Goal: Task Accomplishment & Management: Use online tool/utility

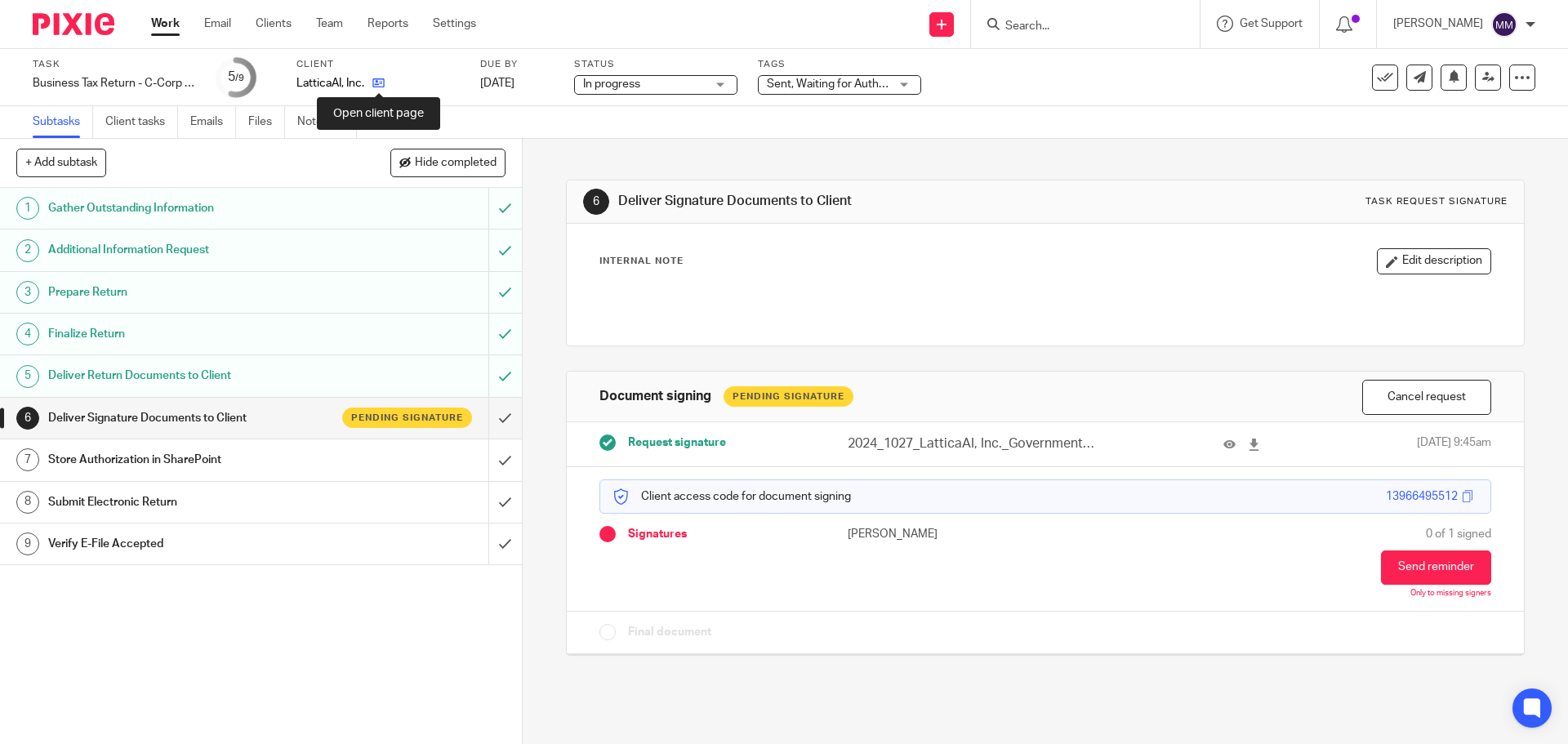
click at [375, 80] on icon at bounding box center [378, 83] width 12 height 12
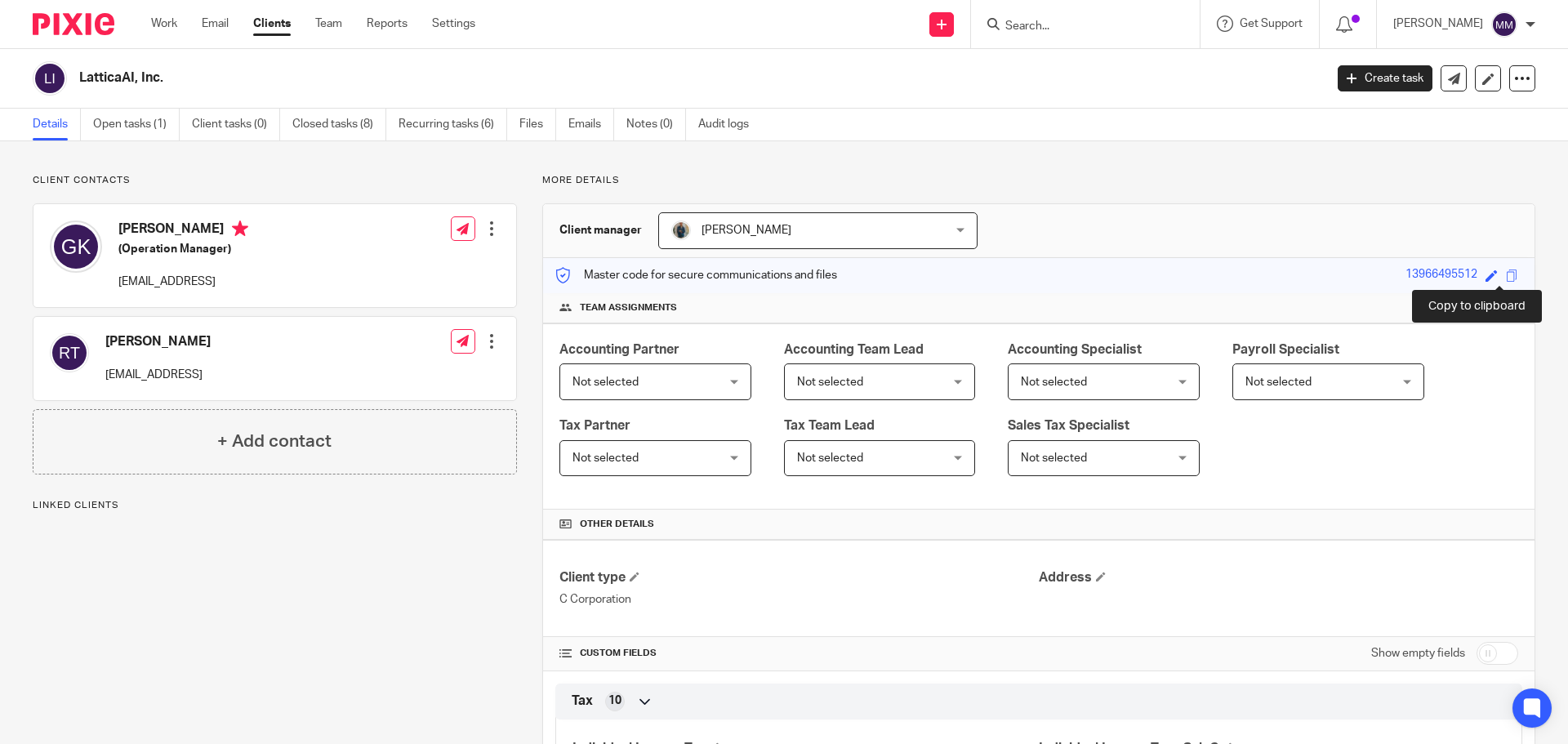
click at [1505, 273] on span at bounding box center [1511, 275] width 12 height 12
click at [157, 14] on div "Work Email Clients Team Reports Settings Work Email Clients Team Reports Settin…" at bounding box center [316, 24] width 364 height 48
click at [167, 38] on div "Work Email Clients Team Reports Settings Work Email Clients Team Reports Settin…" at bounding box center [316, 24] width 364 height 48
click at [163, 22] on link "Work" at bounding box center [164, 24] width 27 height 17
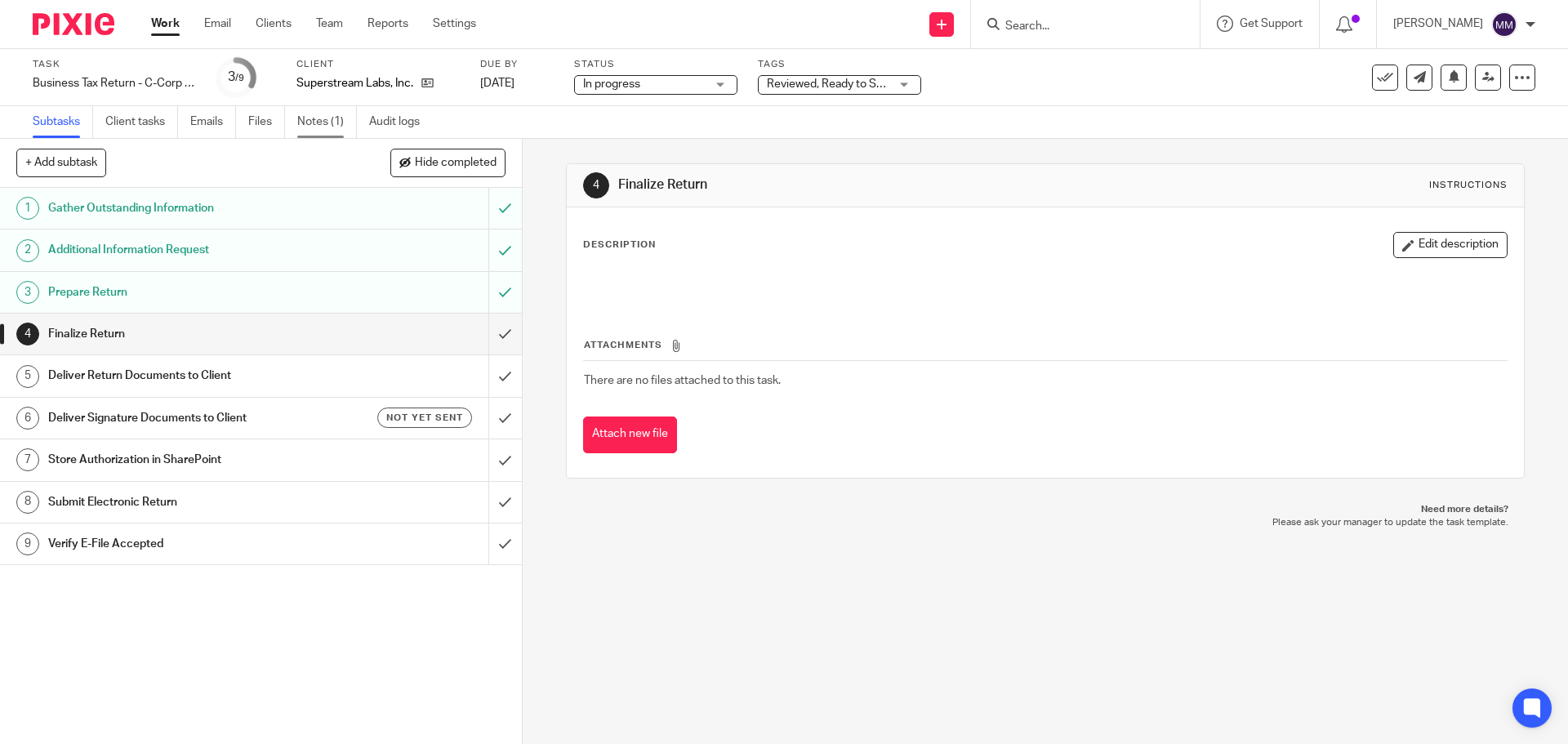
click at [314, 118] on link "Notes (1)" at bounding box center [327, 122] width 60 height 31
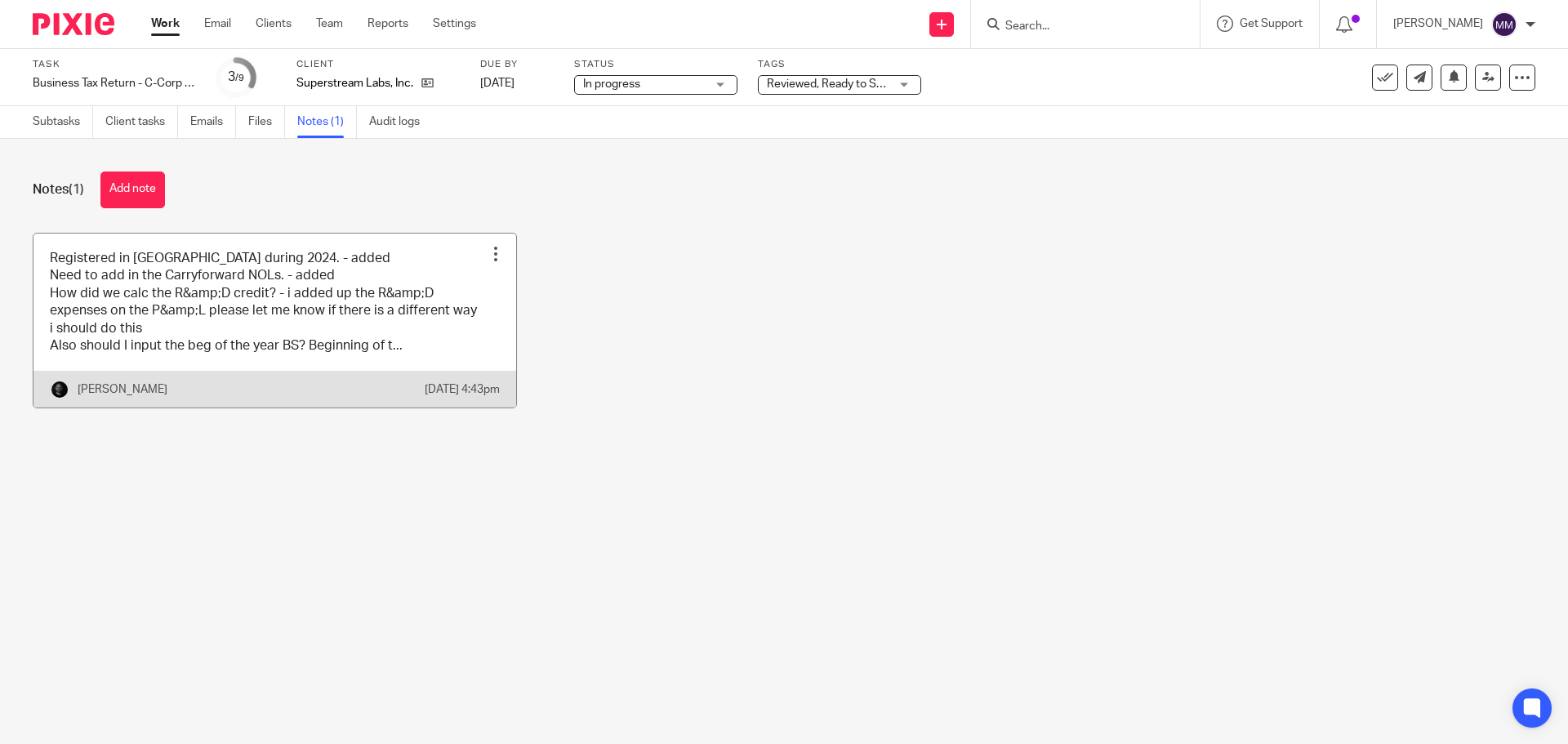
click at [334, 295] on link at bounding box center [274, 321] width 482 height 175
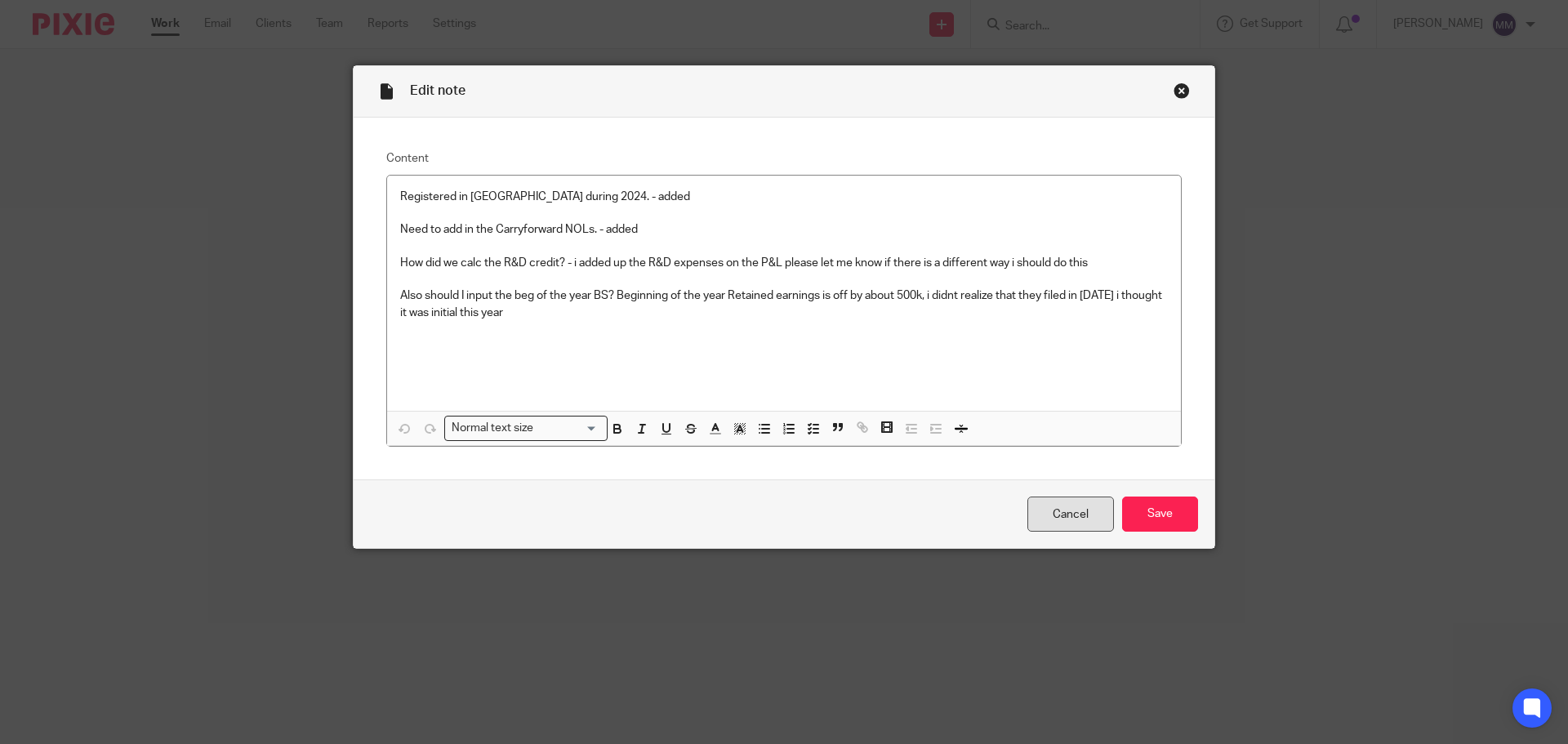
click at [1081, 514] on link "Cancel" at bounding box center [1070, 514] width 86 height 35
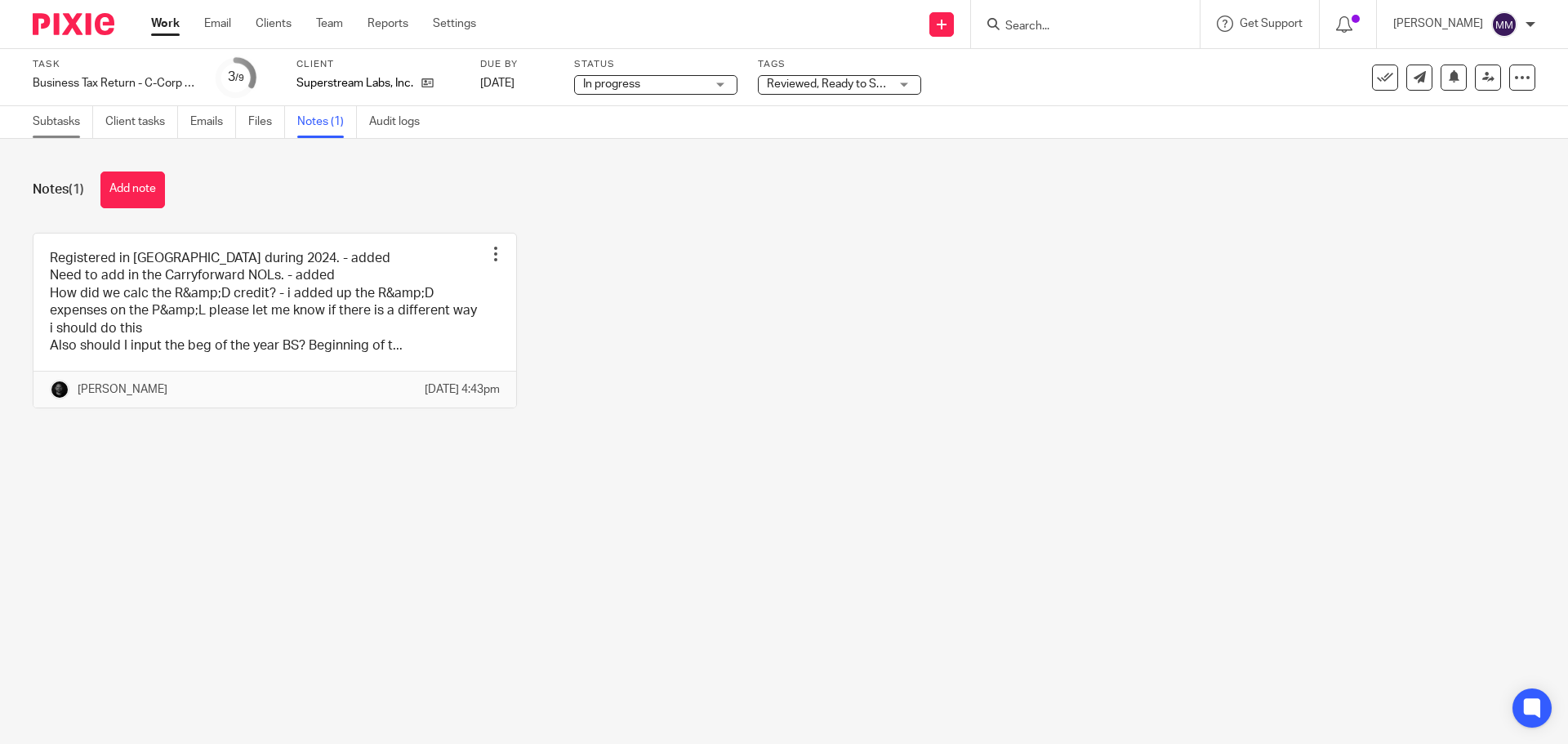
click at [68, 128] on link "Subtasks" at bounding box center [62, 122] width 60 height 31
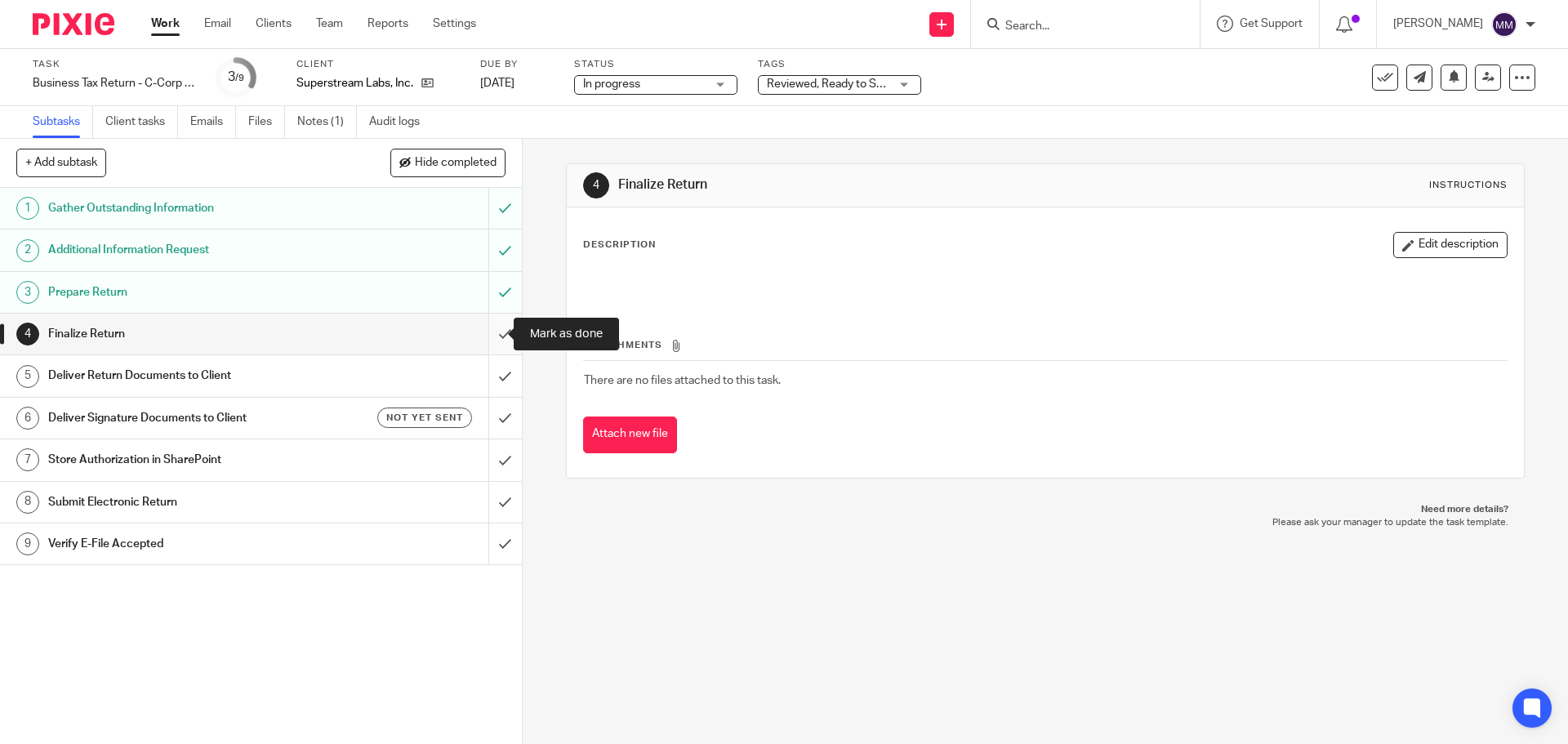
click at [489, 333] on input "submit" at bounding box center [260, 334] width 522 height 41
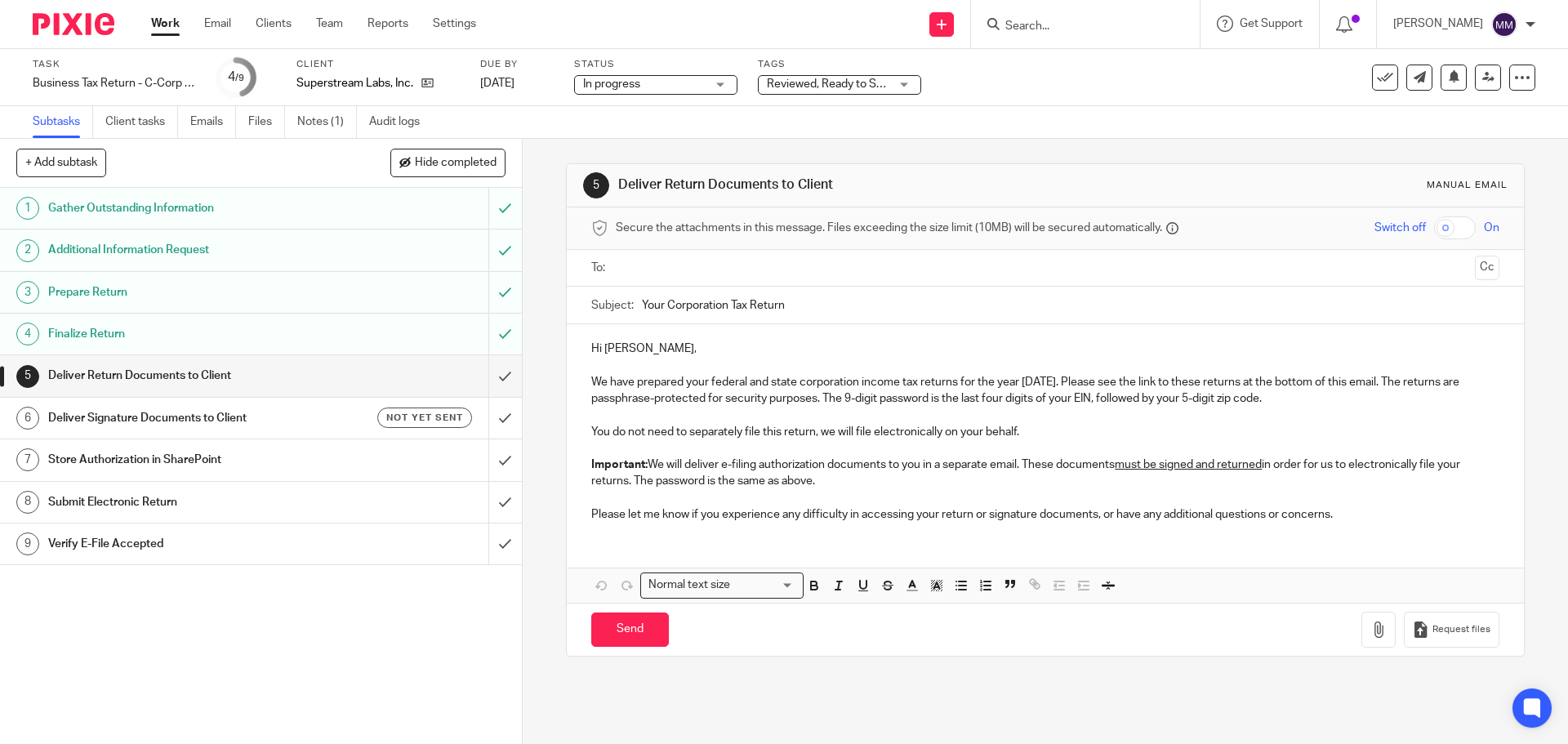
click at [633, 270] on input "text" at bounding box center [1043, 267] width 846 height 19
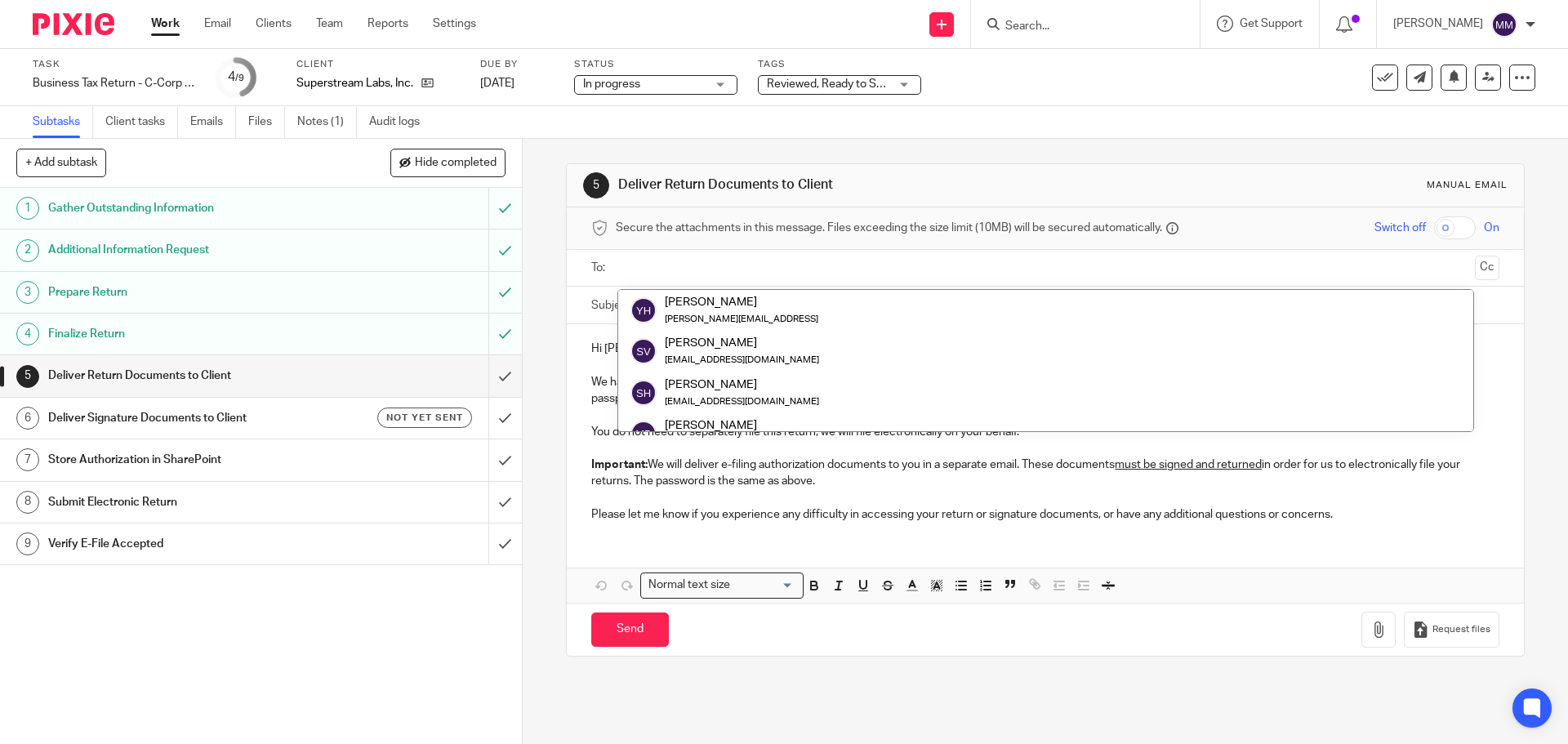
click at [681, 289] on ul "Yaniv Ben Hemo yaniv@superstream.ai Sarah Voelker svoelker@getexact.com Sarah H…" at bounding box center [1045, 360] width 857 height 143
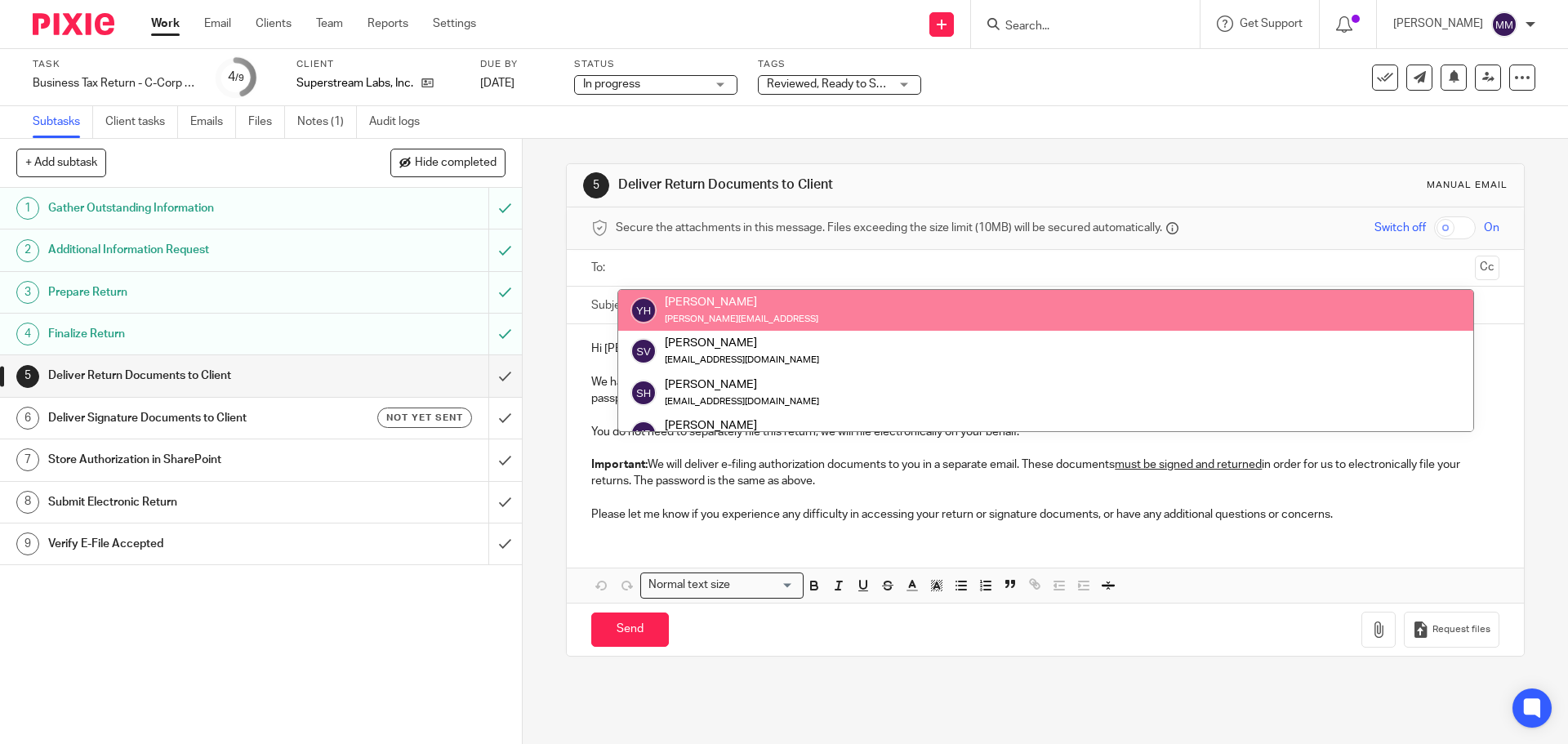
click at [680, 300] on div "[PERSON_NAME]" at bounding box center [741, 302] width 153 height 17
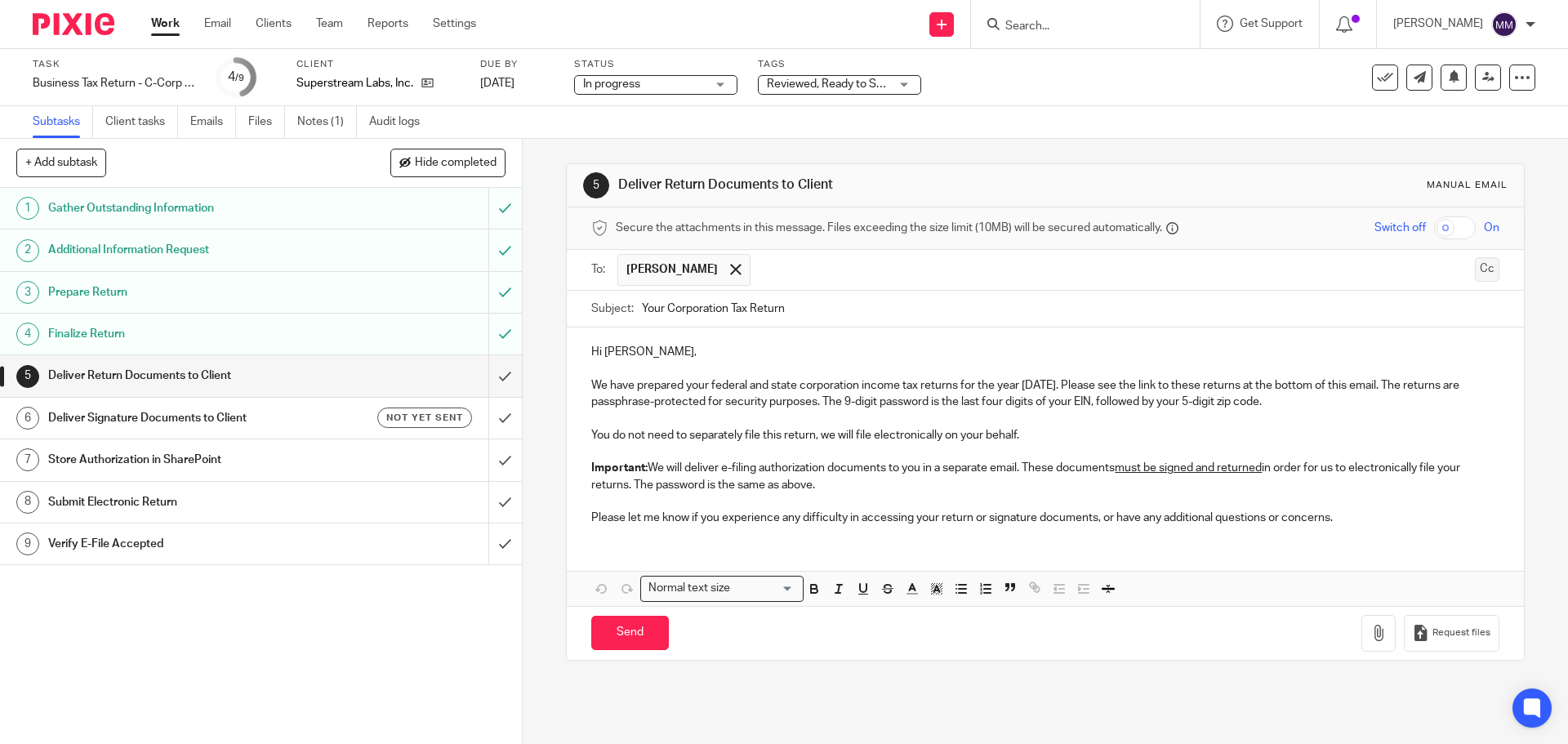
click at [1475, 258] on button "Cc" at bounding box center [1486, 269] width 25 height 25
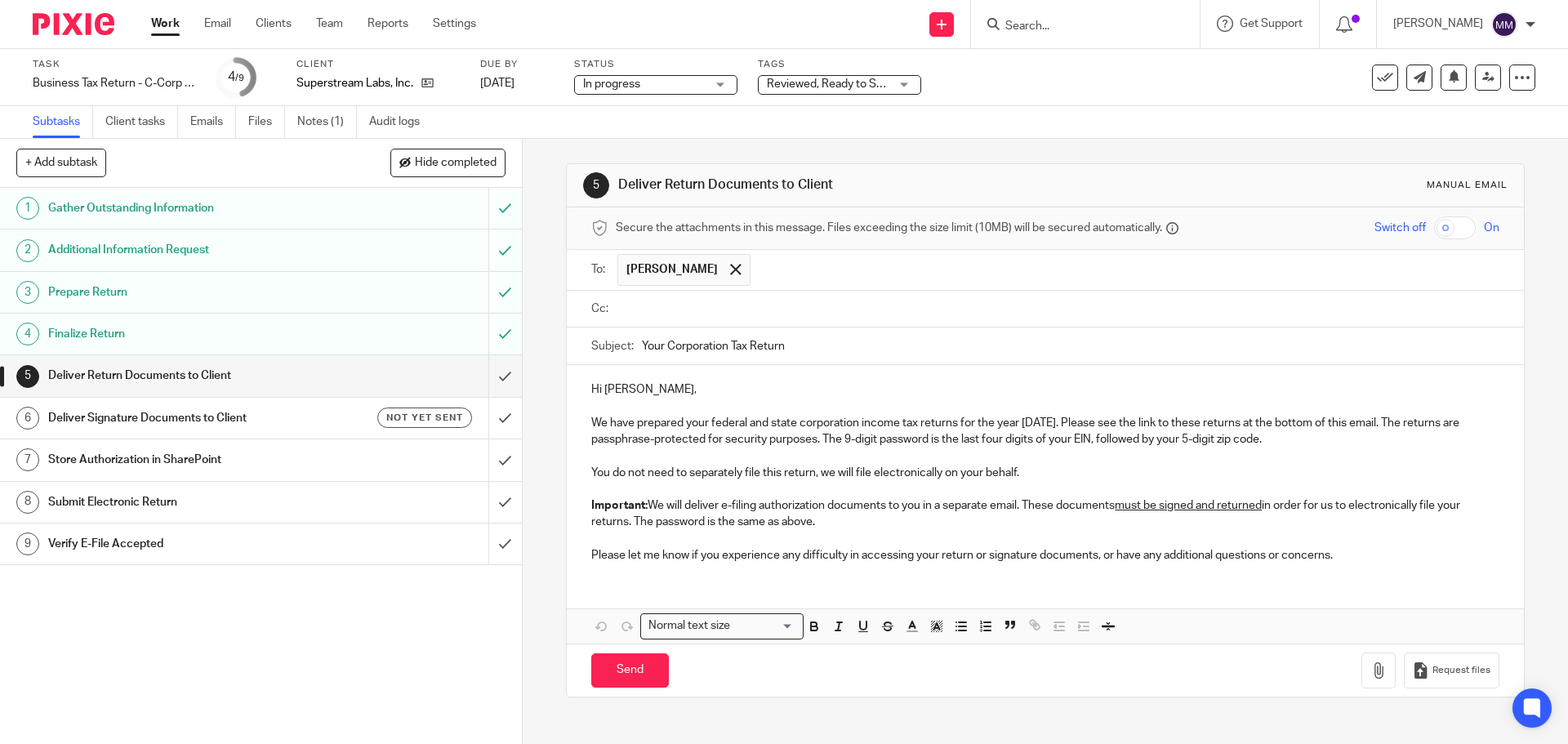
click at [717, 311] on input "text" at bounding box center [1056, 309] width 870 height 19
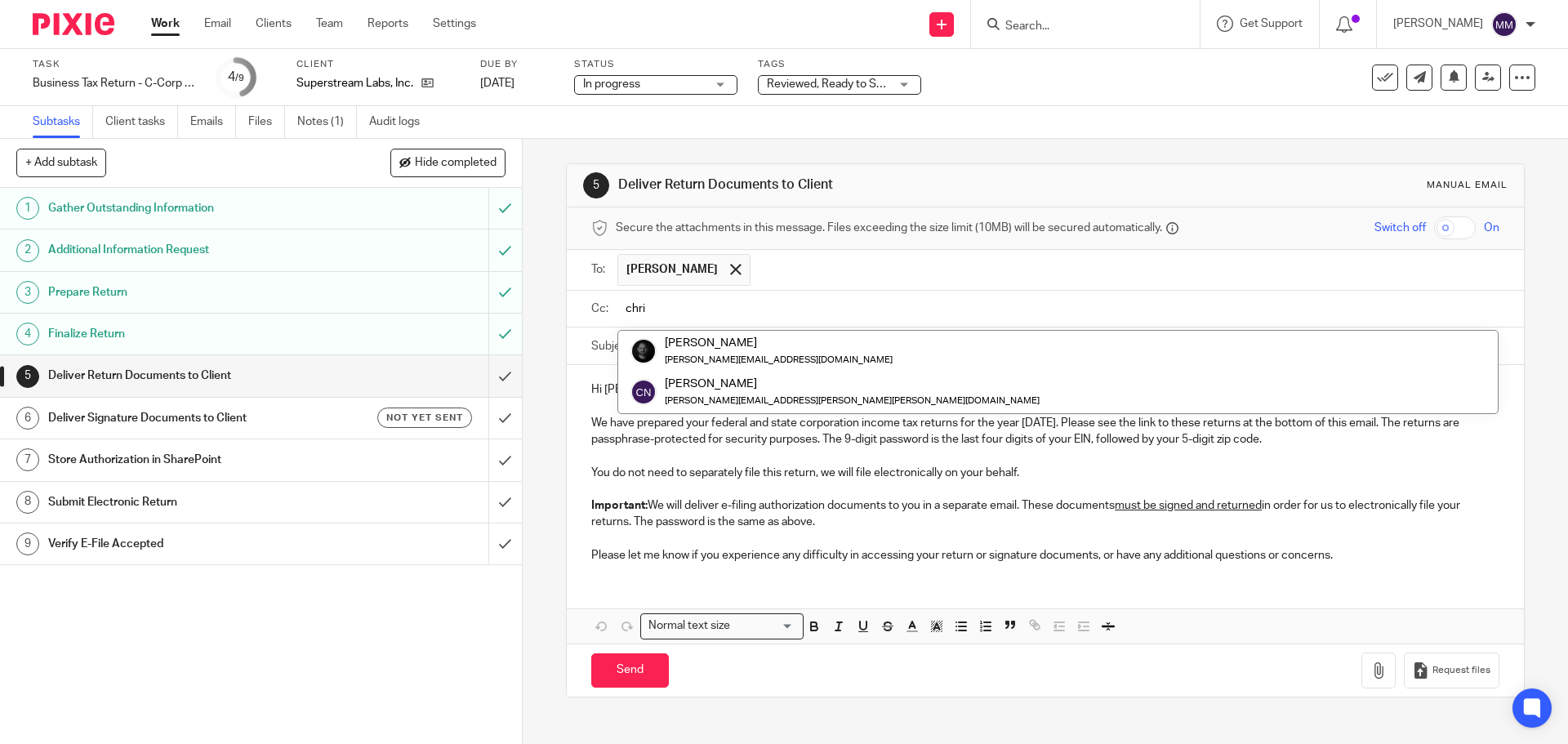
type input "chri"
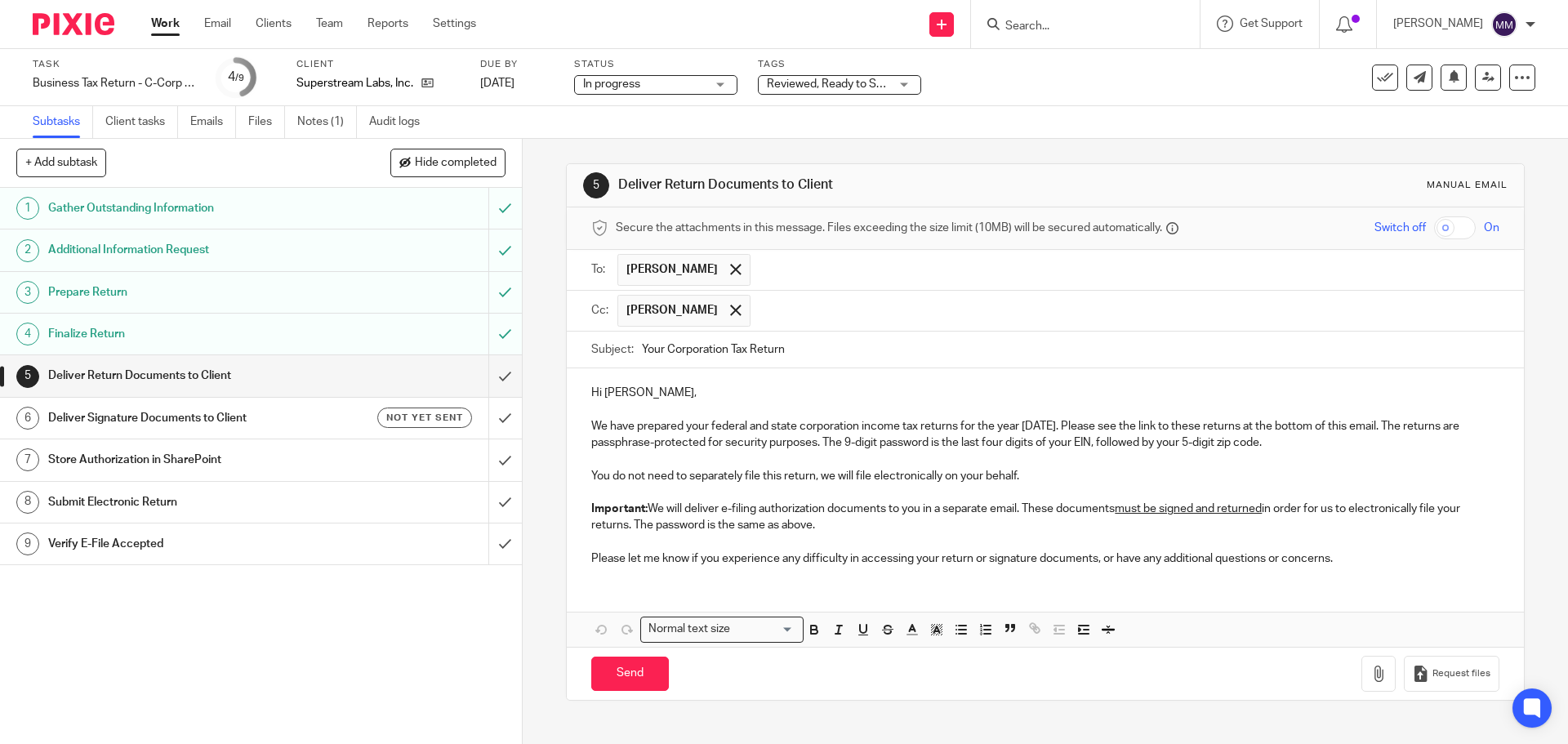
click at [906, 521] on p "Important: We will deliver e-filing authorization documents to you in a separat…" at bounding box center [1044, 517] width 907 height 33
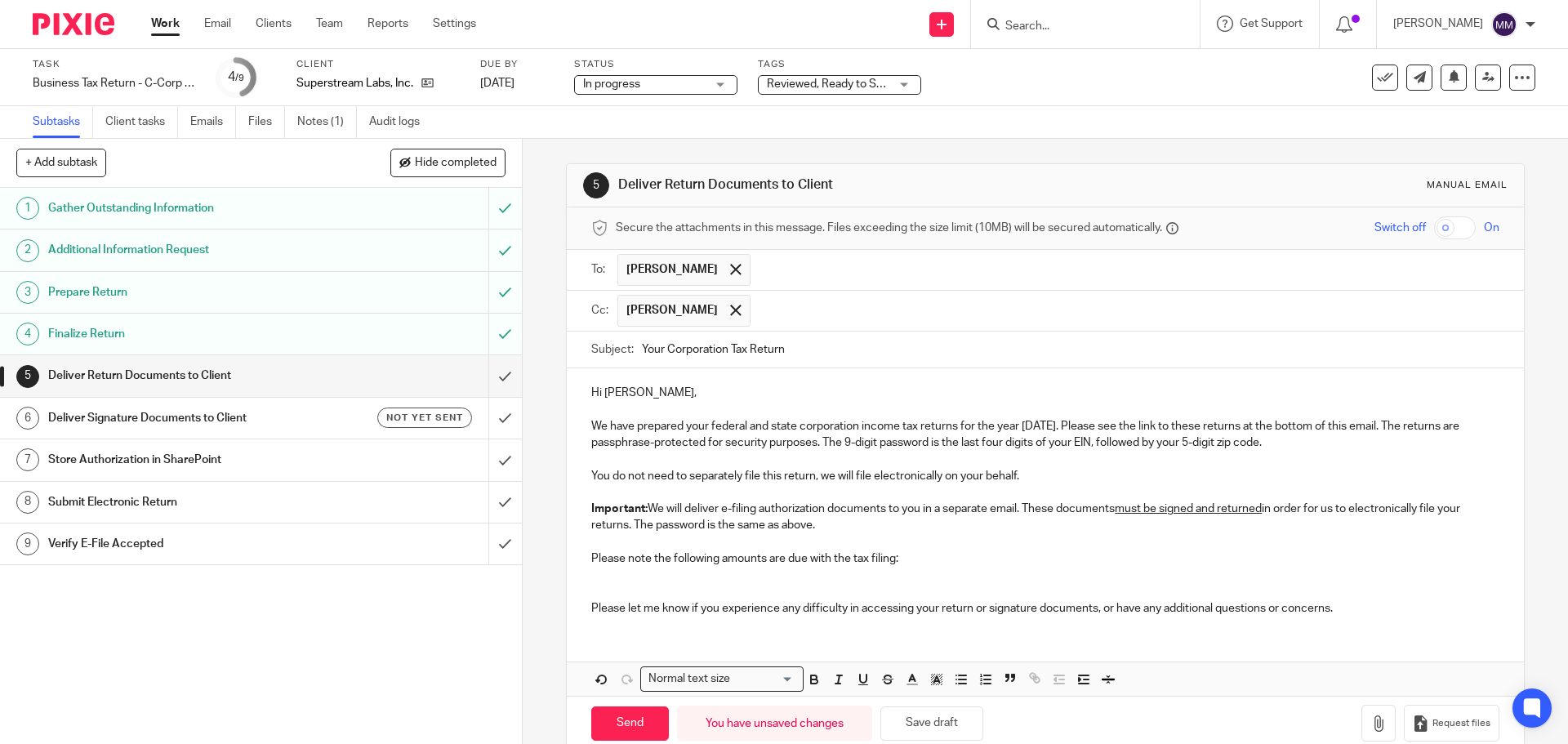
click at [629, 571] on p at bounding box center [1044, 575] width 907 height 17
click at [922, 568] on p "NC: $200 which can be paid via check to" at bounding box center [1044, 575] width 907 height 17
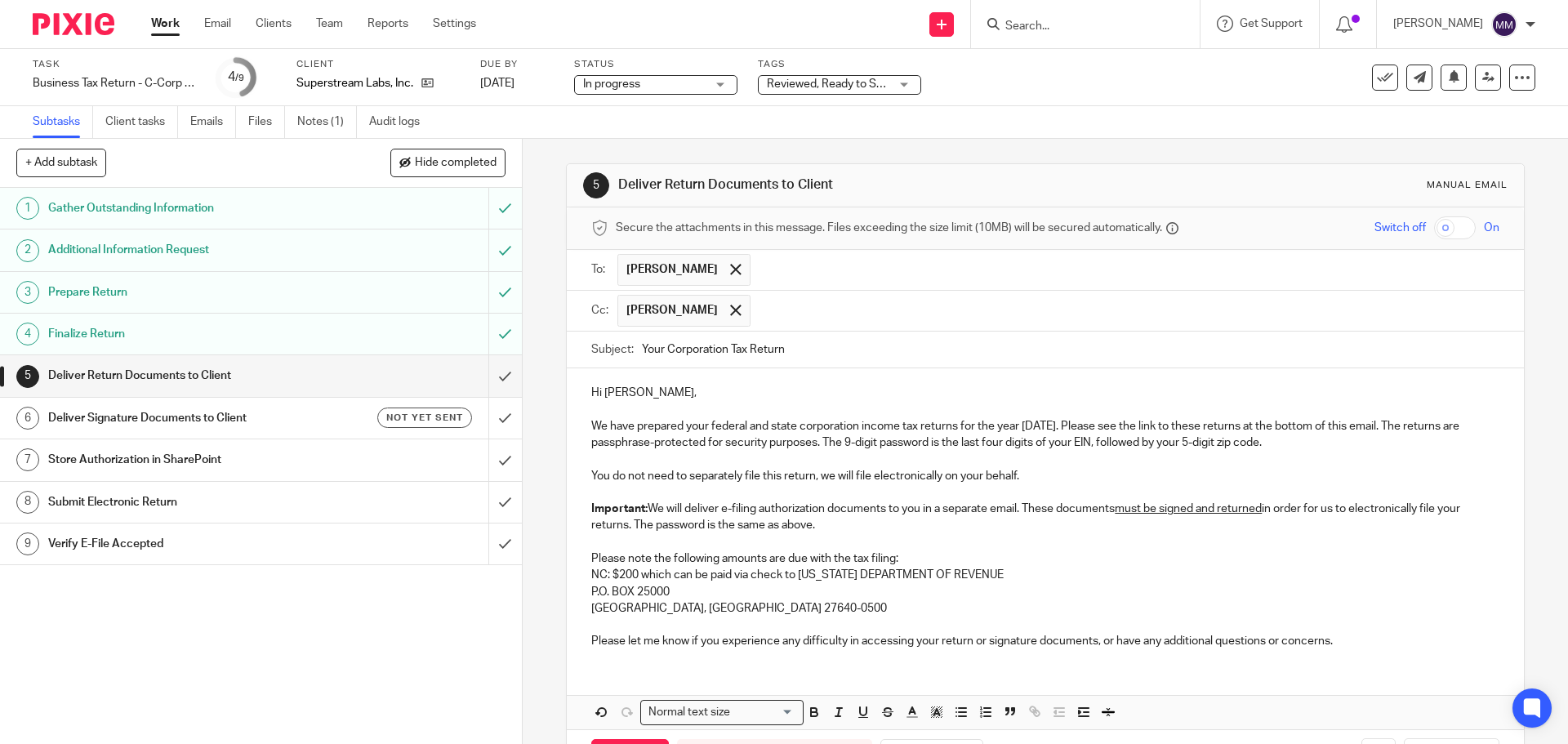
click at [586, 592] on div "Hi Yaniv, We have prepared your federal and state corporation income tax return…" at bounding box center [1044, 515] width 956 height 293
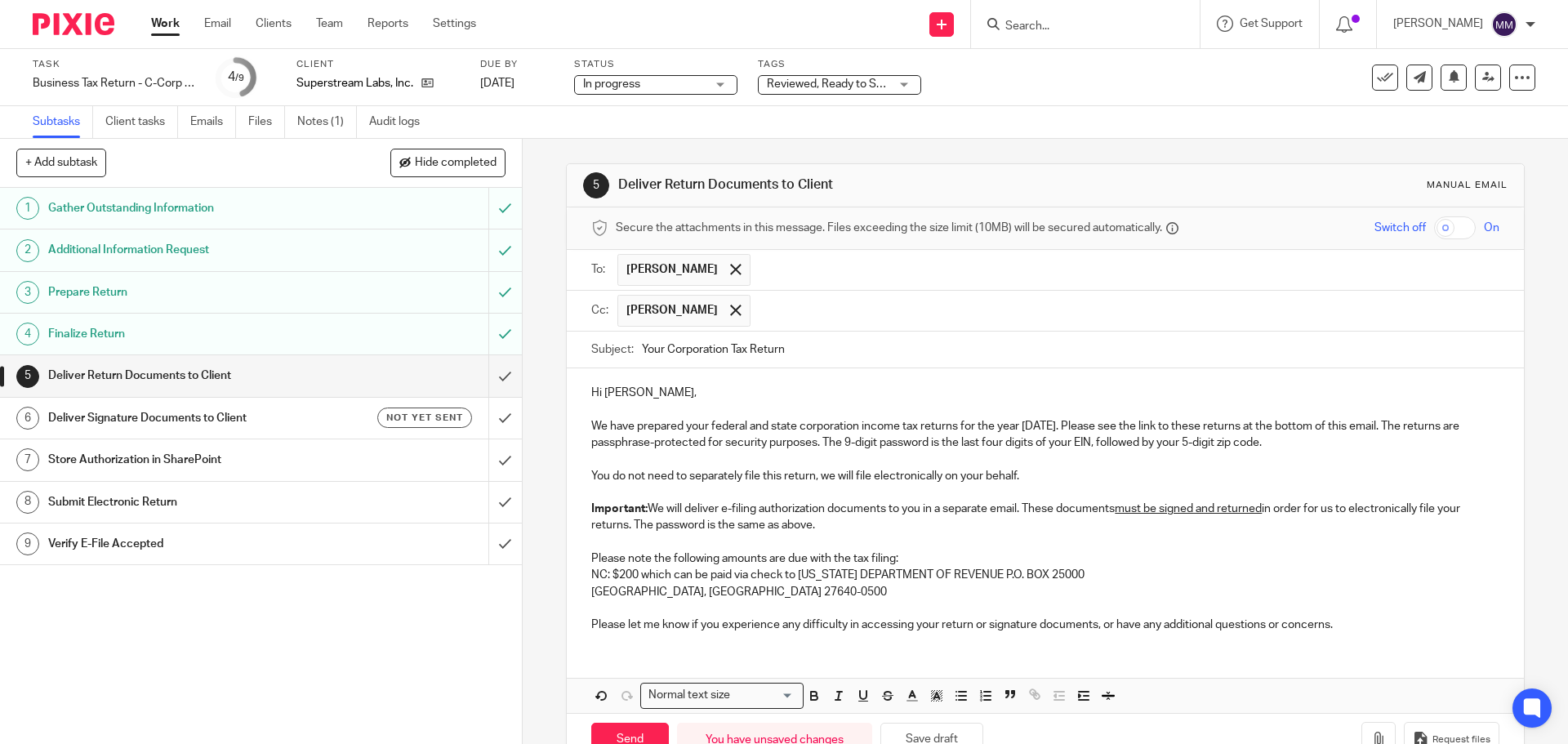
click at [591, 593] on p "RALEIGH, NC 27640-0500" at bounding box center [1044, 592] width 907 height 17
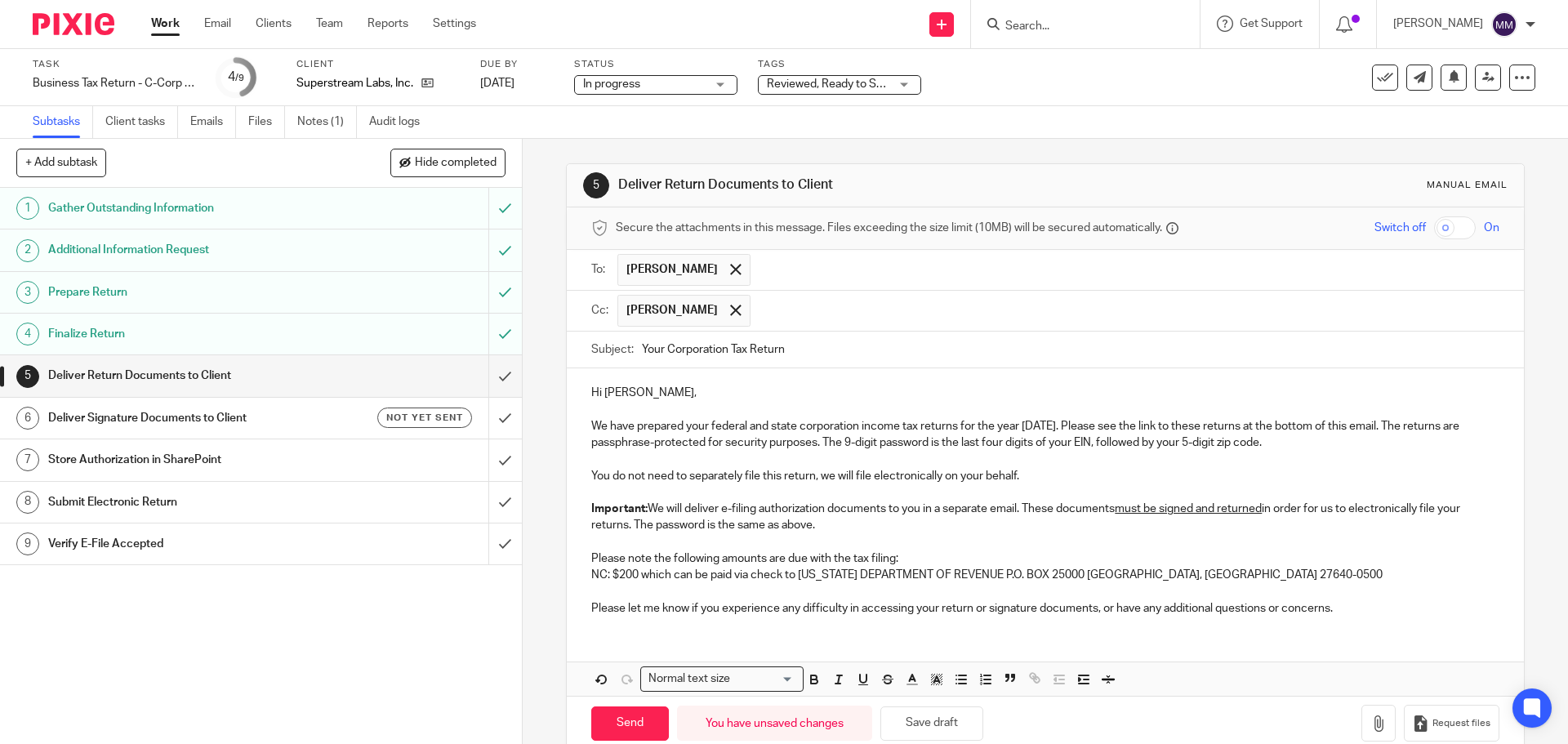
click at [1306, 577] on p "NC: $200 which can be paid via check to NORTH CAROLINA DEPARTMENT OF REVENUE P.…" at bounding box center [1044, 575] width 907 height 17
click at [1371, 727] on icon "button" at bounding box center [1378, 723] width 17 height 17
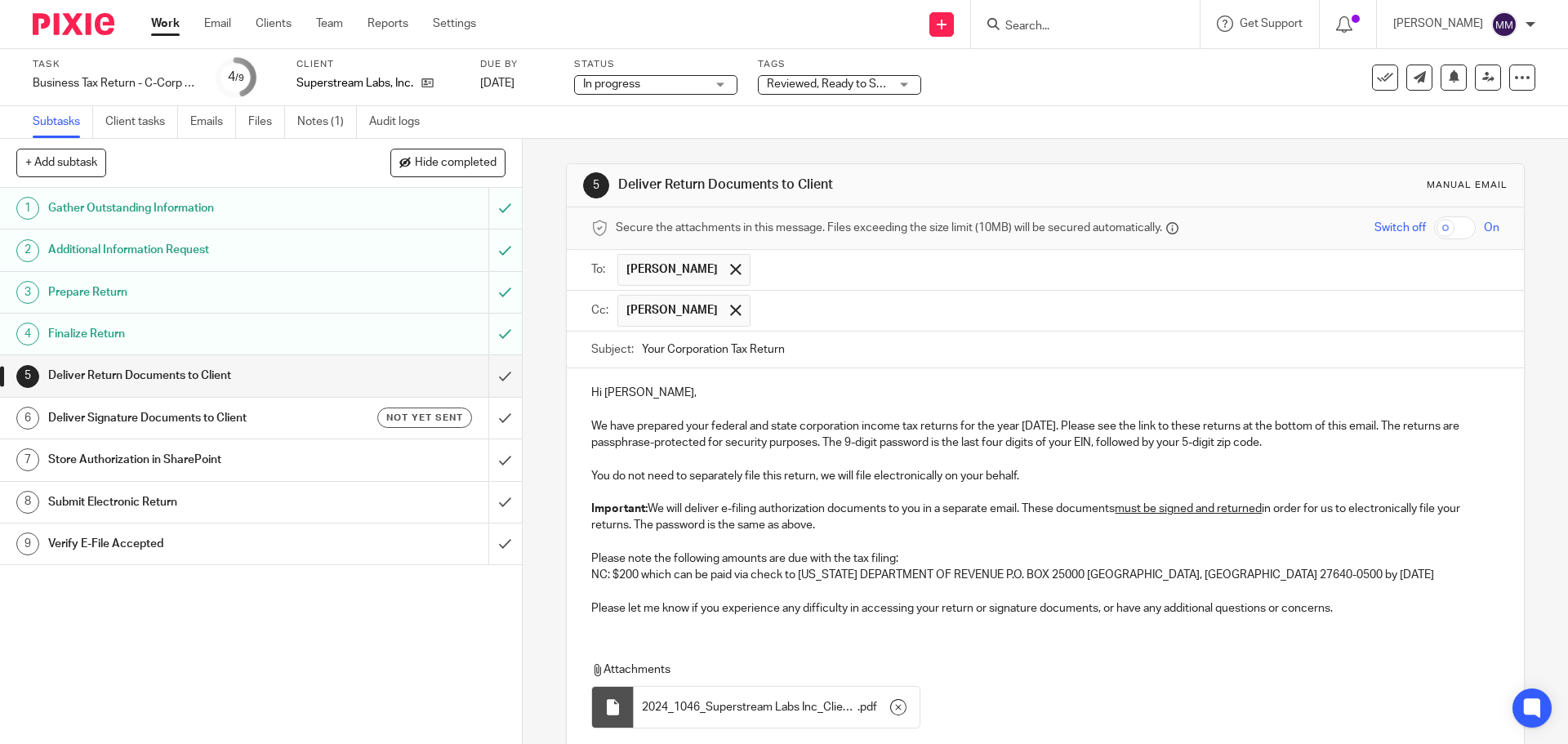
click at [1433, 225] on input "checkbox" at bounding box center [1454, 227] width 41 height 23
checkbox input "true"
drag, startPoint x: 657, startPoint y: 346, endPoint x: 563, endPoint y: 329, distance: 95.5
click at [578, 338] on div "Subject: Your Corporation Tax Return" at bounding box center [1044, 350] width 956 height 37
click at [807, 348] on input "2024 Corporation Tax Return" at bounding box center [1070, 349] width 857 height 36
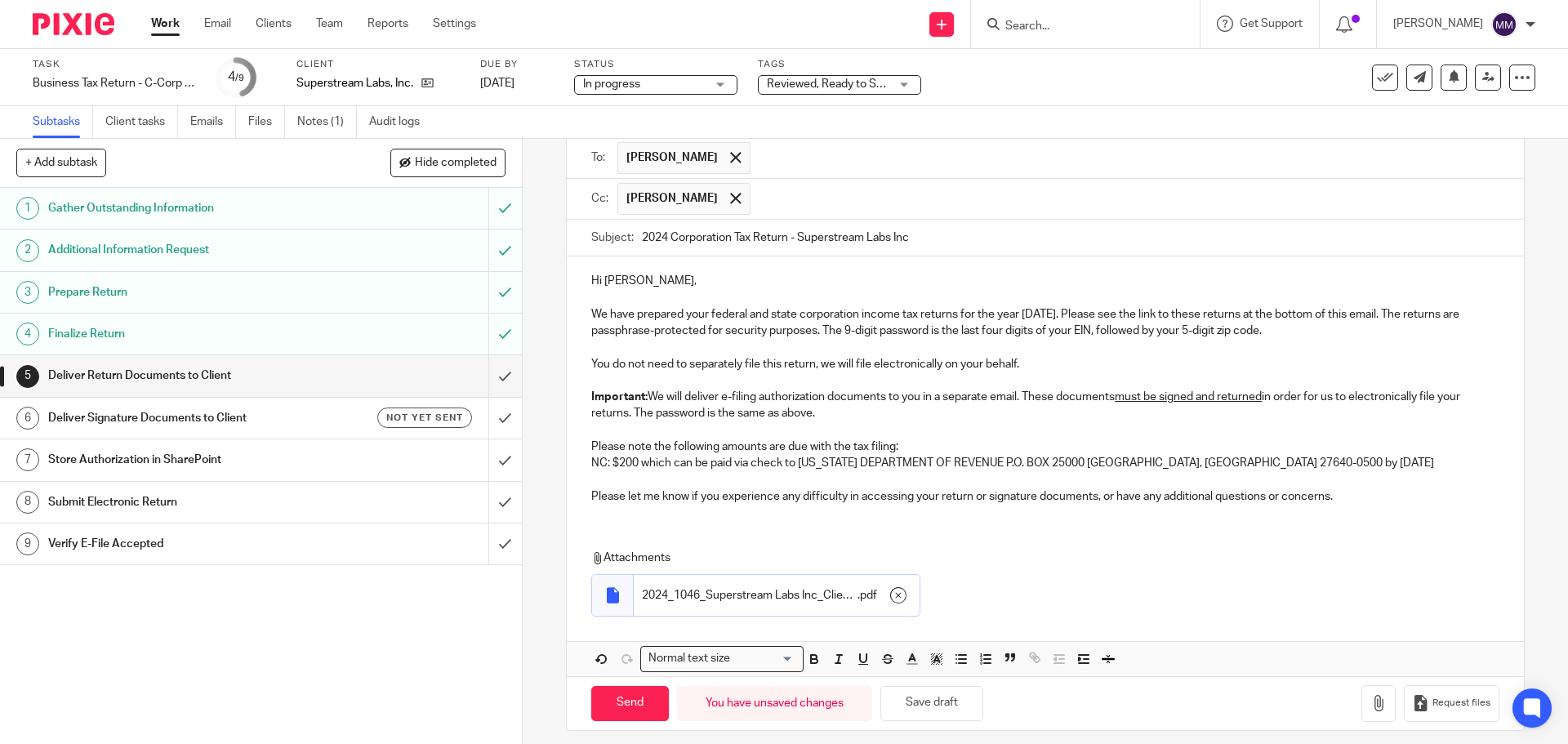
scroll to position [123, 0]
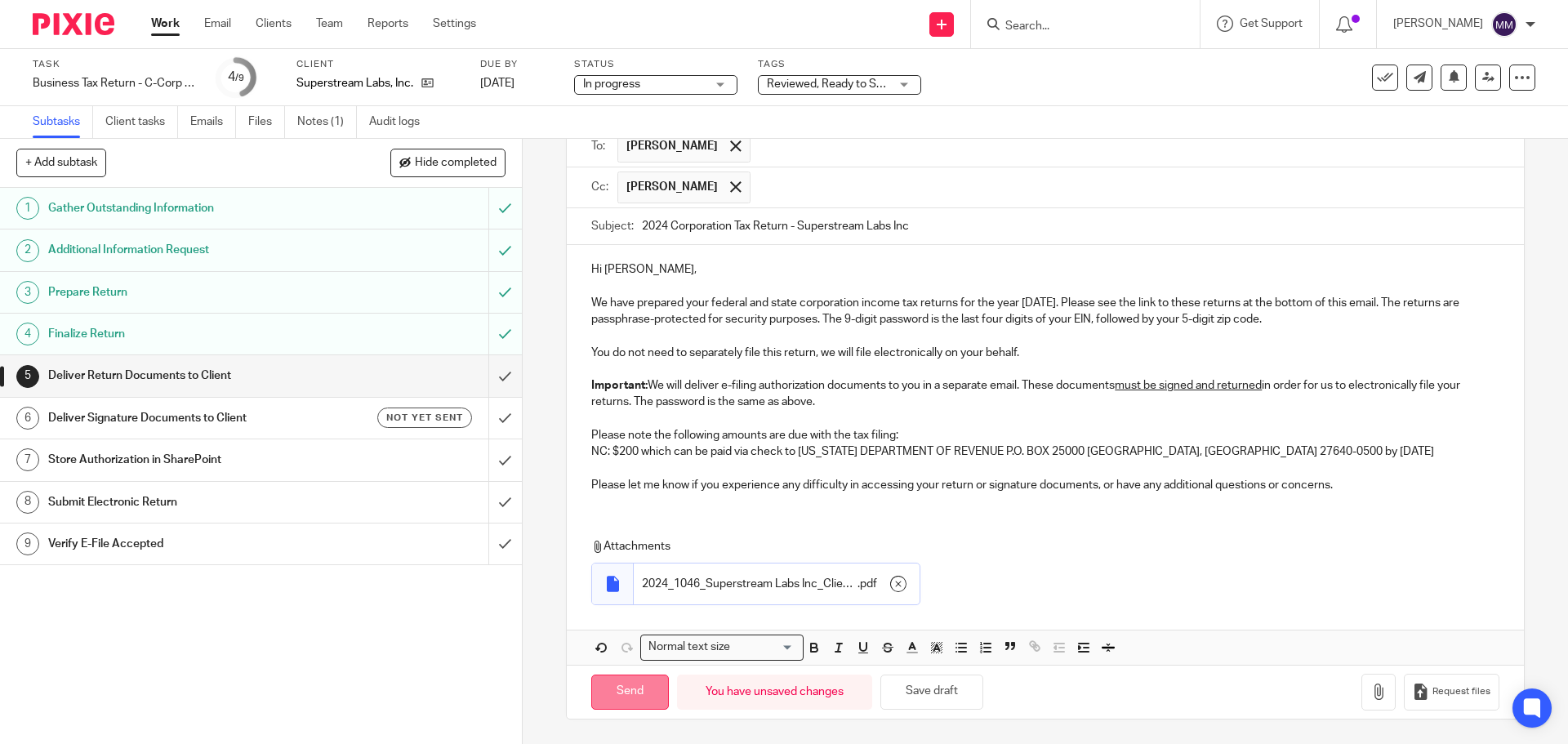
type input "2024 Corporation Tax Return - Superstream Labs Inc"
click at [628, 682] on input "Send" at bounding box center [630, 692] width 78 height 35
checkbox input "false"
type input "Sent"
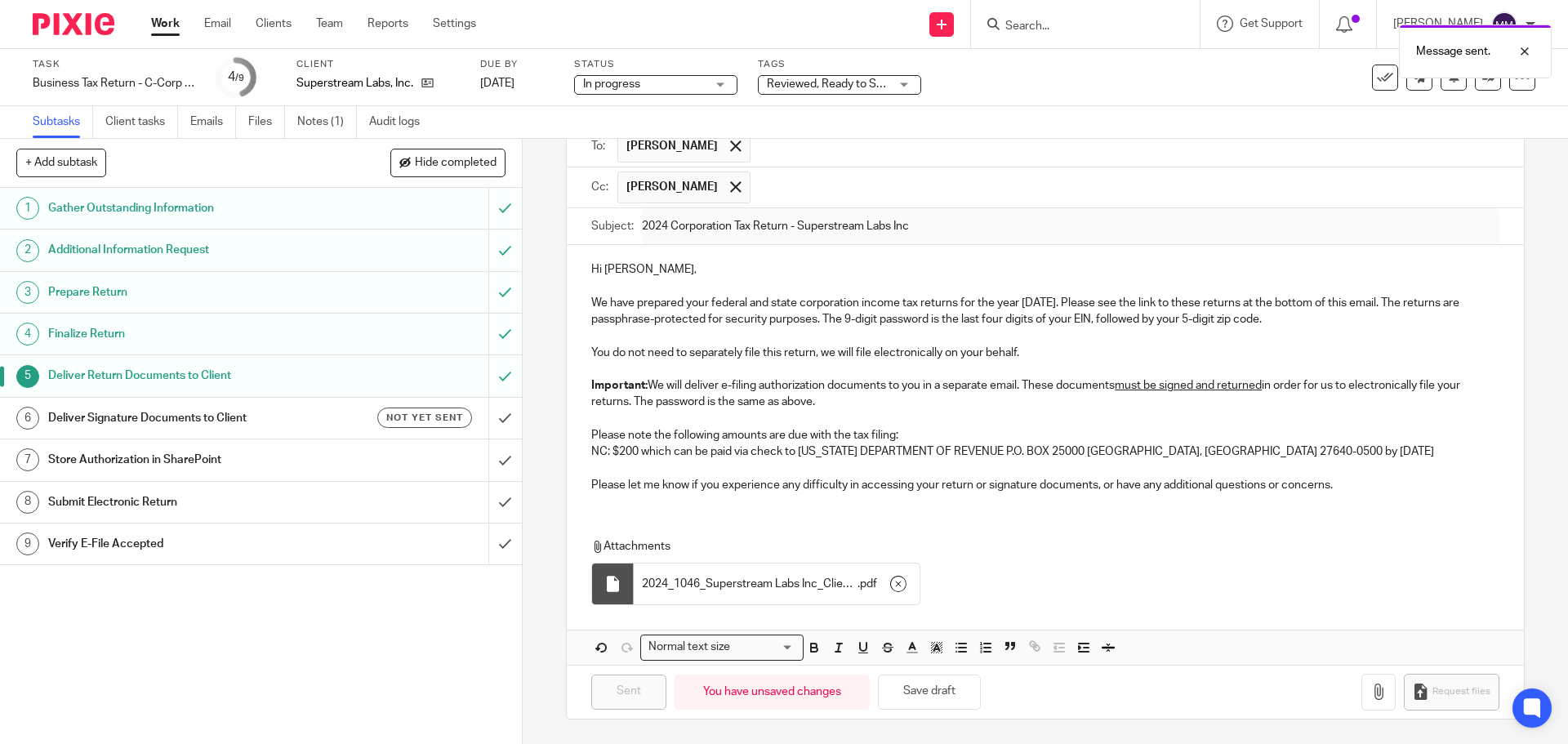
click at [243, 418] on h1 "Deliver Signature Documents to Client" at bounding box center [190, 418] width 283 height 25
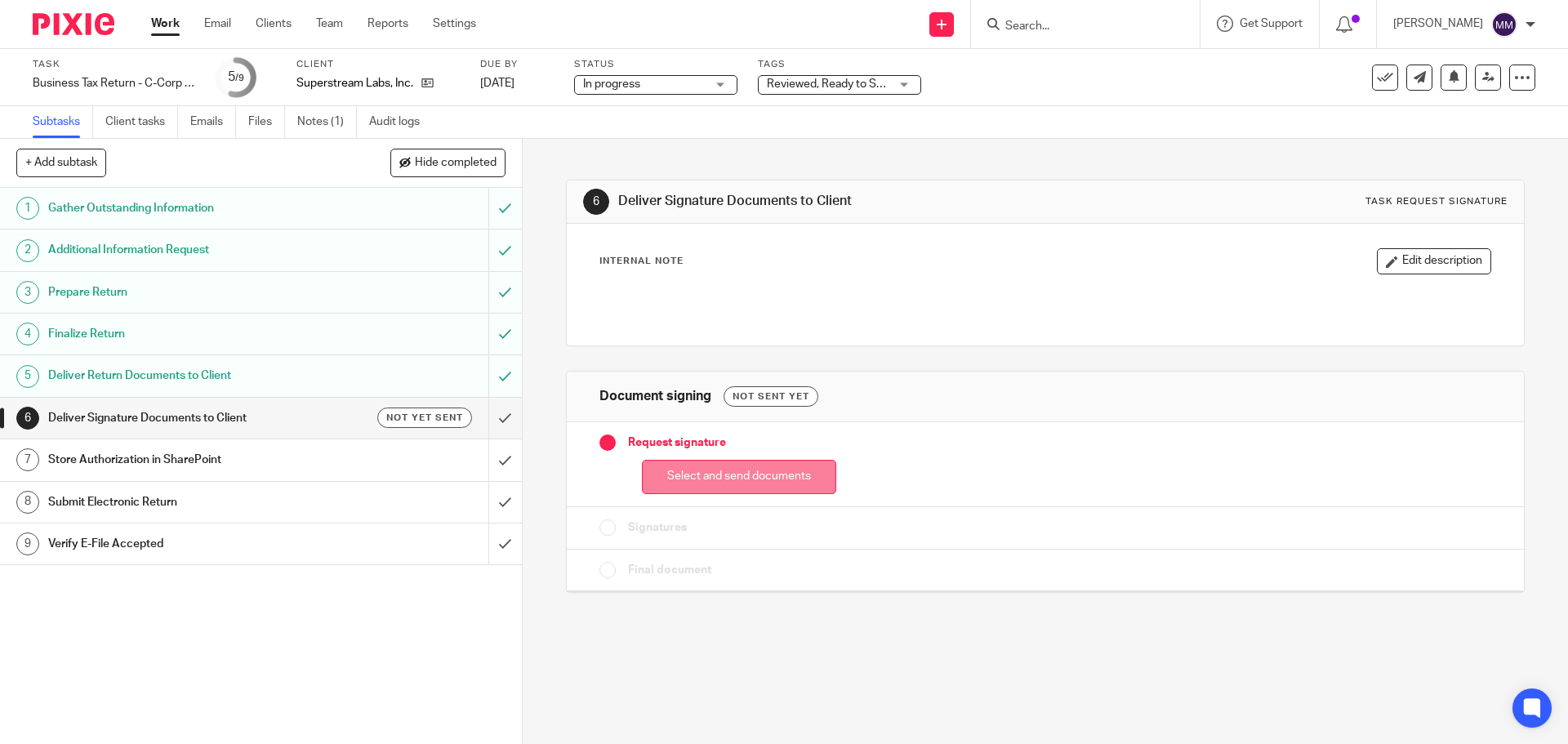
click at [658, 481] on button "Select and send documents" at bounding box center [739, 478] width 195 height 35
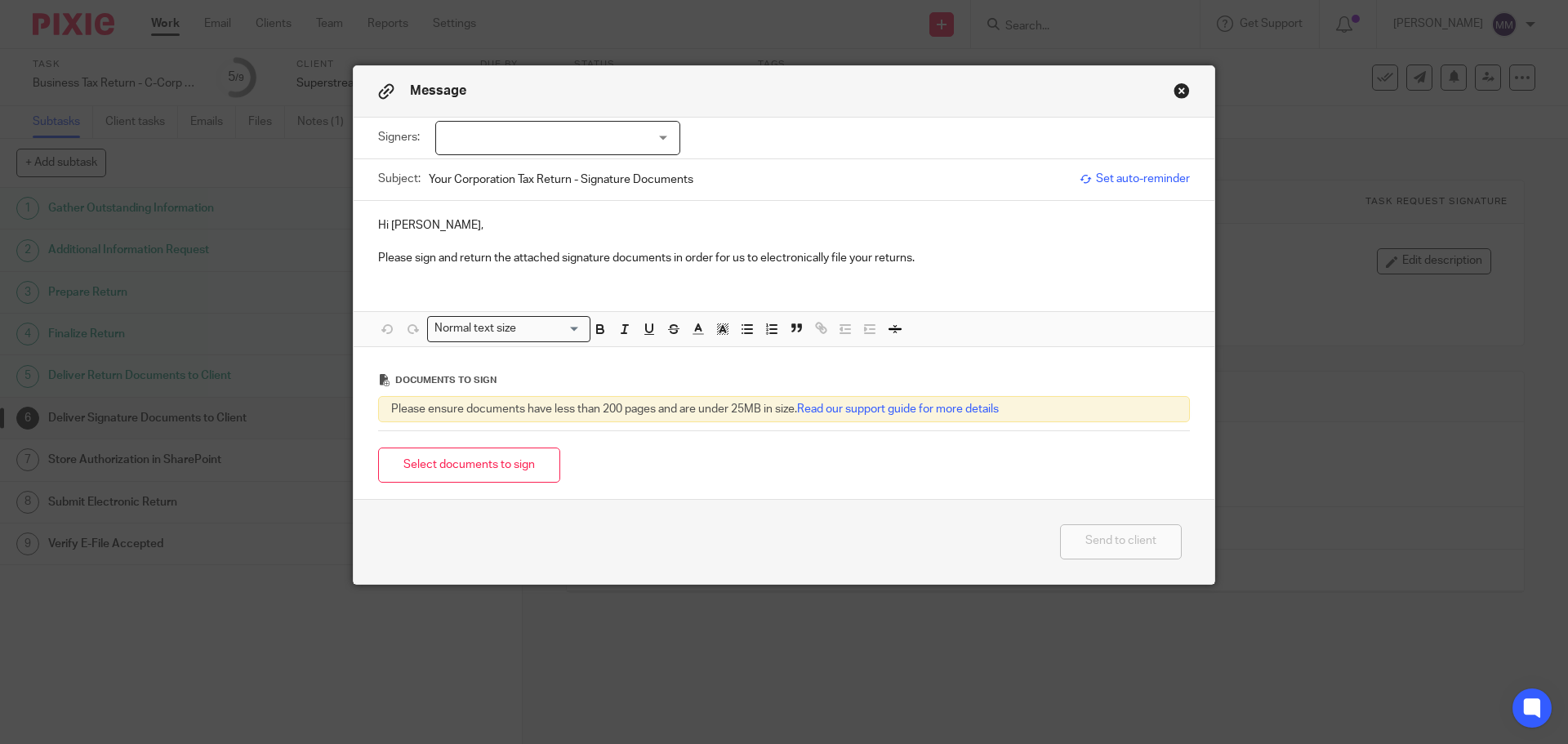
click at [604, 147] on div at bounding box center [557, 138] width 245 height 34
click at [597, 173] on li "[PERSON_NAME]" at bounding box center [552, 172] width 244 height 33
checkbox input "true"
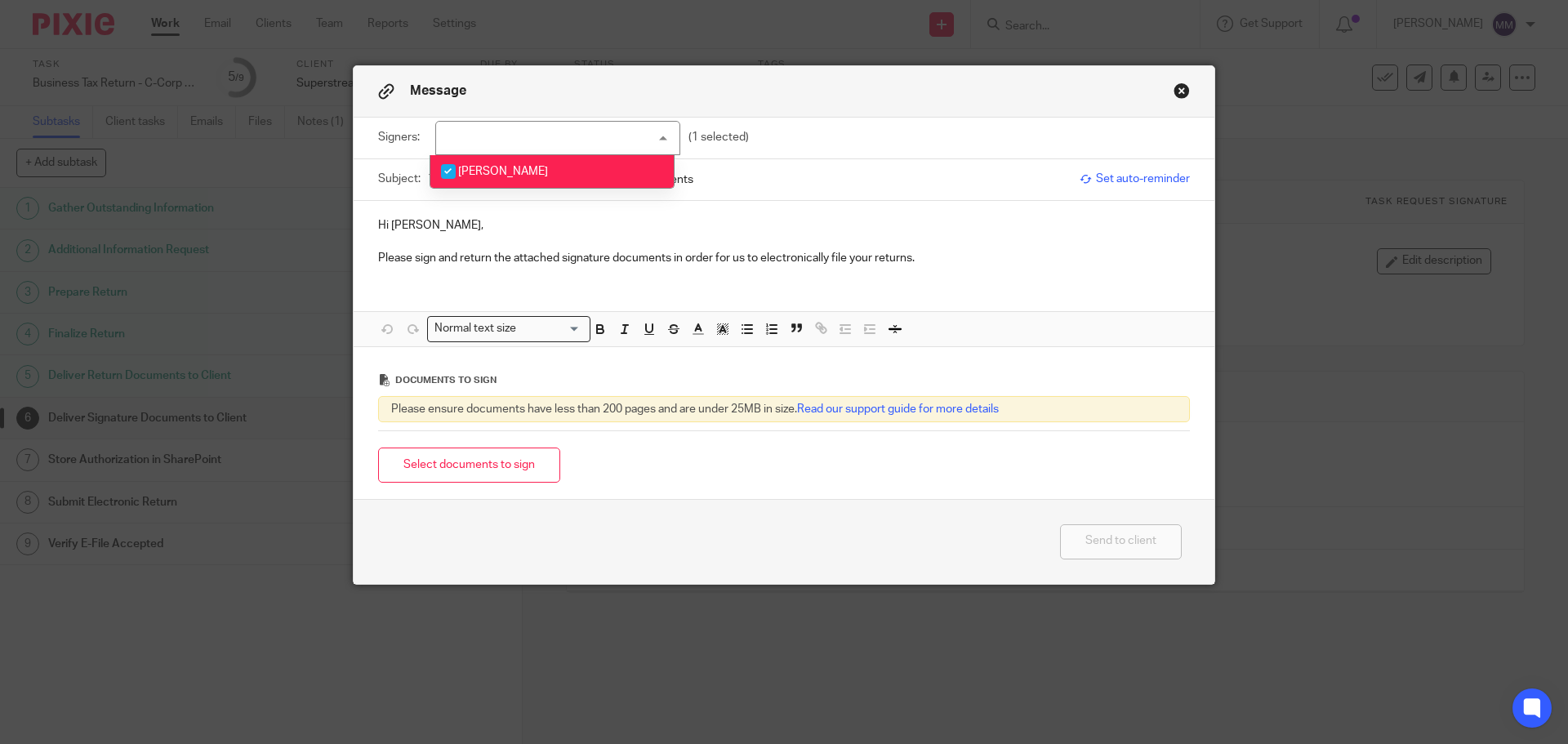
click at [812, 172] on input "Your Corporation Tax Return - Signature Documents" at bounding box center [750, 179] width 643 height 36
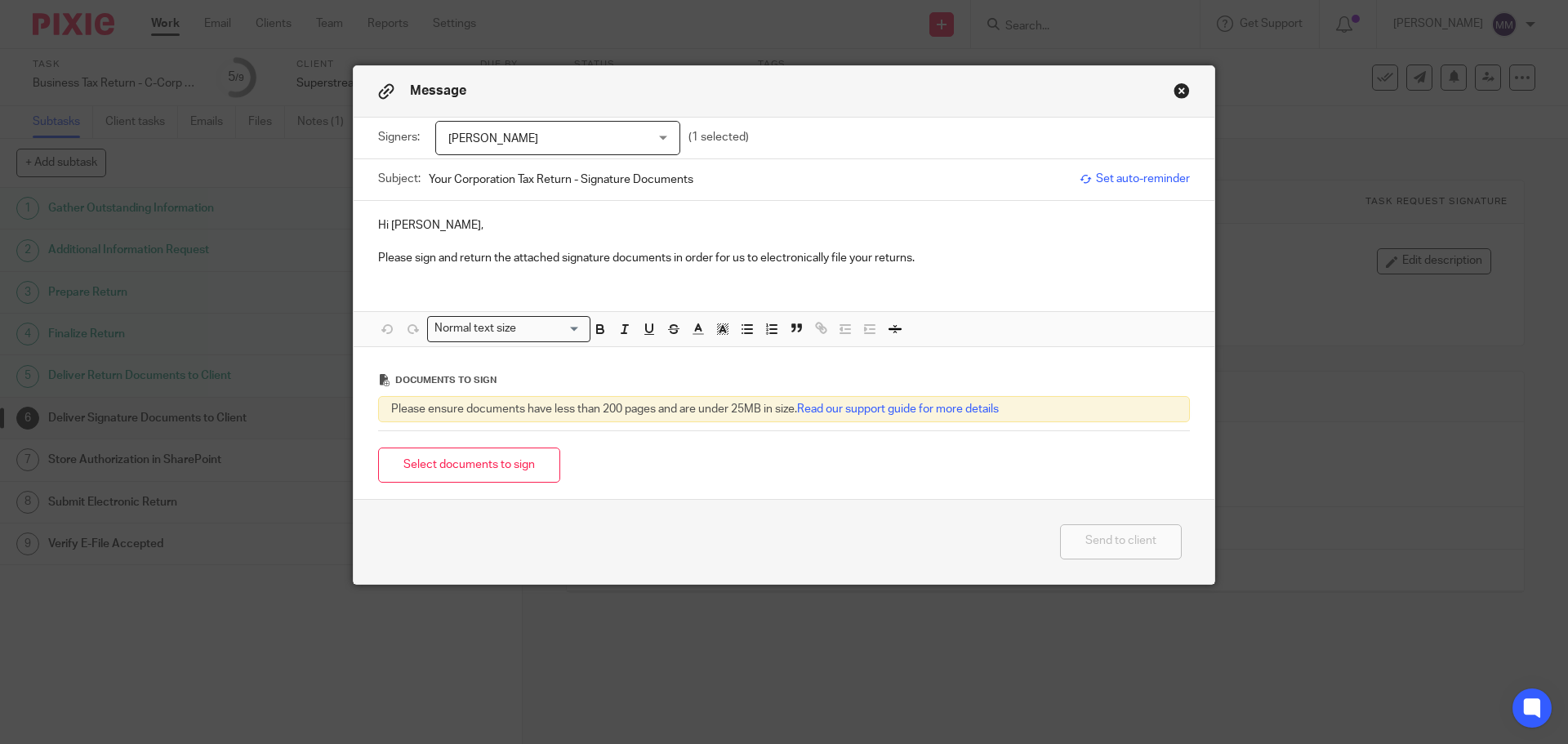
click at [529, 447] on div "Select documents to sign" at bounding box center [784, 465] width 812 height 51
click at [524, 459] on button "Select documents to sign" at bounding box center [469, 465] width 182 height 35
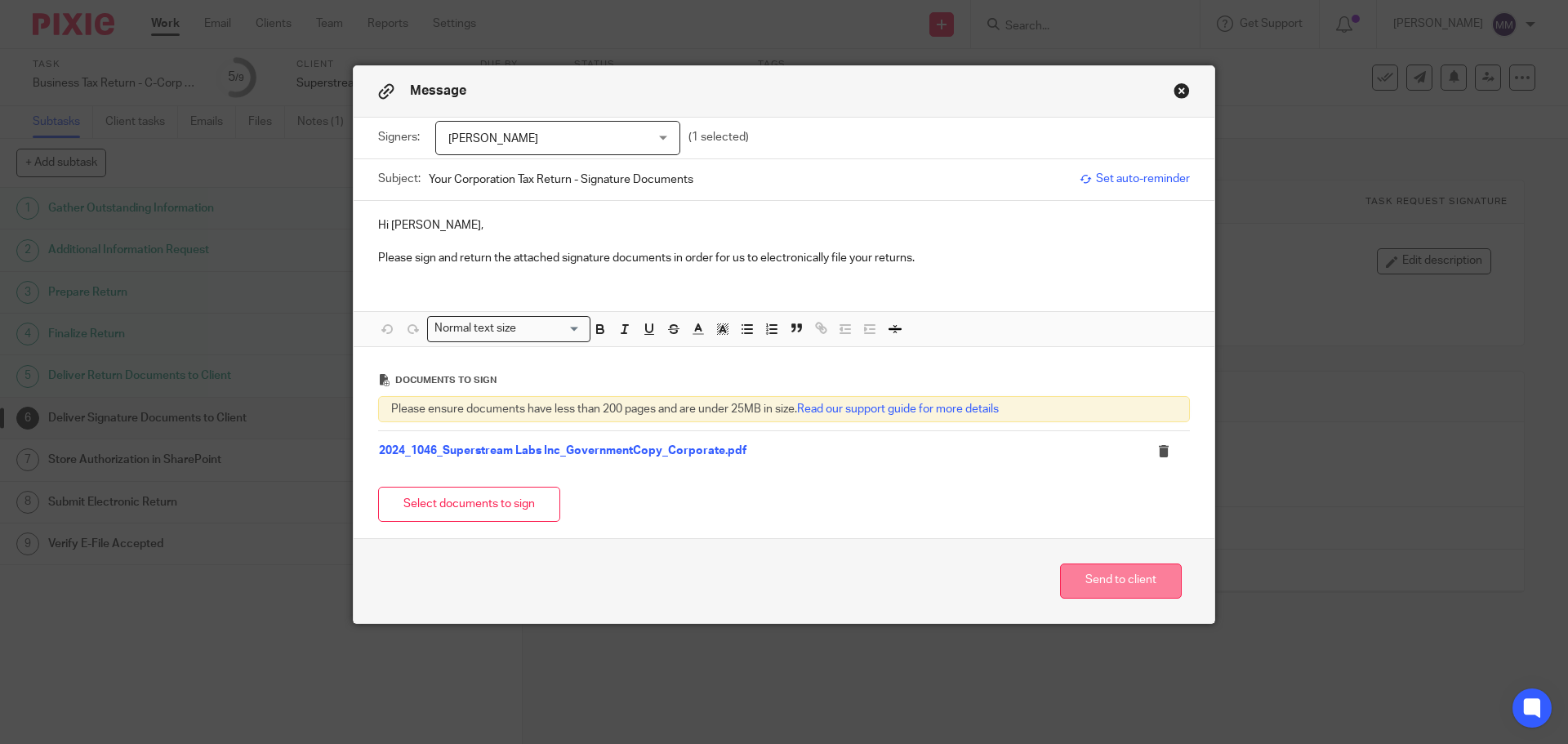
click at [1077, 576] on button "Send to client" at bounding box center [1121, 581] width 122 height 35
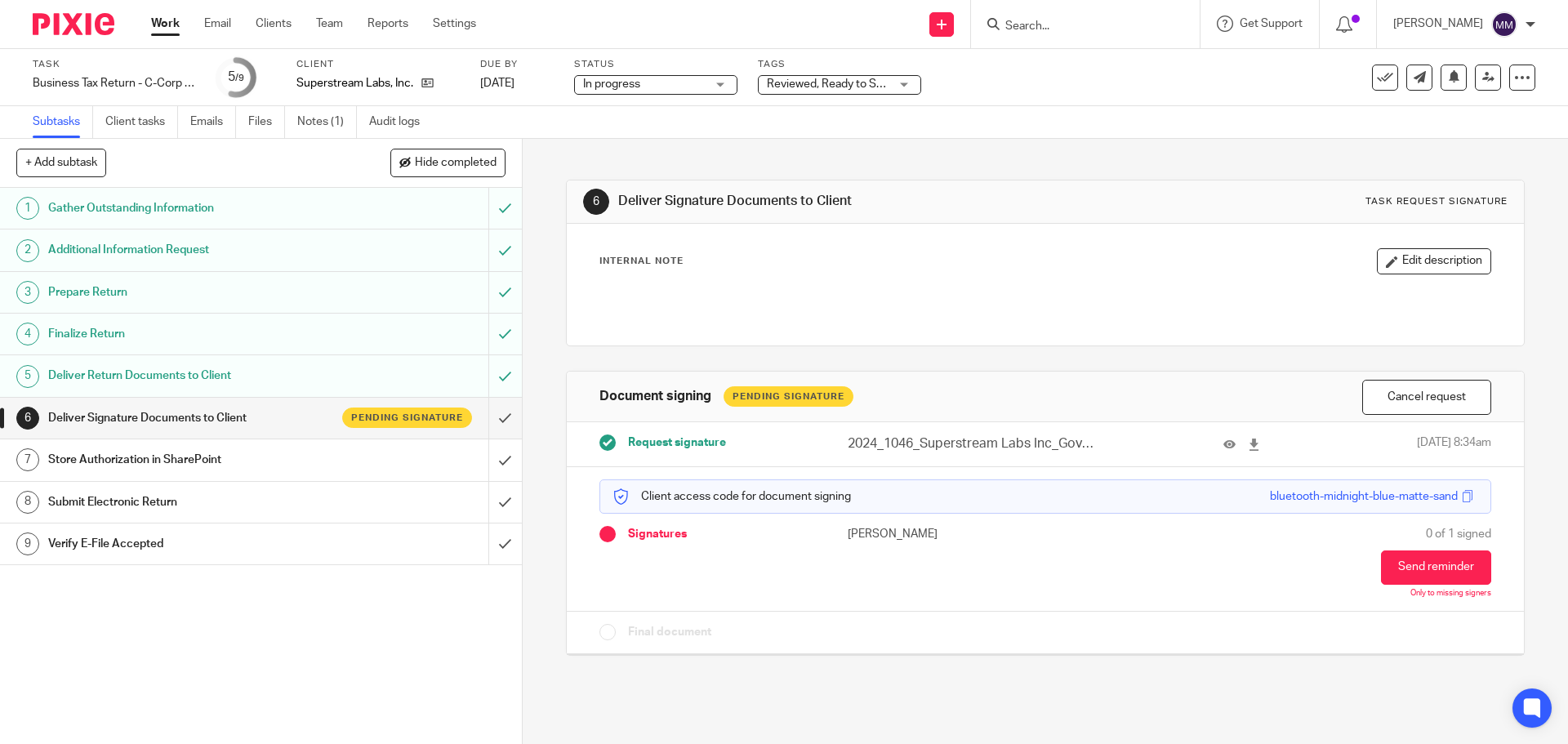
click at [838, 89] on span "Reviewed, Ready to Send + 2" at bounding box center [827, 84] width 123 height 17
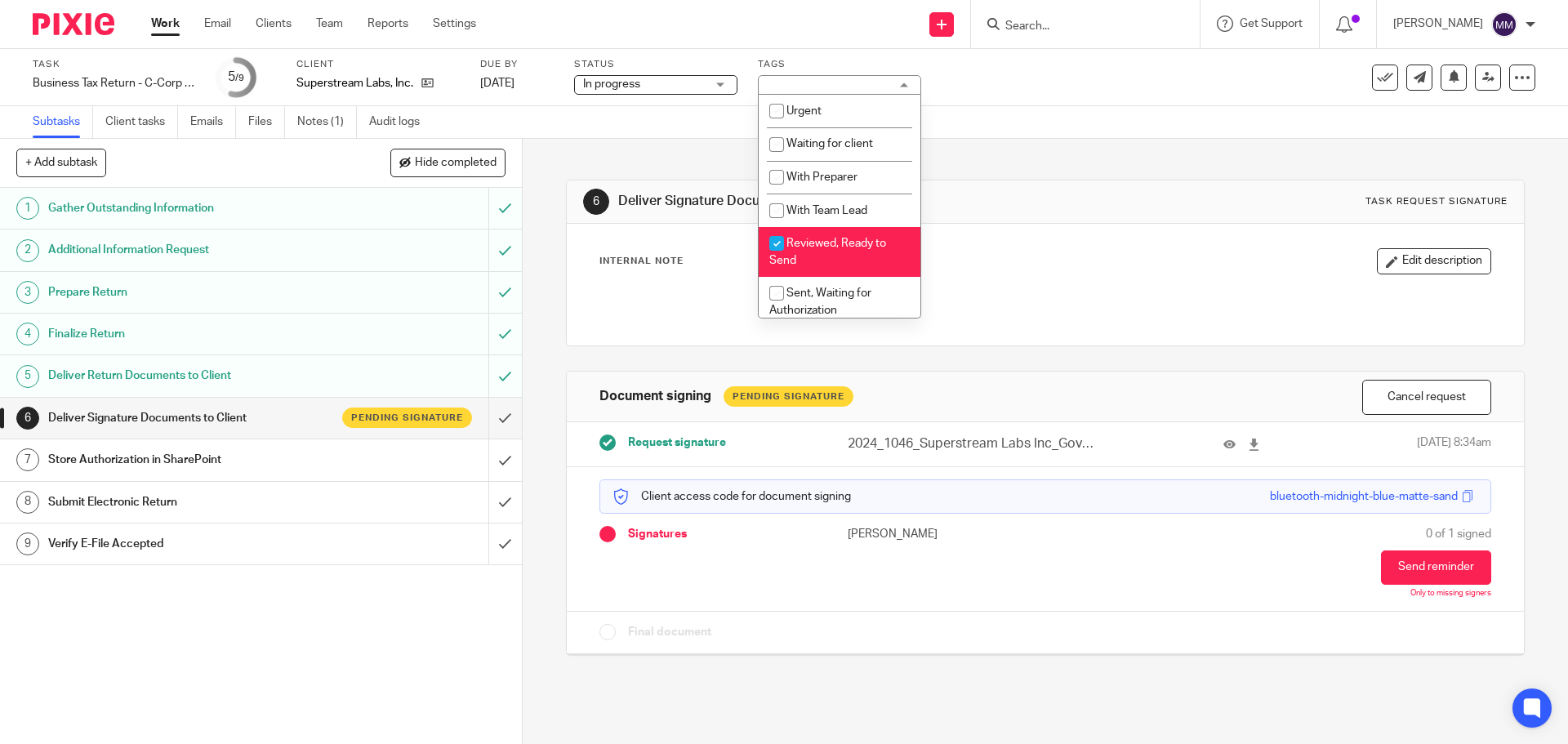
click at [834, 238] on span "Reviewed, Ready to Send" at bounding box center [827, 252] width 117 height 29
checkbox input "false"
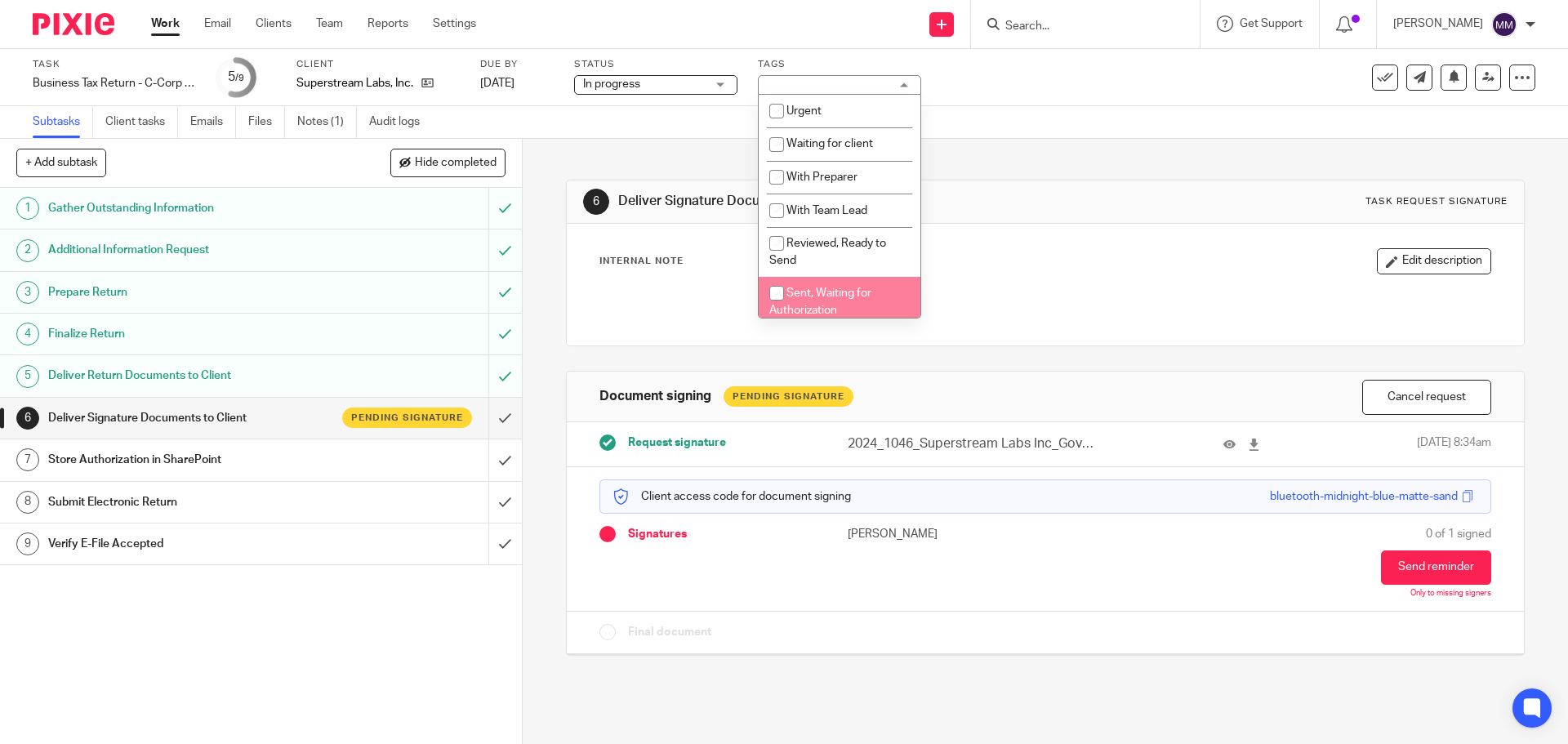
click at [831, 292] on span "Sent, Waiting for Authorization" at bounding box center [820, 302] width 102 height 29
checkbox input "true"
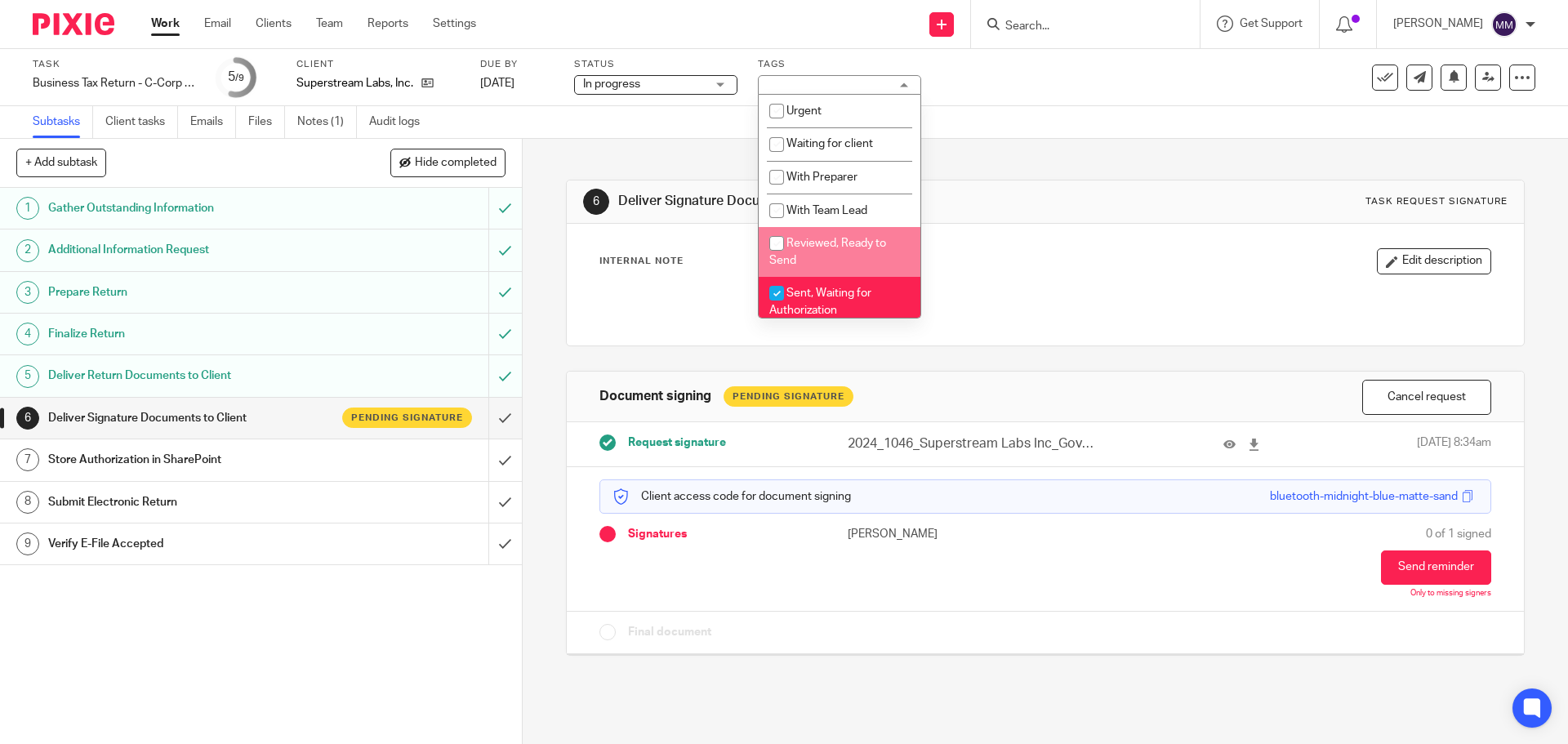
click at [1090, 150] on div "6 Deliver Signature Documents to Client Task request signature Internal Note Ed…" at bounding box center [1044, 405] width 958 height 534
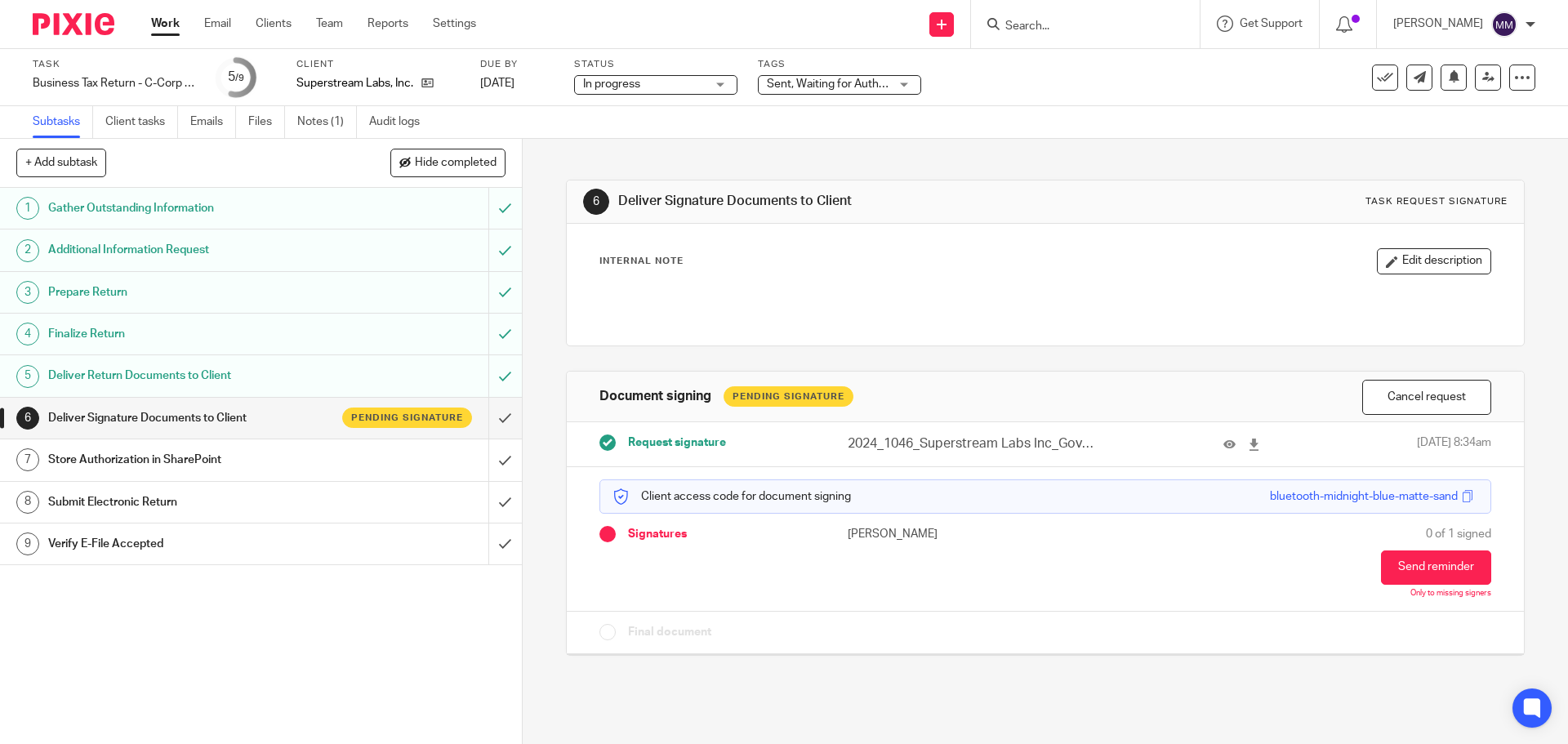
click at [172, 19] on link "Work" at bounding box center [165, 24] width 28 height 17
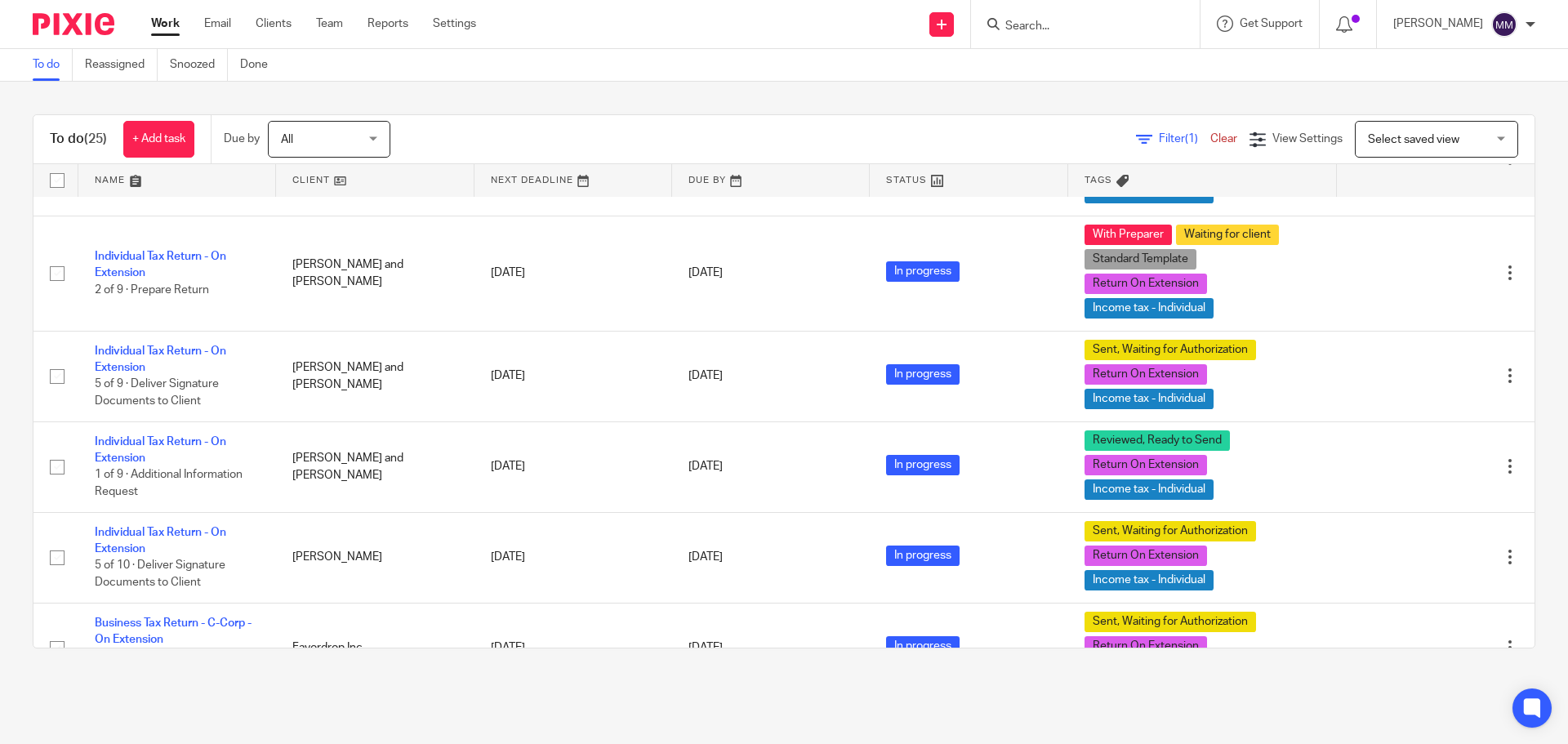
scroll to position [1470, 0]
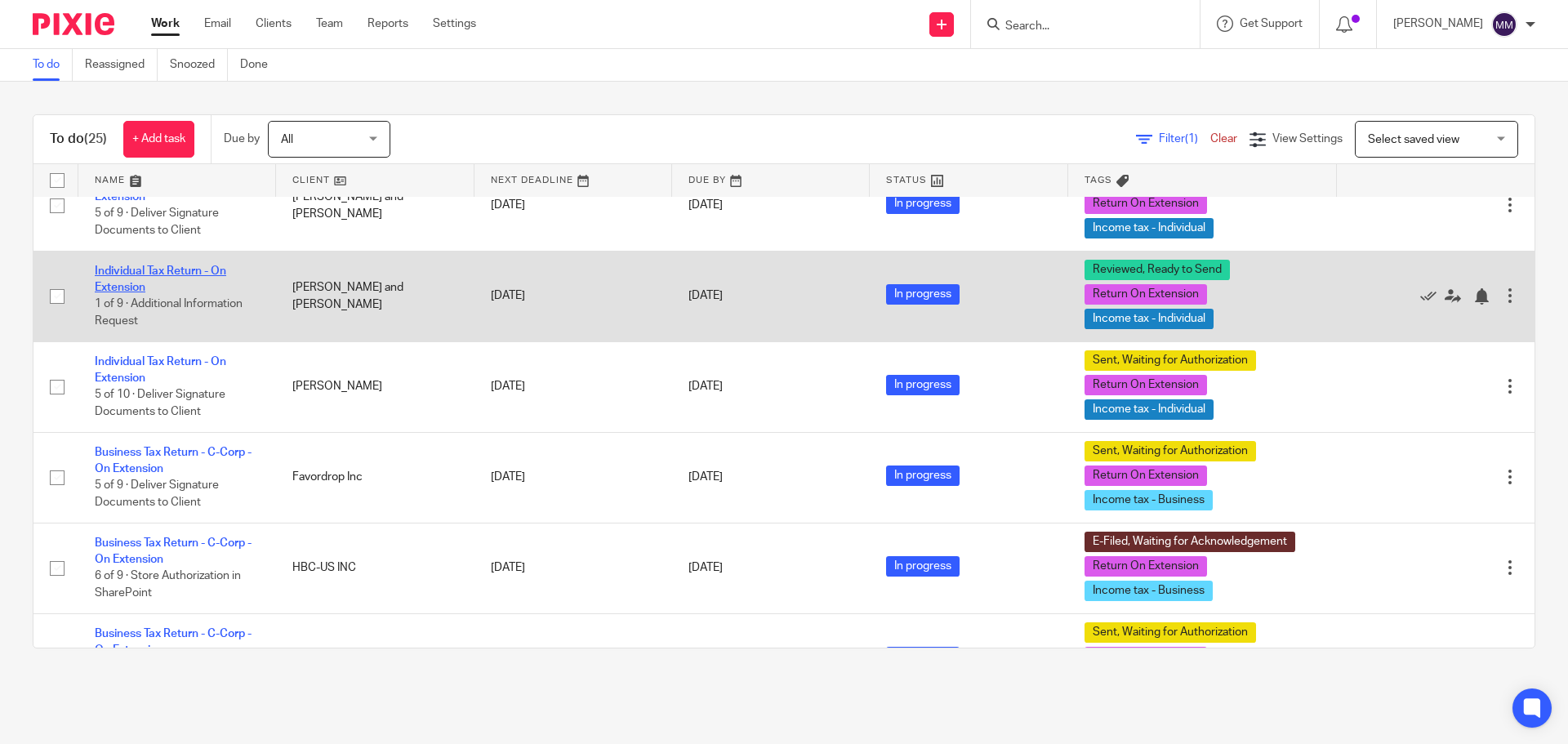
click at [181, 273] on link "Individual Tax Return - On Extension" at bounding box center [160, 279] width 132 height 28
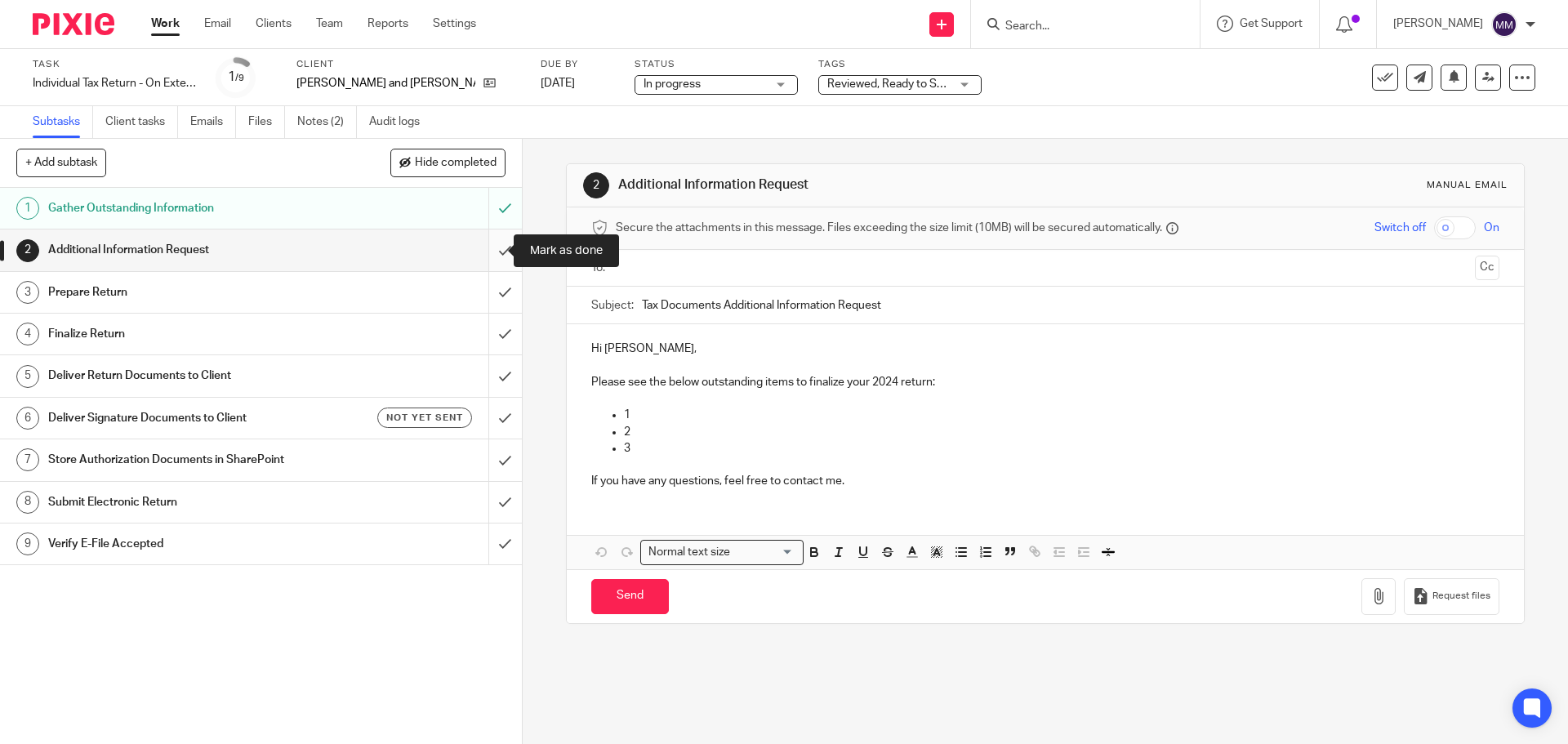
click at [485, 244] on input "submit" at bounding box center [260, 251] width 522 height 41
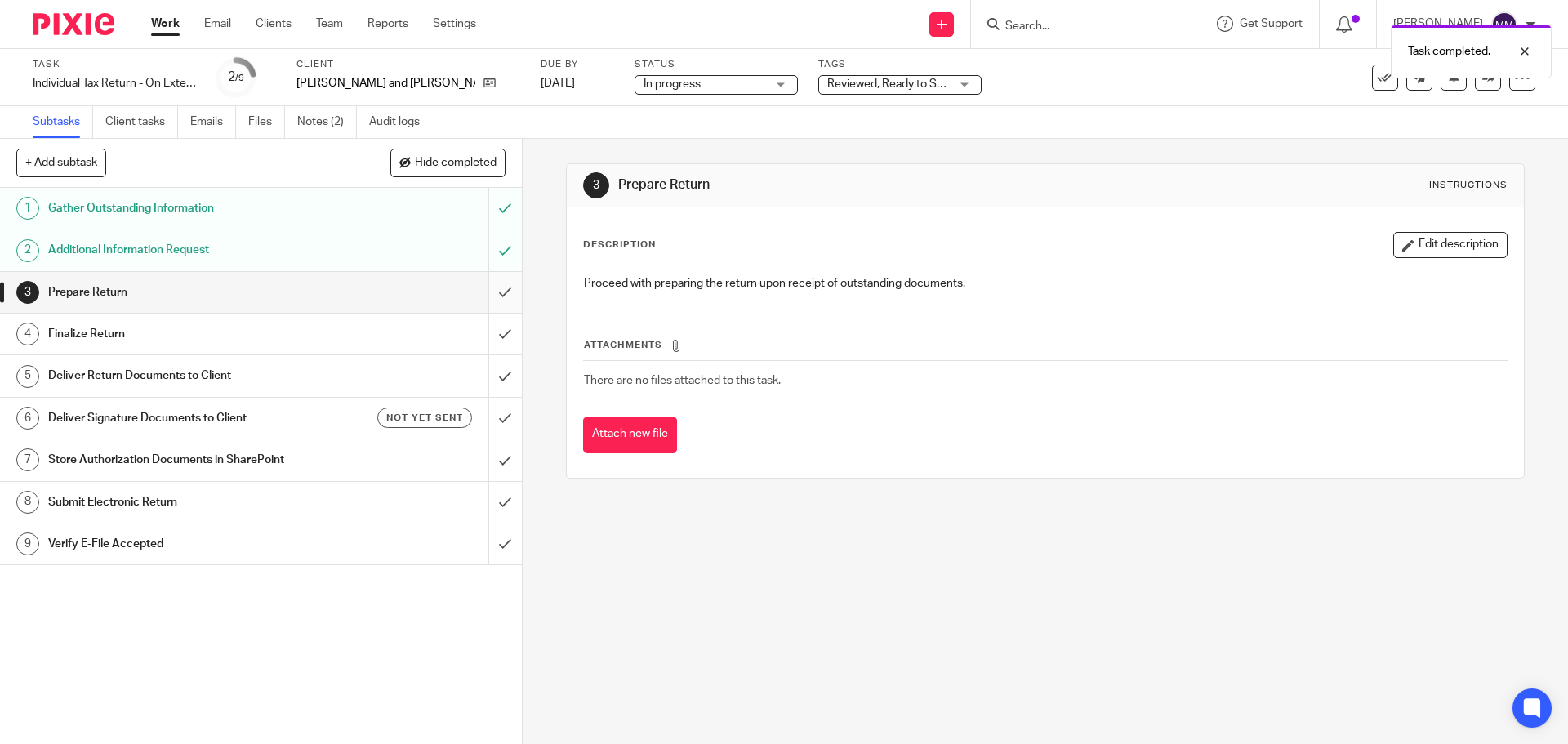
click at [490, 291] on input "submit" at bounding box center [260, 293] width 522 height 41
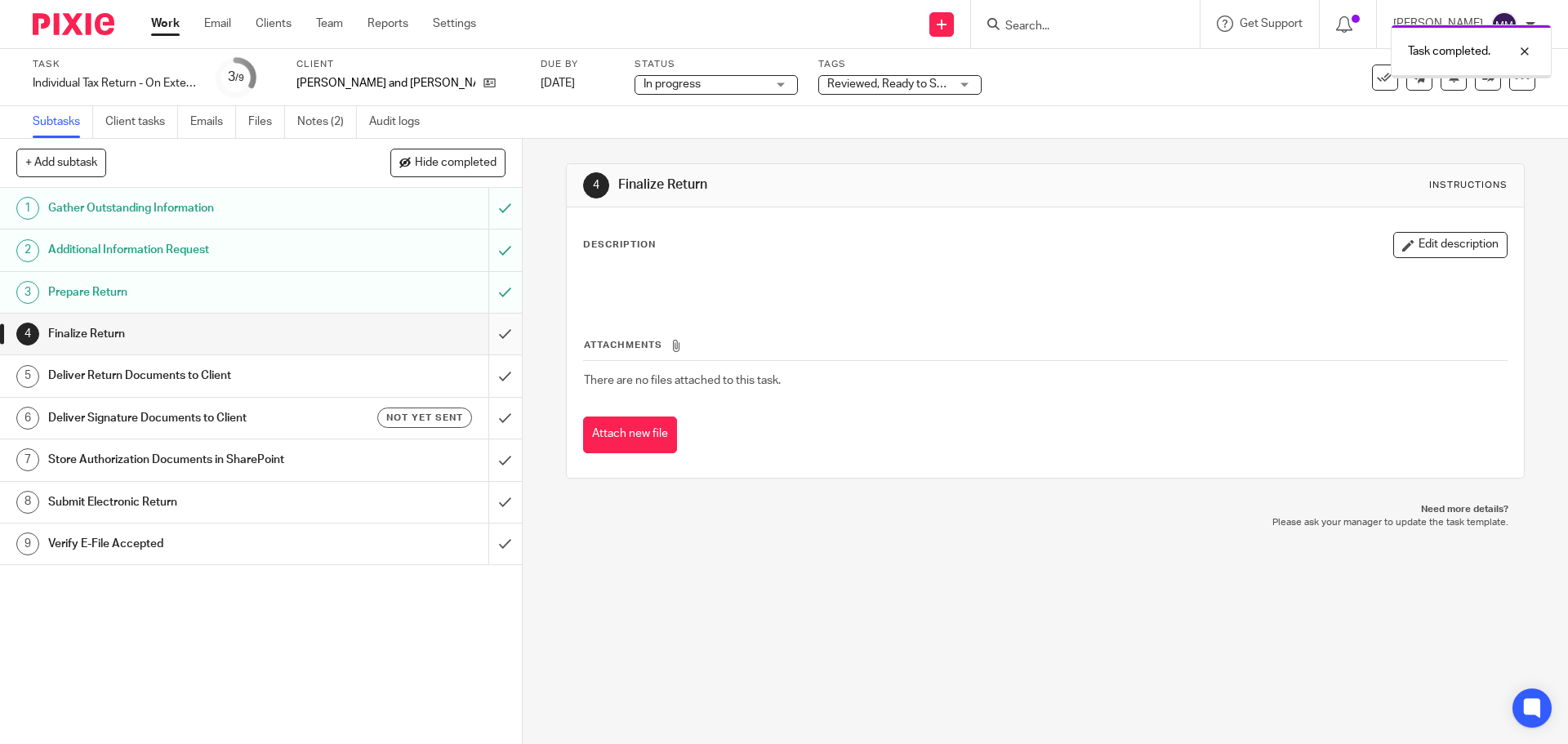
click at [486, 335] on input "submit" at bounding box center [260, 334] width 522 height 41
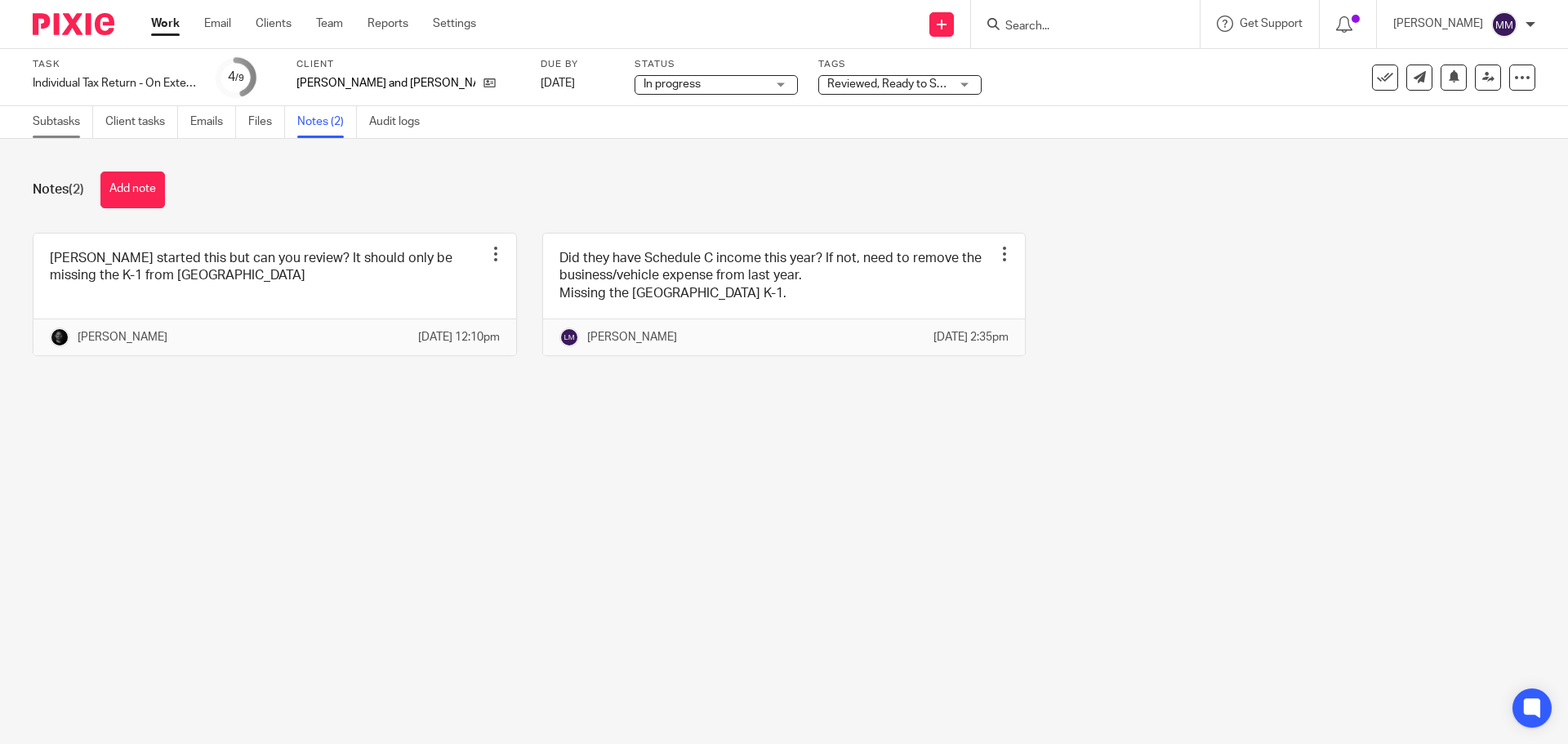
click at [52, 121] on link "Subtasks" at bounding box center [62, 122] width 60 height 31
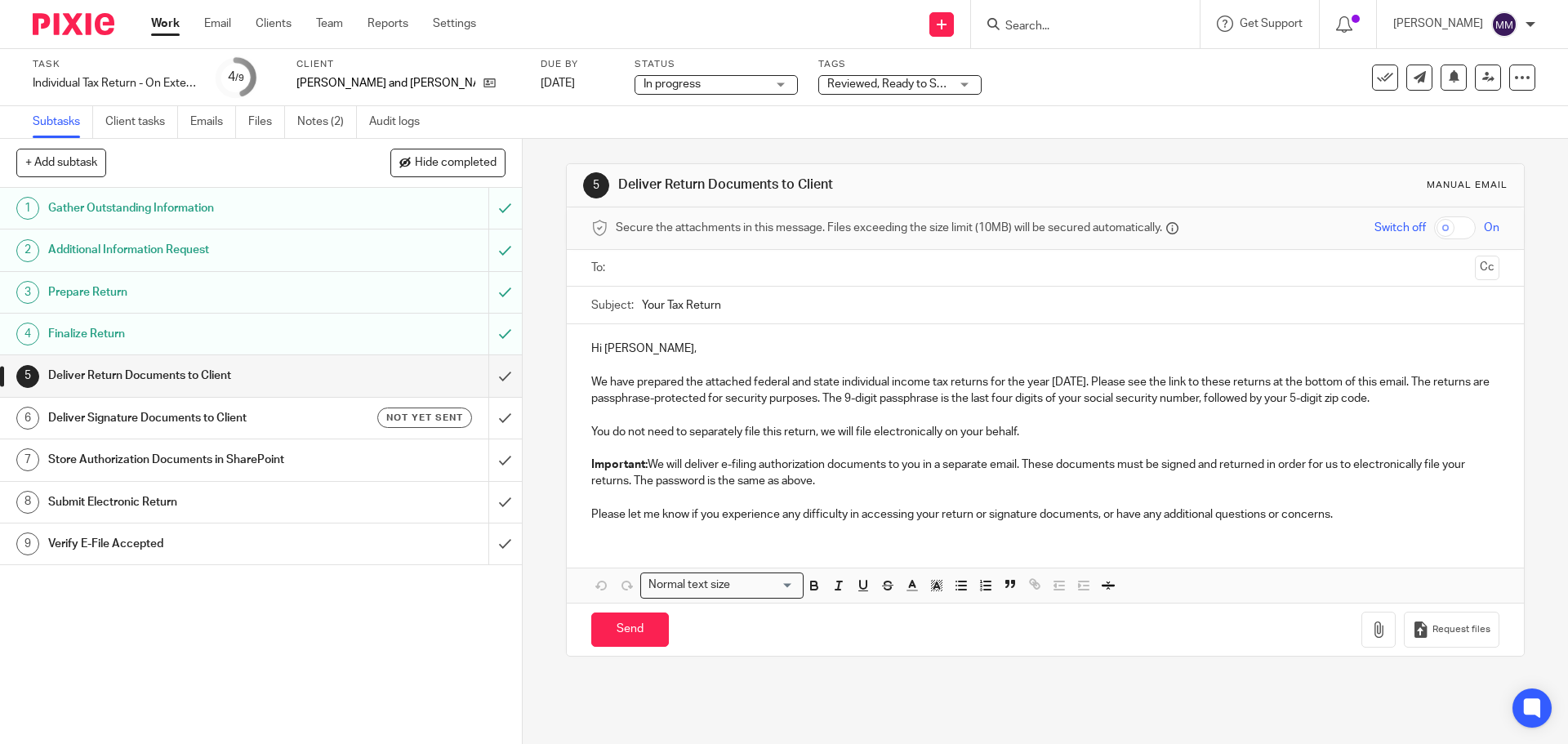
click at [706, 255] on ul at bounding box center [1045, 267] width 857 height 27
click at [697, 272] on input "text" at bounding box center [1043, 267] width 846 height 19
click at [1477, 274] on div "To: Salvatore and Patricia Trigilio Salvatore and Patricia Trigilio Cc" at bounding box center [1044, 270] width 956 height 41
click at [1475, 270] on button "Cc" at bounding box center [1486, 269] width 25 height 25
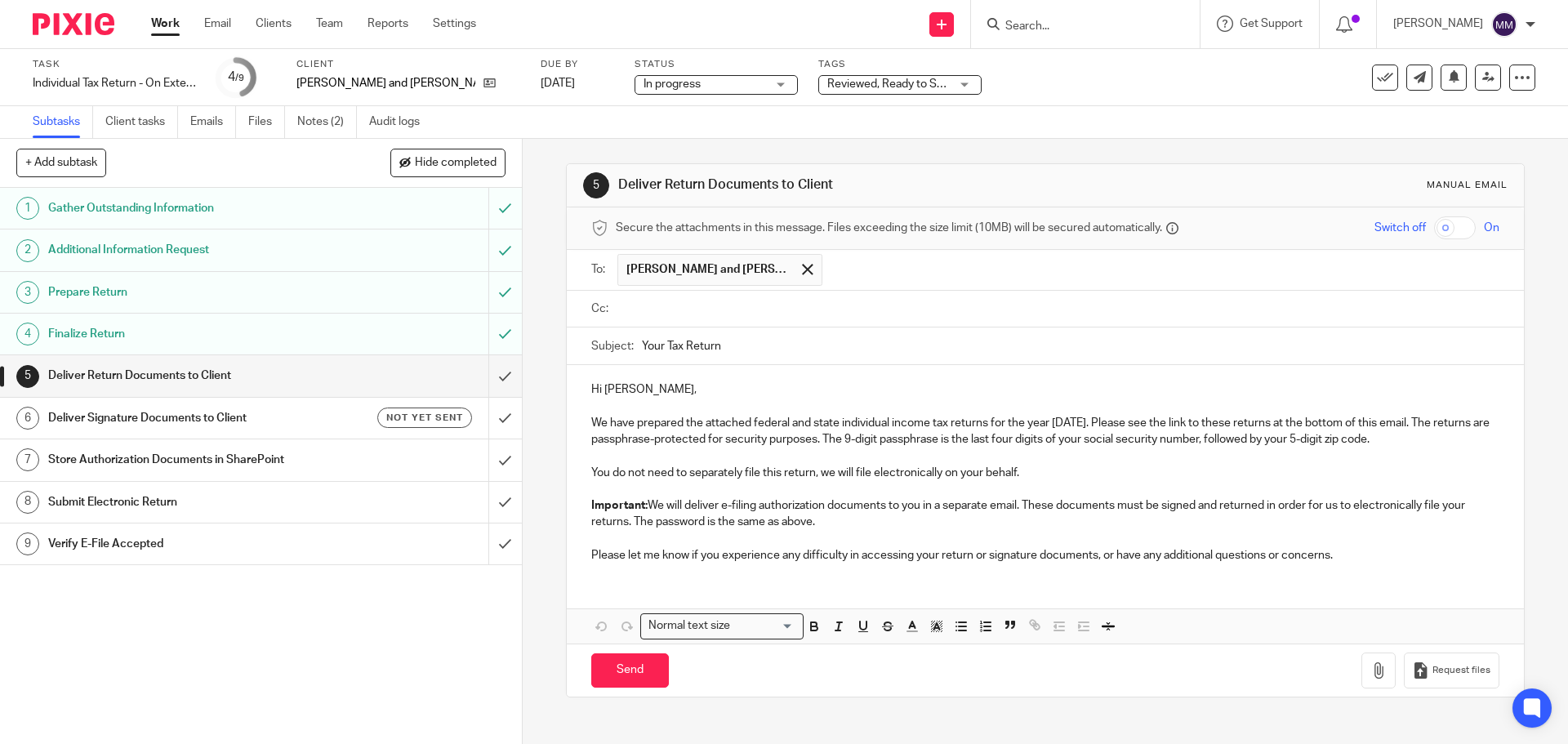
click at [672, 302] on input "text" at bounding box center [1056, 309] width 870 height 19
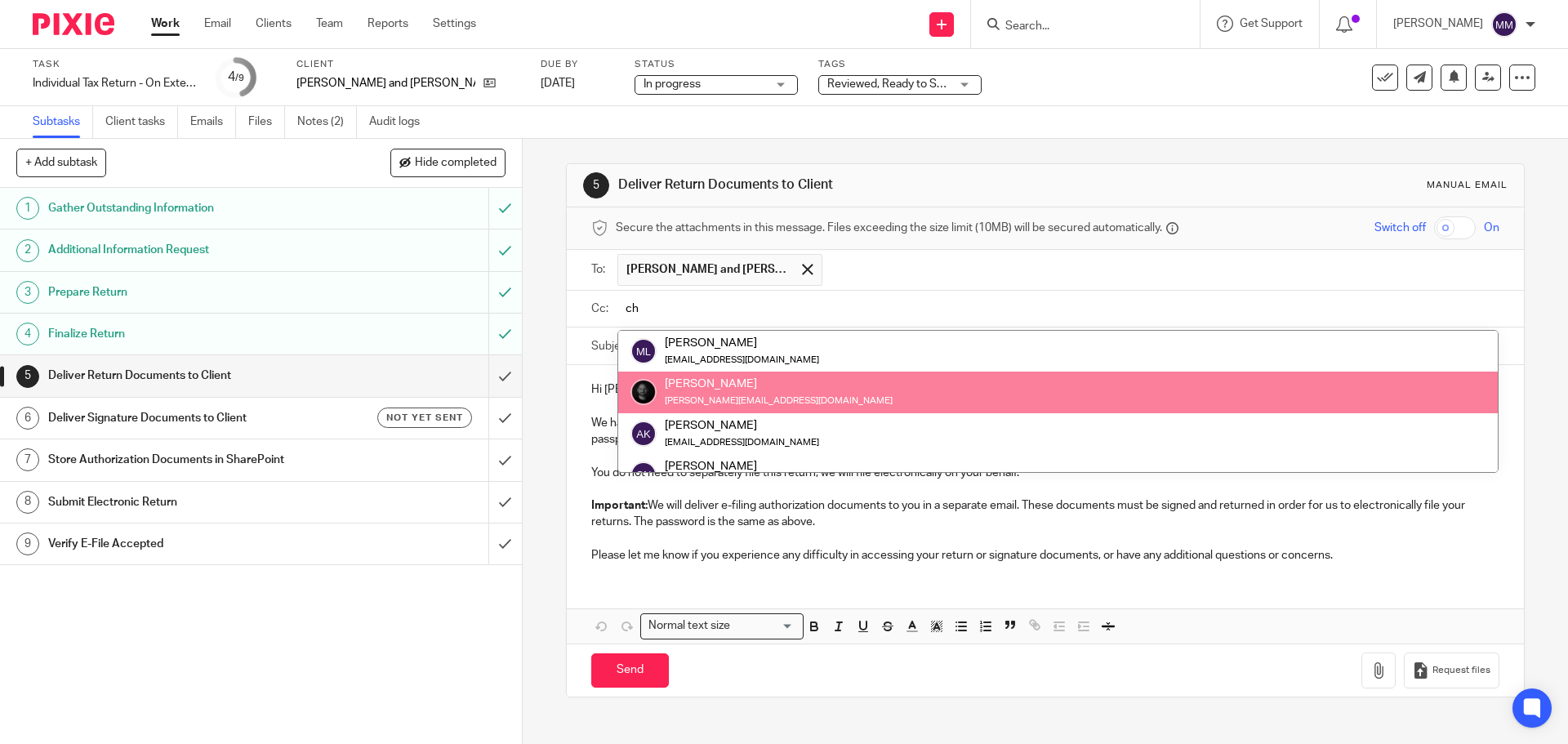
type input "ch"
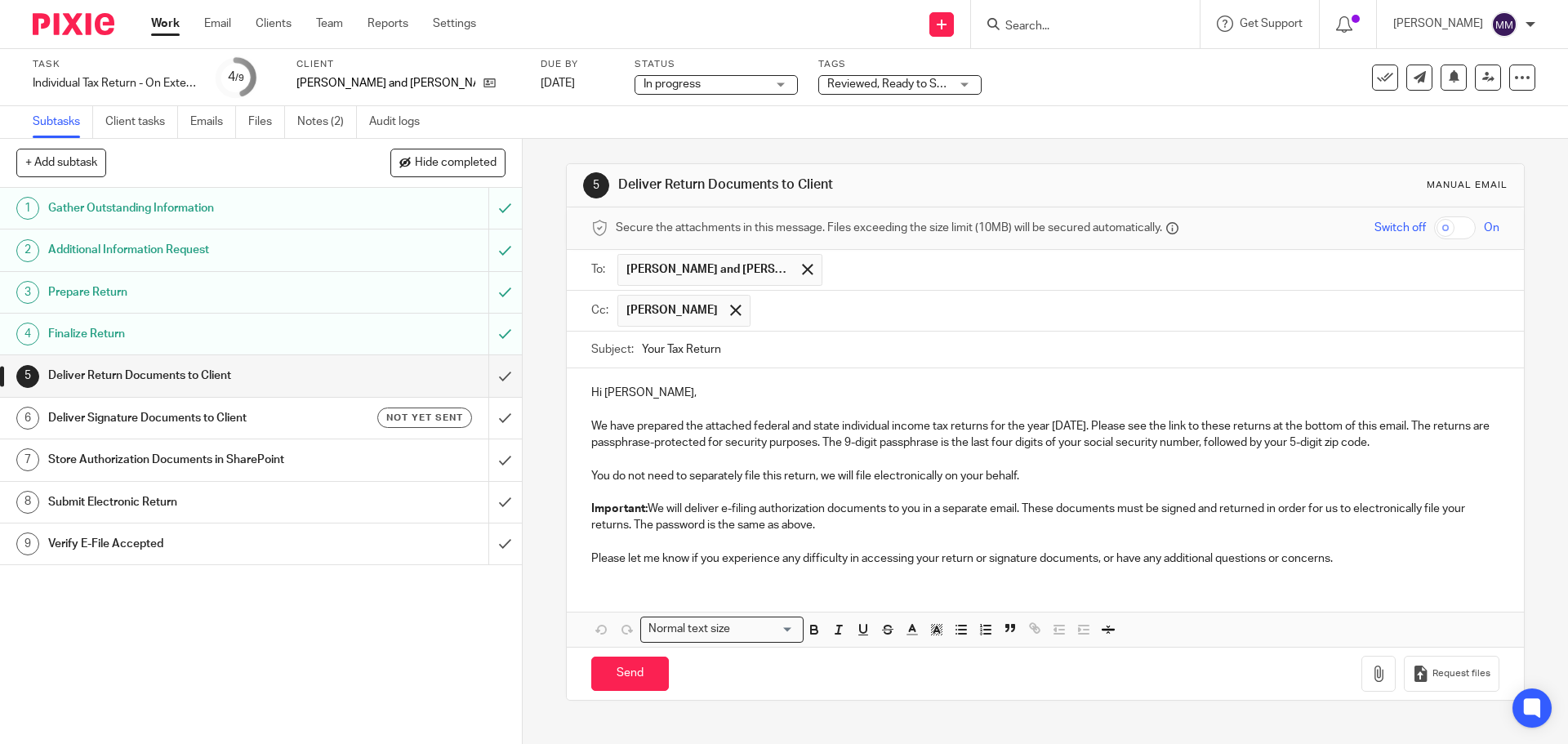
drag, startPoint x: 659, startPoint y: 350, endPoint x: 594, endPoint y: 344, distance: 65.3
click at [594, 344] on div "Subject: Your Tax Return" at bounding box center [1044, 349] width 907 height 36
click at [744, 337] on input "2024 Tax Return" at bounding box center [1070, 349] width 857 height 36
type input "2024 Tax Return - Salvatore and Patricia Trigilio"
click at [834, 521] on p "Important: We will deliver e-filing authorization documents to you in a separat…" at bounding box center [1044, 517] width 907 height 33
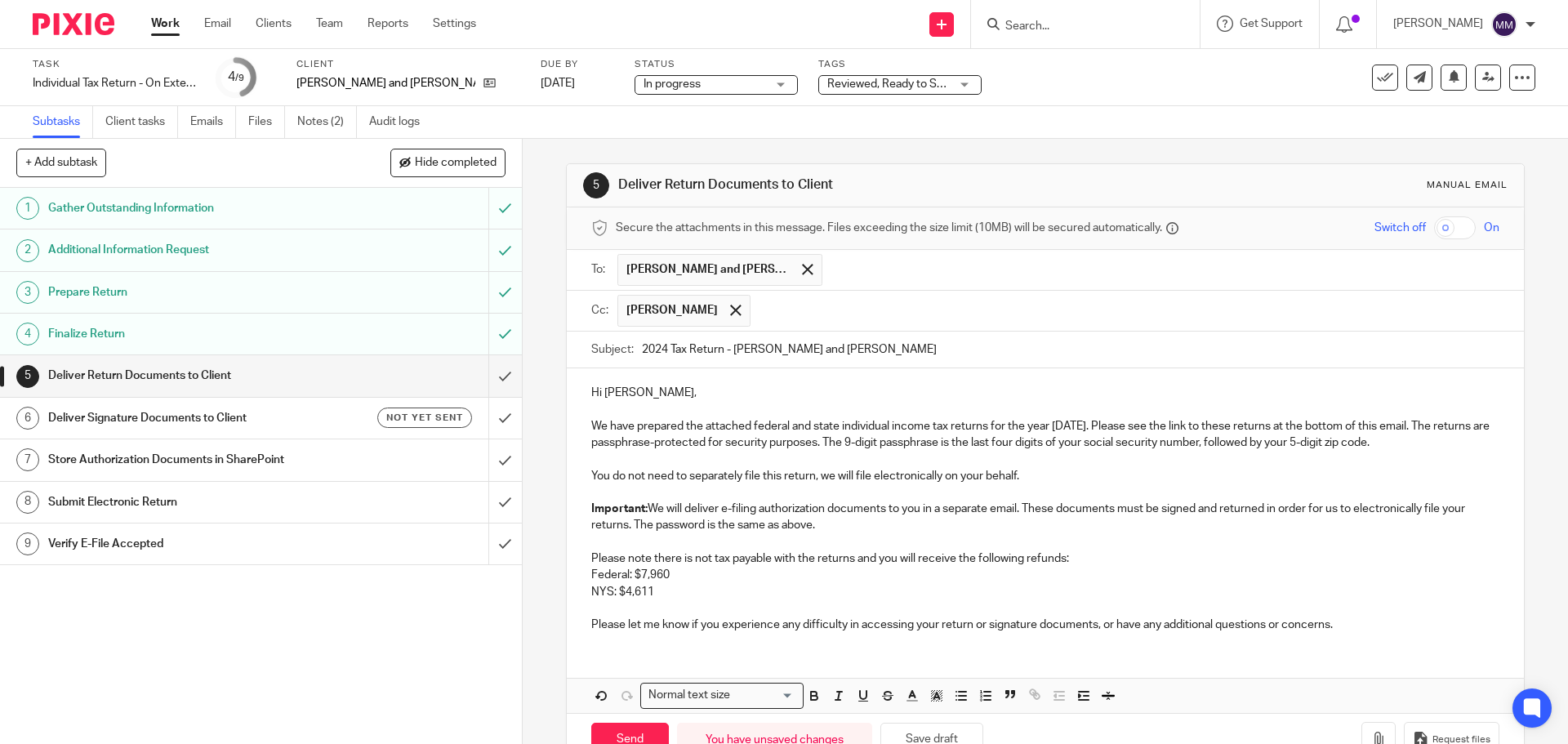
scroll to position [48, 0]
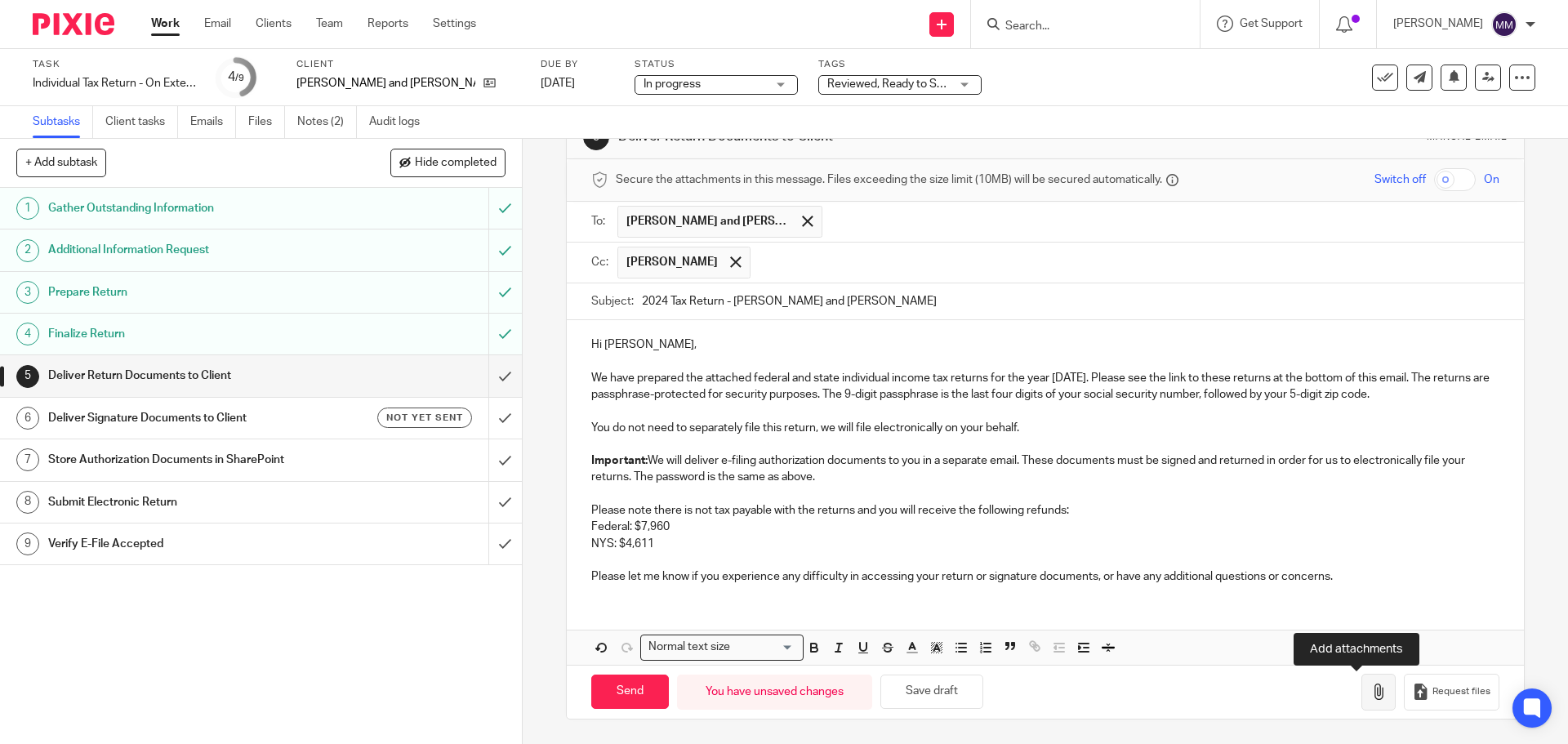
click at [1371, 696] on icon "button" at bounding box center [1378, 692] width 17 height 17
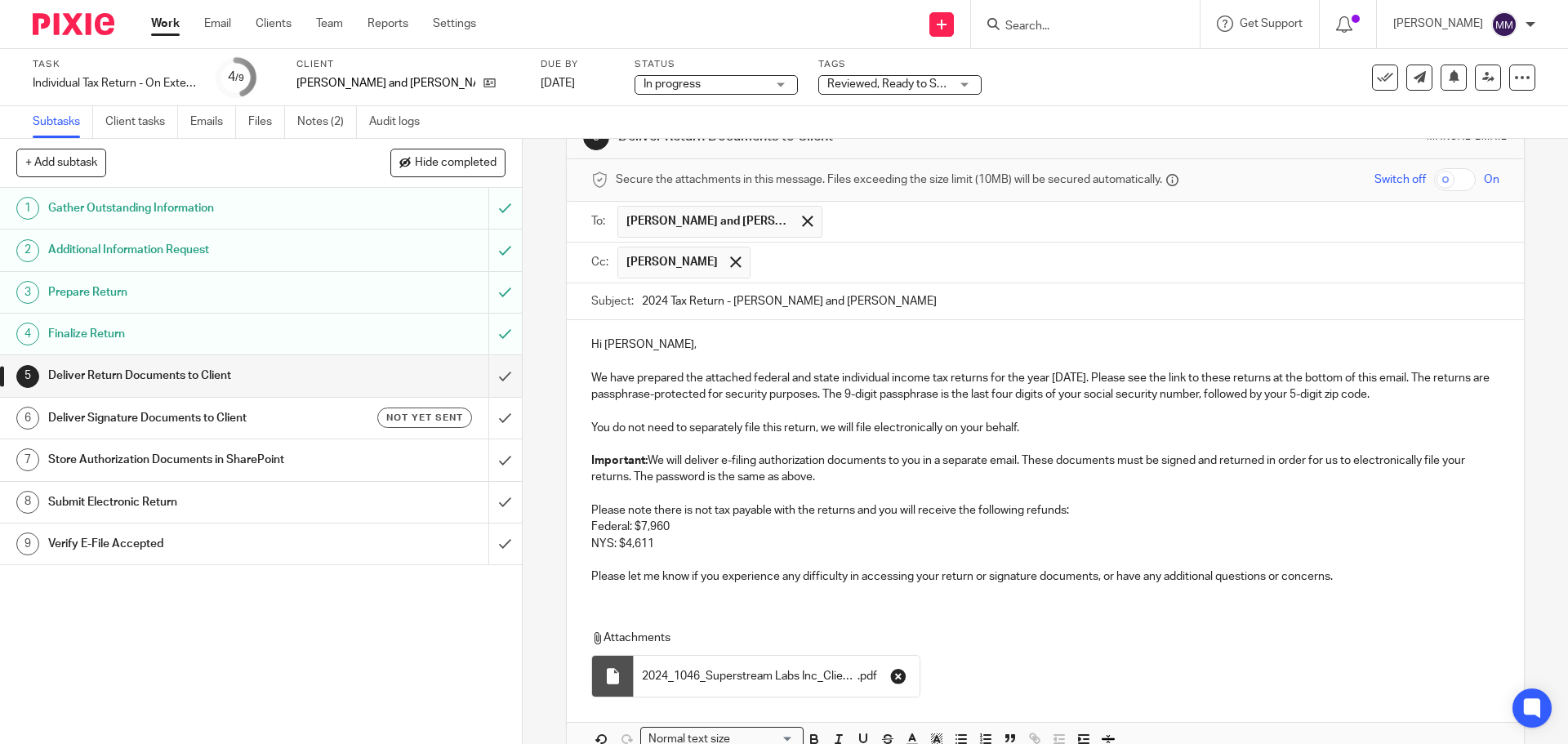
click at [899, 681] on icon "button" at bounding box center [898, 676] width 17 height 17
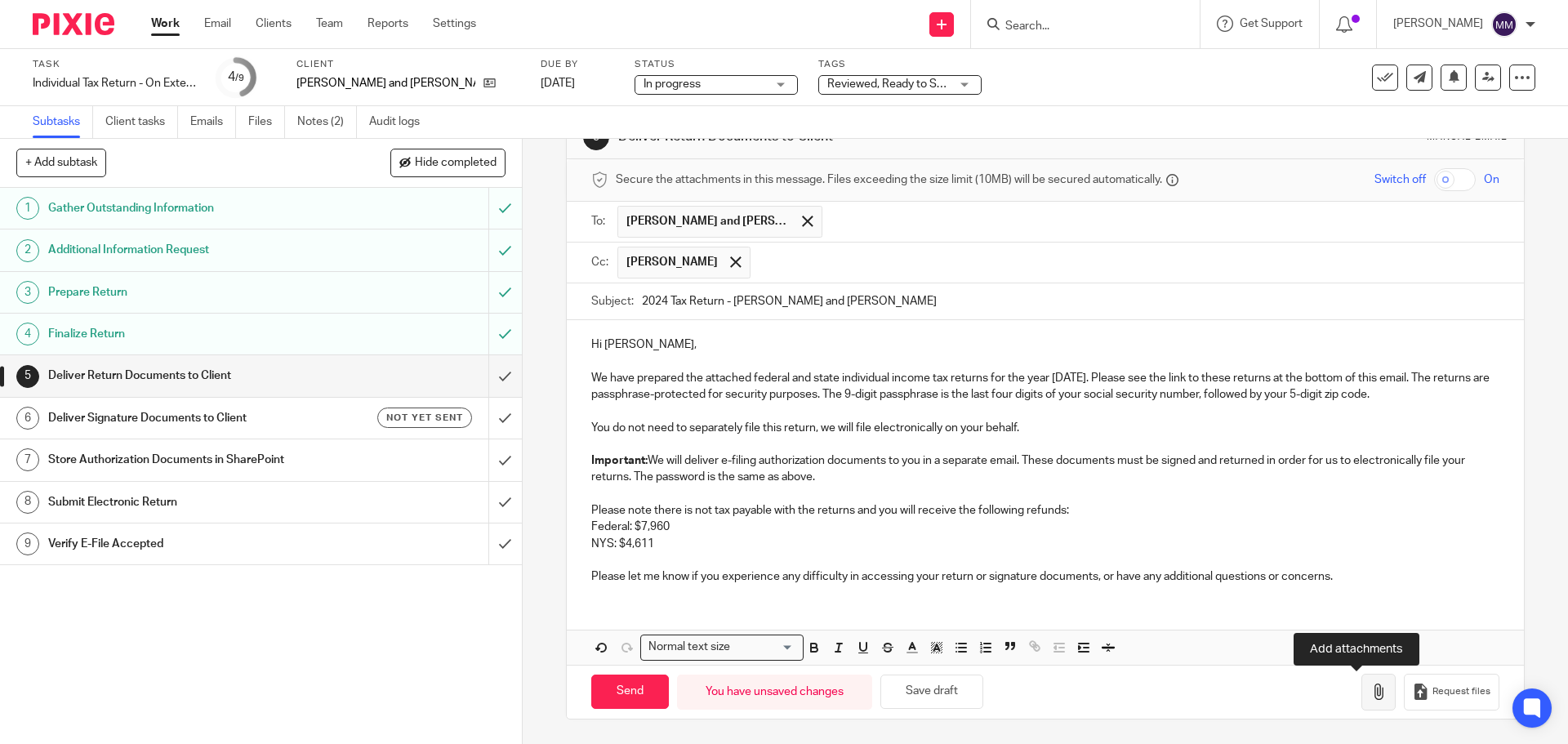
click at [1361, 699] on button "button" at bounding box center [1377, 692] width 34 height 36
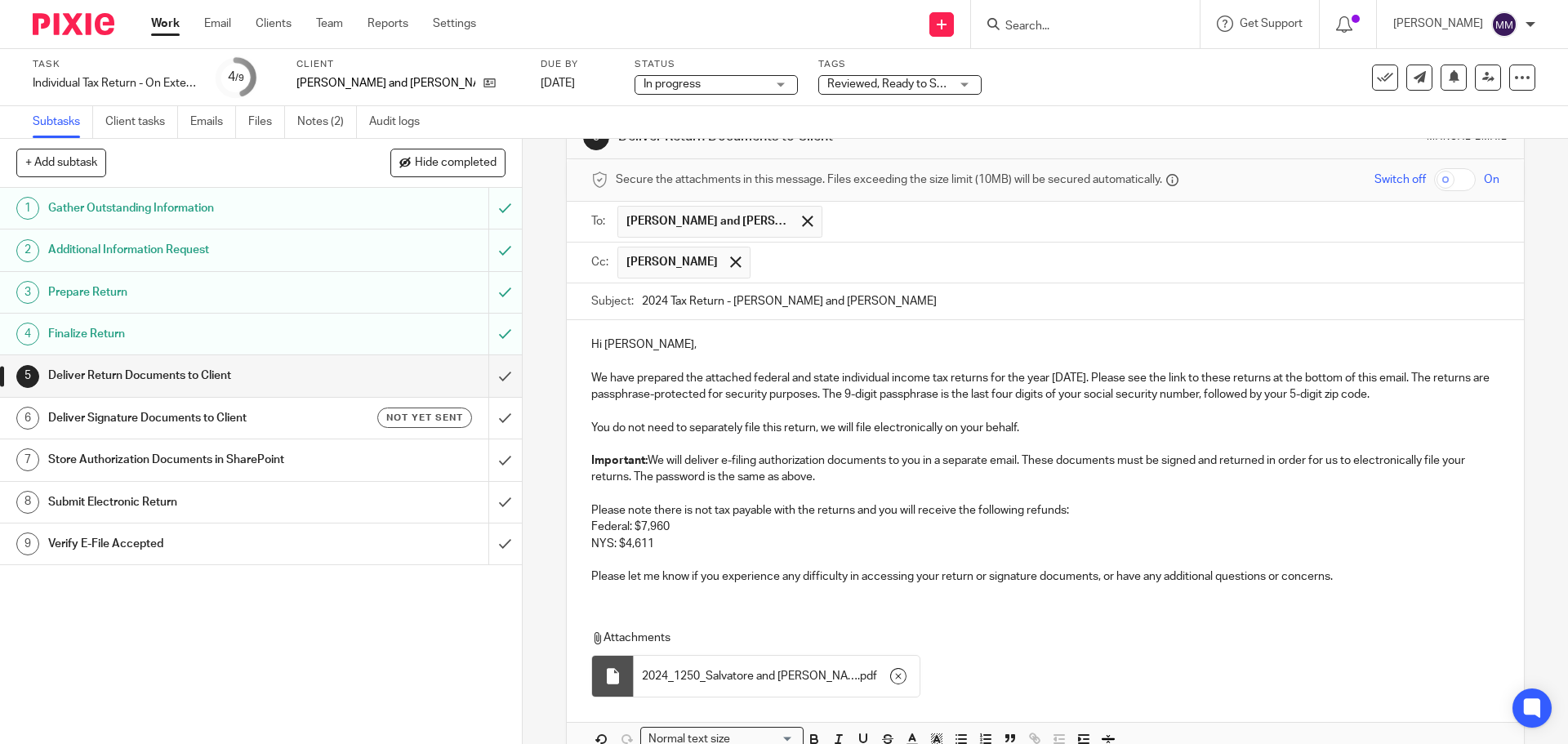
click at [1433, 181] on input "checkbox" at bounding box center [1454, 179] width 41 height 23
click at [1374, 573] on p "Please let me know if you experience any difficulty in accessing your return or…" at bounding box center [1044, 576] width 907 height 17
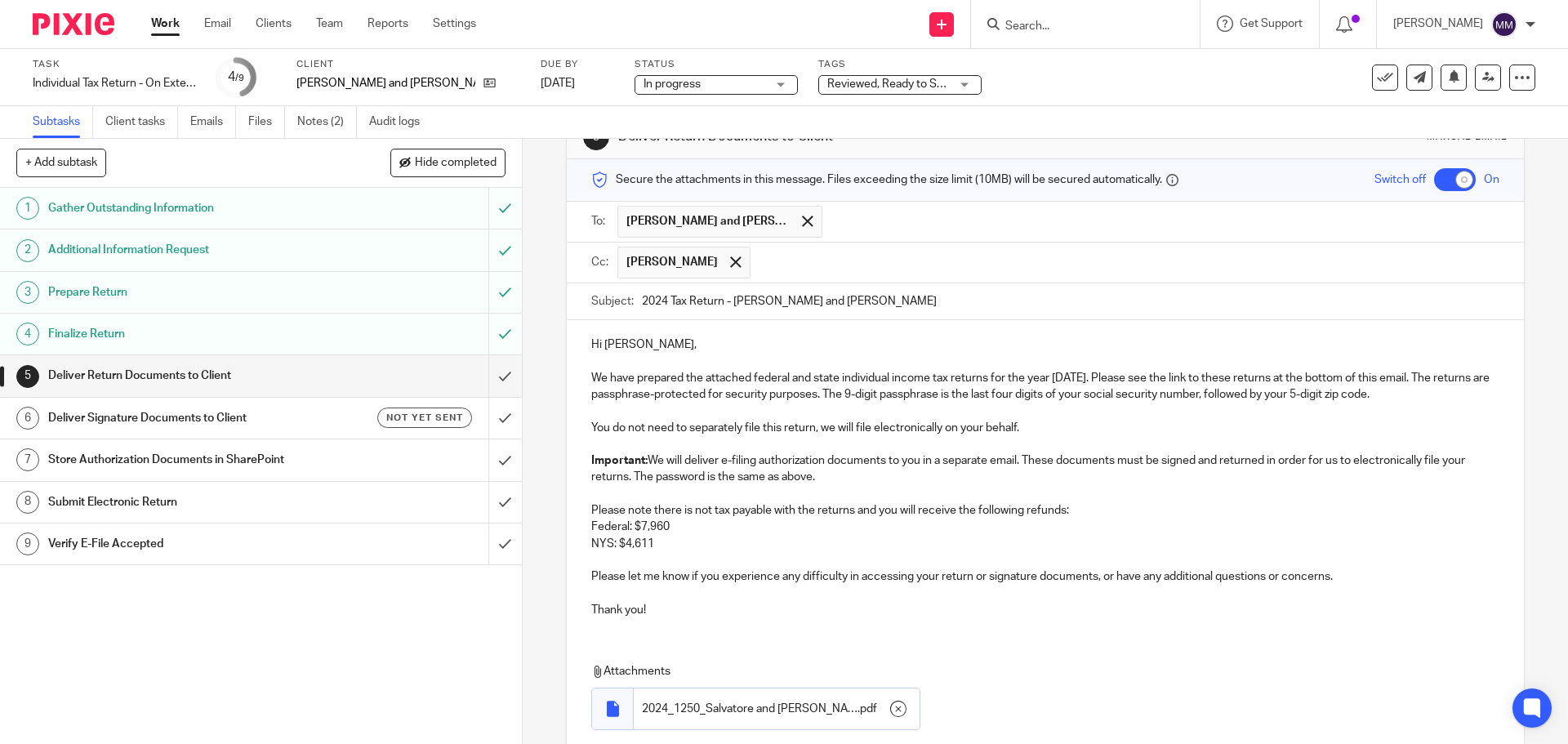
drag, startPoint x: 703, startPoint y: 504, endPoint x: 712, endPoint y: 523, distance: 21.0
click at [703, 504] on p "Please note there is not tax payable with the returns and you will receive the …" at bounding box center [1044, 510] width 907 height 17
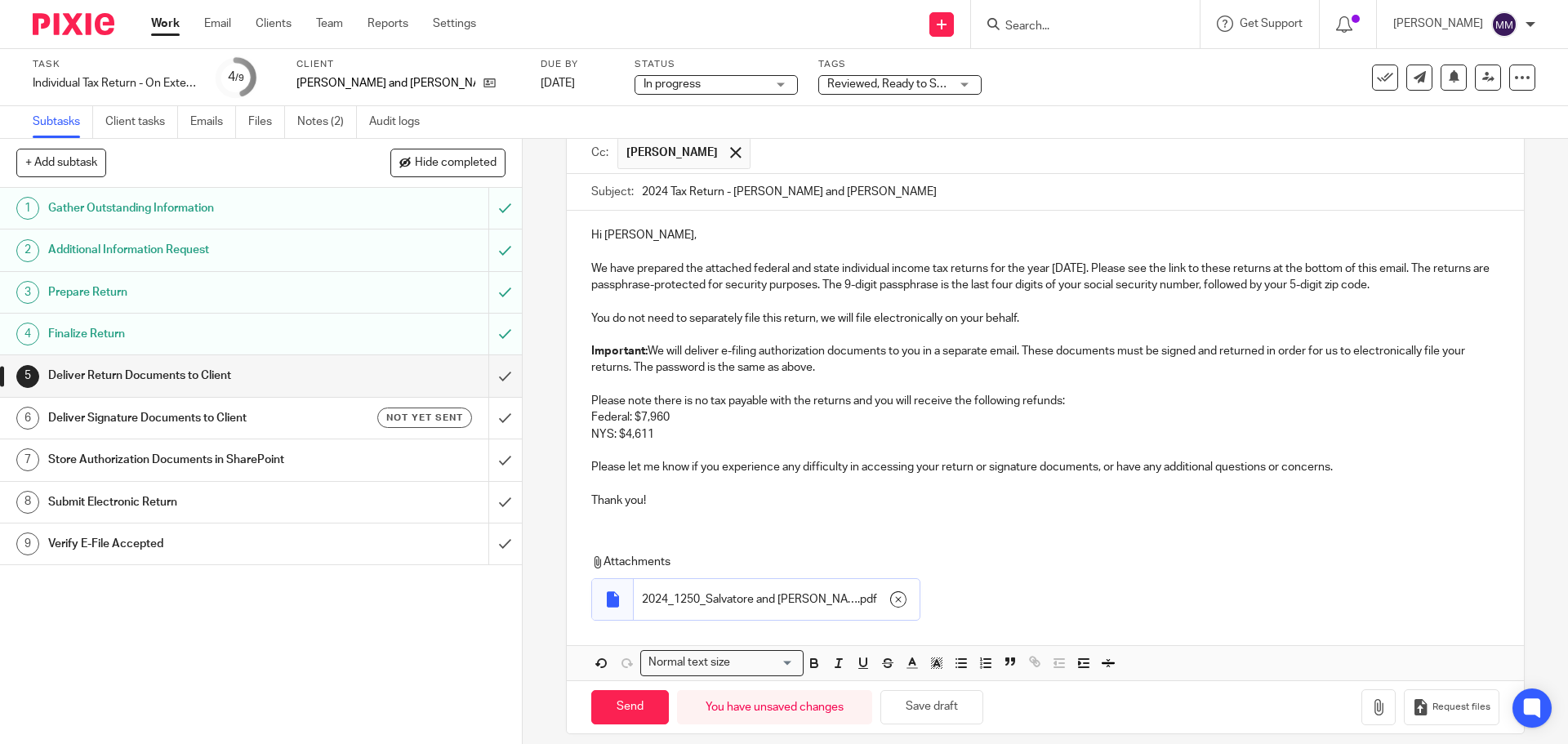
scroll to position [173, 0]
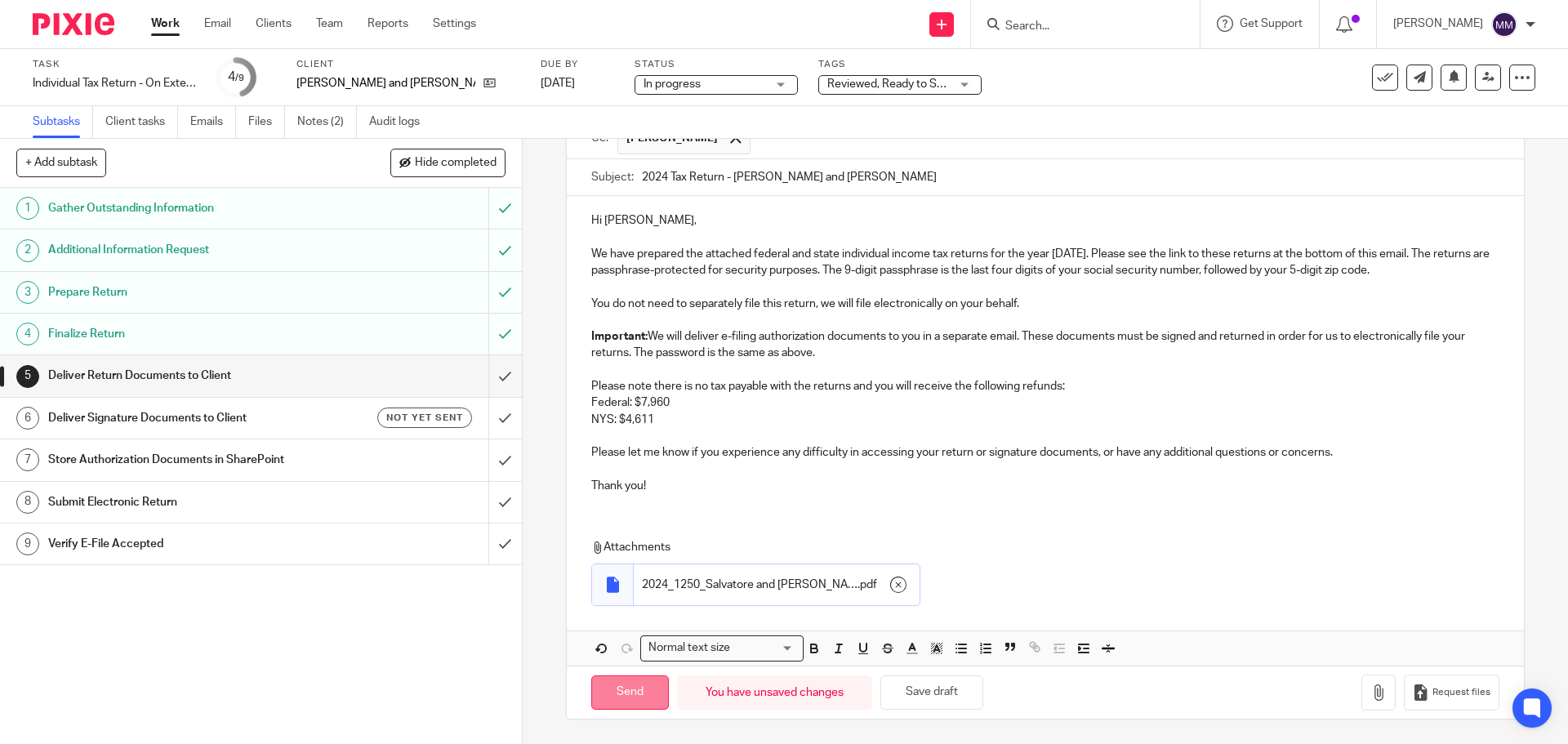
click at [596, 694] on input "Send" at bounding box center [630, 693] width 78 height 35
checkbox input "false"
type input "Sent"
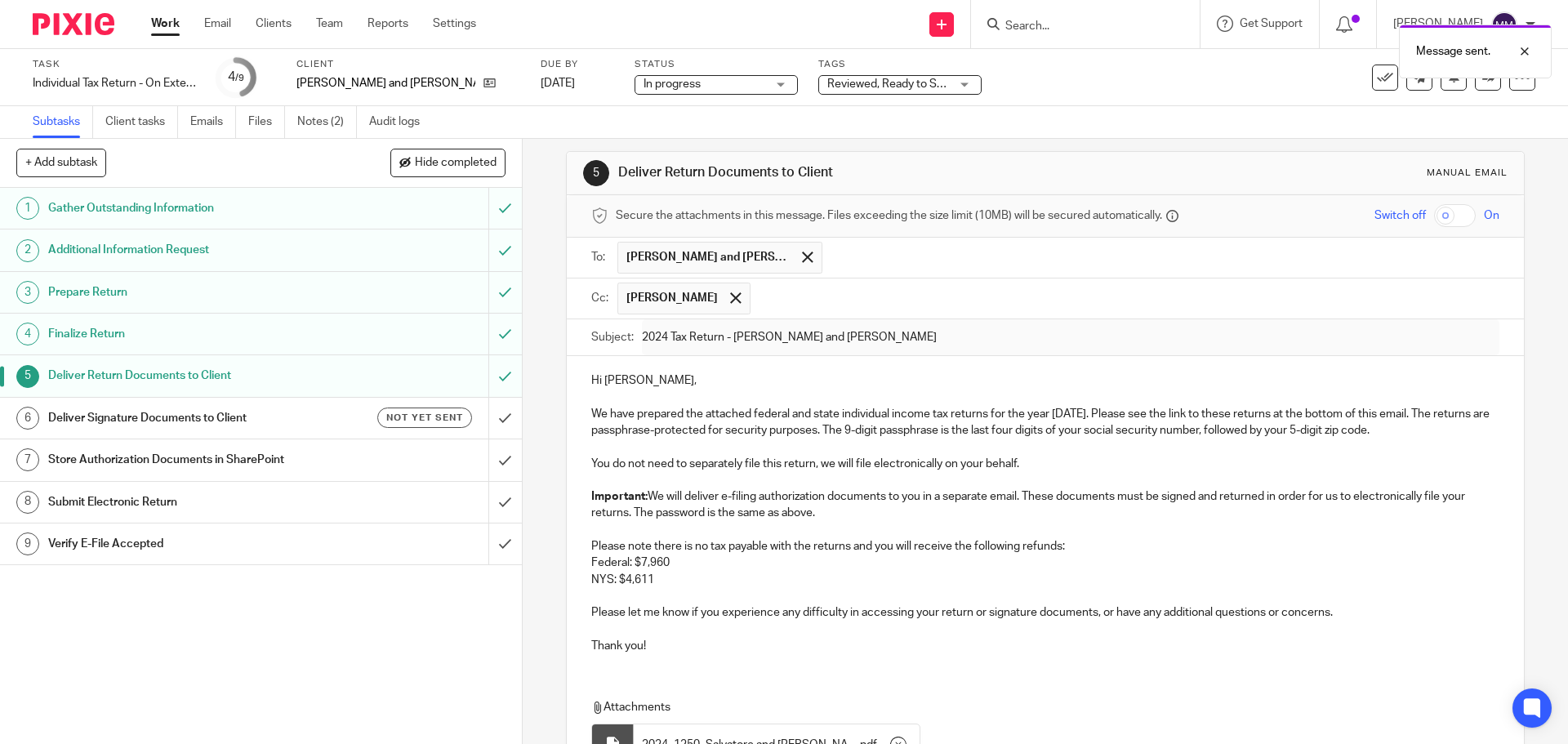
scroll to position [0, 0]
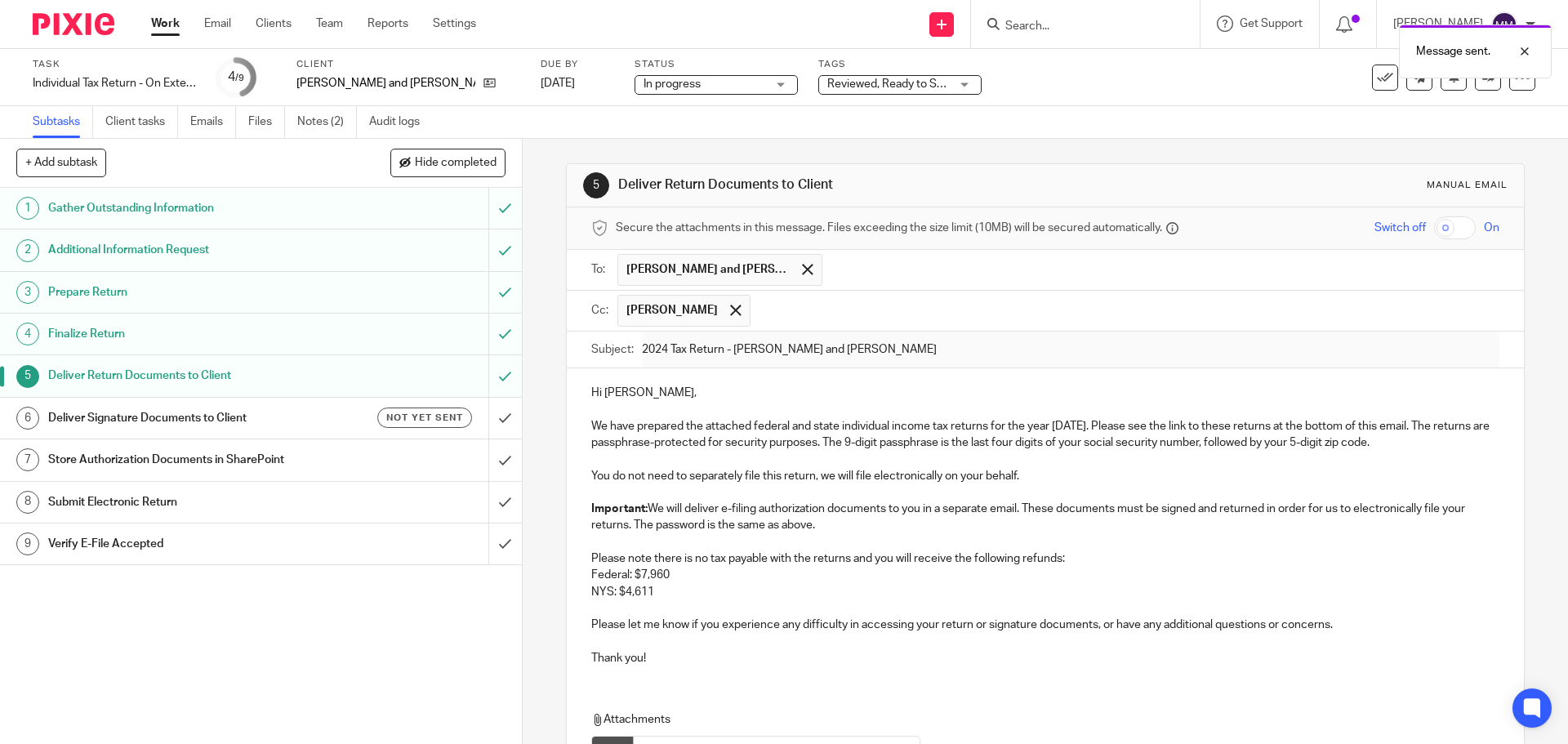
click at [264, 426] on h1 "Deliver Signature Documents to Client" at bounding box center [190, 418] width 283 height 25
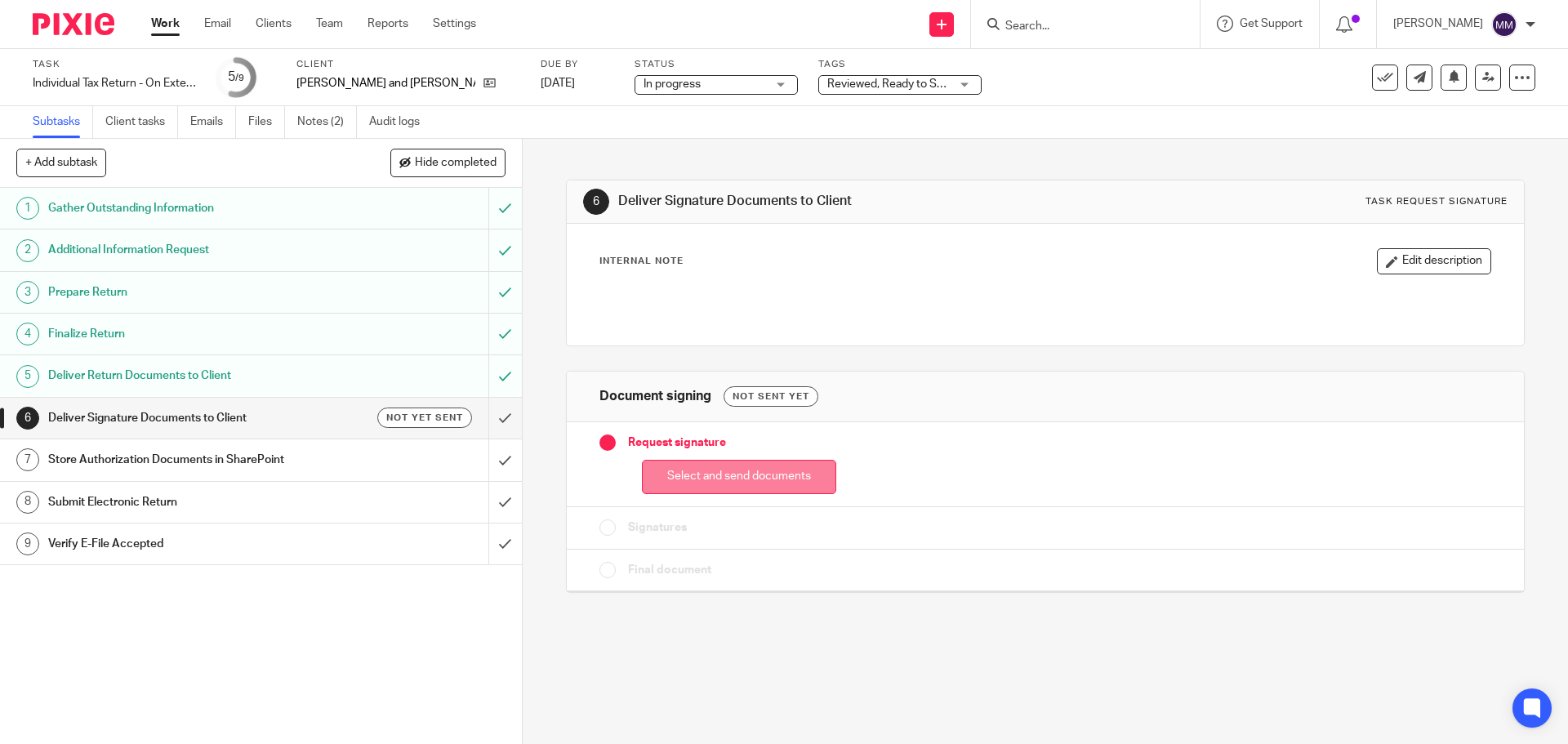
click at [718, 479] on button "Select and send documents" at bounding box center [739, 478] width 195 height 35
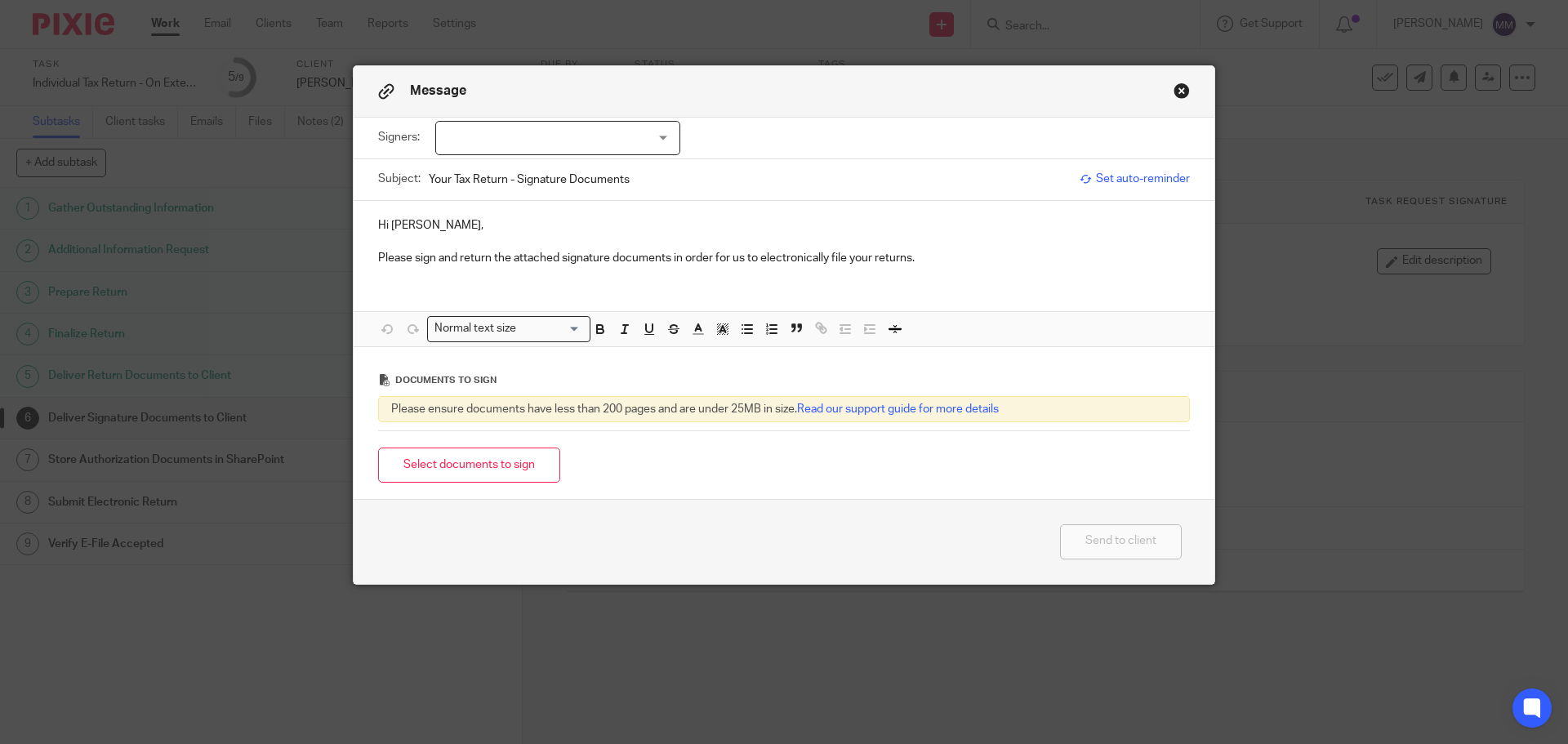
click at [549, 143] on div at bounding box center [557, 138] width 245 height 34
click at [538, 173] on span "[PERSON_NAME]" at bounding box center [502, 172] width 89 height 12
checkbox input "true"
click at [800, 242] on p at bounding box center [784, 242] width 812 height 17
click at [1173, 89] on button "Close modal" at bounding box center [1181, 90] width 17 height 17
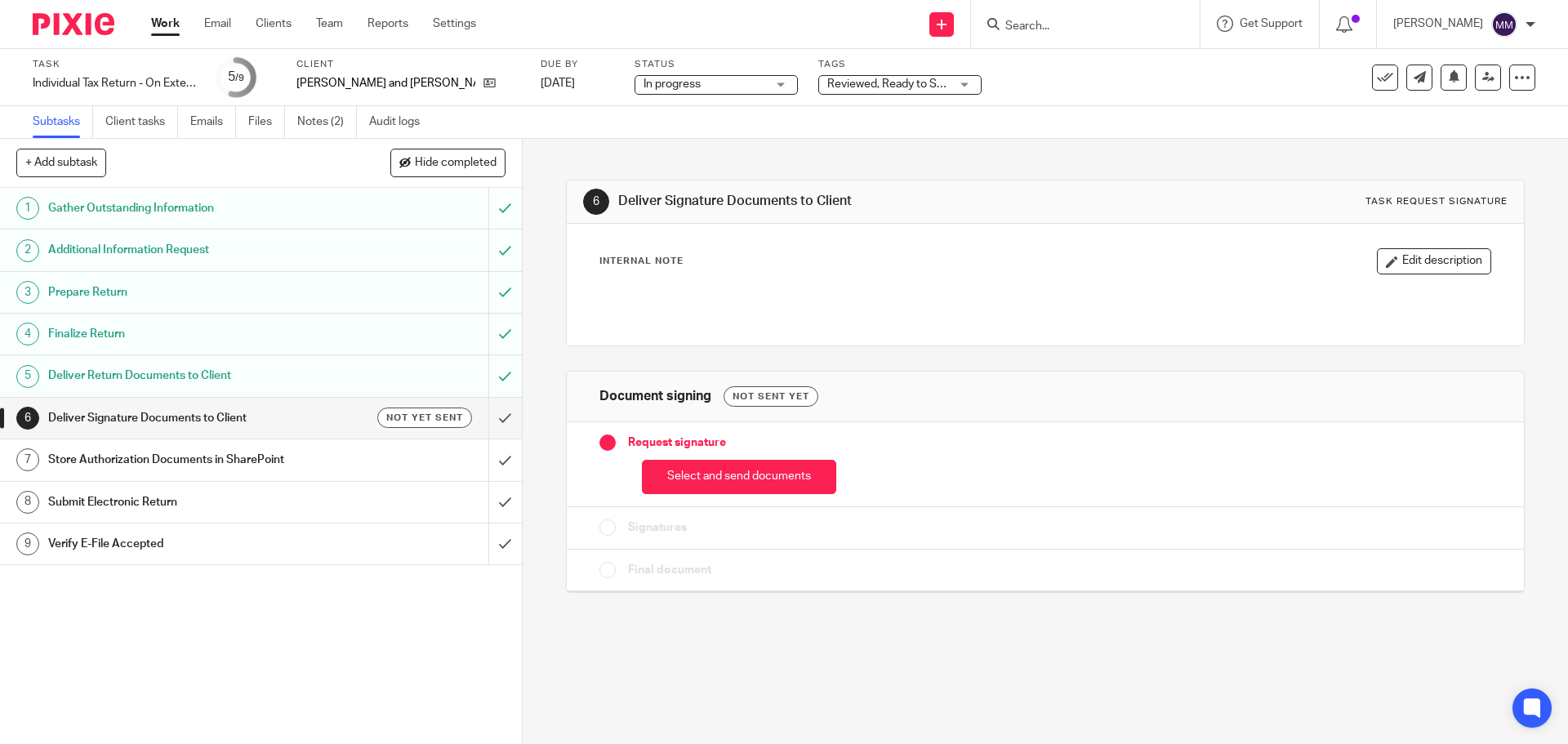
click at [293, 364] on h1 "Deliver Return Documents to Client" at bounding box center [190, 375] width 283 height 25
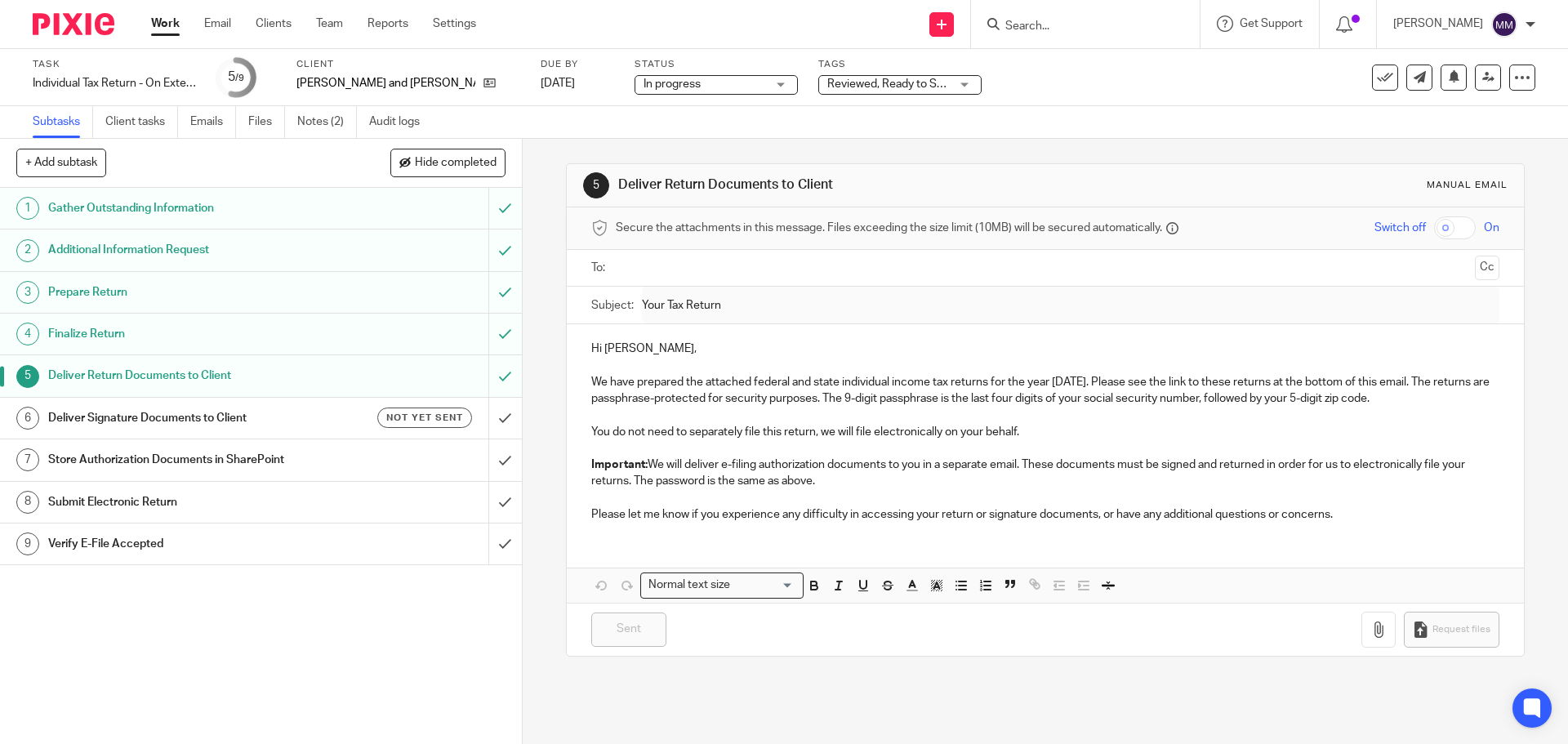
click at [655, 264] on input "text" at bounding box center [1043, 267] width 846 height 19
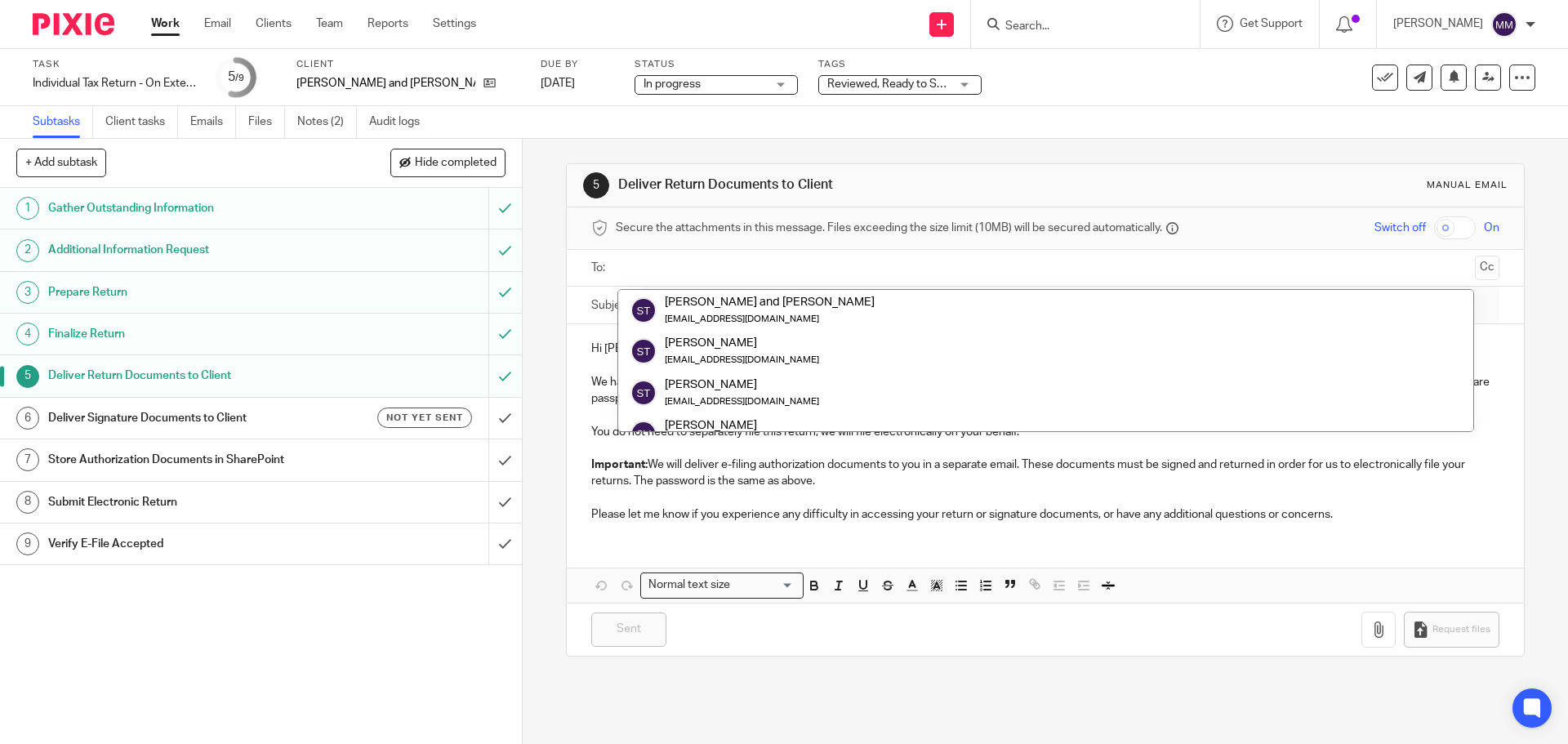
click at [257, 418] on h1 "Deliver Signature Documents to Client" at bounding box center [190, 418] width 283 height 25
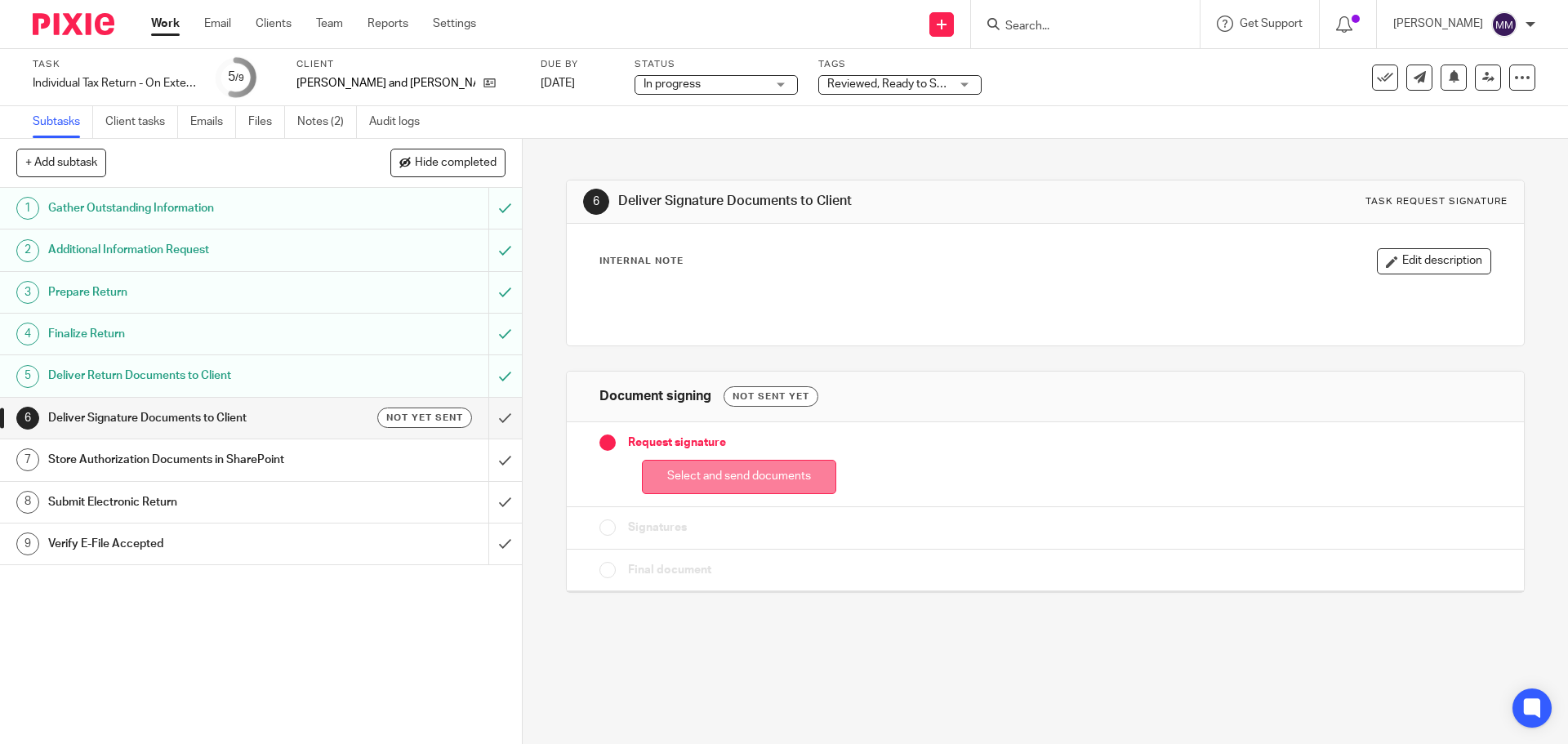
click at [735, 481] on button "Select and send documents" at bounding box center [739, 478] width 195 height 35
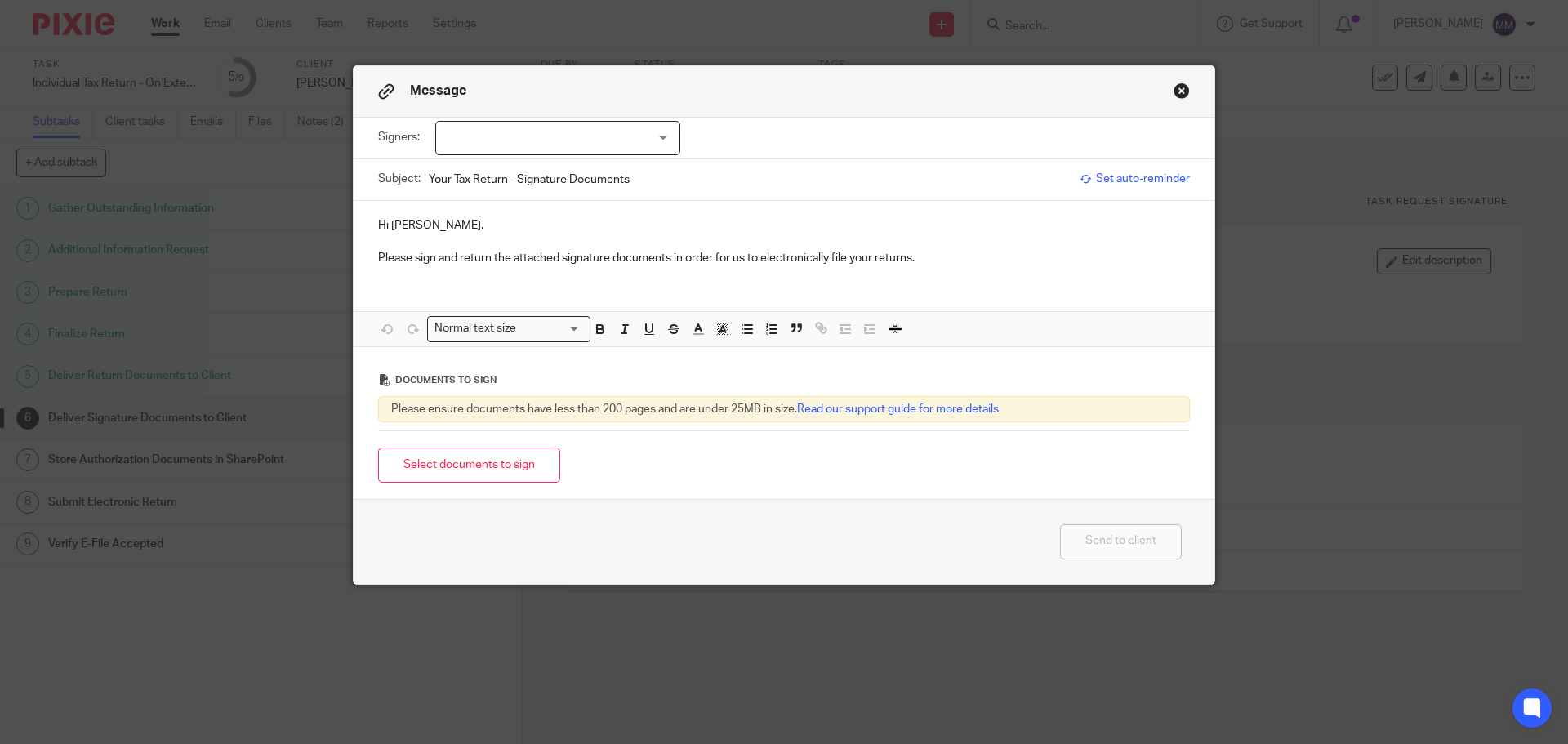
click at [672, 151] on div at bounding box center [557, 138] width 245 height 34
click at [512, 171] on span "[PERSON_NAME]" at bounding box center [502, 172] width 89 height 12
checkbox input "true"
click at [975, 273] on div "Hi Salvatore, Please sign and return the attached signature documents in order …" at bounding box center [784, 240] width 861 height 79
click at [528, 466] on button "Select documents to sign" at bounding box center [469, 465] width 182 height 35
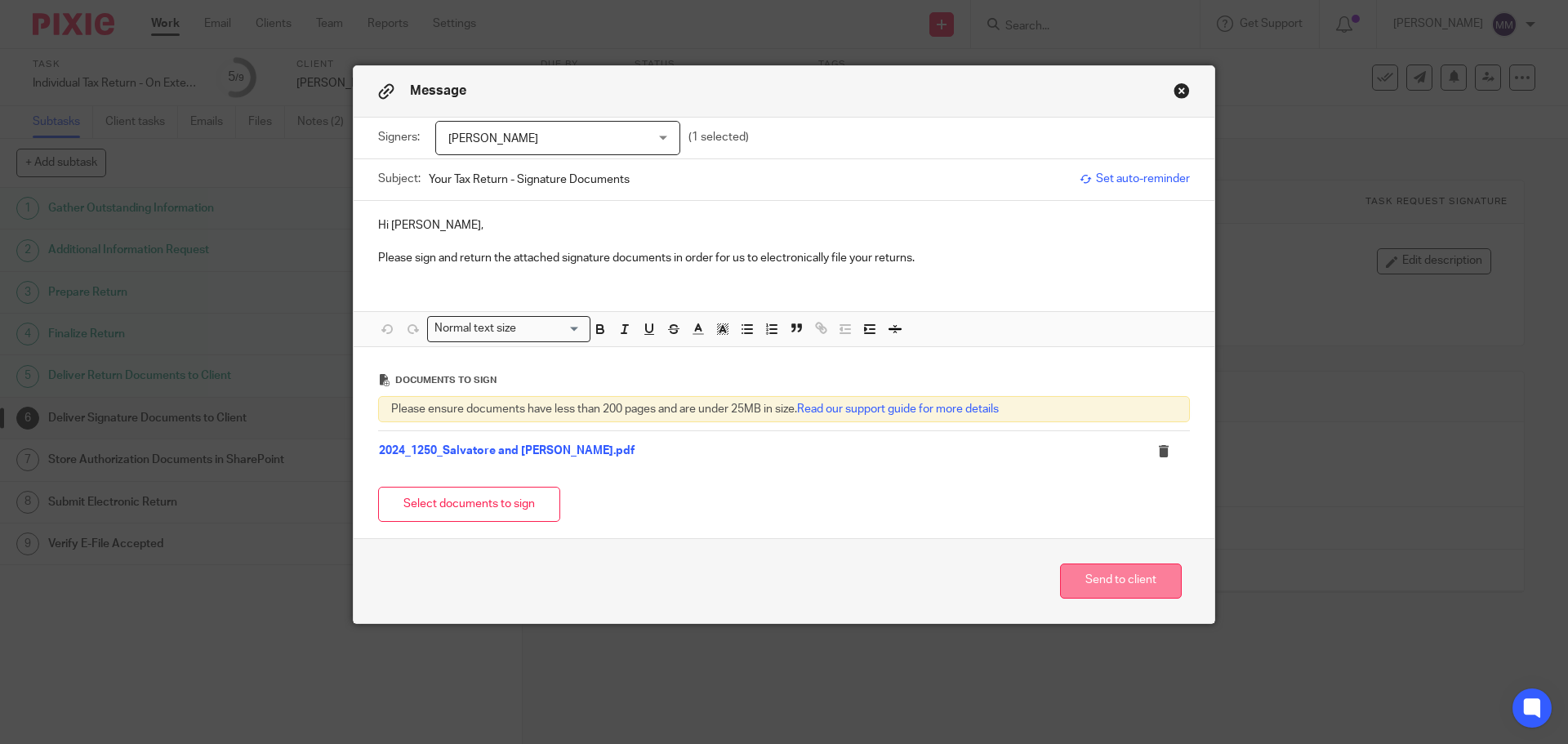
click at [1124, 577] on button "Send to client" at bounding box center [1121, 581] width 122 height 35
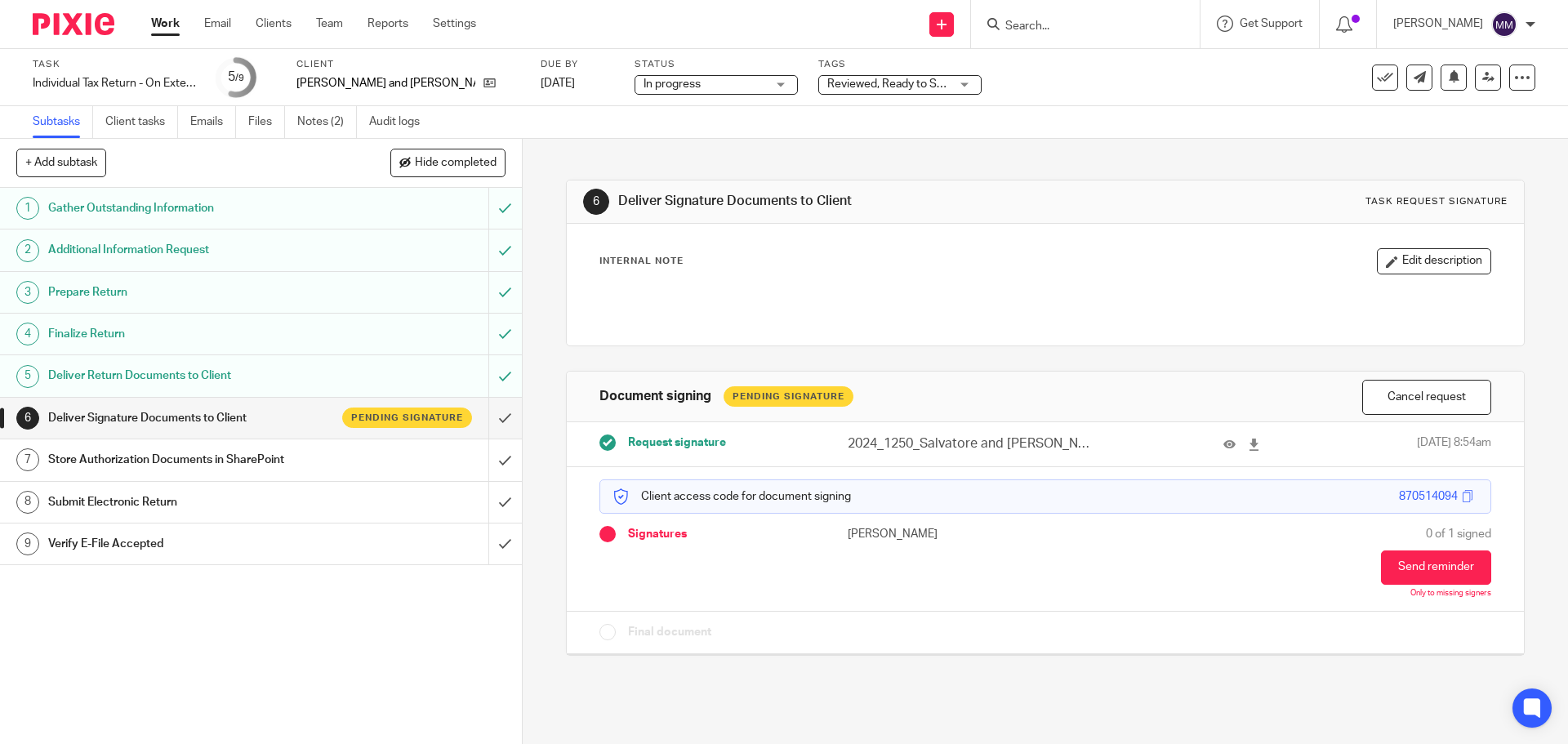
click at [843, 95] on div "Tags Reviewed, Ready to Send + 2 Urgent Waiting for client With Preparer With T…" at bounding box center [900, 78] width 163 height 39
click at [855, 89] on span "Reviewed, Ready to Send + 2" at bounding box center [888, 84] width 123 height 17
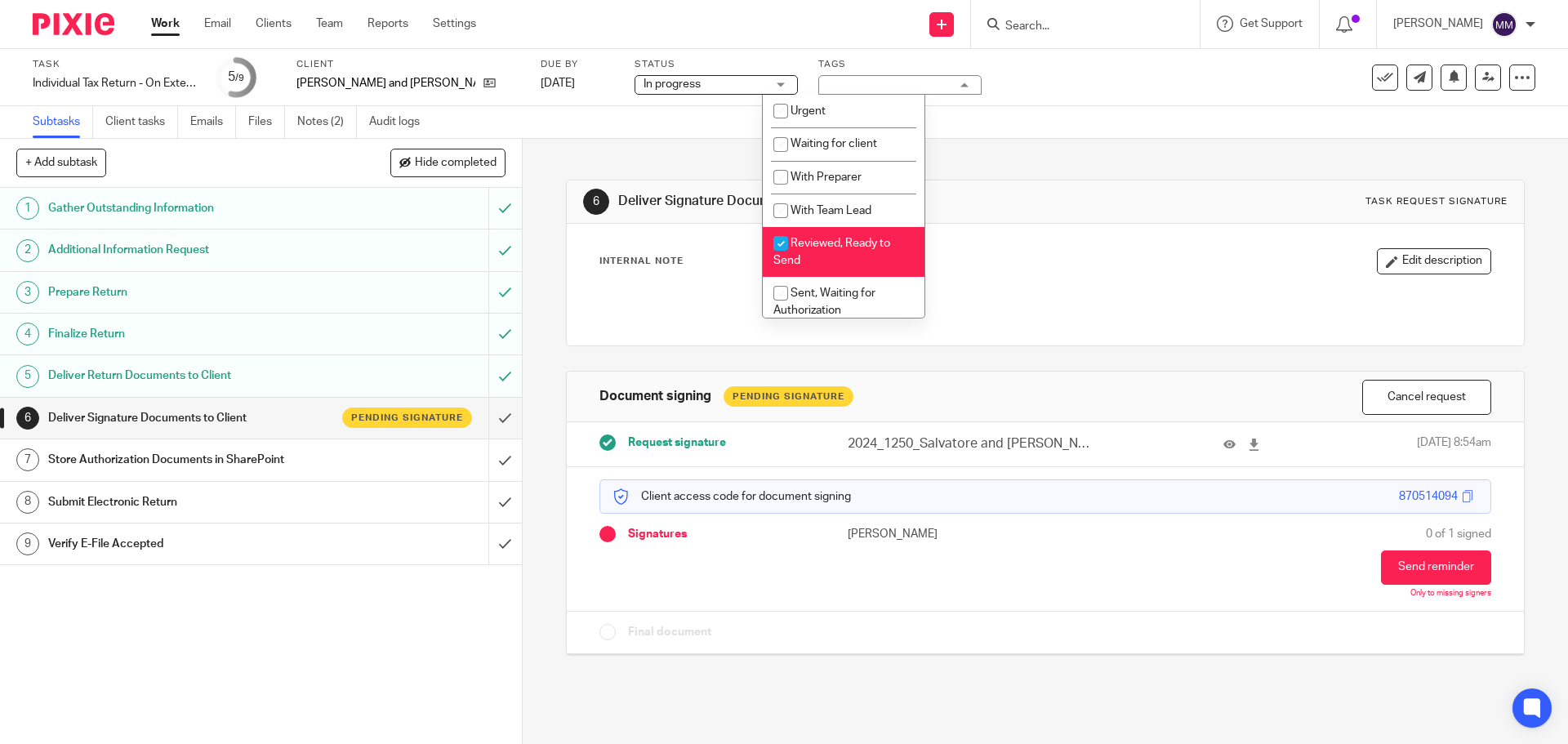
click at [849, 236] on li "Reviewed, Ready to Send" at bounding box center [843, 252] width 162 height 50
checkbox input "false"
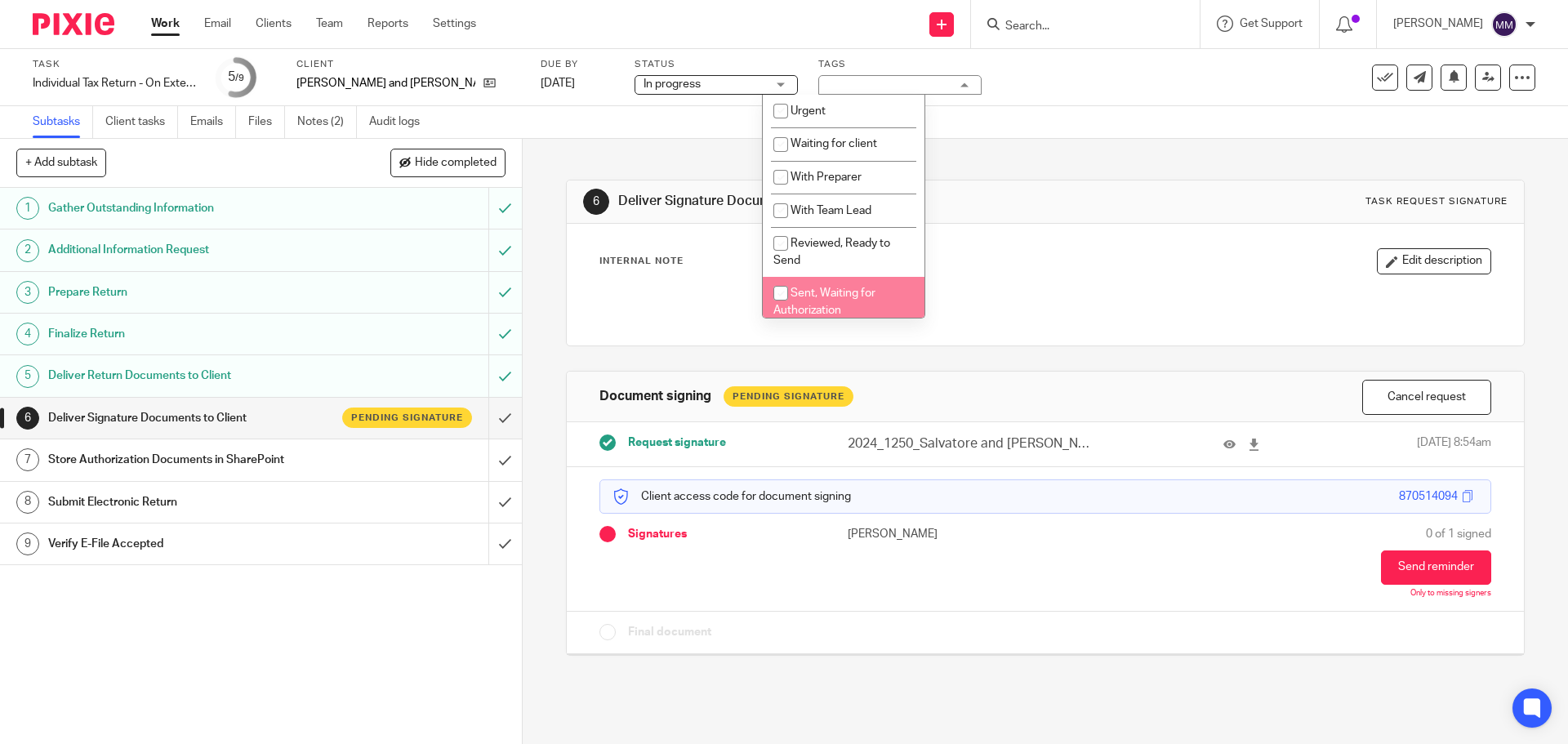
click at [830, 283] on li "Sent, Waiting for Authorization" at bounding box center [843, 302] width 162 height 50
checkbox input "true"
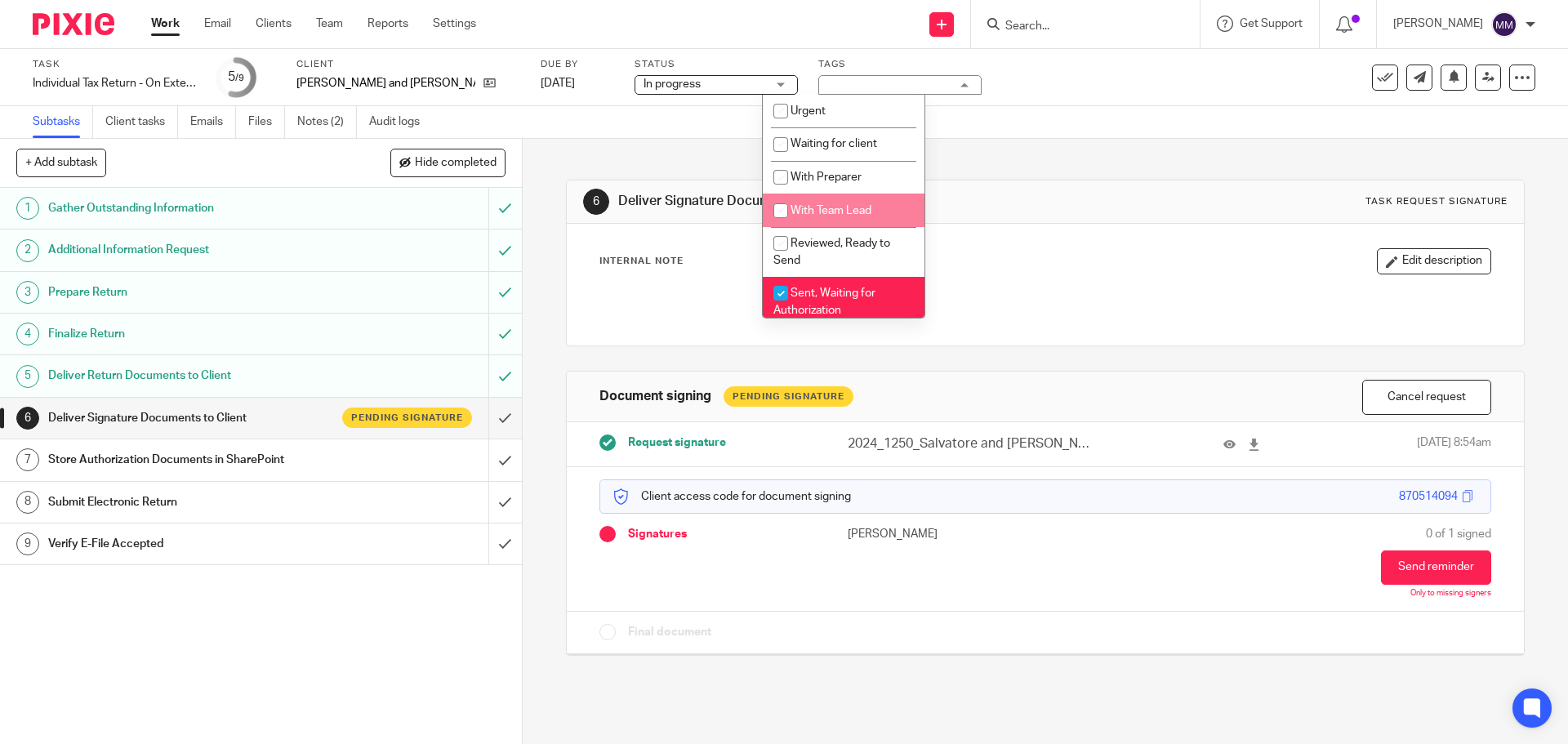
click at [1161, 109] on div "Subtasks Client tasks Emails Files Notes (2) Audit logs" at bounding box center [784, 122] width 1568 height 32
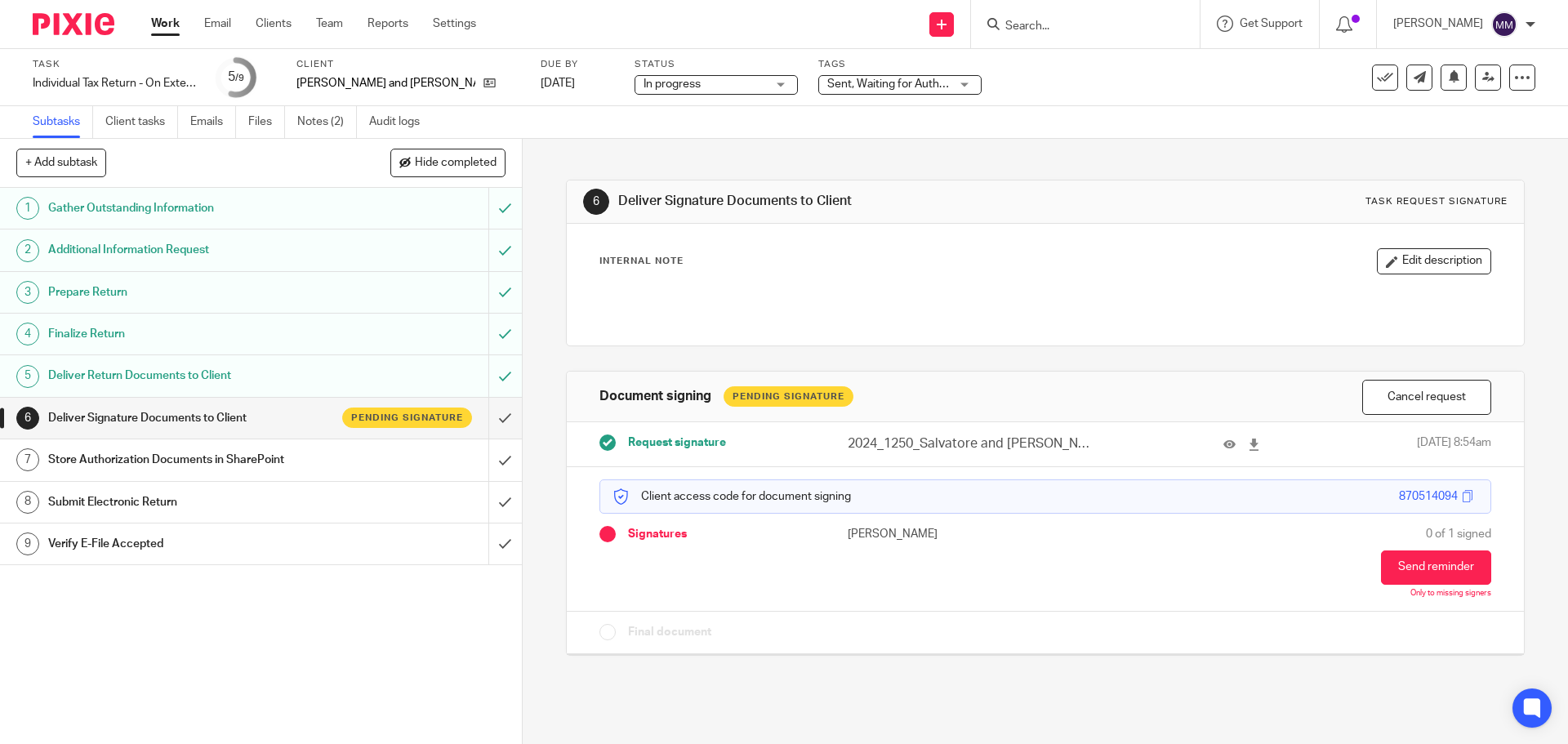
click at [157, 22] on link "Work" at bounding box center [165, 24] width 28 height 17
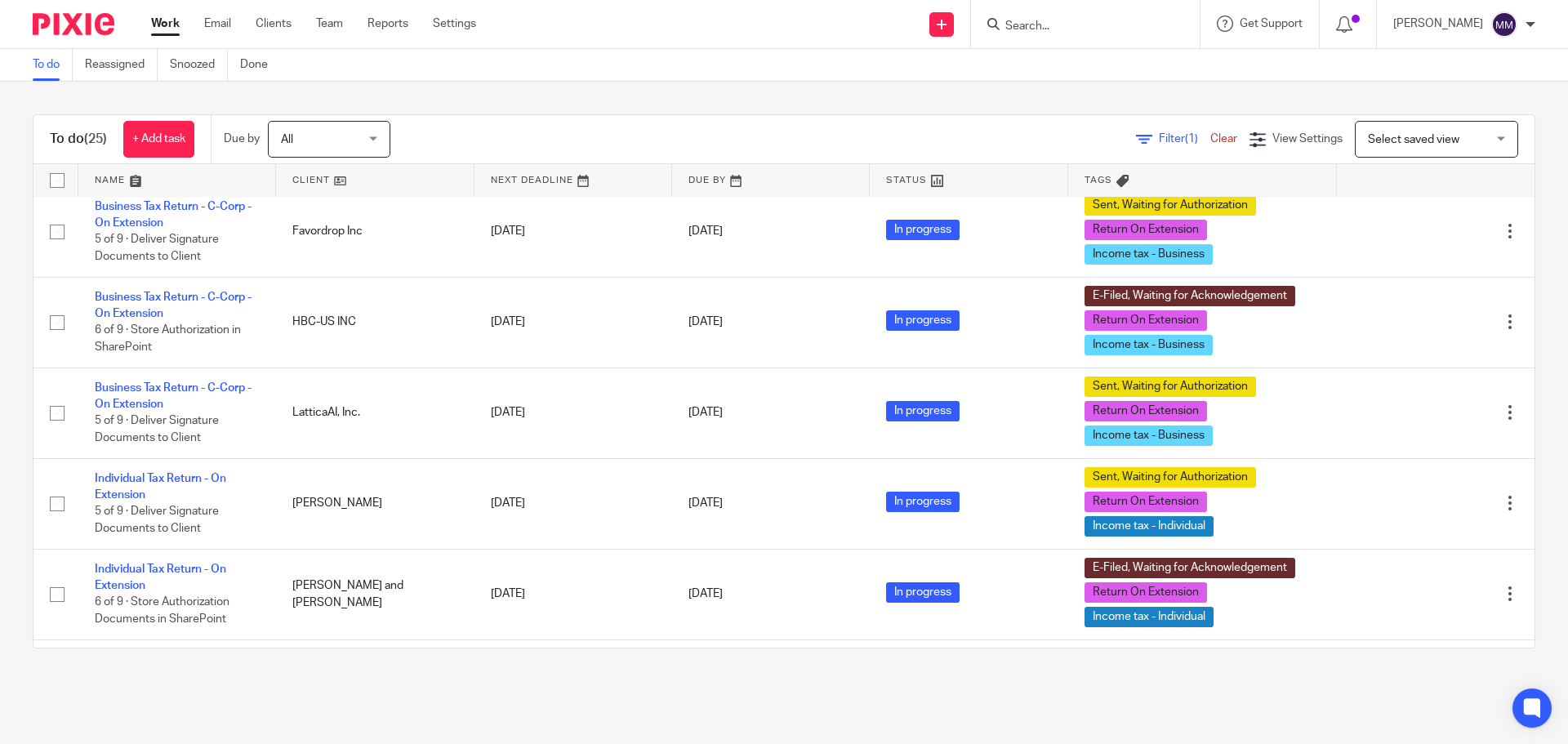
scroll to position [1833, 0]
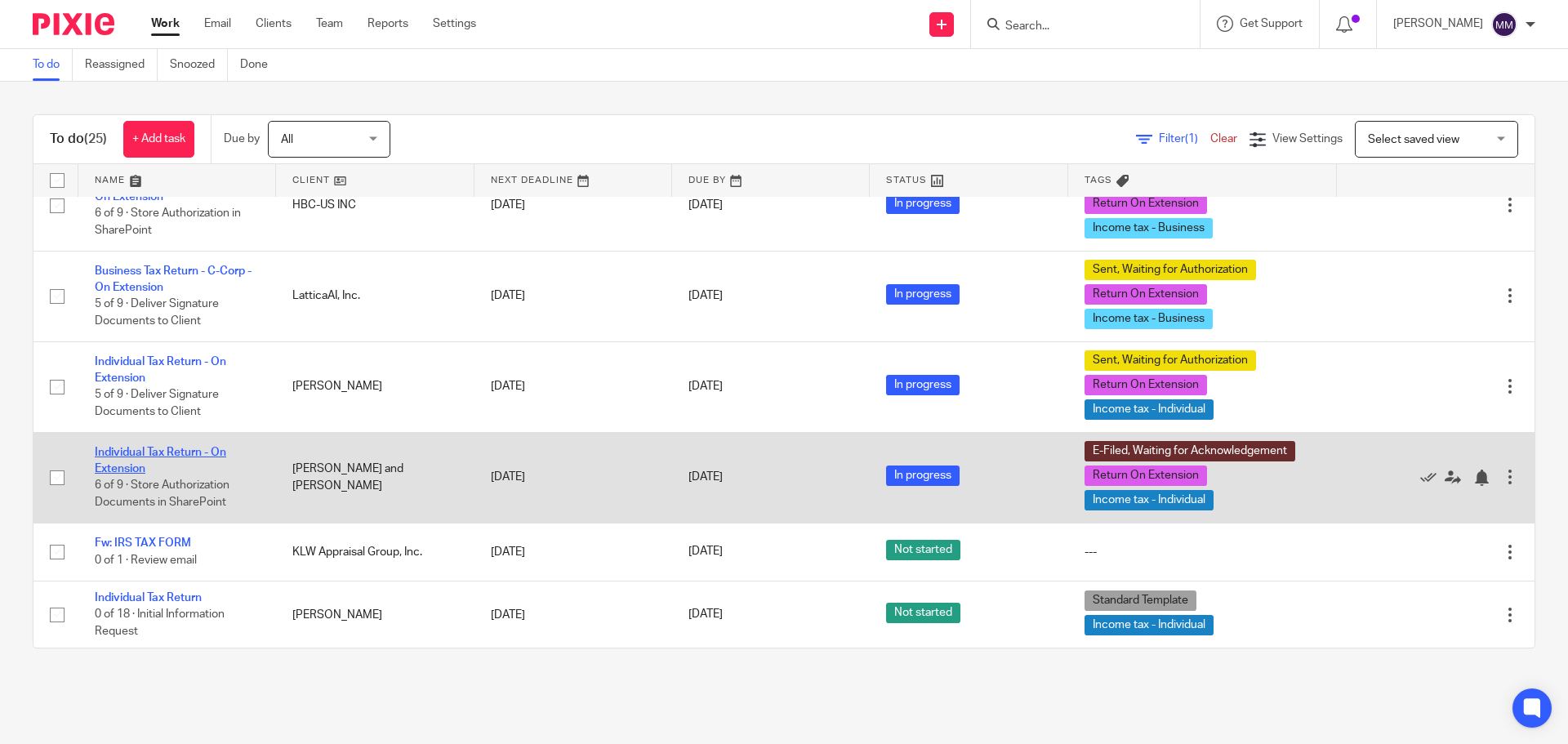
click at [182, 450] on link "Individual Tax Return - On Extension" at bounding box center [160, 461] width 132 height 28
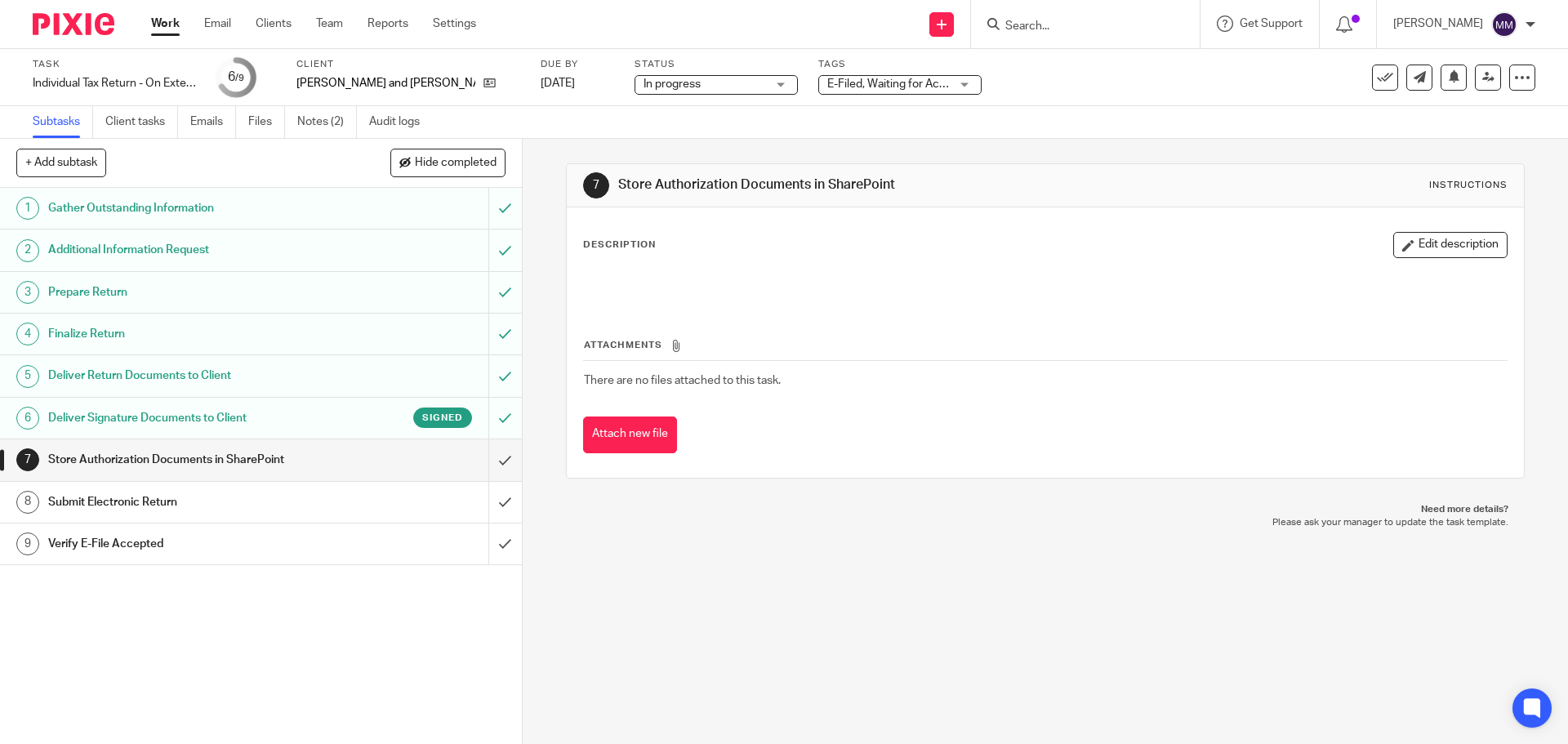
click at [164, 24] on link "Work" at bounding box center [165, 24] width 28 height 17
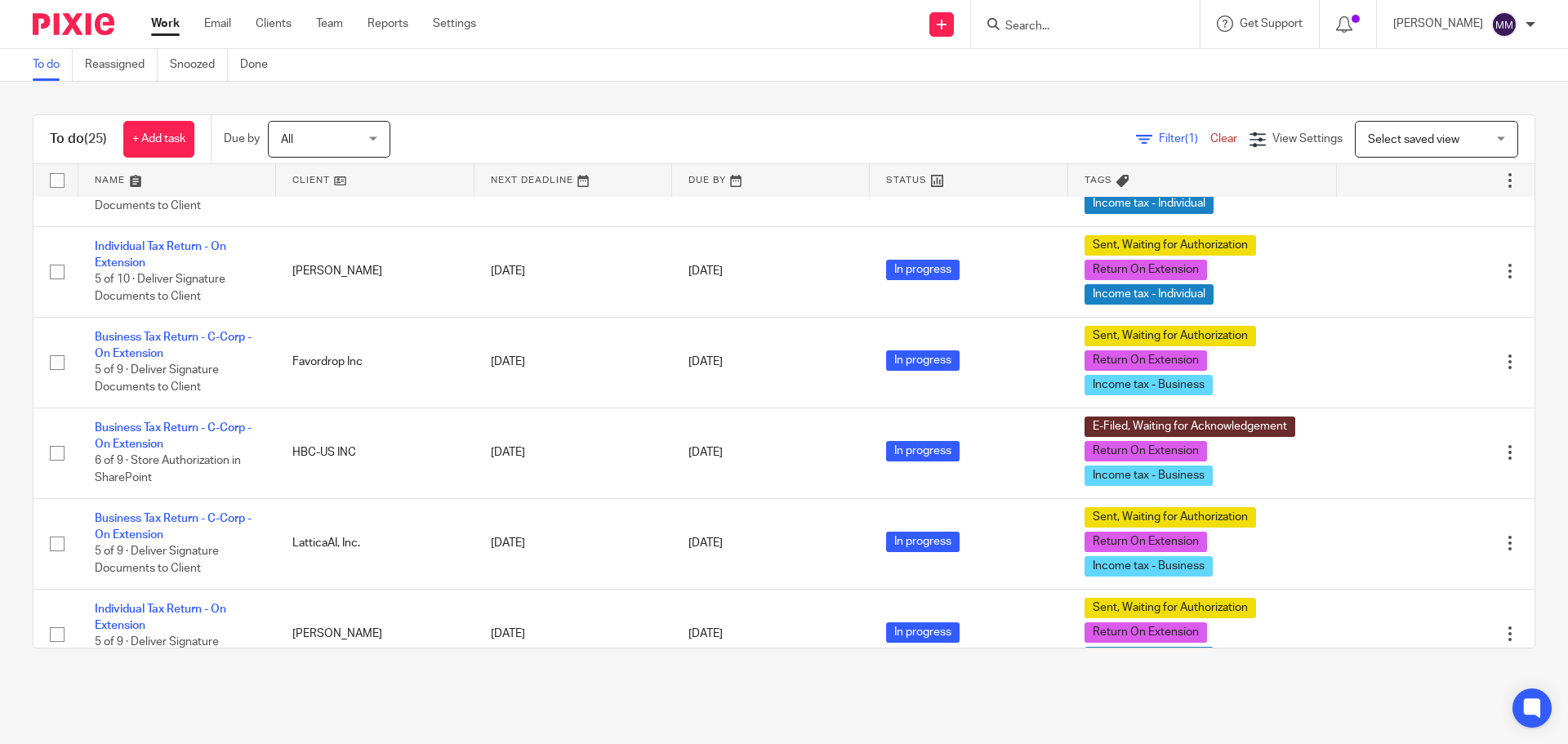
scroll to position [1797, 0]
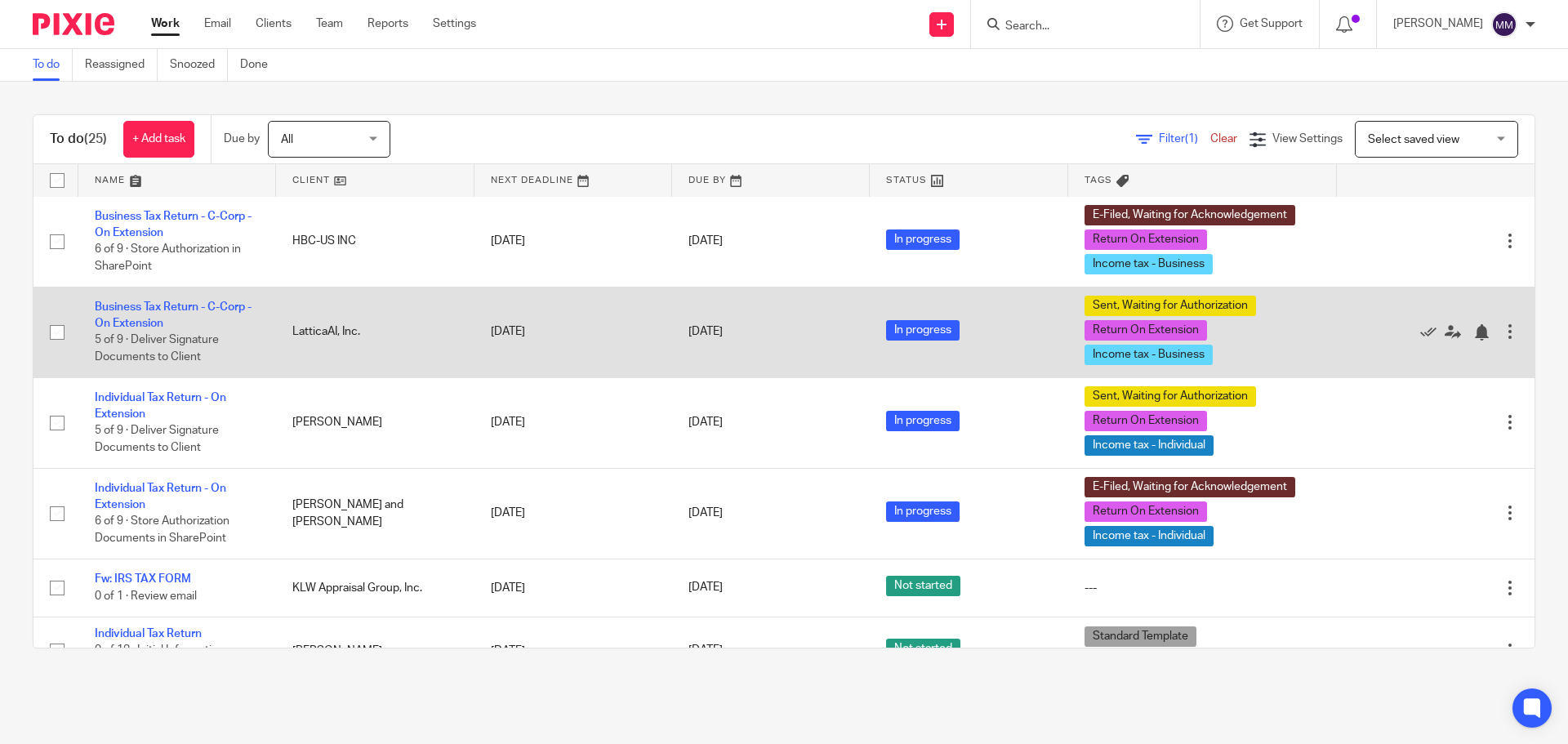
click at [225, 300] on td "Business Tax Return - C-Corp - On Extension 5 of 9 · Deliver Signature Document…" at bounding box center [177, 332] width 197 height 90
click at [226, 303] on link "Business Tax Return - C-Corp - On Extension" at bounding box center [173, 315] width 157 height 28
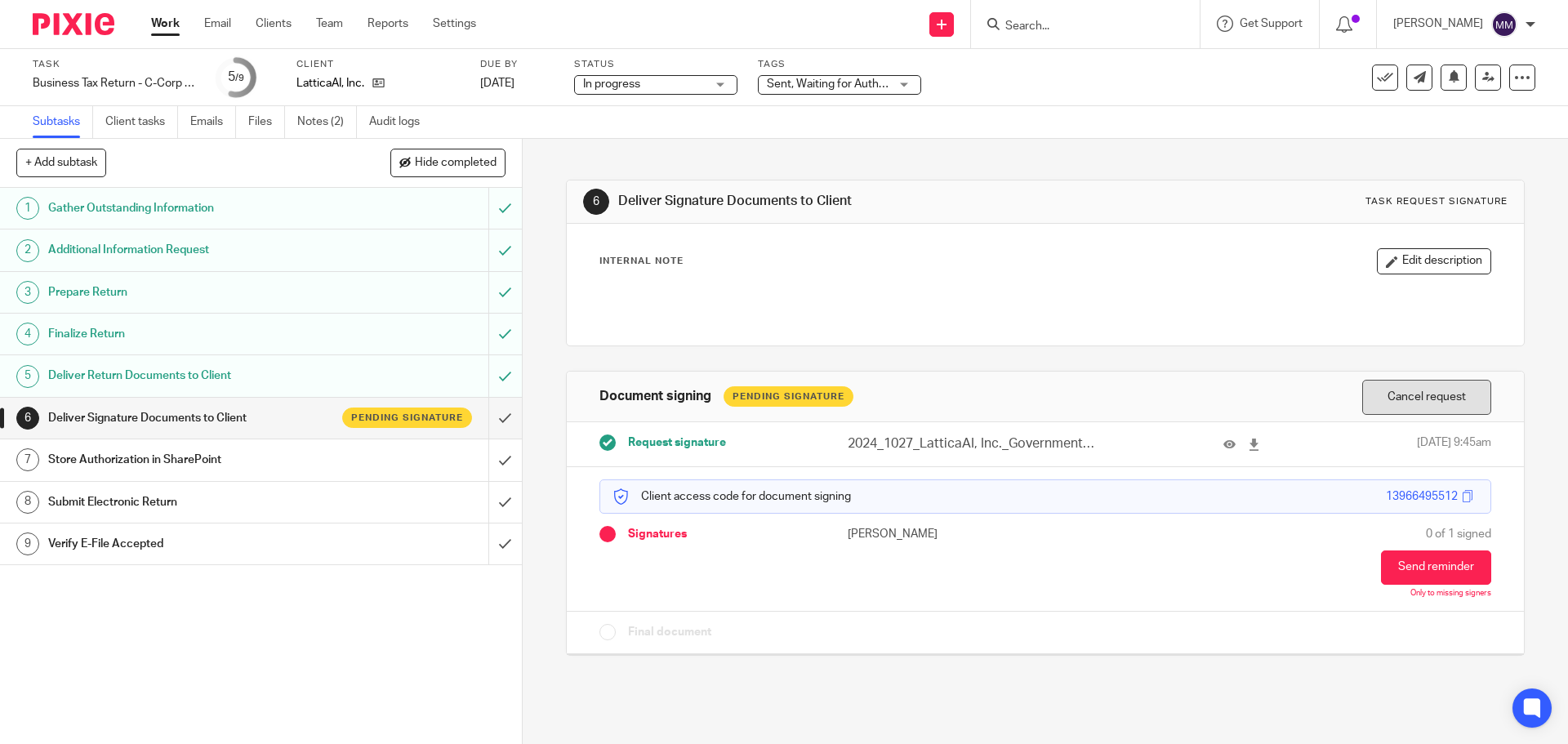
click at [1377, 394] on button "Cancel request" at bounding box center [1426, 397] width 129 height 35
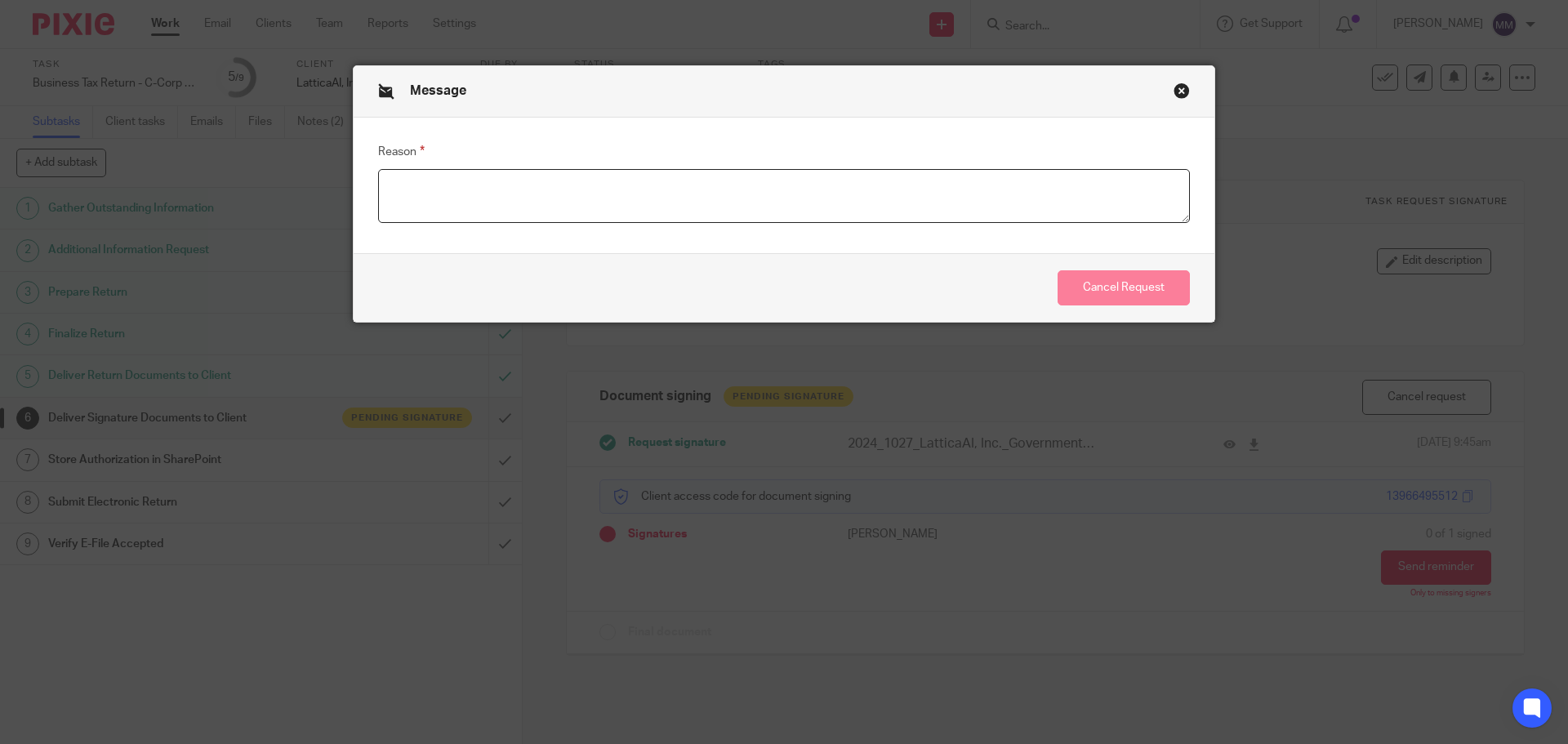
click at [811, 200] on textarea "Reason" at bounding box center [784, 196] width 812 height 54
type textarea "resend"
click at [1089, 283] on button "Cancel Request" at bounding box center [1123, 288] width 133 height 35
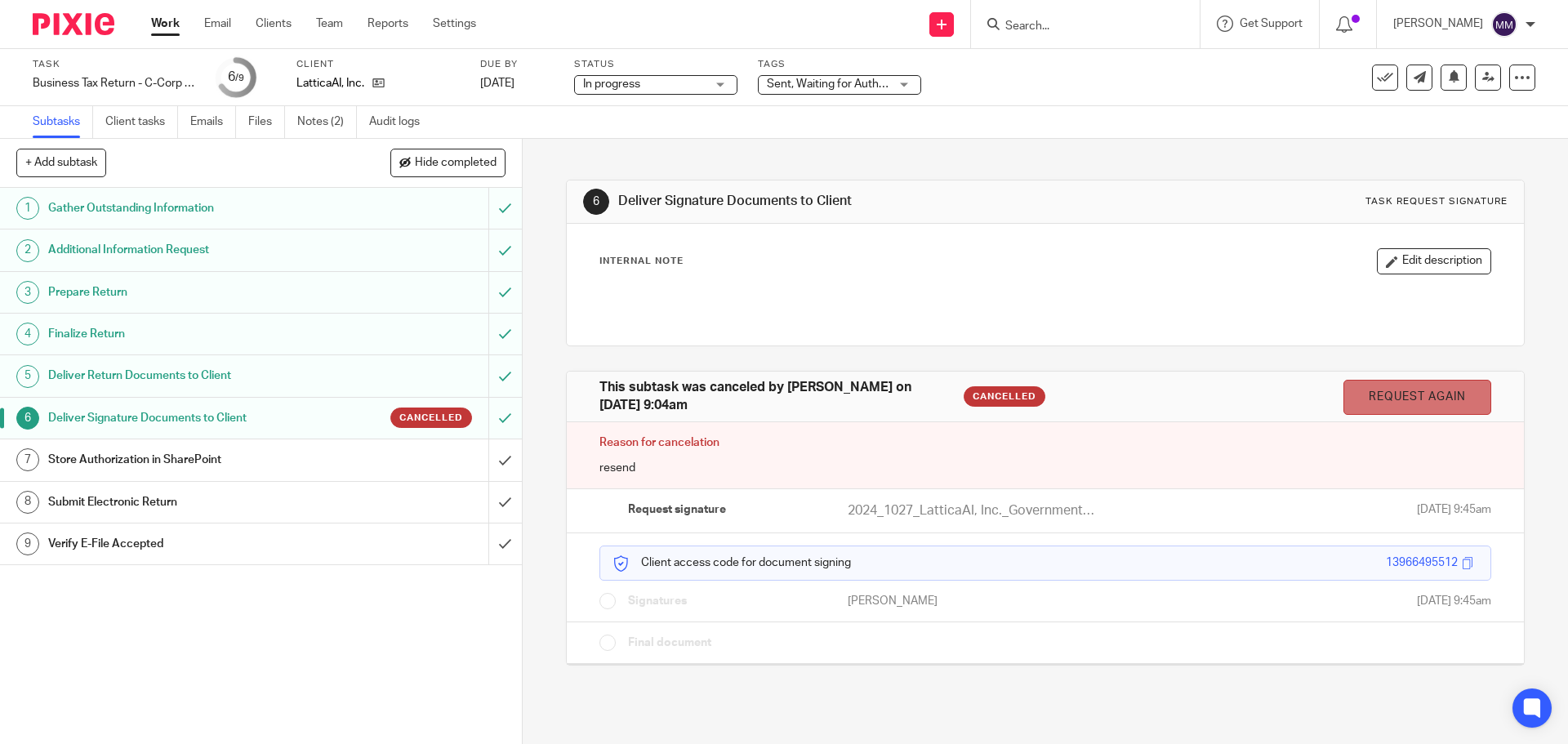
click at [1384, 402] on link "Request again" at bounding box center [1417, 397] width 147 height 35
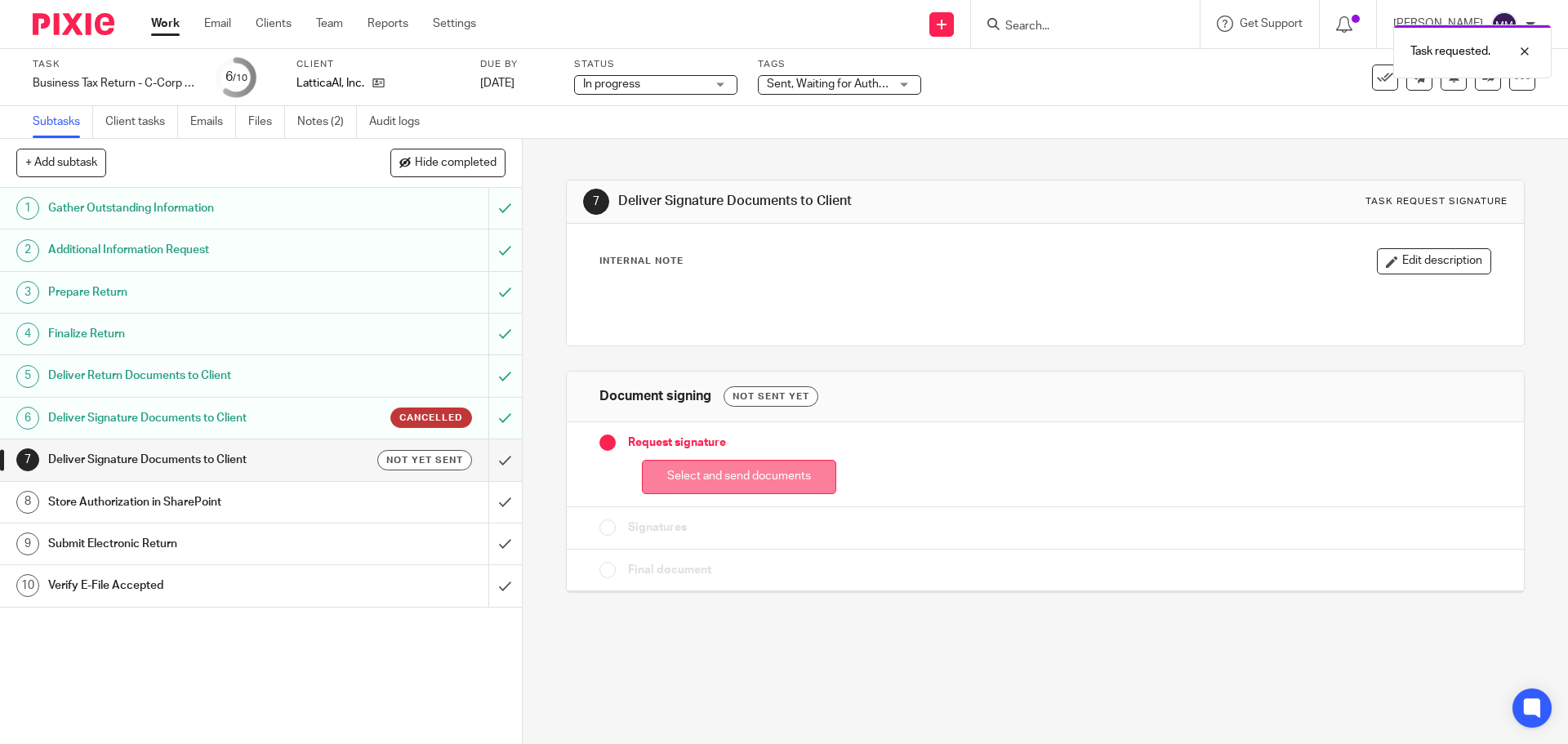
click at [727, 467] on button "Select and send documents" at bounding box center [739, 478] width 195 height 35
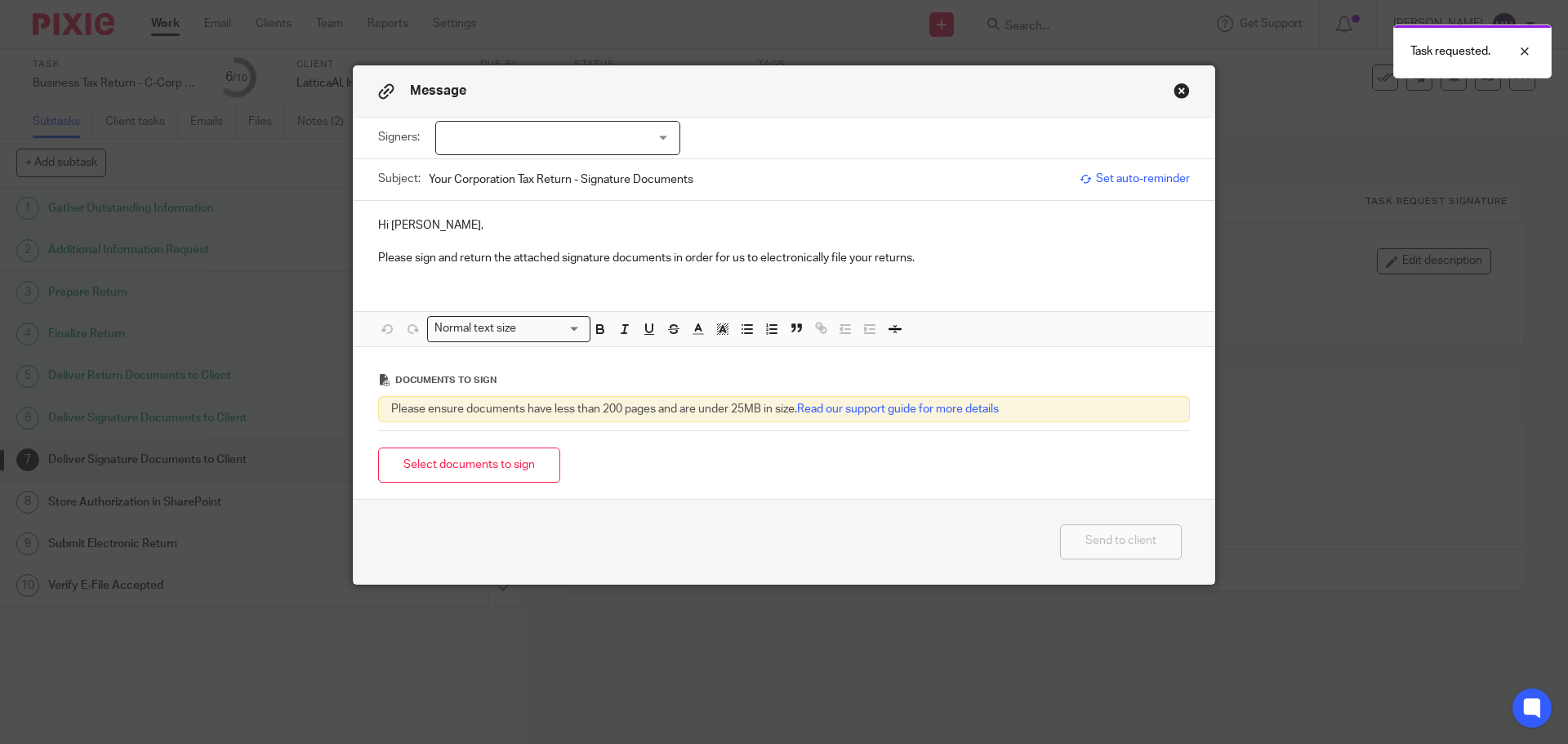
click at [627, 161] on input "Your Corporation Tax Return - Signature Documents" at bounding box center [750, 179] width 643 height 36
click at [629, 145] on div at bounding box center [557, 138] width 245 height 34
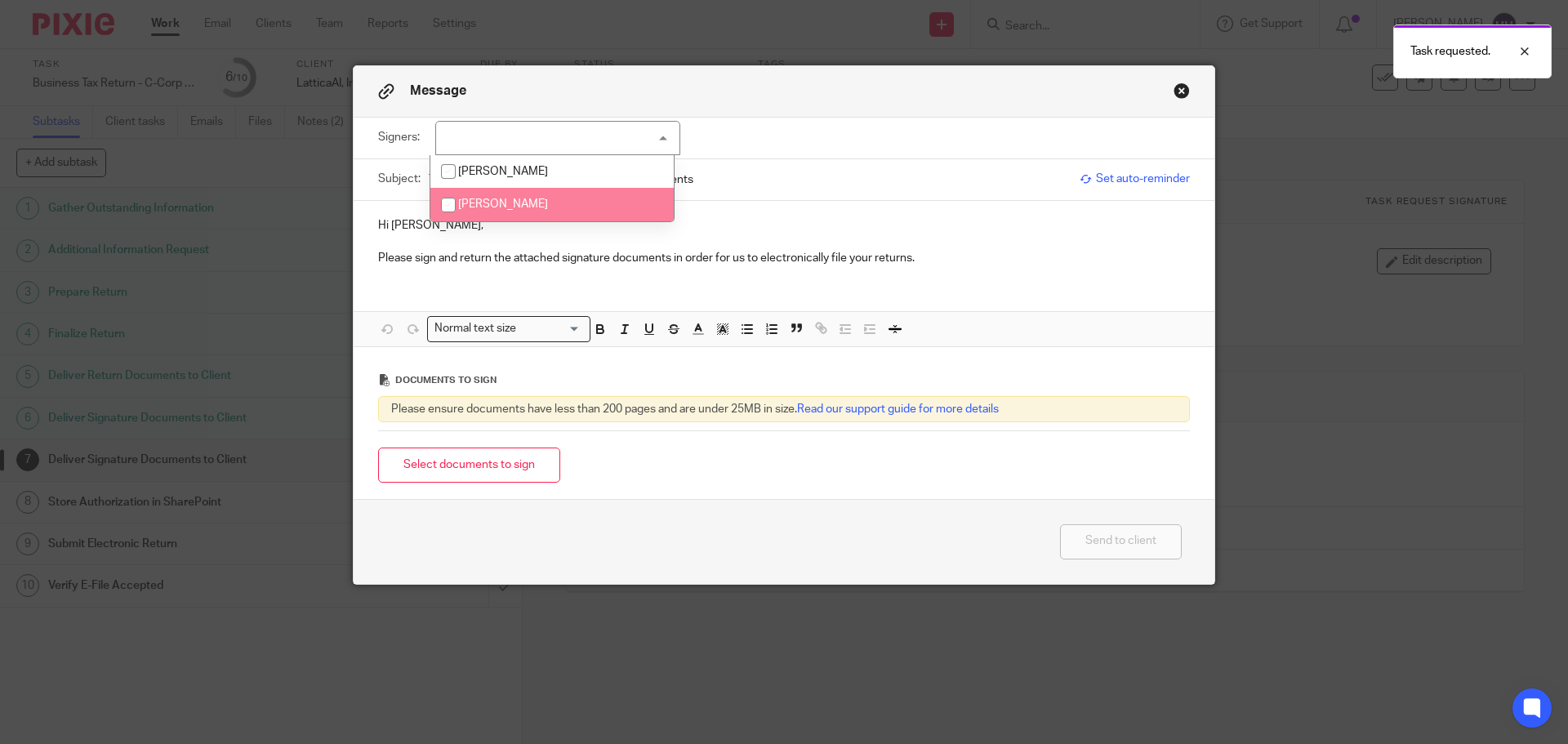
click at [596, 214] on li "[PERSON_NAME]" at bounding box center [552, 204] width 244 height 33
checkbox input "true"
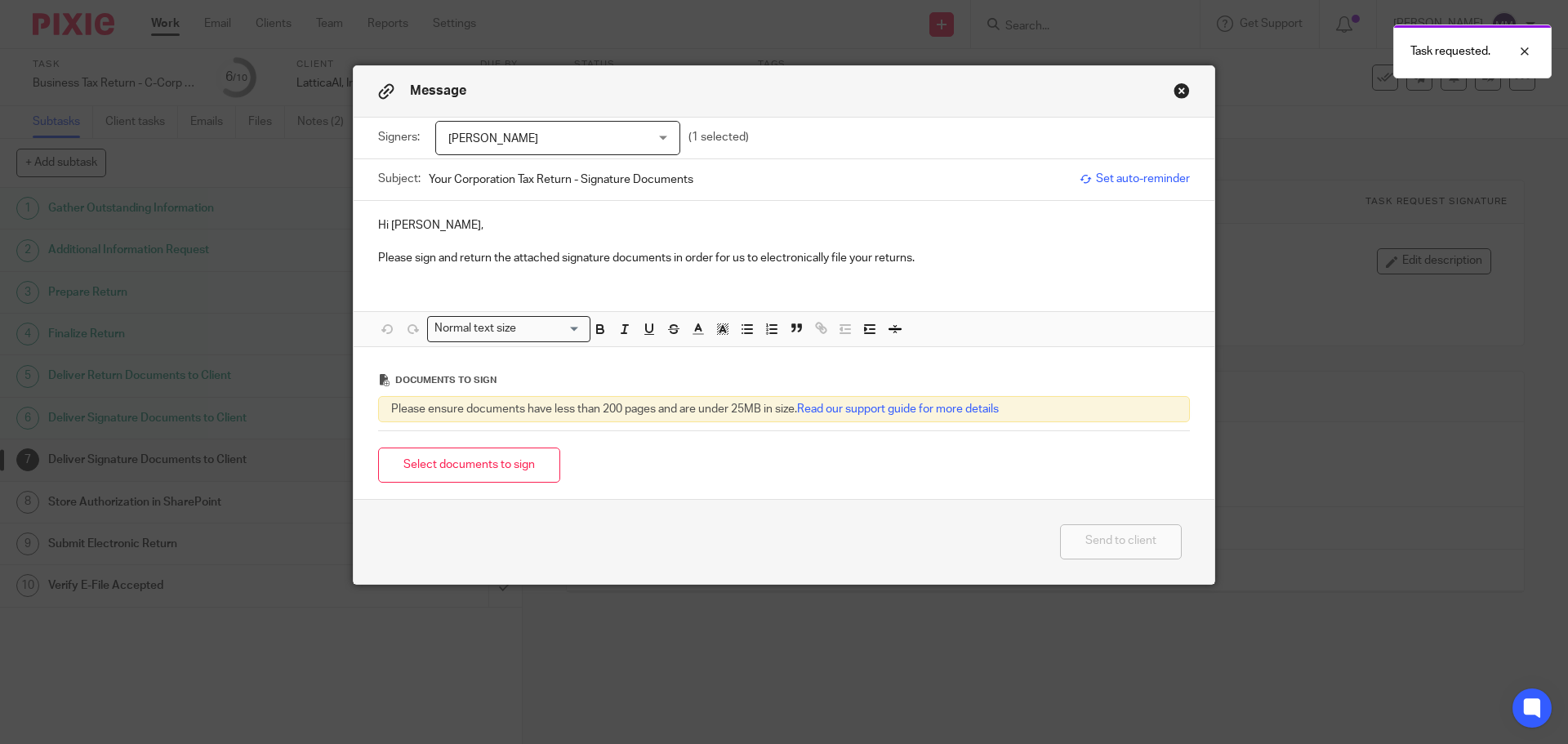
click at [771, 232] on p "Hi Guy," at bounding box center [784, 225] width 812 height 17
drag, startPoint x: 407, startPoint y: 225, endPoint x: 386, endPoint y: 229, distance: 21.4
click at [386, 229] on p "Hi Guy," at bounding box center [784, 225] width 812 height 17
click at [519, 462] on button "Select documents to sign" at bounding box center [469, 465] width 182 height 35
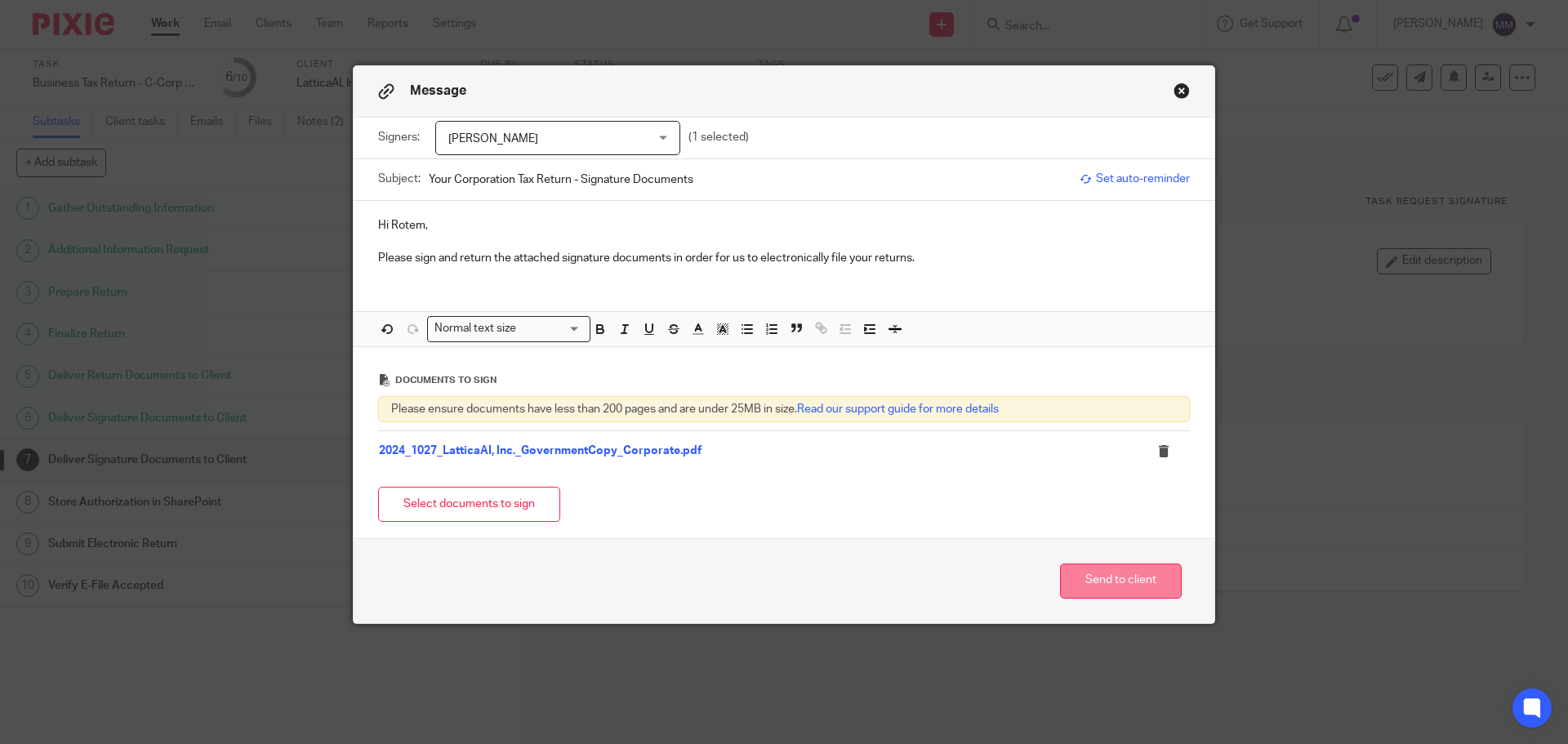
click at [1084, 588] on button "Send to client" at bounding box center [1121, 581] width 122 height 35
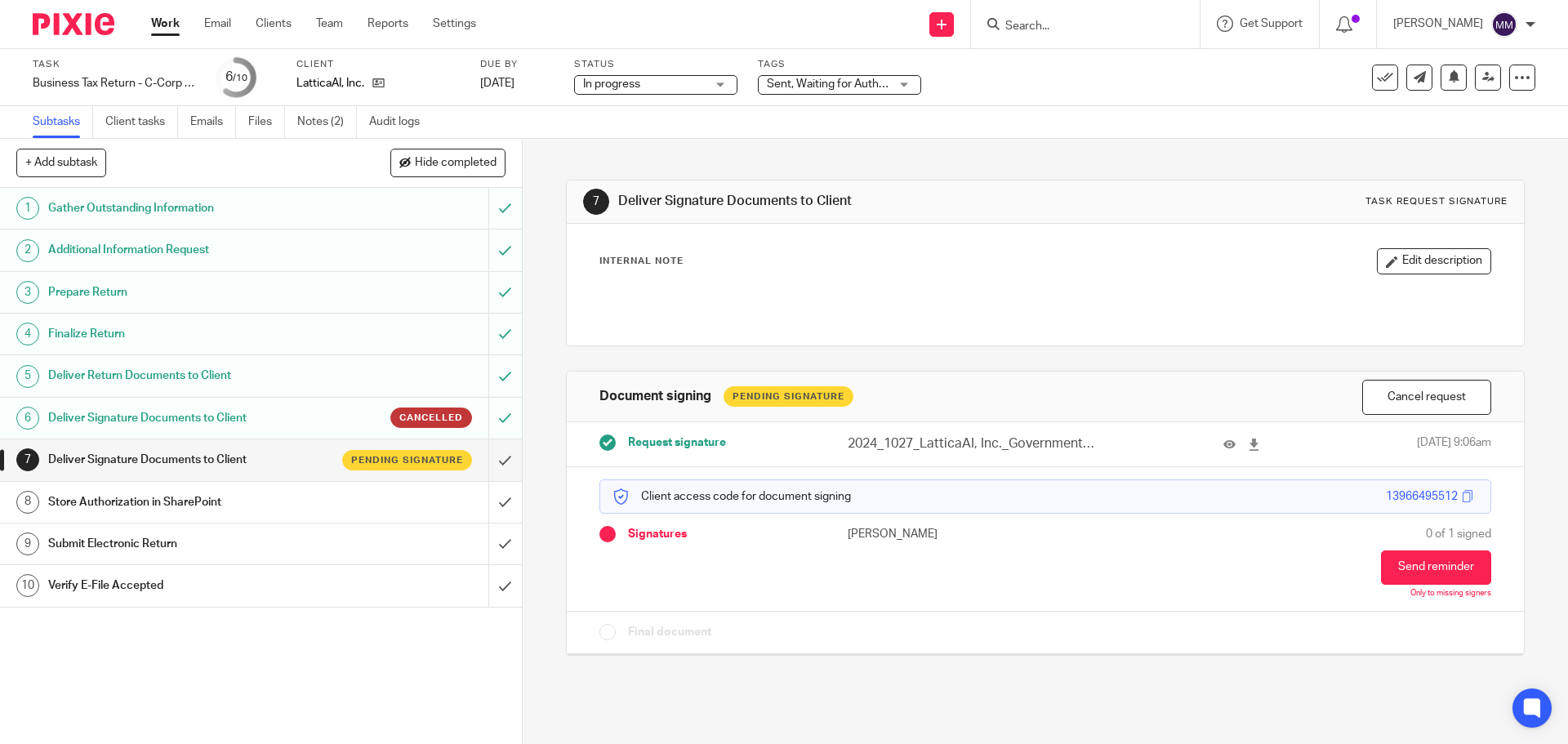
click at [169, 24] on link "Work" at bounding box center [165, 24] width 28 height 17
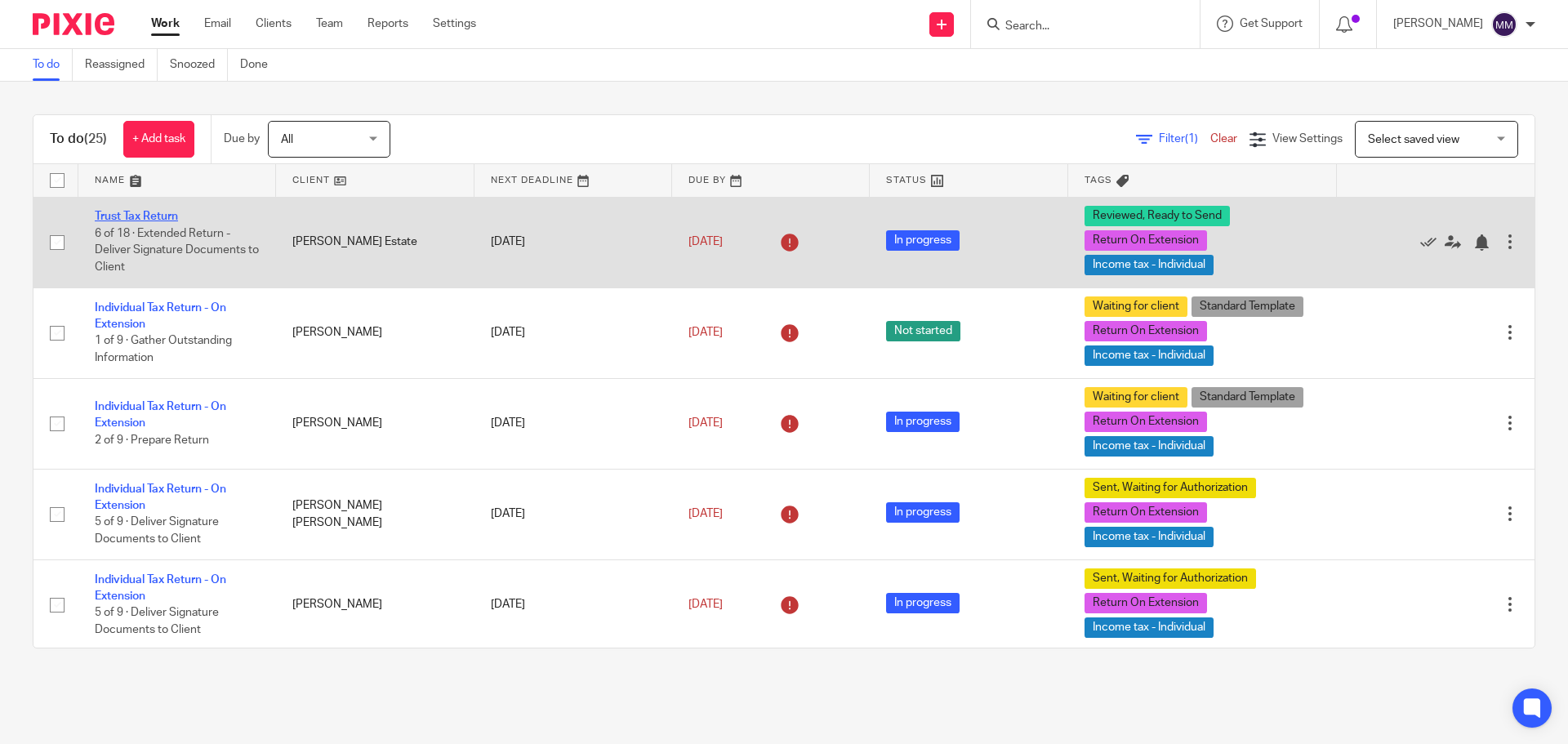
click at [130, 215] on link "Trust Tax Return" at bounding box center [136, 216] width 84 height 12
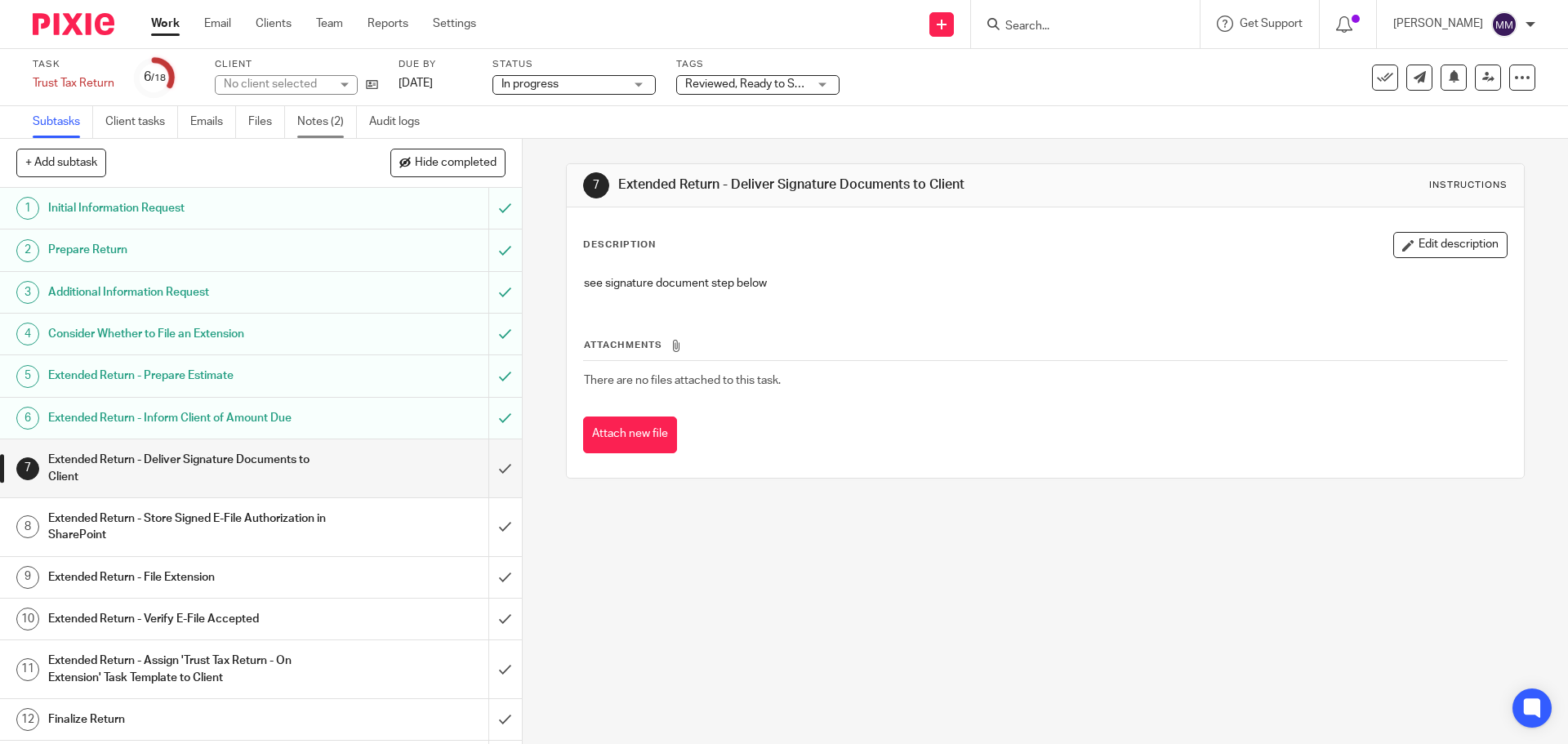
click at [341, 126] on link "Notes (2)" at bounding box center [327, 122] width 60 height 31
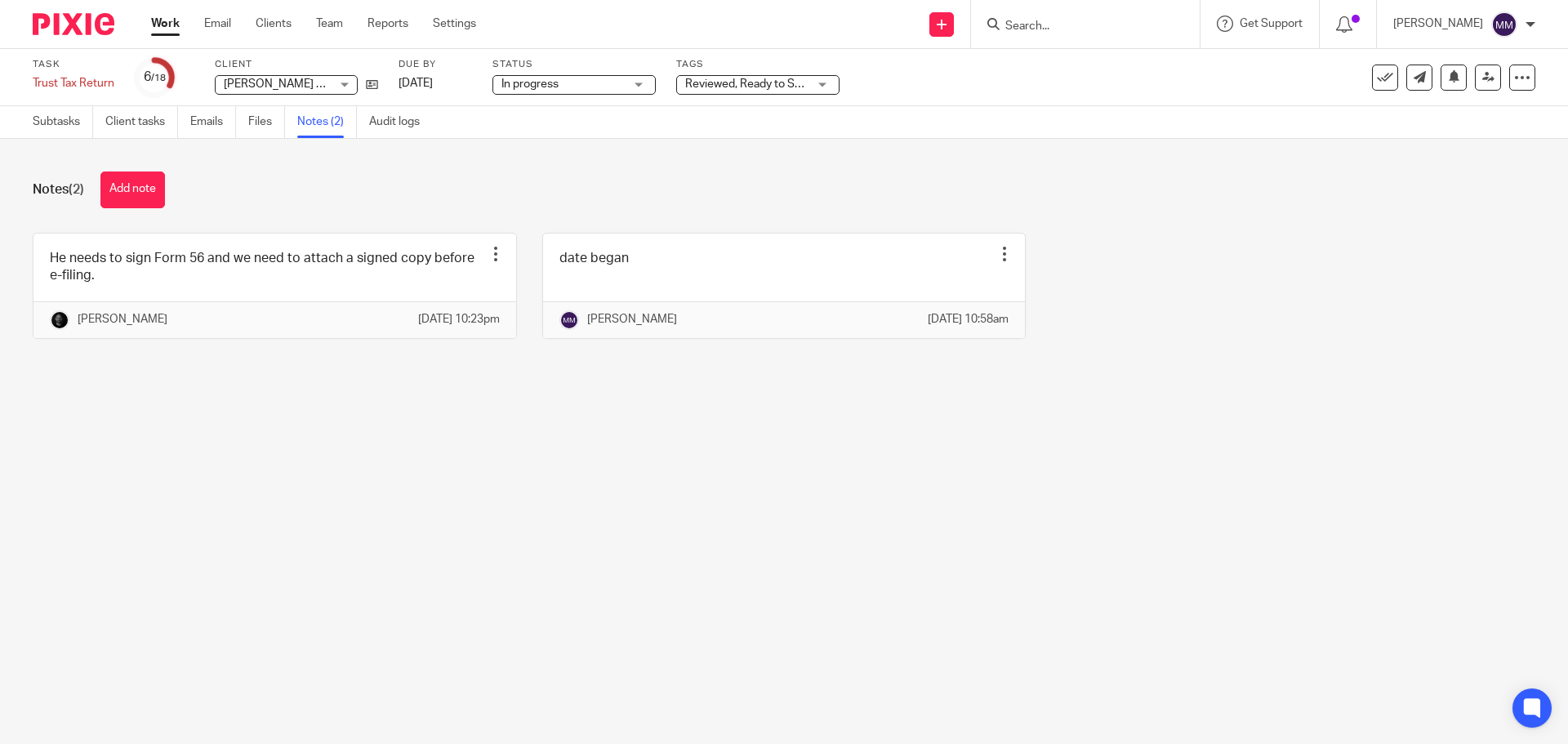
drag, startPoint x: 588, startPoint y: 394, endPoint x: 557, endPoint y: 380, distance: 34.0
click at [588, 394] on div "Notes (2) Add note He needs to sign Form 56 and we need to attach a signed copy…" at bounding box center [784, 267] width 1568 height 258
click at [68, 122] on link "Subtasks" at bounding box center [62, 122] width 60 height 31
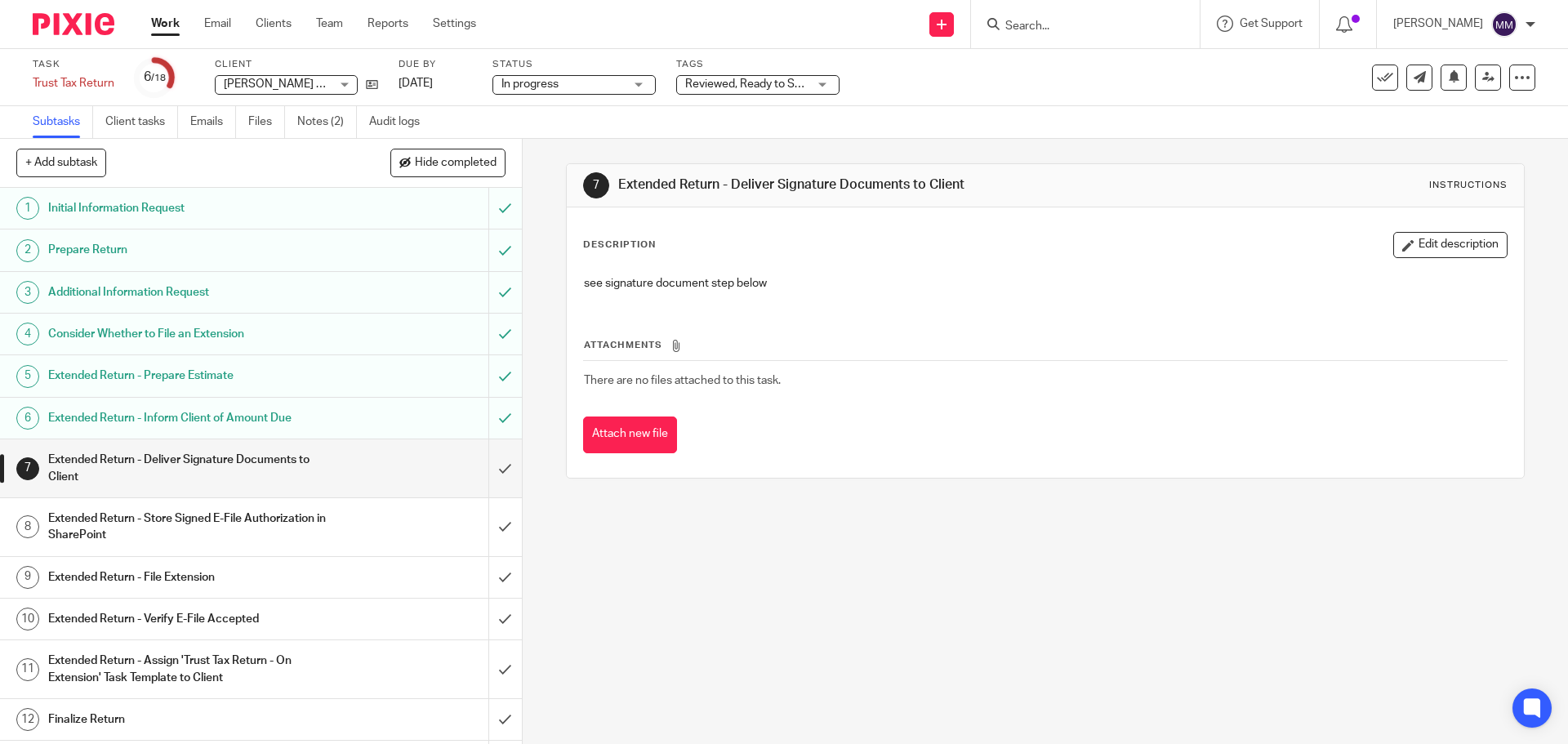
click at [155, 22] on link "Work" at bounding box center [165, 24] width 28 height 17
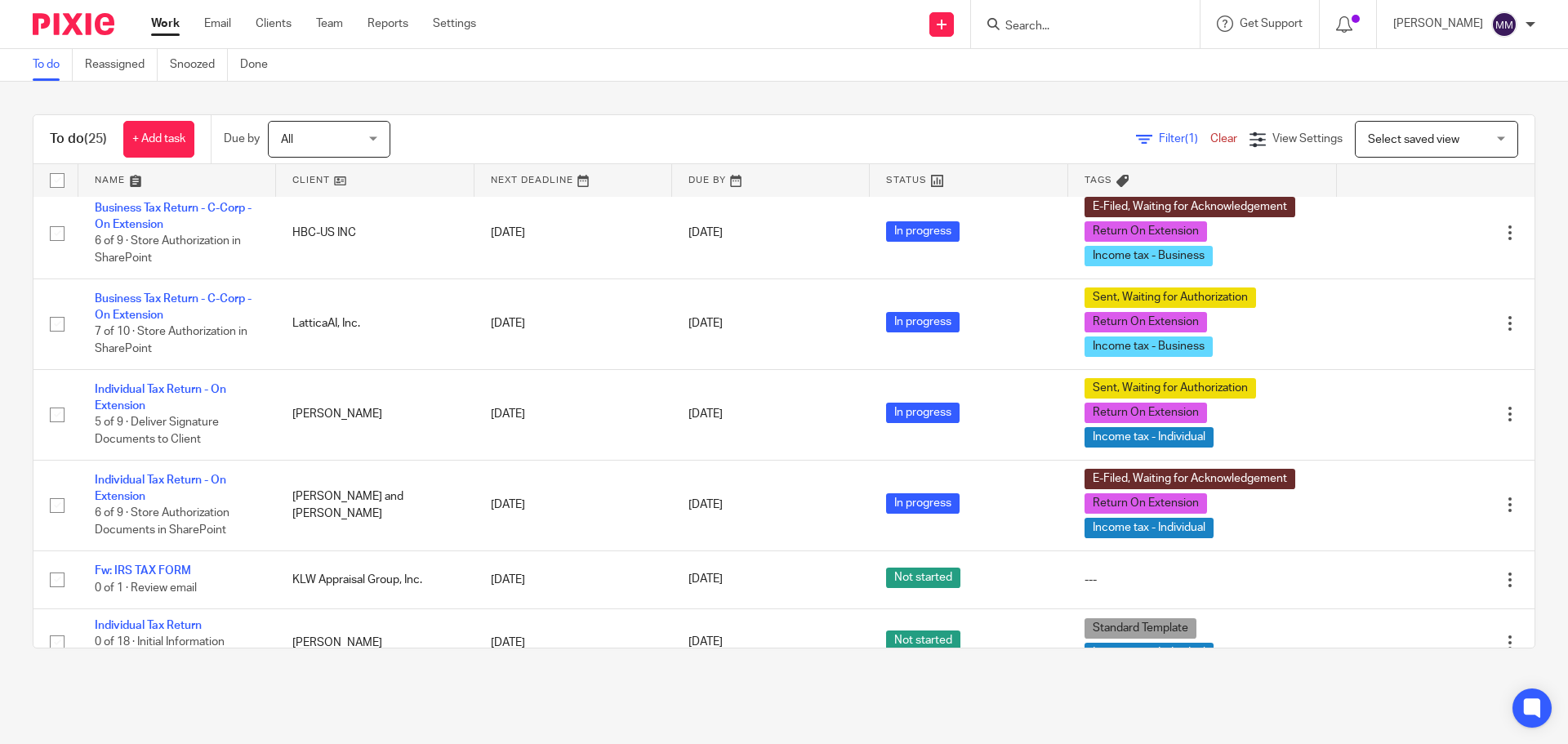
scroll to position [1833, 0]
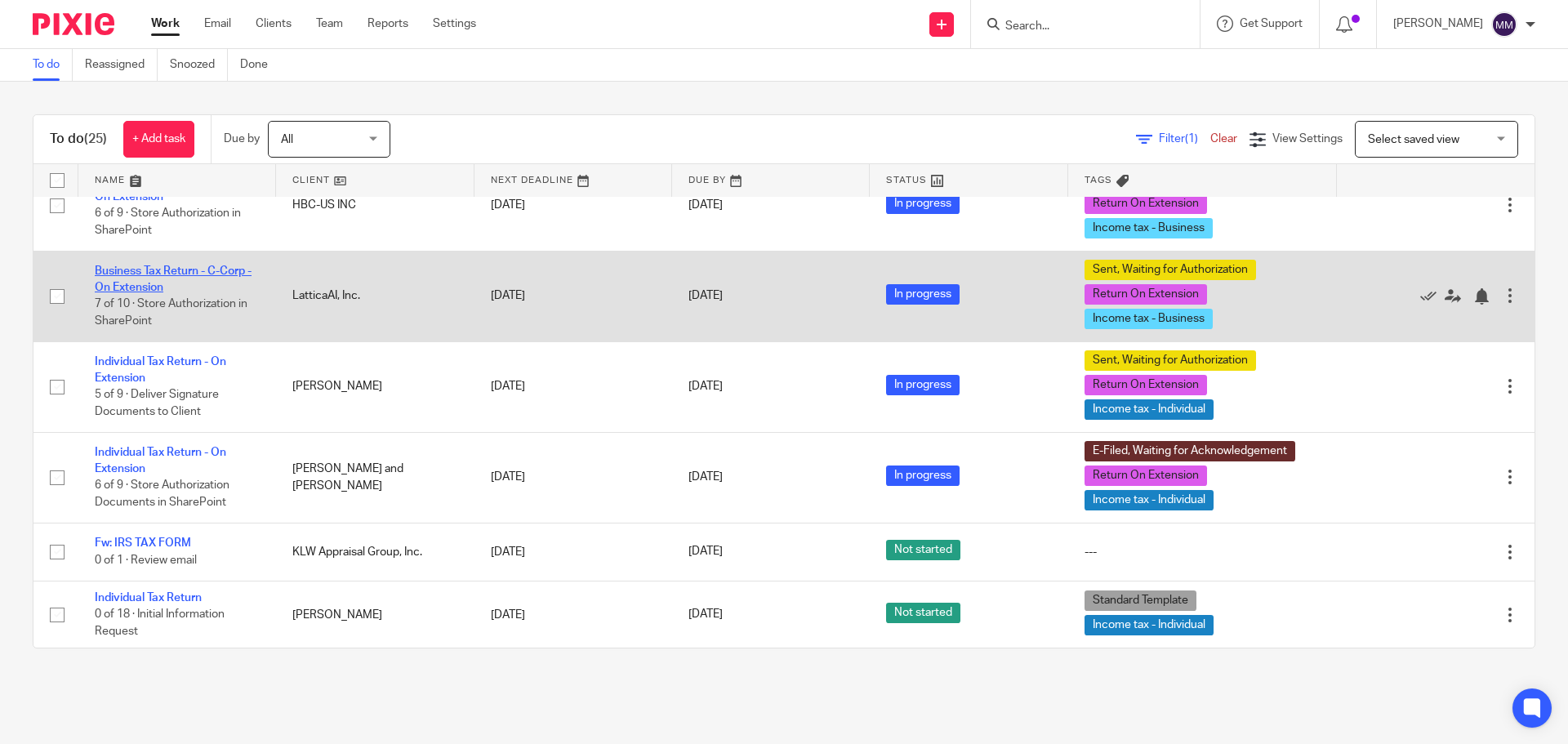
click at [194, 272] on link "Business Tax Return - C-Corp - On Extension" at bounding box center [173, 279] width 157 height 28
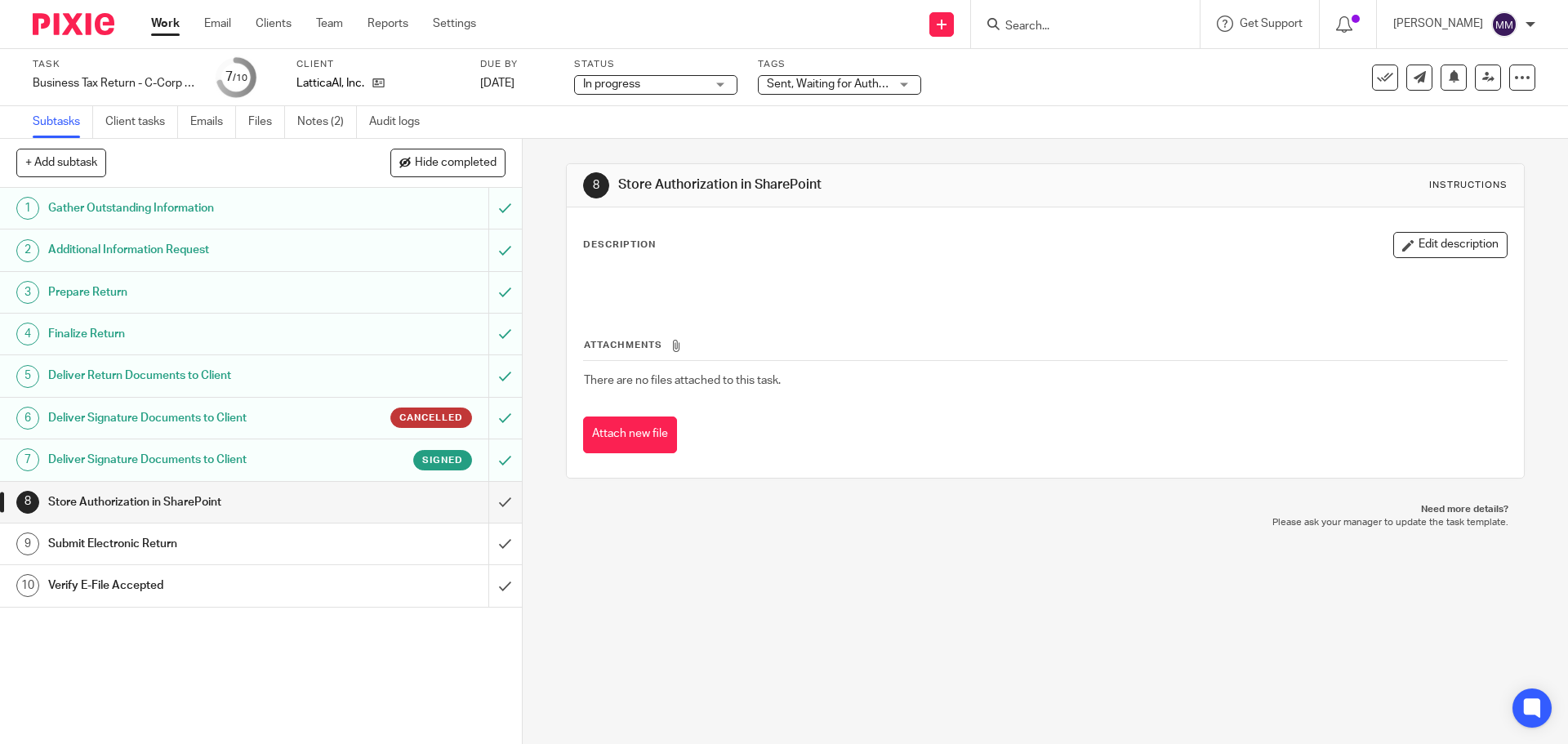
click at [830, 85] on span "Sent, Waiting for Authorization + 2" at bounding box center [853, 85] width 173 height 12
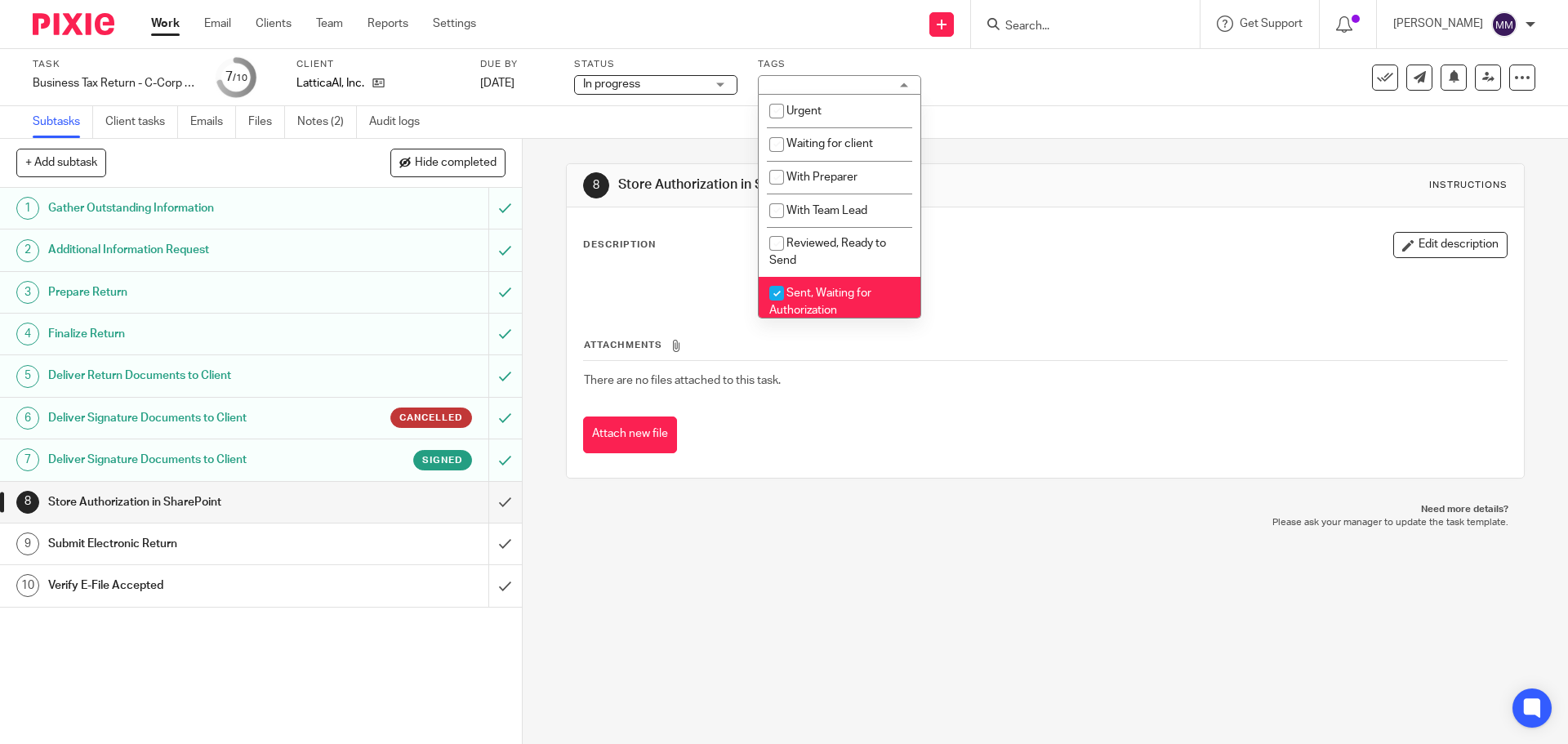
click at [804, 294] on span "Sent, Waiting for Authorization" at bounding box center [820, 302] width 102 height 29
checkbox input "false"
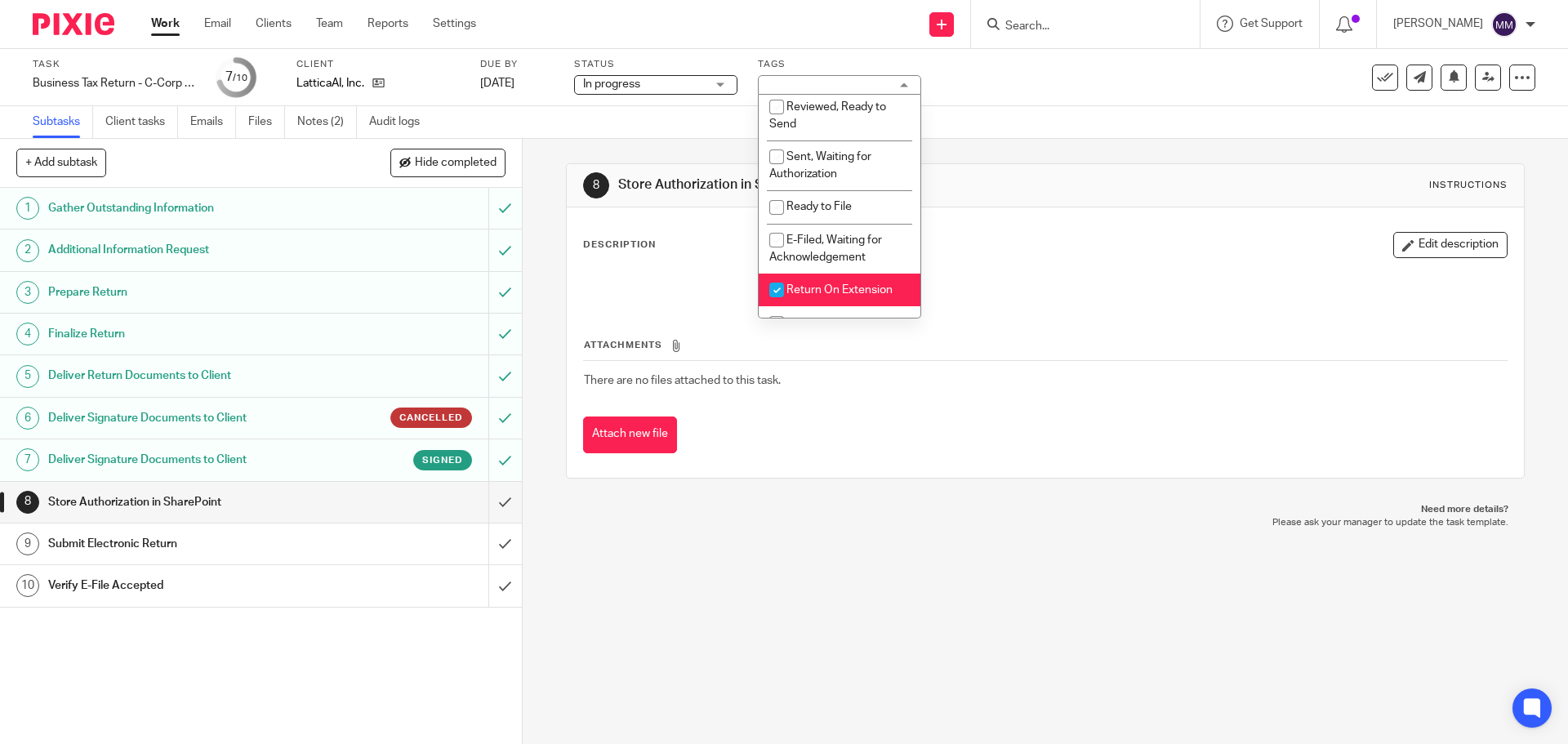
scroll to position [163, 0]
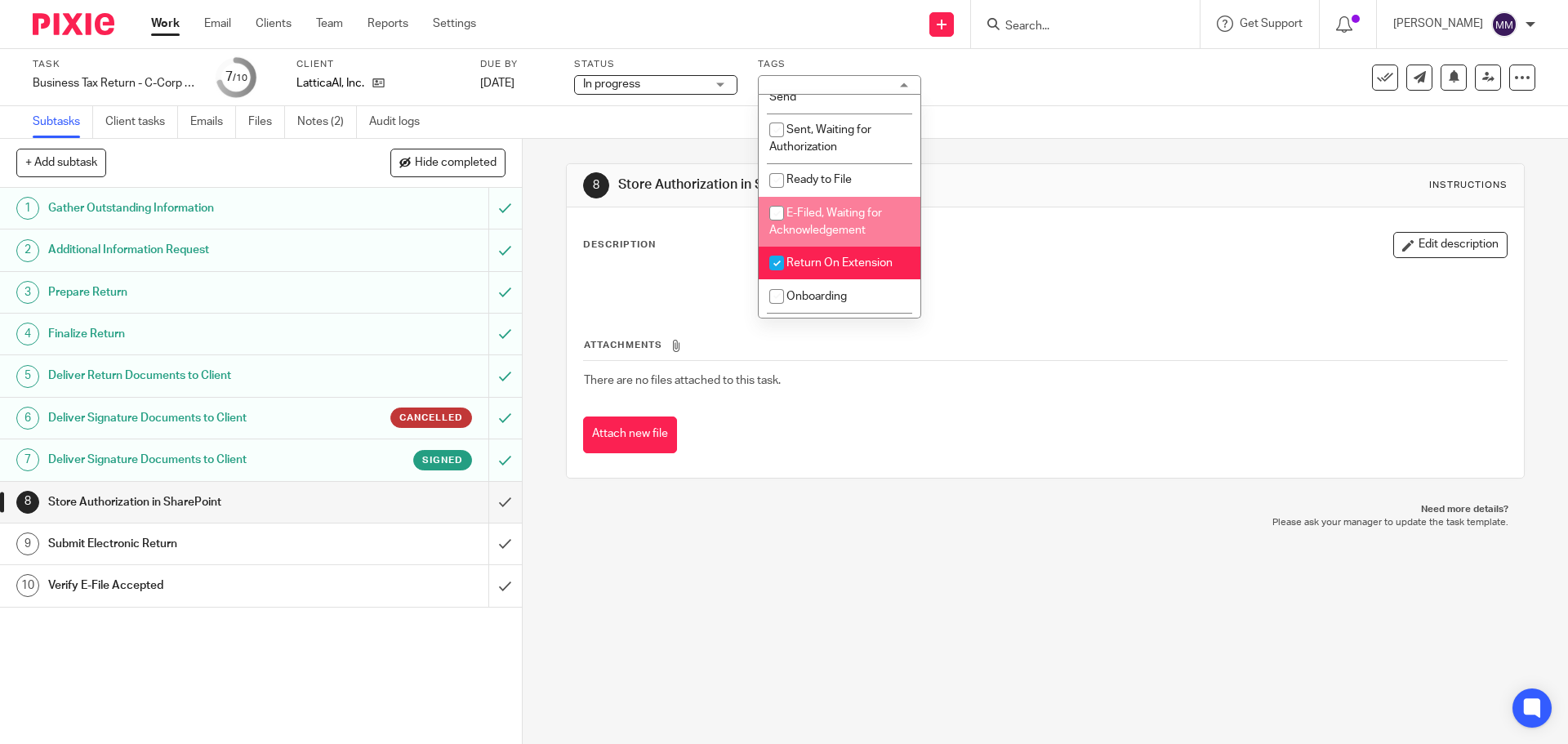
click at [851, 215] on span "E-Filed, Waiting for Acknowledgement" at bounding box center [825, 221] width 113 height 29
checkbox input "true"
click at [1156, 146] on div "8 Store Authorization in SharePoint Instructions Description Edit description A…" at bounding box center [1044, 320] width 958 height 365
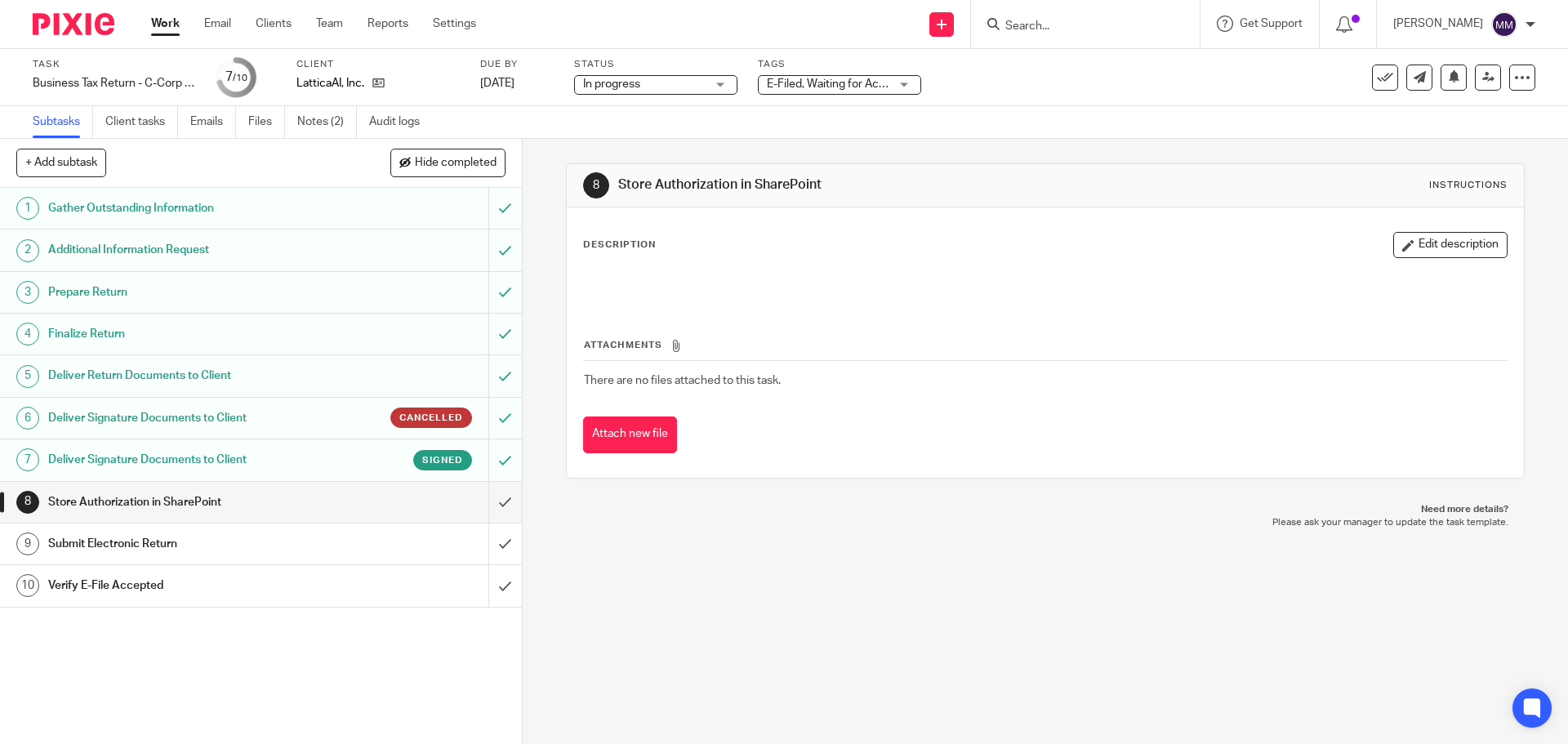
click at [170, 30] on link "Work" at bounding box center [165, 24] width 28 height 17
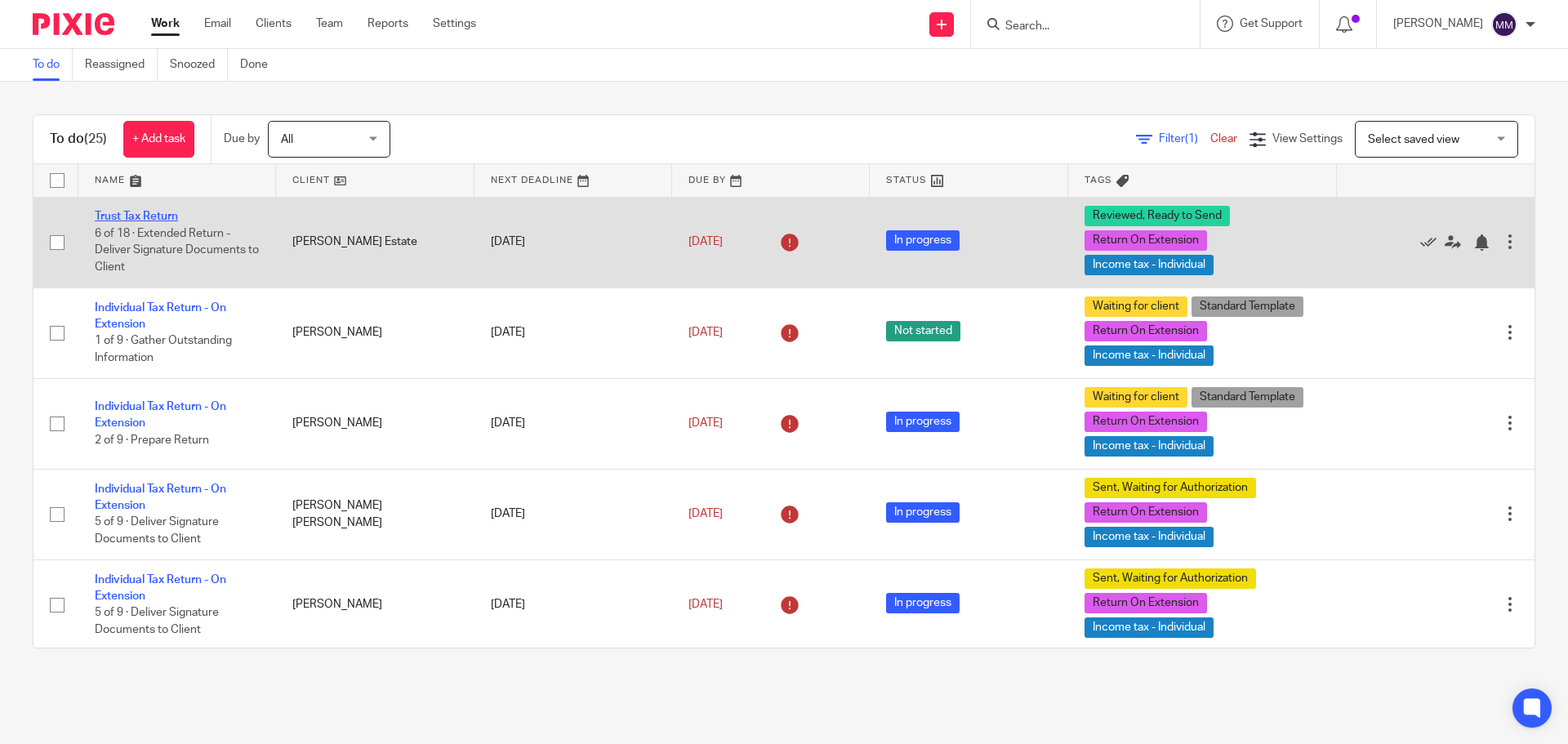
click at [167, 212] on link "Trust Tax Return" at bounding box center [136, 216] width 84 height 12
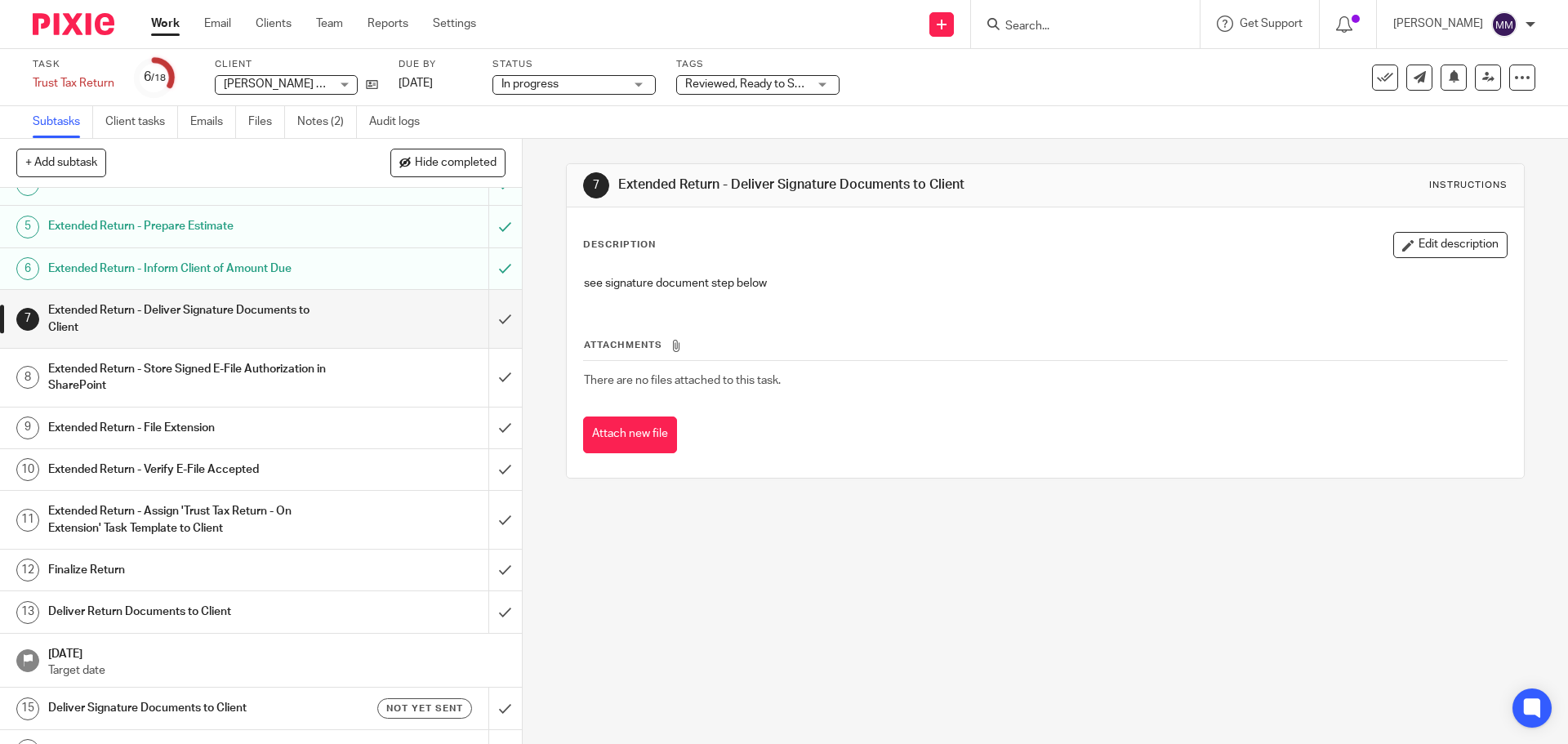
scroll to position [163, 0]
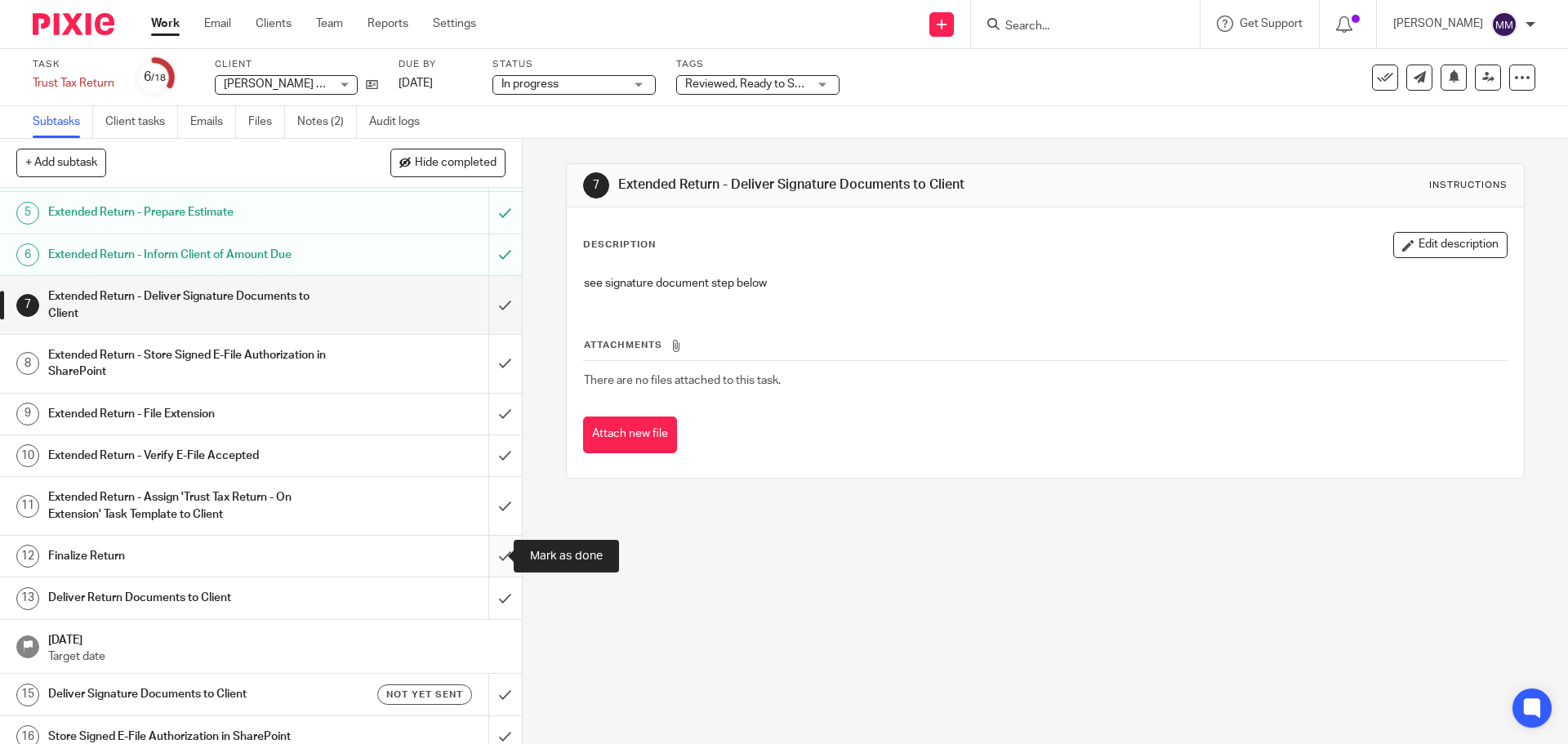
click at [490, 544] on input "submit" at bounding box center [260, 556] width 522 height 41
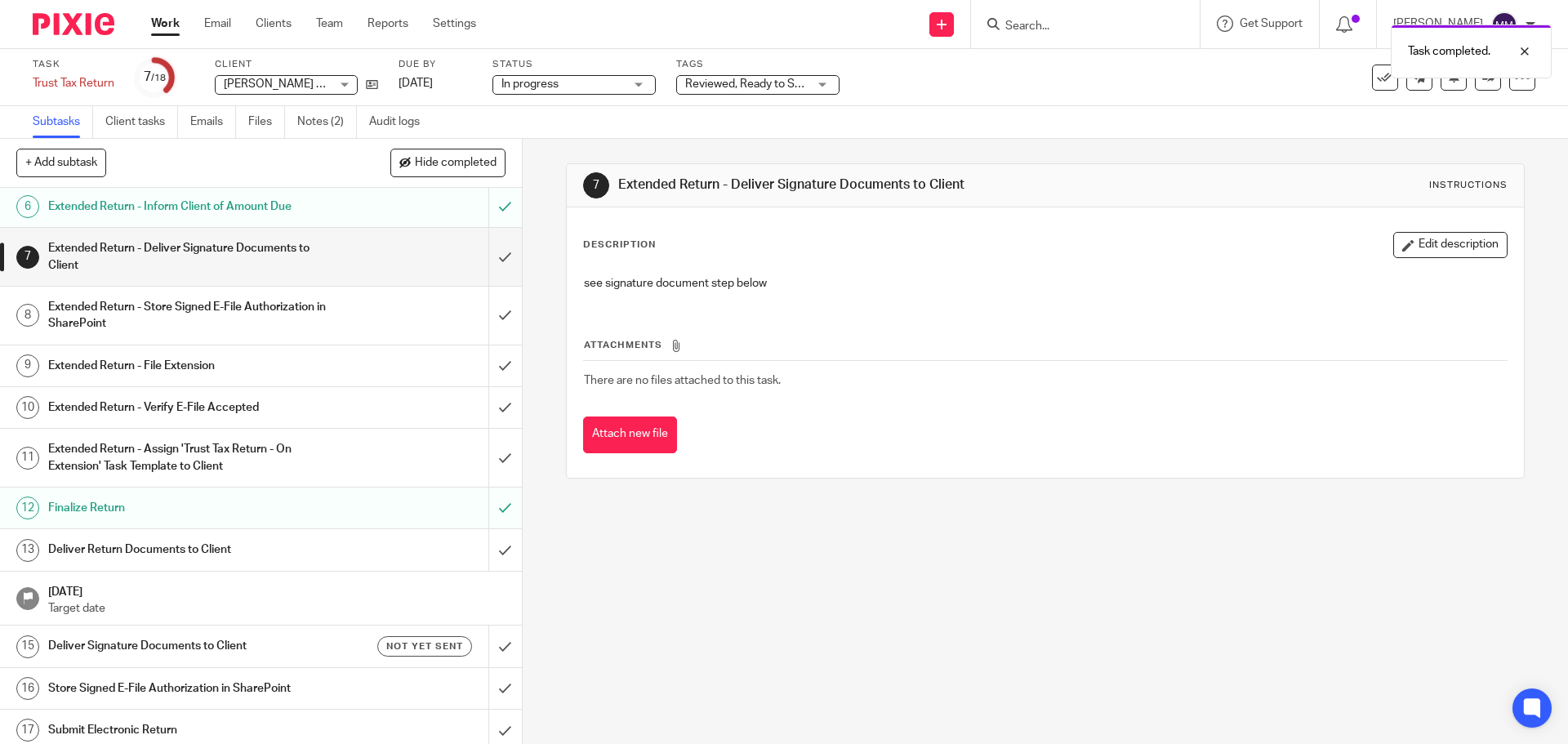
scroll to position [245, 0]
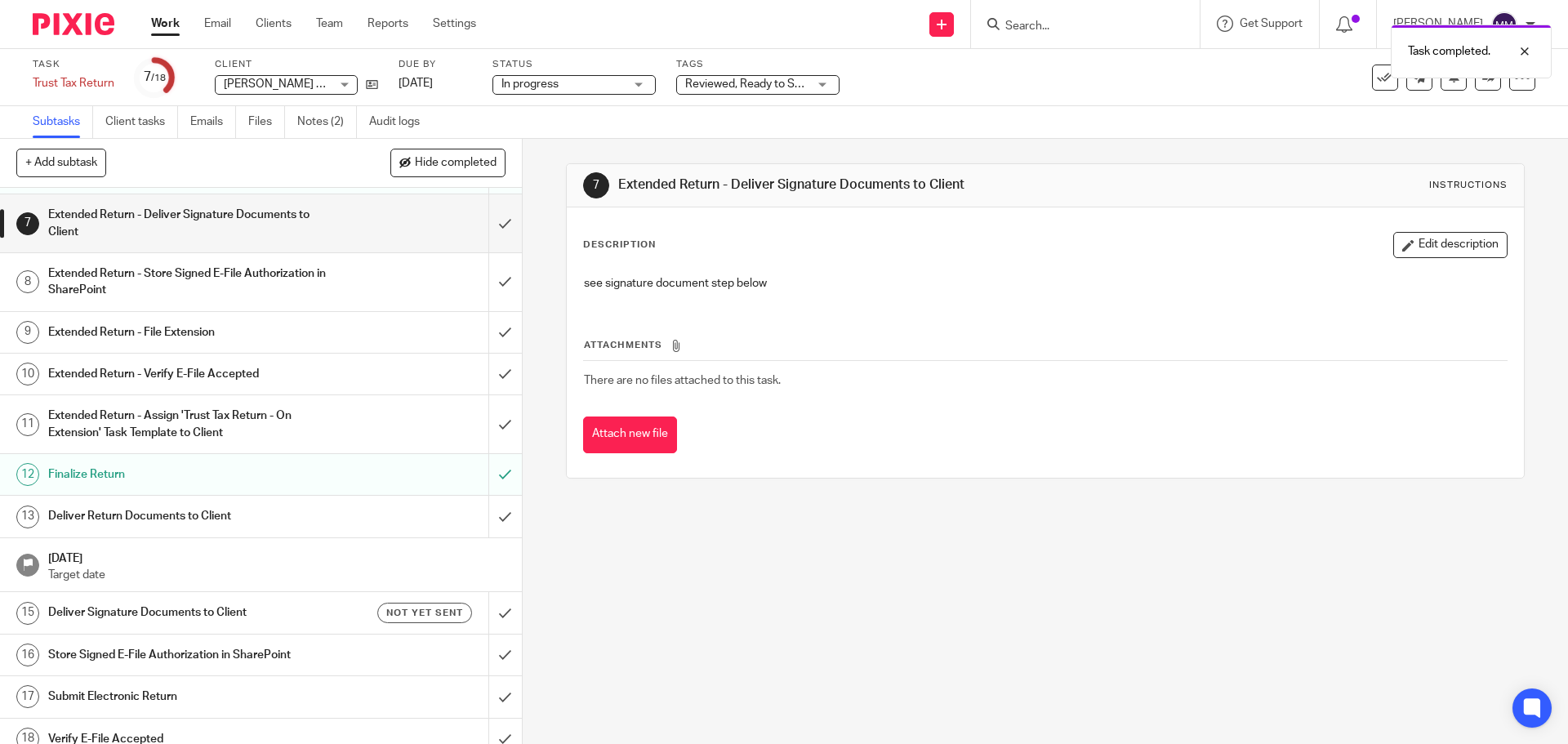
click at [263, 525] on h1 "Deliver Return Documents to Client" at bounding box center [190, 516] width 283 height 25
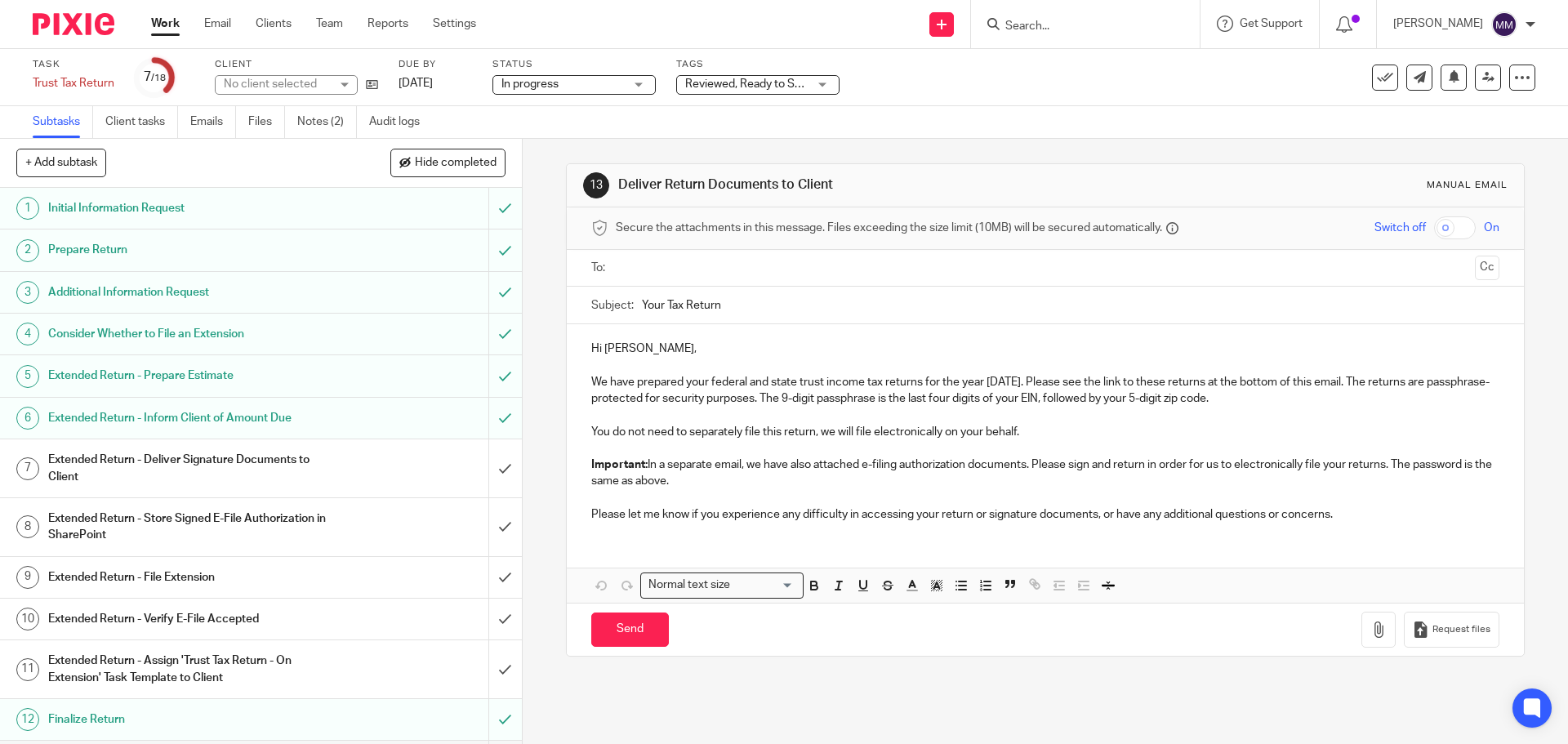
drag, startPoint x: 0, startPoint y: 0, endPoint x: 663, endPoint y: 268, distance: 715.1
click at [663, 268] on input "text" at bounding box center [1043, 267] width 846 height 19
click at [1448, 266] on ul "[PERSON_NAME] Estate" at bounding box center [1045, 269] width 857 height 40
click at [1475, 269] on button "Cc" at bounding box center [1486, 269] width 25 height 25
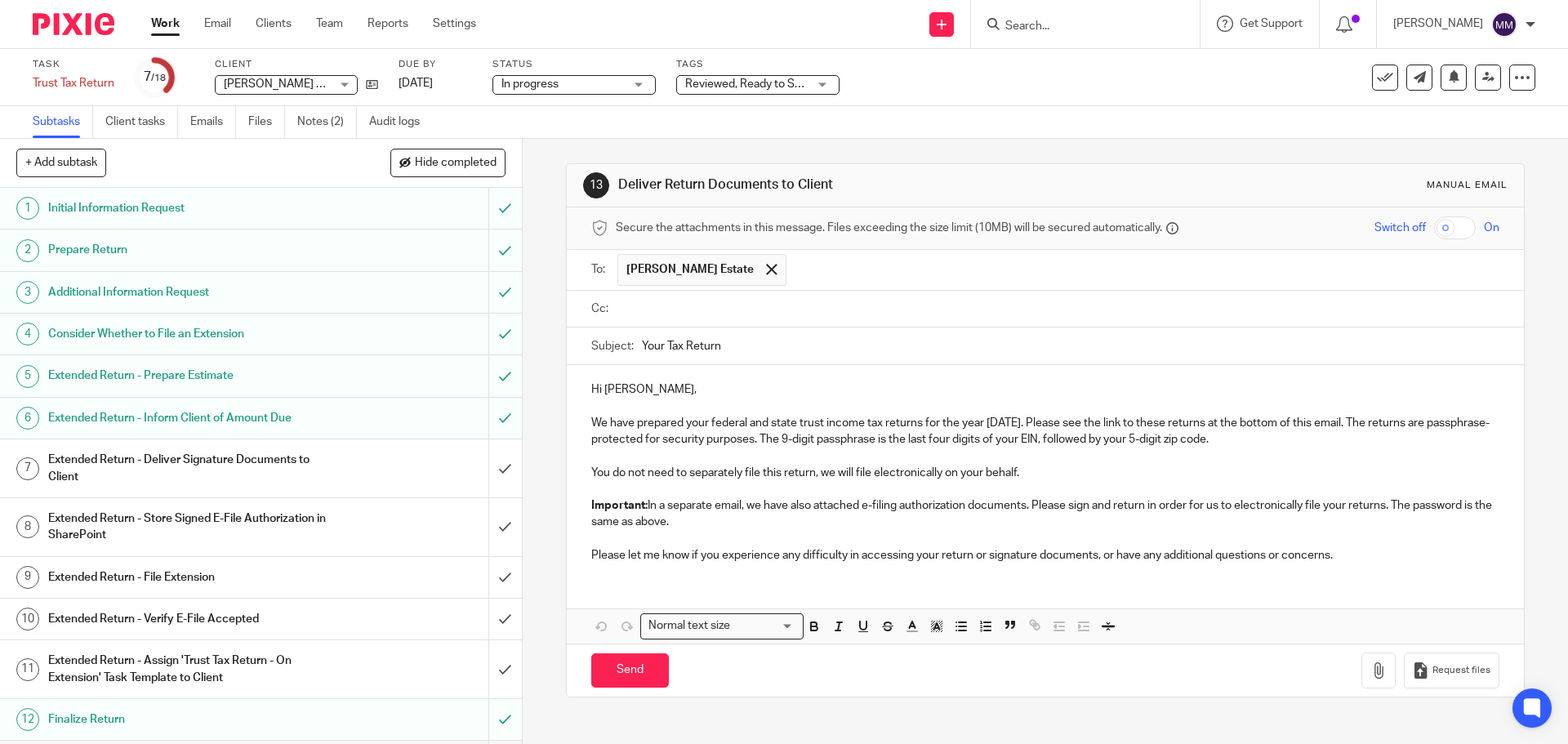
click at [710, 305] on input "text" at bounding box center [1056, 309] width 870 height 19
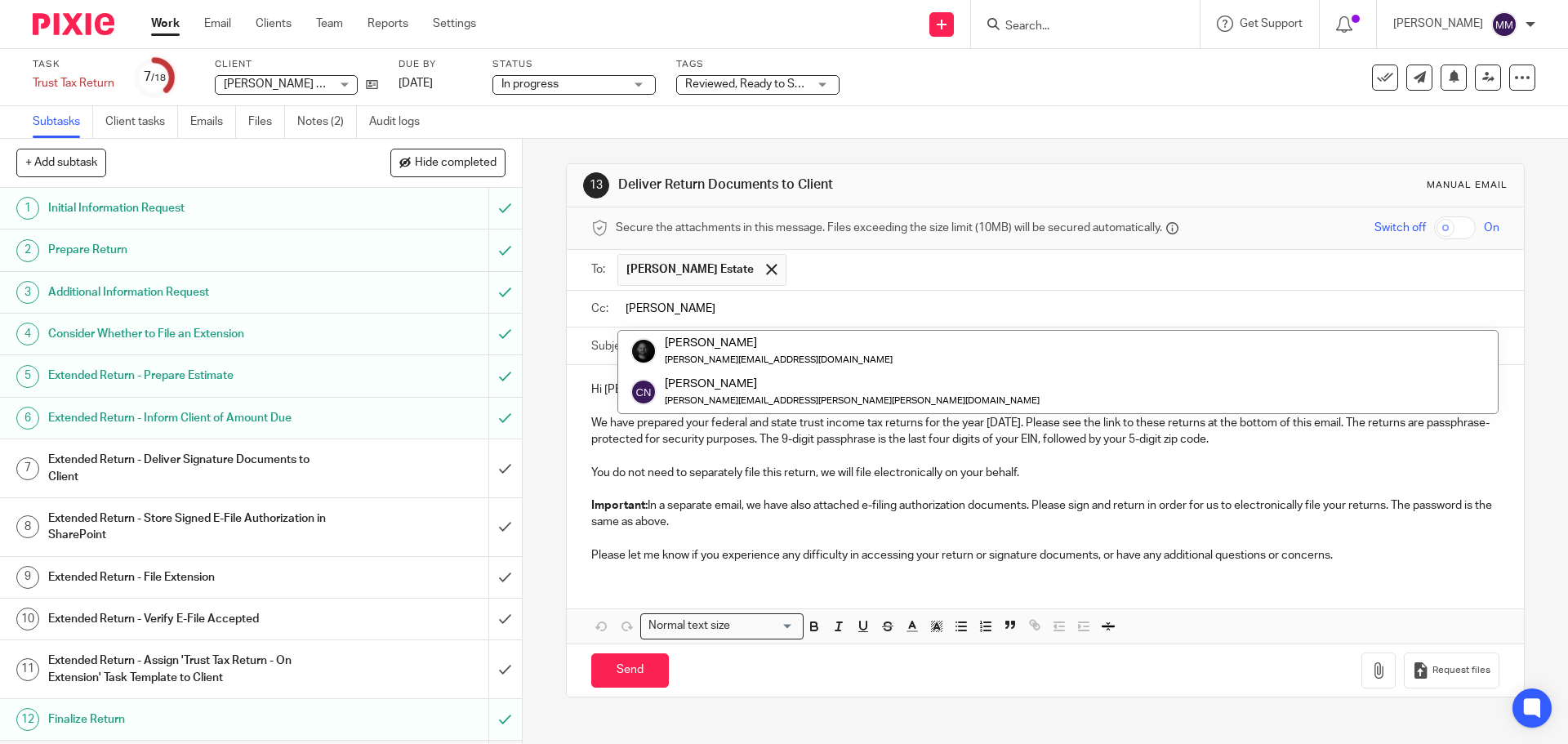
type input "chris"
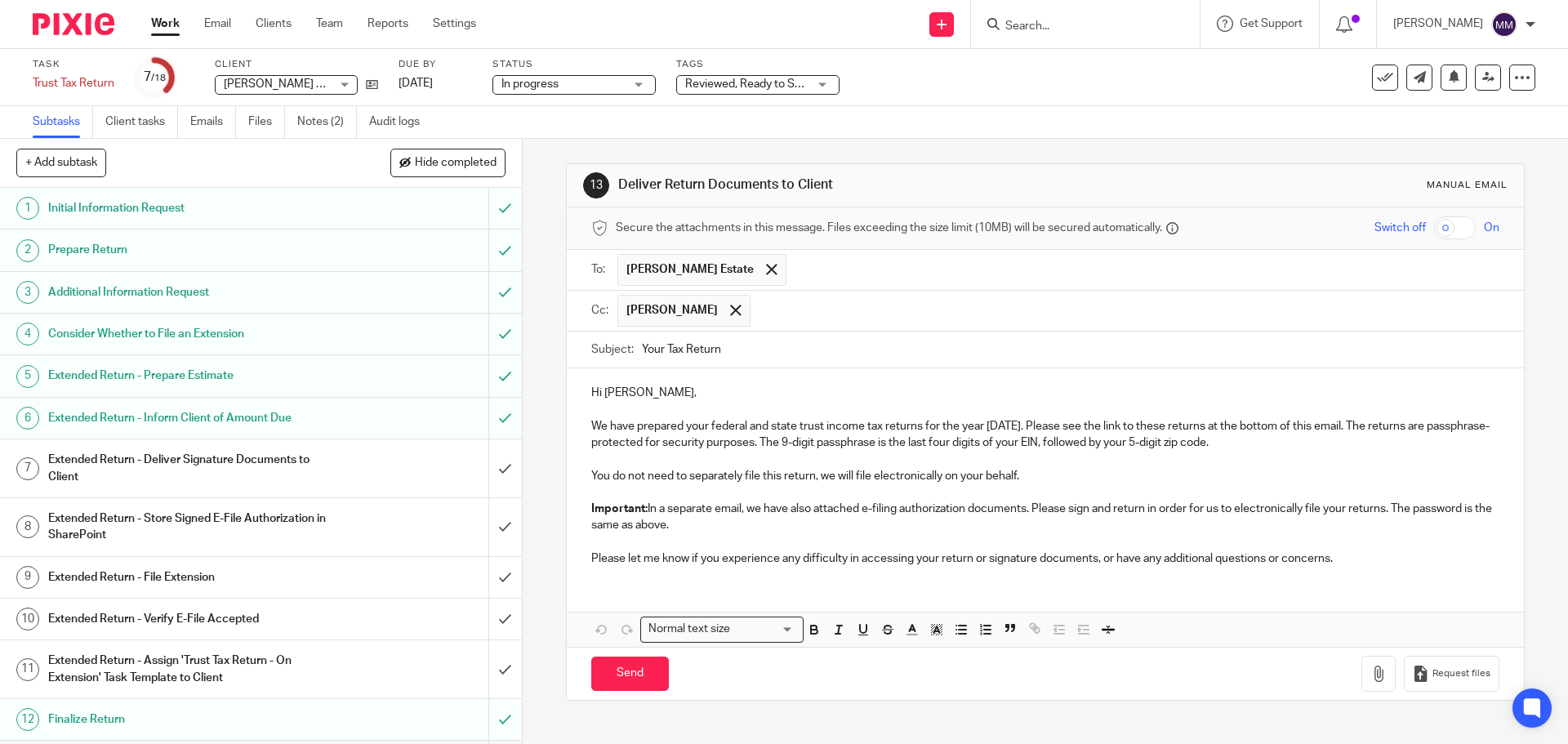
click at [1245, 535] on p at bounding box center [1044, 543] width 907 height 17
click at [1238, 526] on p "Important: In a separate email, we have also attached e-filing authorization do…" at bounding box center [1044, 517] width 907 height 33
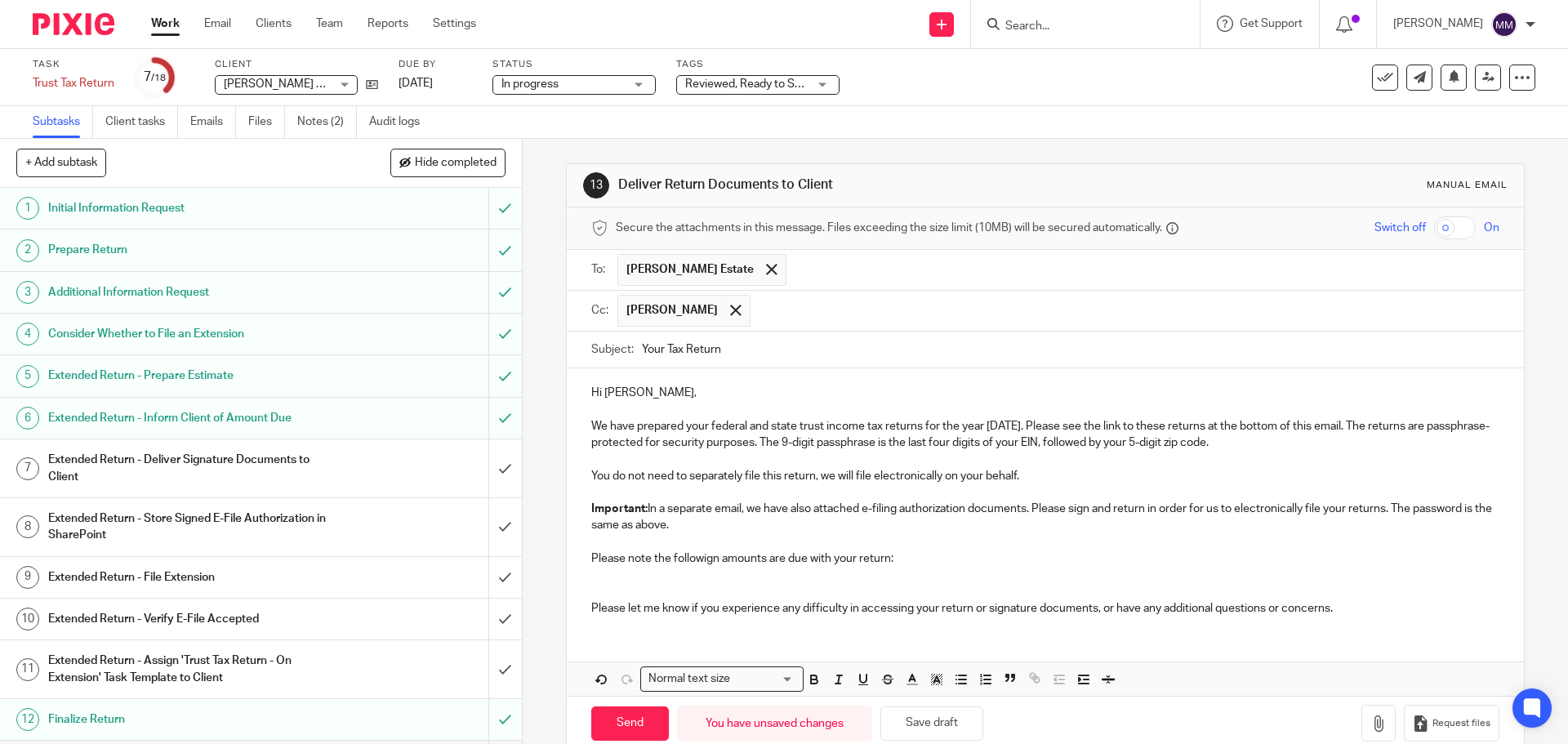
click at [705, 559] on p "Please note the followign amounts are due with your return:" at bounding box center [1044, 558] width 907 height 17
click at [683, 566] on p "Please note the following amounts are due with your return:" at bounding box center [1044, 558] width 907 height 17
click at [676, 579] on p at bounding box center [1044, 575] width 907 height 17
click at [710, 569] on p at bounding box center [1044, 575] width 907 height 17
click at [1022, 574] on p "Federal: $2,052 which will be directly withdrawn from your bank account ending …" at bounding box center [1044, 575] width 907 height 17
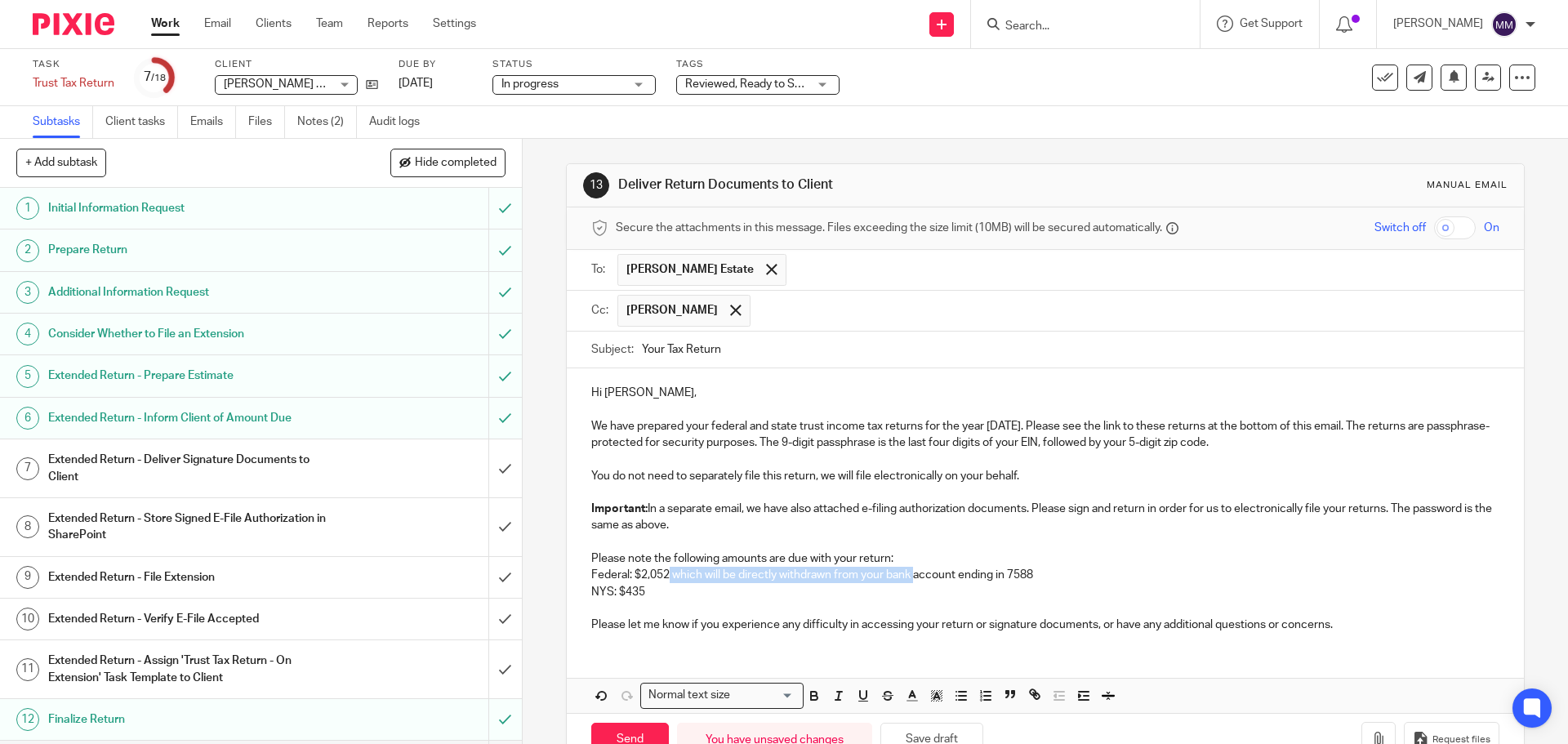
drag, startPoint x: 667, startPoint y: 568, endPoint x: 1024, endPoint y: 579, distance: 357.2
click at [963, 578] on p "Federal: $2,052 which will be directly withdrawn from your bank account ending …" at bounding box center [1044, 575] width 907 height 17
drag, startPoint x: 1024, startPoint y: 579, endPoint x: 1045, endPoint y: 578, distance: 21.0
click at [1045, 578] on p "Federal: $2,052 which will be directly withdrawn from your bank account ending …" at bounding box center [1044, 575] width 907 height 17
click at [1045, 573] on p "Federal: $2,052 which will be directly withdrawn from your bank account ending …" at bounding box center [1044, 575] width 907 height 17
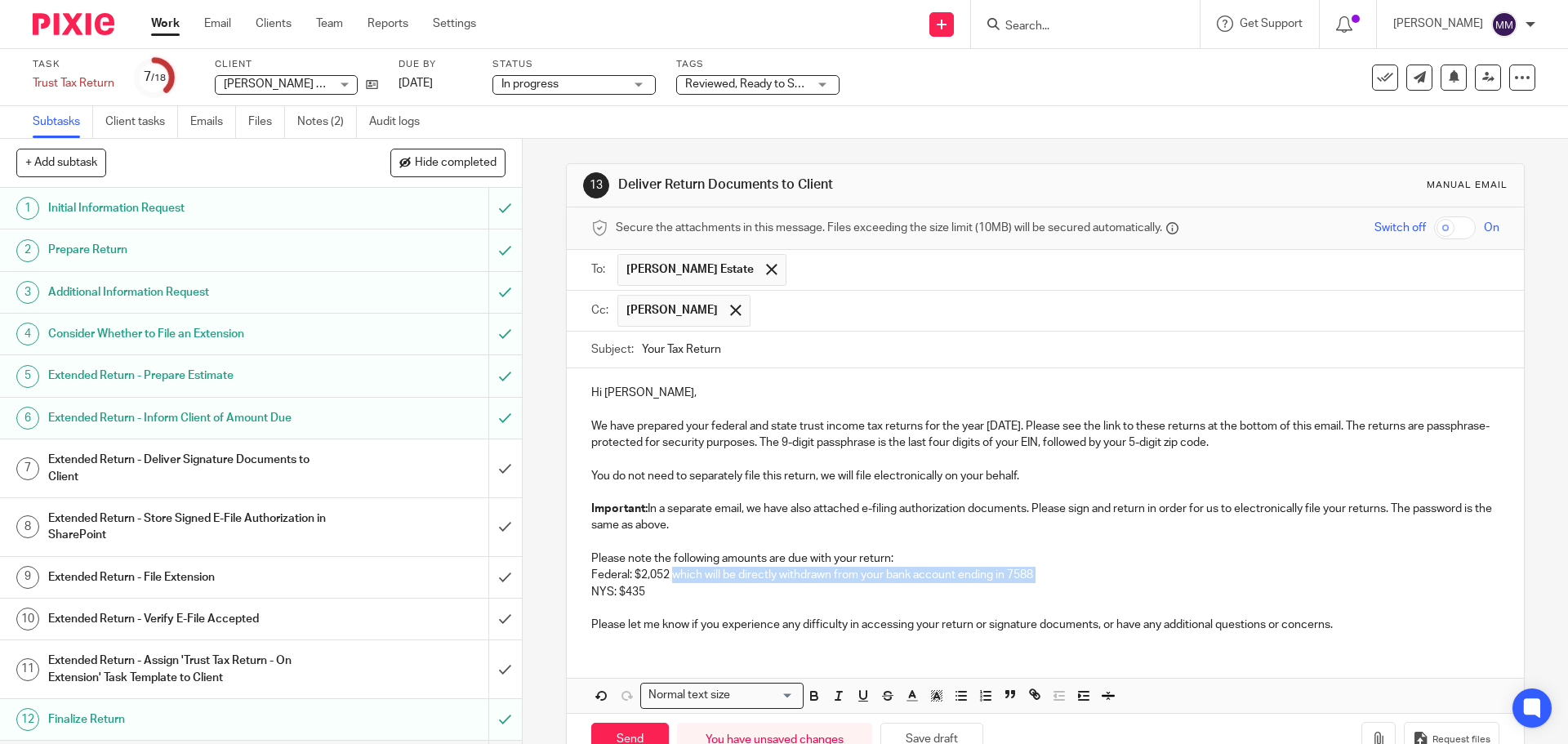
drag, startPoint x: 1045, startPoint y: 573, endPoint x: 678, endPoint y: 573, distance: 367.0
click at [678, 573] on p "Federal: $2,052 which will be directly withdrawn from your bank account ending …" at bounding box center [1044, 575] width 907 height 17
copy p "which will be directly withdrawn from your bank account ending in 7588"
click at [687, 588] on p "NYS: $435" at bounding box center [1044, 592] width 907 height 17
click at [1402, 630] on p "Please let me know if you experience any difficulty in accessing your return or…" at bounding box center [1044, 624] width 907 height 17
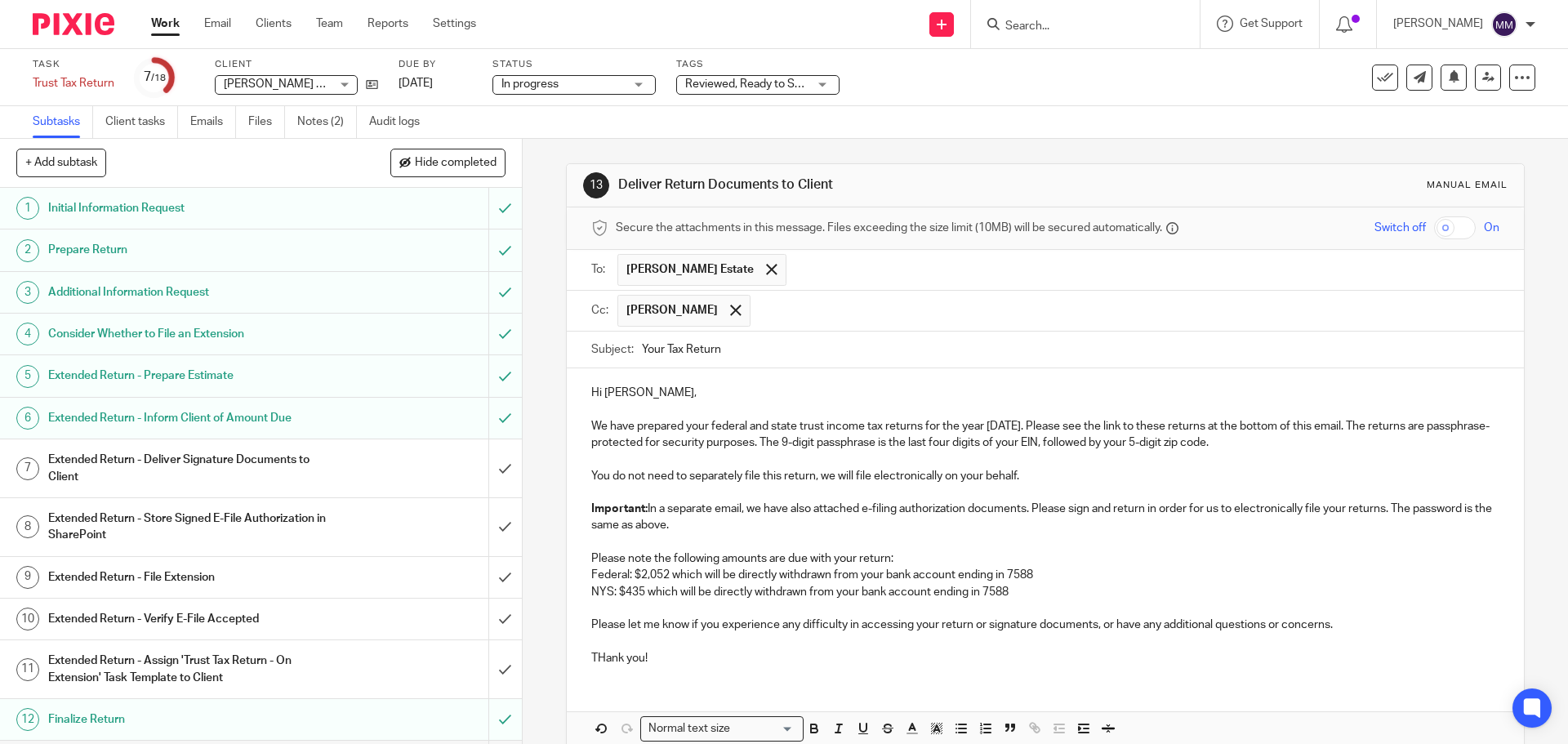
click at [604, 651] on p "THank you!" at bounding box center [1044, 658] width 907 height 17
click at [668, 659] on p "Thank you!" at bounding box center [1044, 658] width 907 height 17
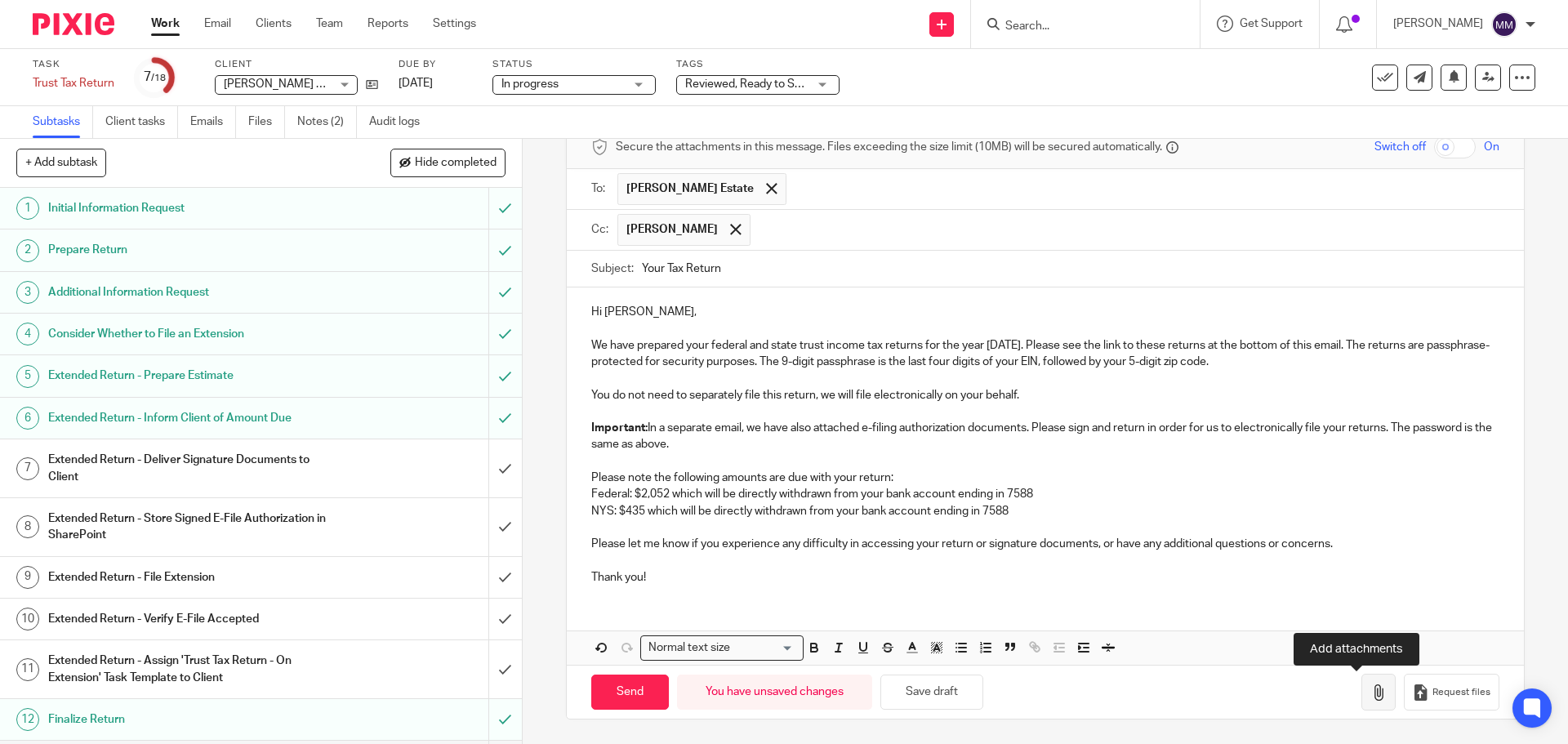
click at [1371, 692] on icon "button" at bounding box center [1378, 692] width 17 height 17
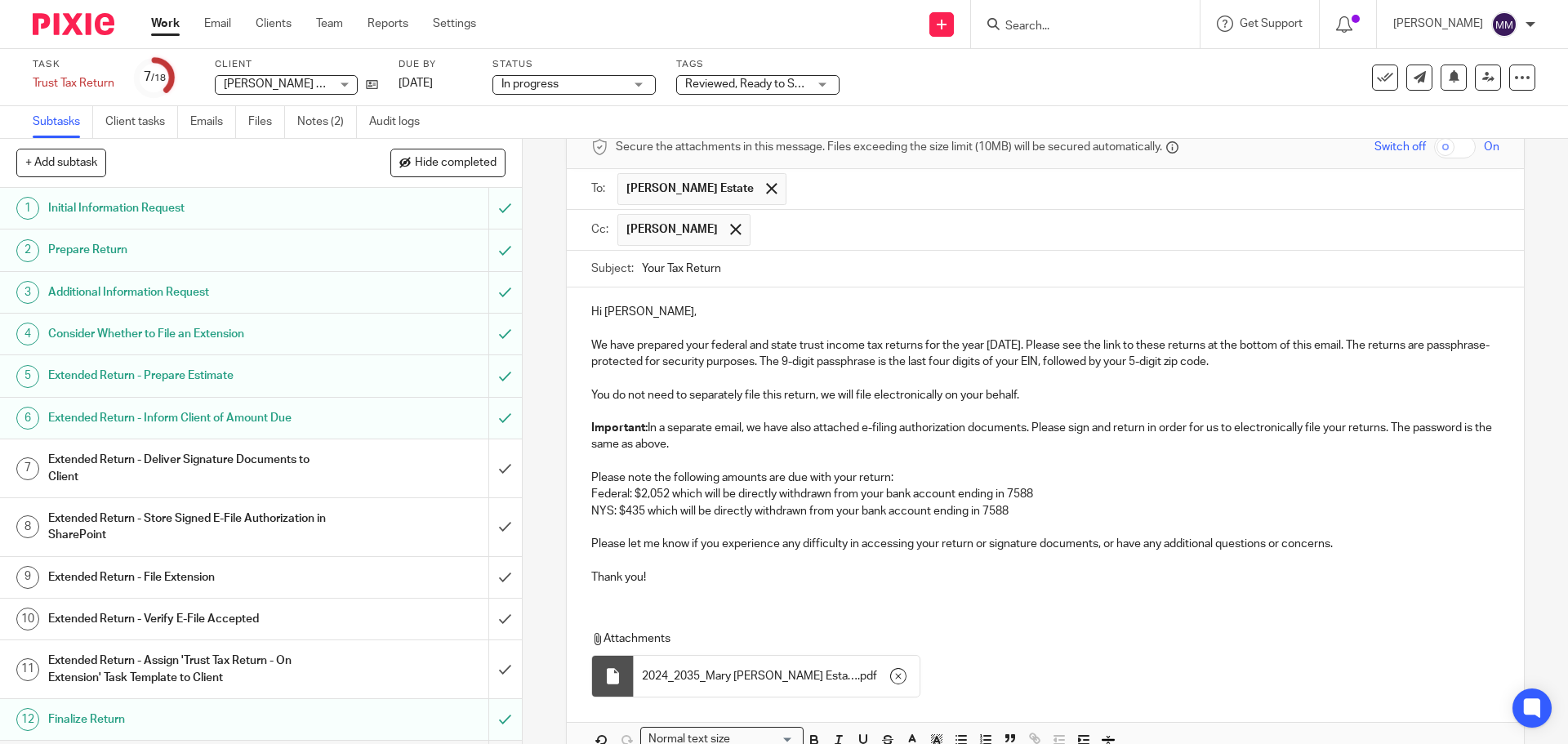
click at [1435, 155] on input "checkbox" at bounding box center [1454, 146] width 41 height 23
checkbox input "true"
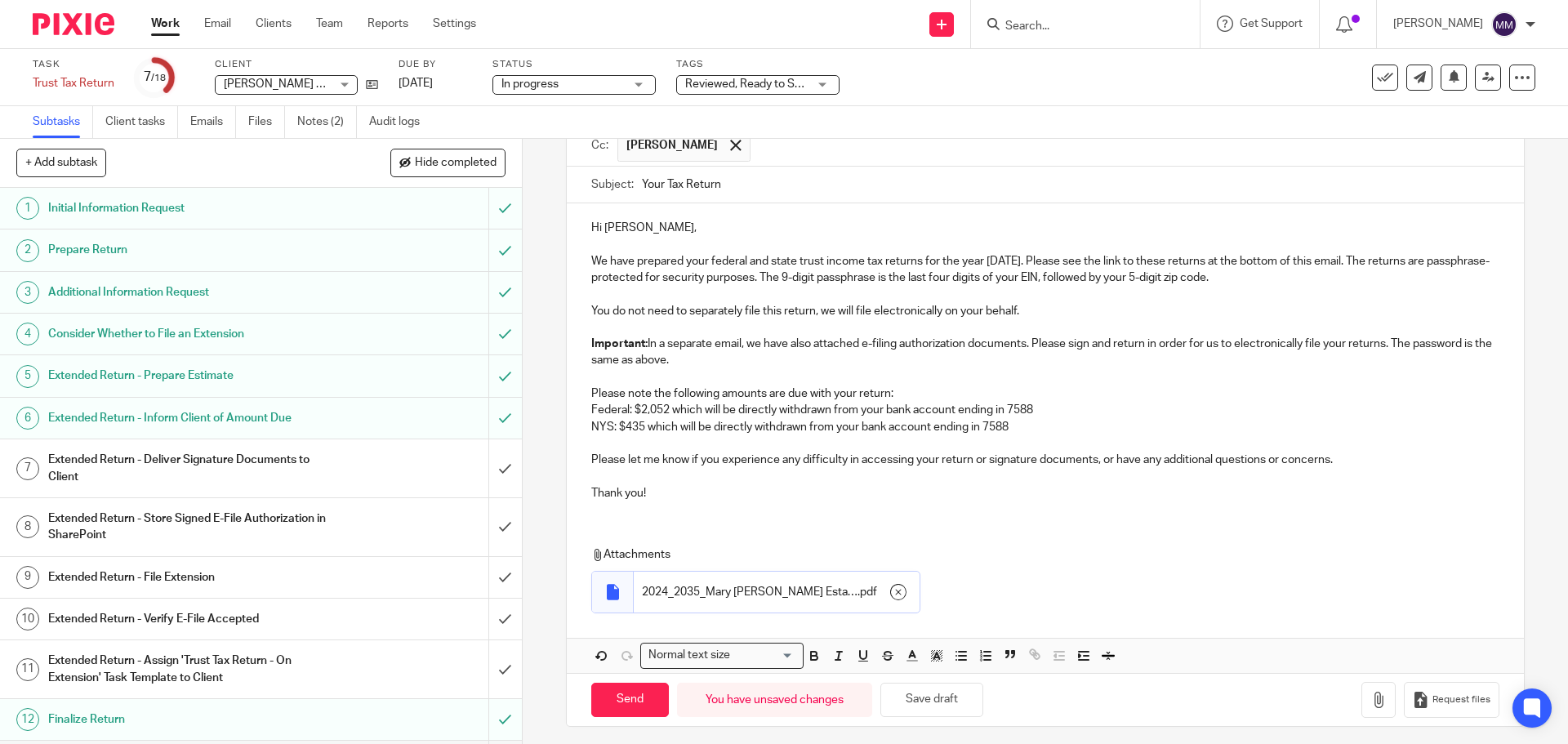
scroll to position [173, 0]
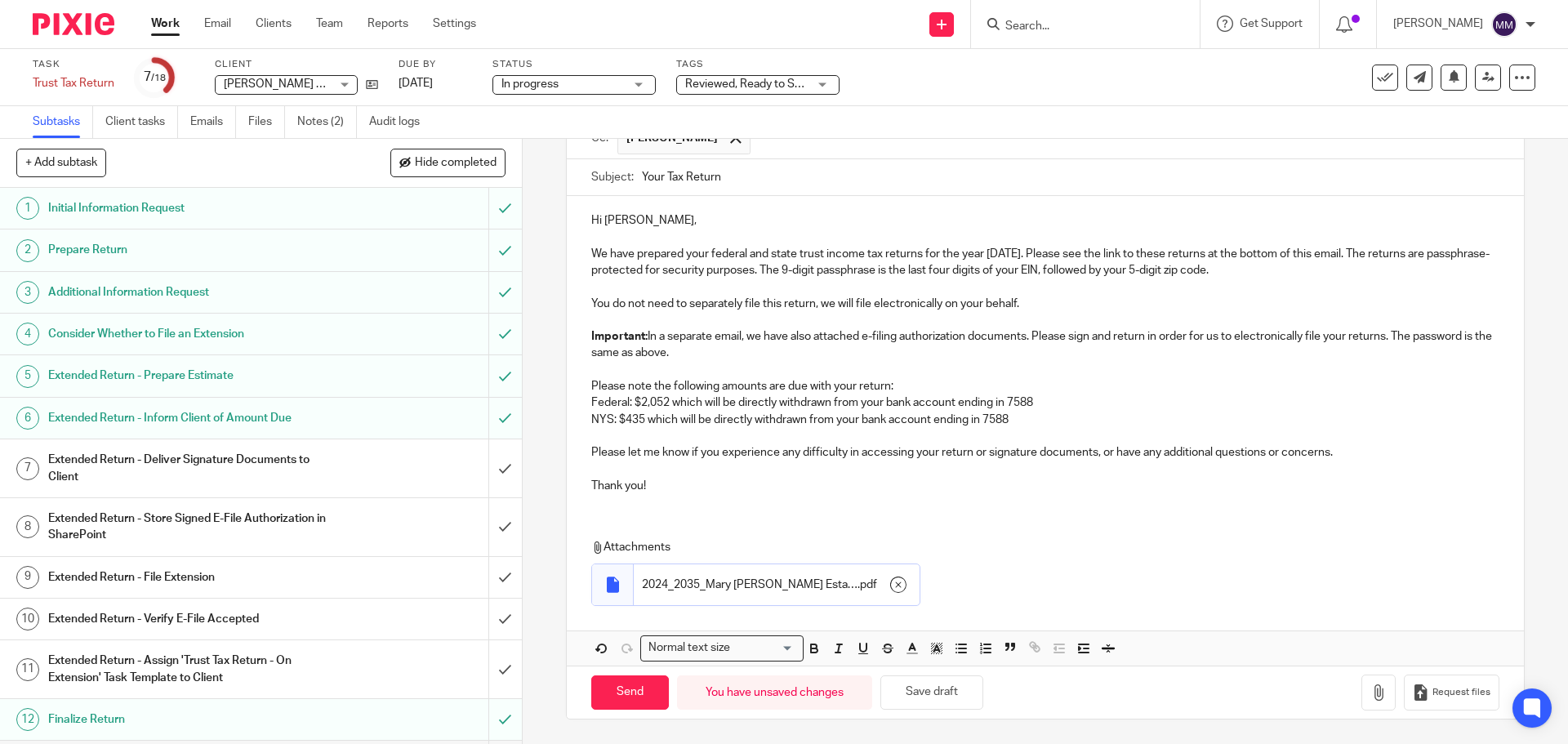
drag, startPoint x: 657, startPoint y: 177, endPoint x: 584, endPoint y: 176, distance: 73.0
click at [584, 176] on div "Subject: Your Tax Return" at bounding box center [1044, 178] width 956 height 37
click at [746, 185] on input "2024 Tax Return" at bounding box center [1070, 177] width 857 height 36
type input "2024 Tax Return - Mary Jane Butzer Estate"
click at [634, 698] on input "Send" at bounding box center [630, 693] width 78 height 35
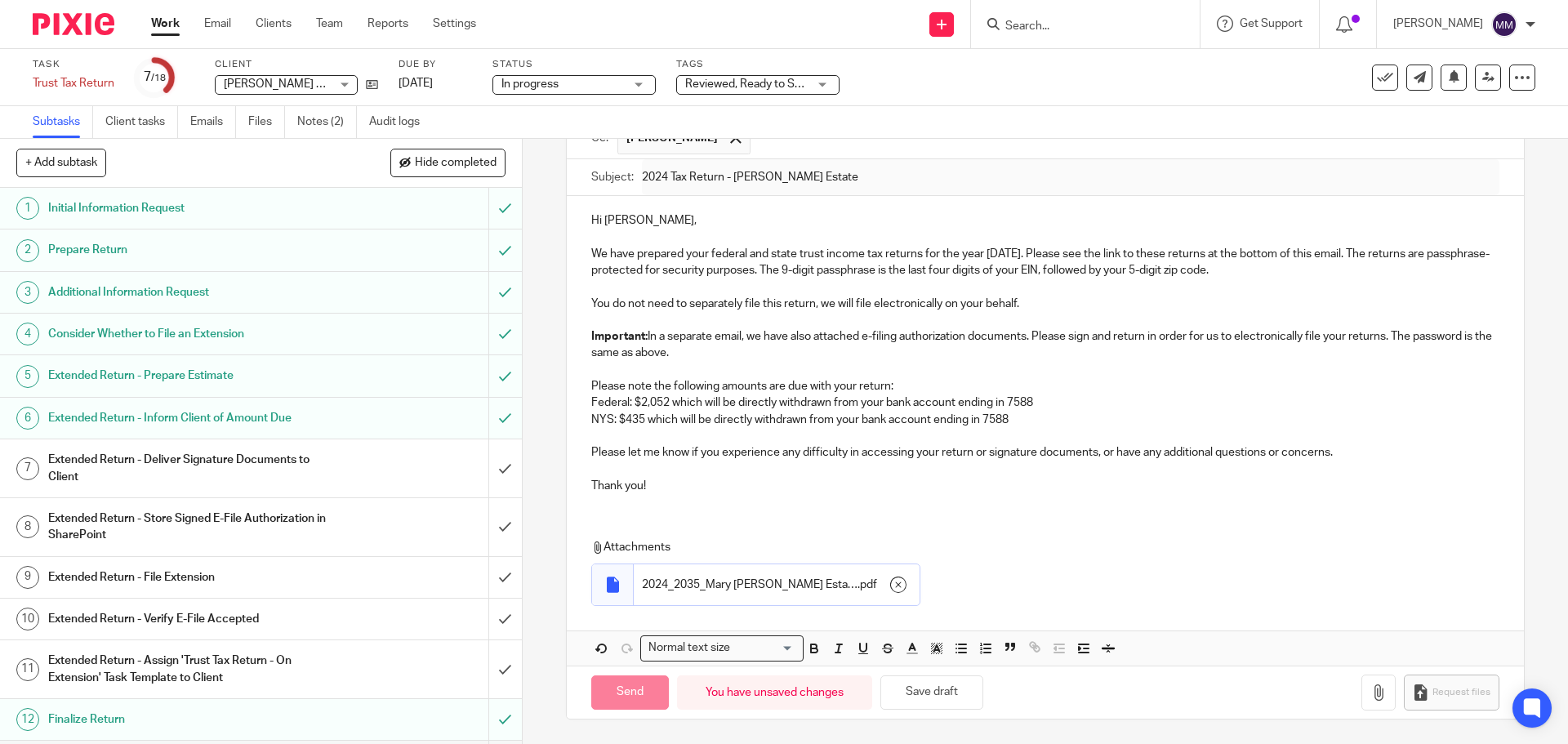
checkbox input "false"
type input "Sent"
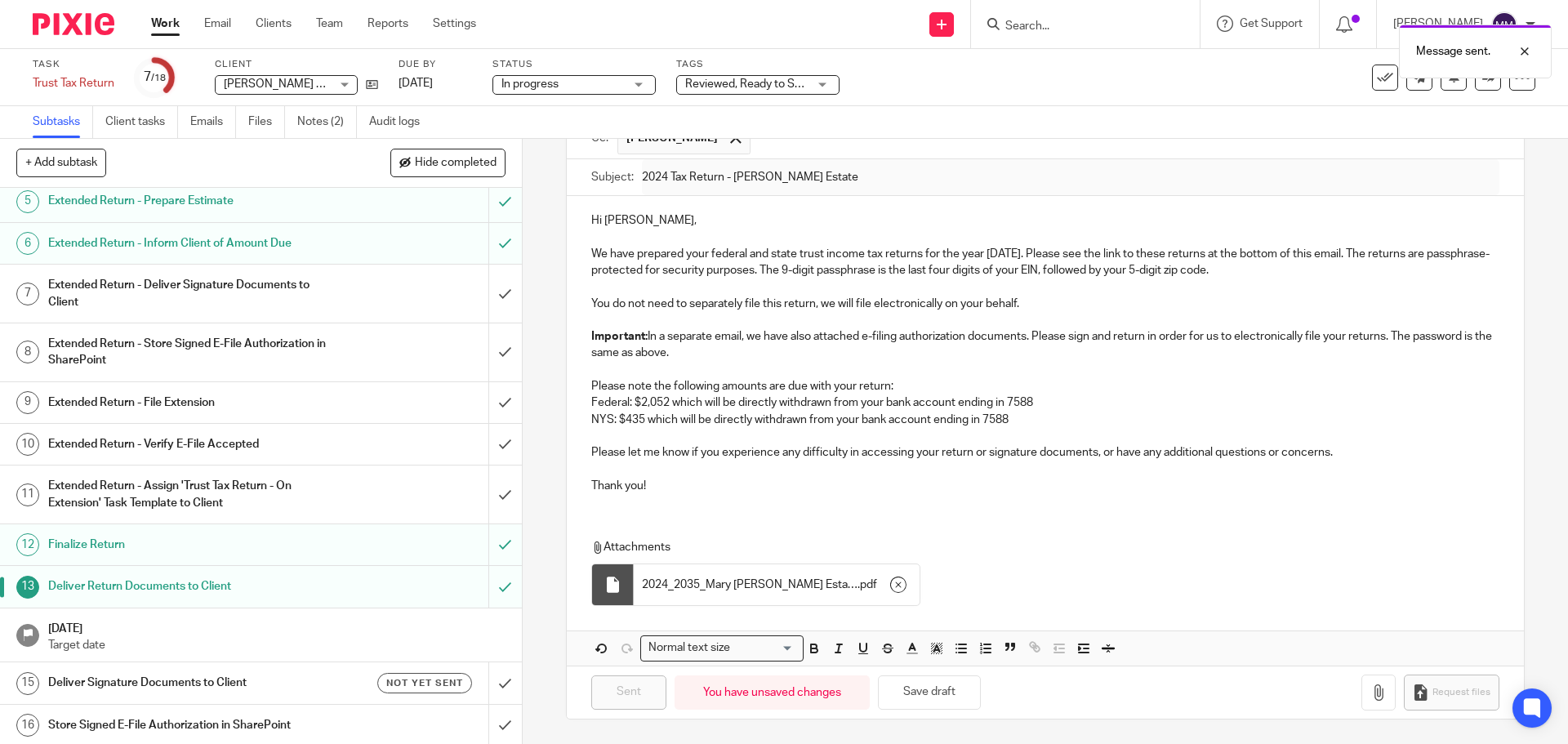
scroll to position [245, 0]
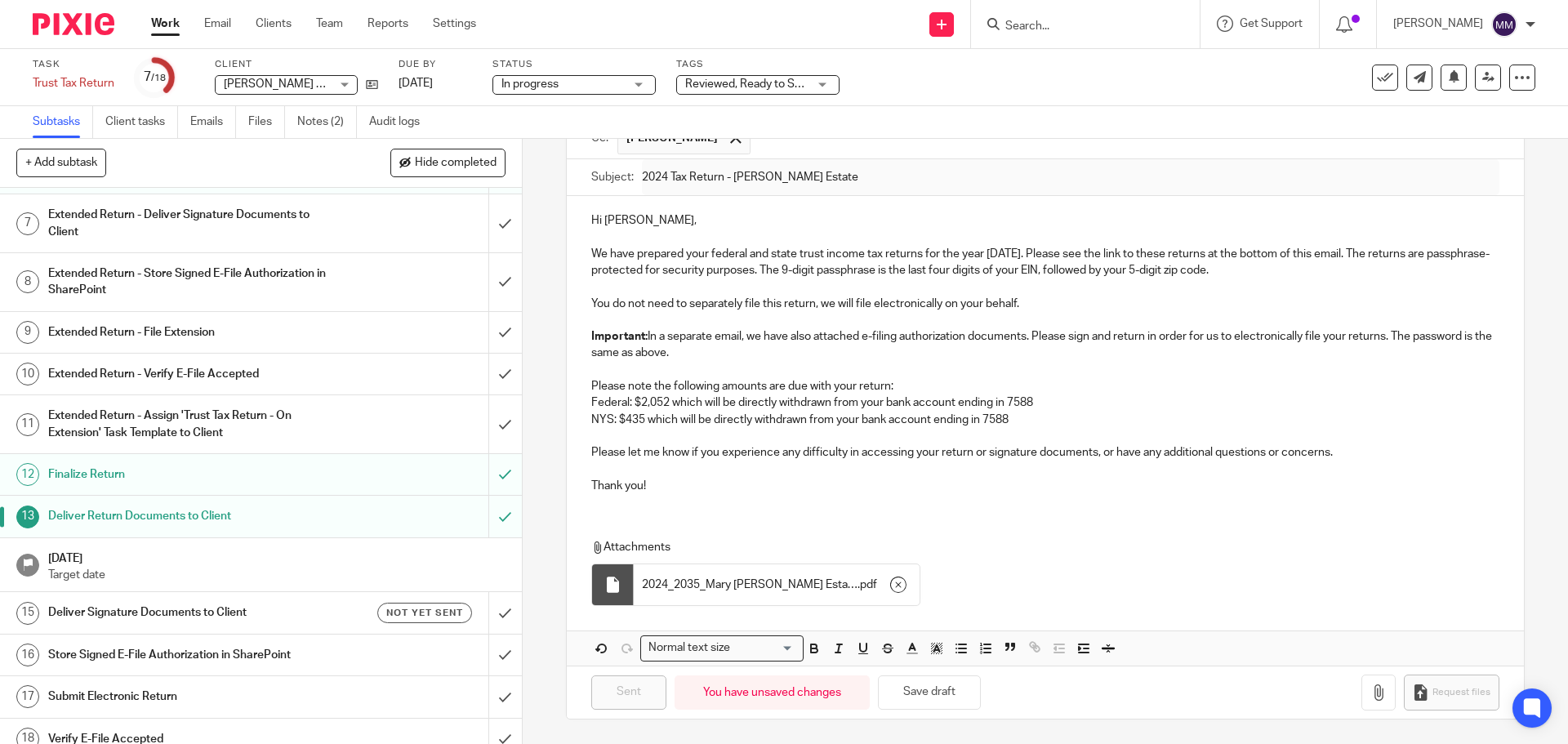
click at [252, 609] on h1 "Deliver Signature Documents to Client" at bounding box center [190, 612] width 283 height 25
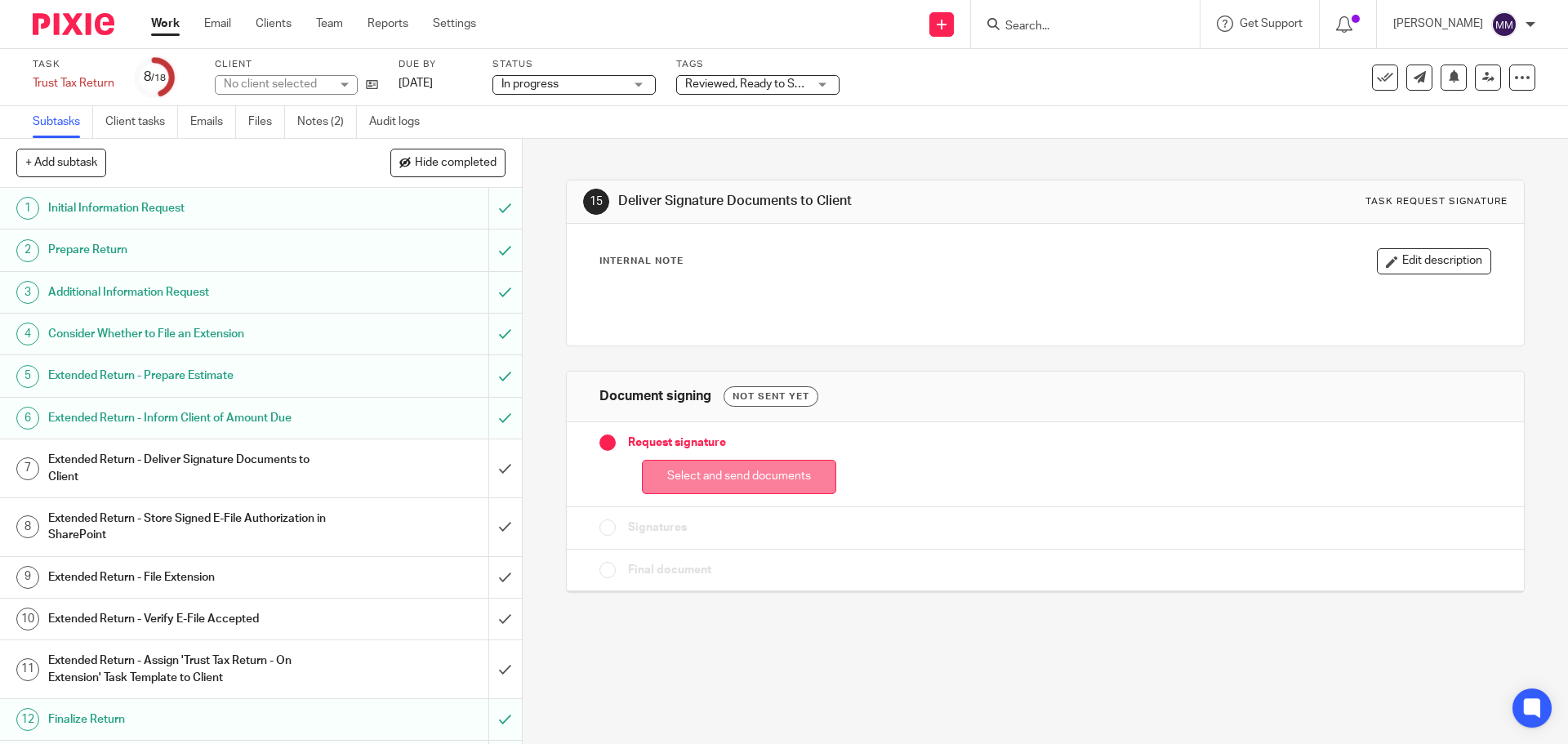
click at [819, 469] on button "Select and send documents" at bounding box center [739, 478] width 195 height 35
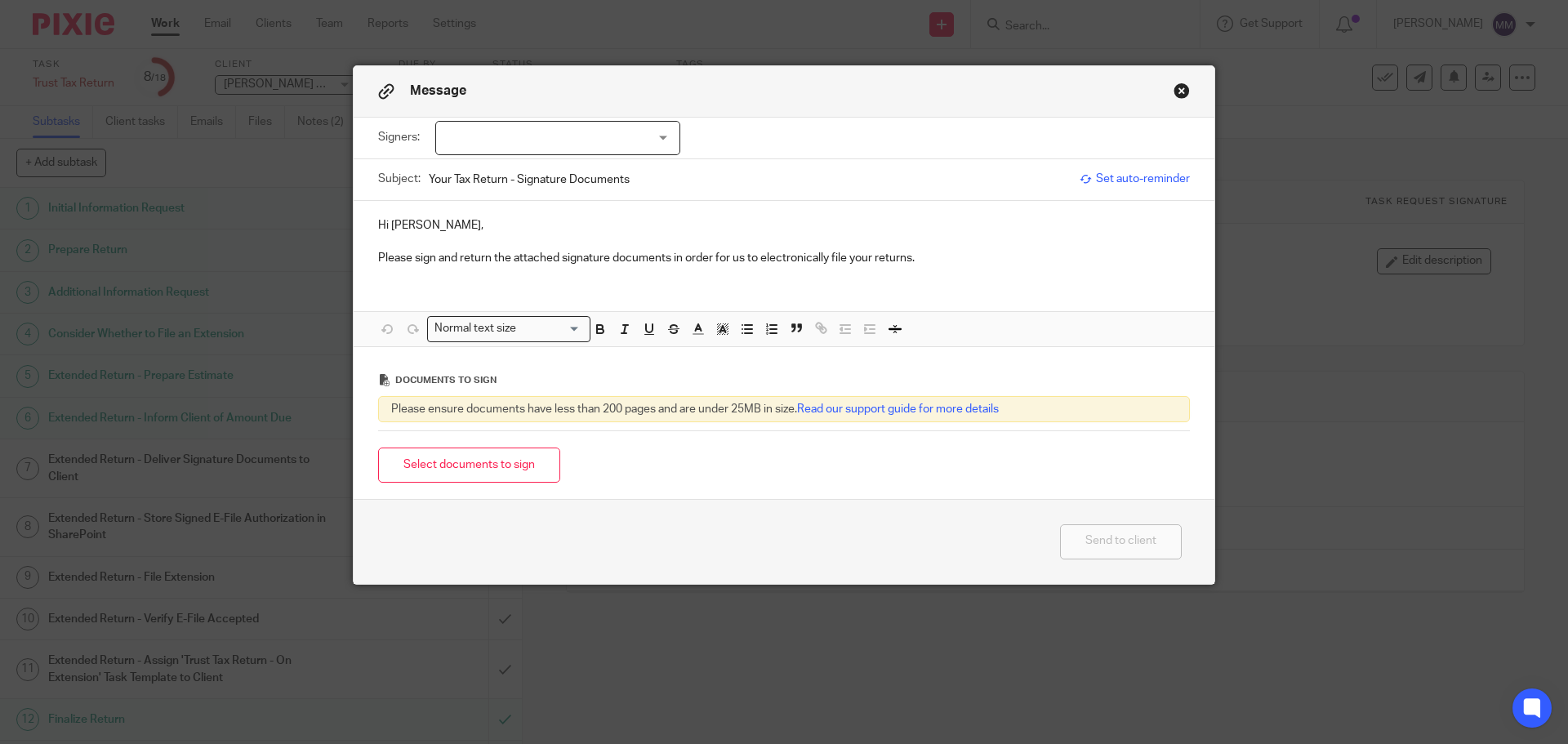
click at [593, 138] on div at bounding box center [557, 138] width 245 height 34
click at [561, 175] on li "[PERSON_NAME]" at bounding box center [552, 172] width 244 height 33
checkbox input "true"
click at [1006, 282] on div "Hi Eugene, Please sign and return the attached signature documents in order for…" at bounding box center [784, 273] width 861 height 145
click at [512, 459] on button "Select documents to sign" at bounding box center [469, 465] width 182 height 35
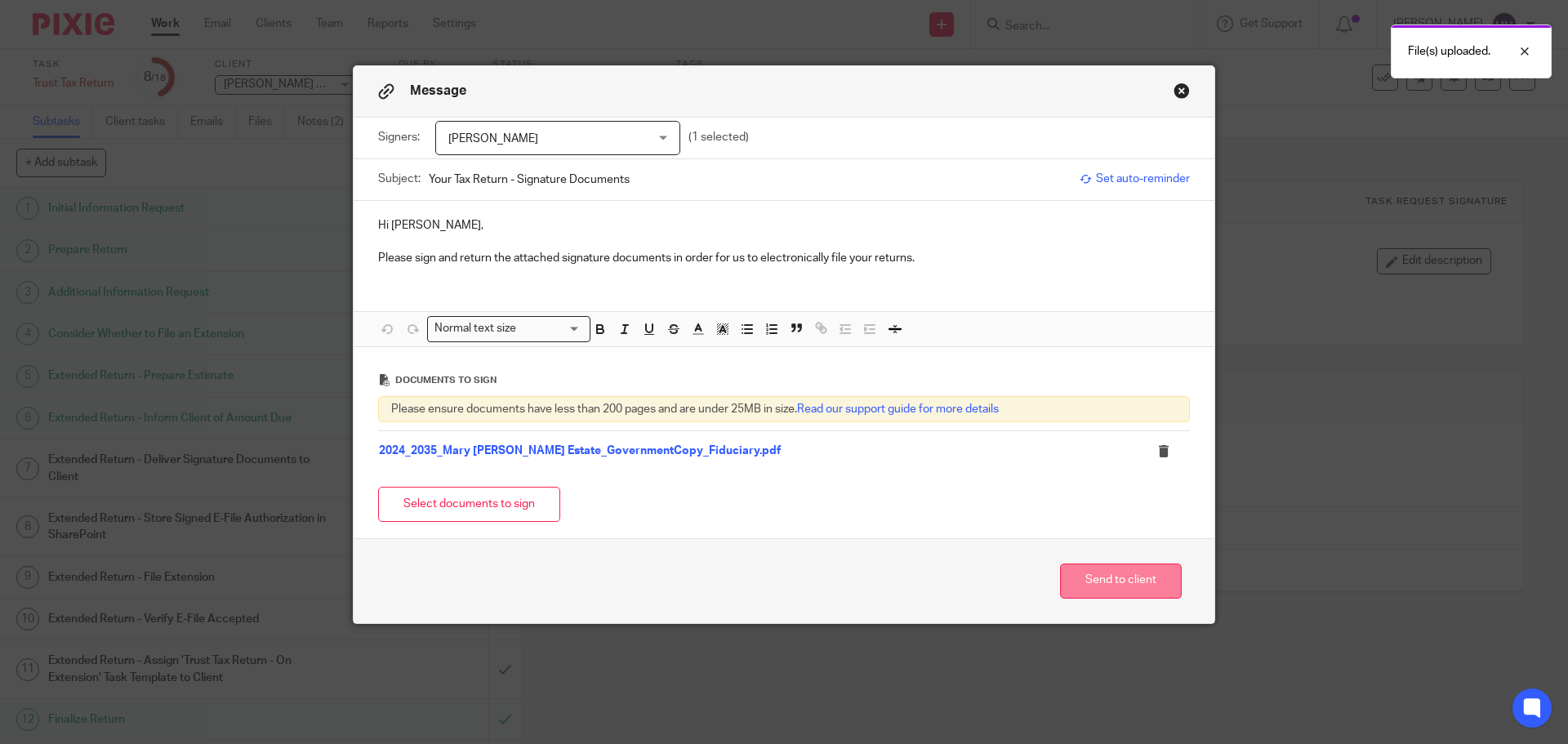
click at [1148, 560] on div "Send to client" at bounding box center [784, 581] width 861 height 85
click at [1138, 571] on button "Send to client" at bounding box center [1121, 581] width 122 height 35
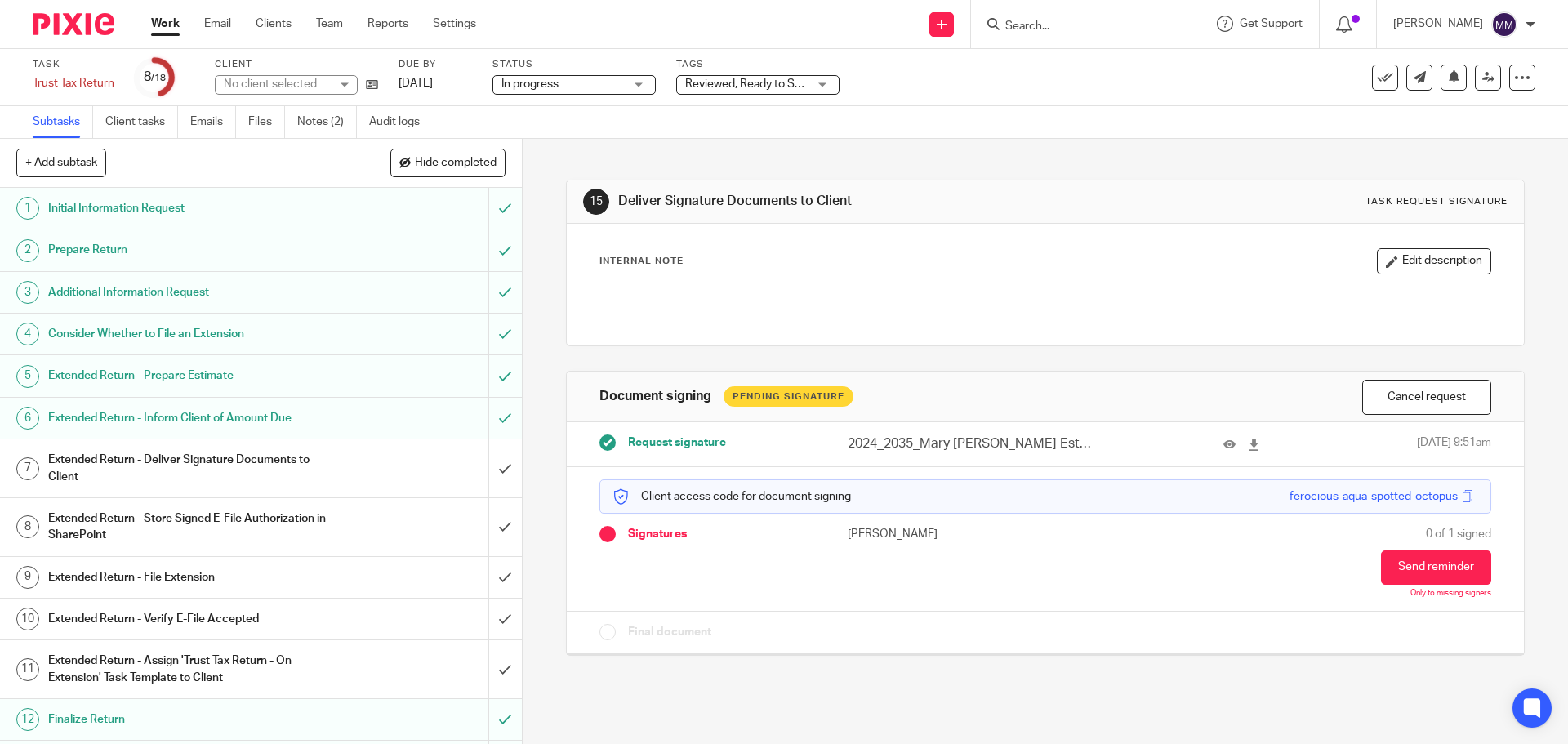
click at [824, 81] on div "Reviewed, Ready to Send + 2" at bounding box center [757, 85] width 163 height 20
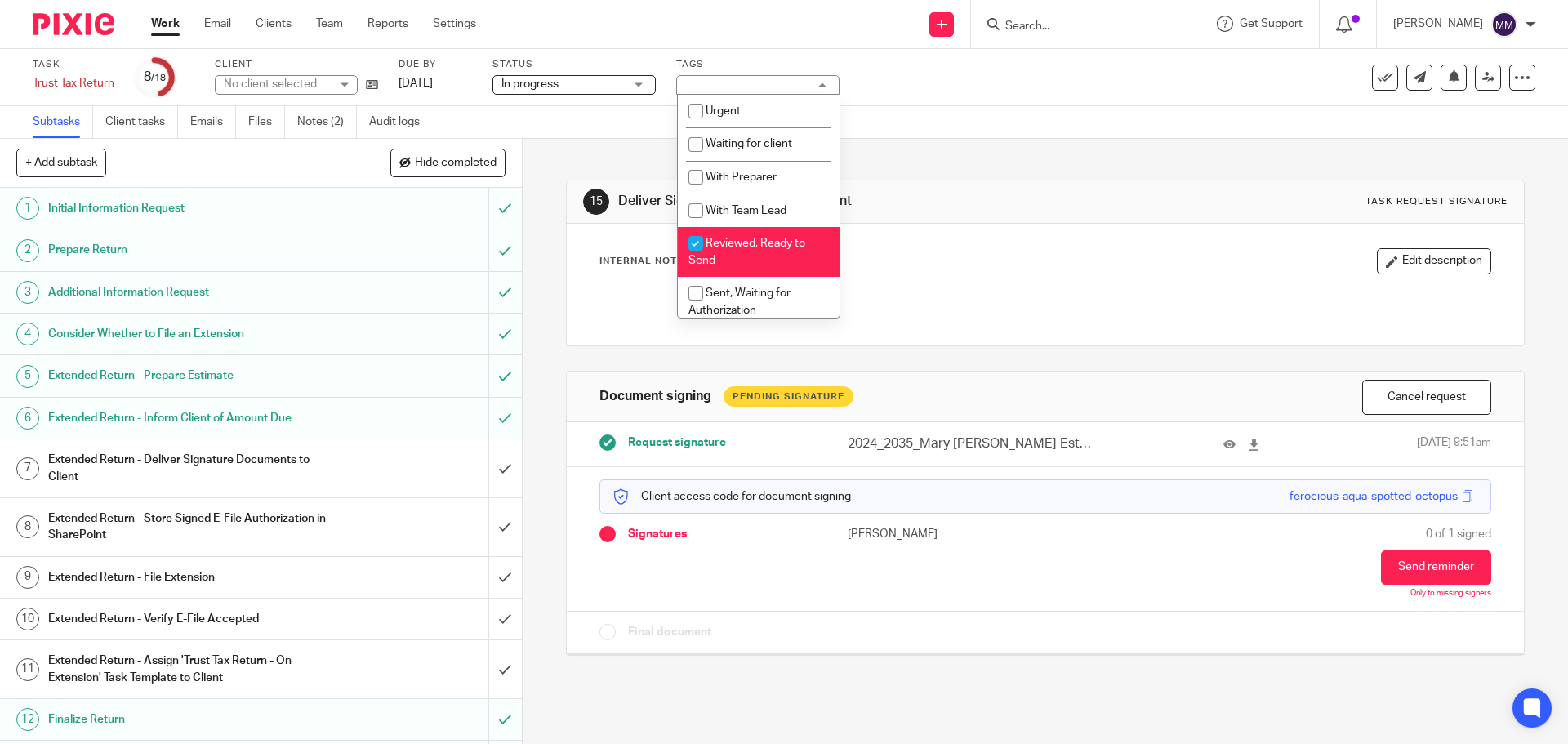
click at [764, 253] on li "Reviewed, Ready to Send" at bounding box center [758, 252] width 162 height 50
checkbox input "false"
click at [762, 288] on span "Sent, Waiting for Authorization" at bounding box center [740, 302] width 102 height 29
checkbox input "true"
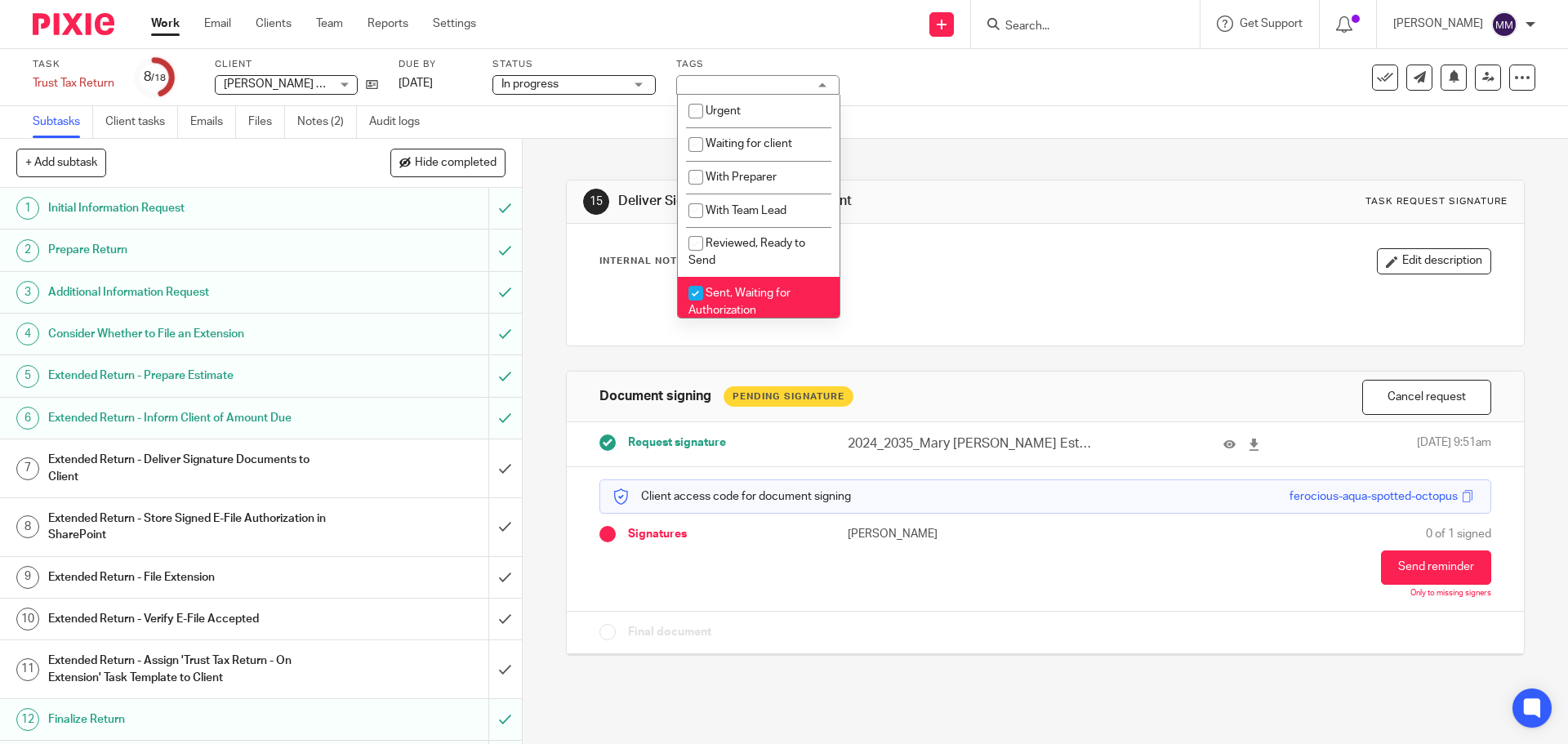
click at [1074, 107] on div "Subtasks Client tasks Emails Files Notes (2) Audit logs" at bounding box center [784, 122] width 1568 height 32
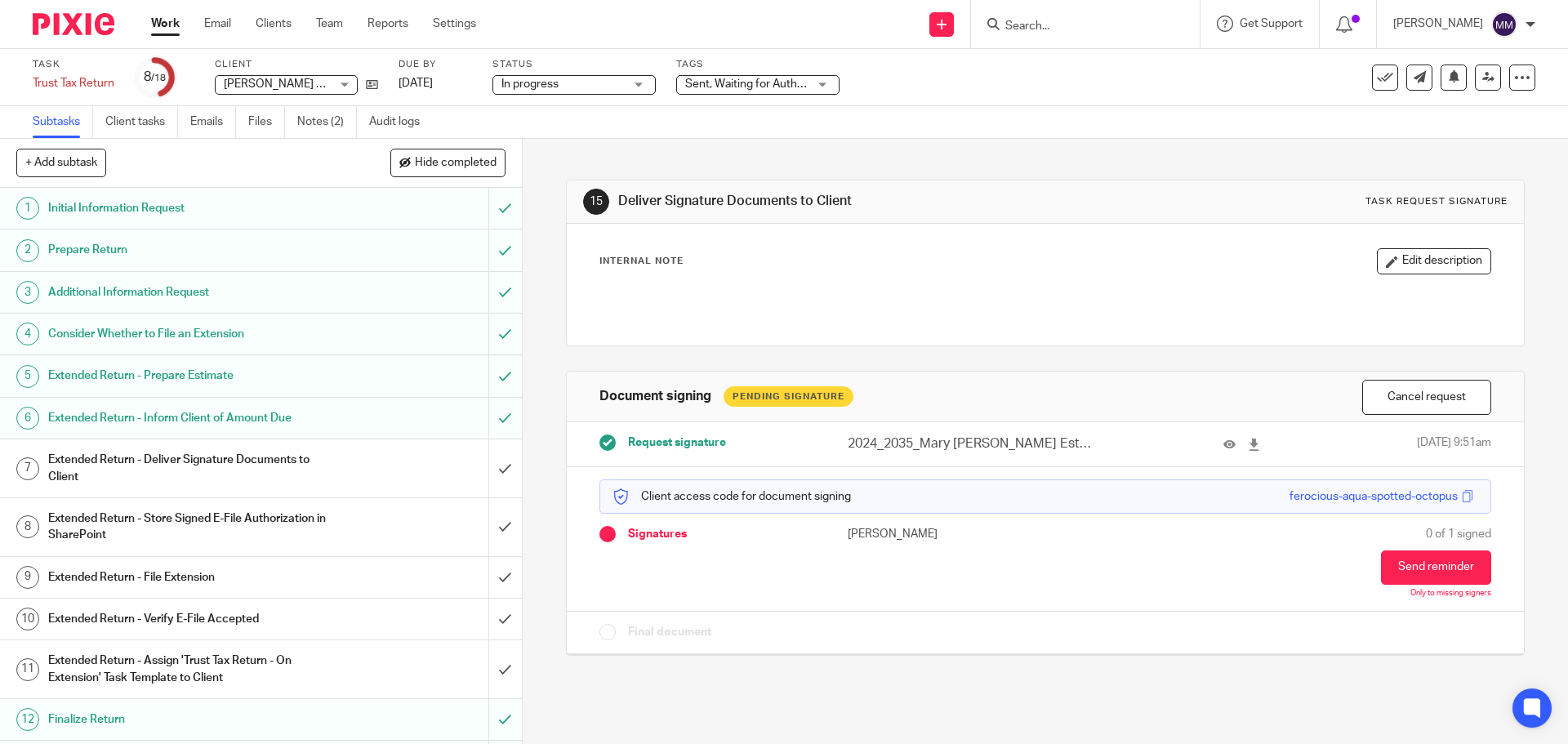
click at [167, 13] on div "Work Email Clients Team Reports Settings Work Email Clients Team Reports Settin…" at bounding box center [317, 24] width 365 height 48
click at [167, 26] on link "Work" at bounding box center [165, 24] width 28 height 17
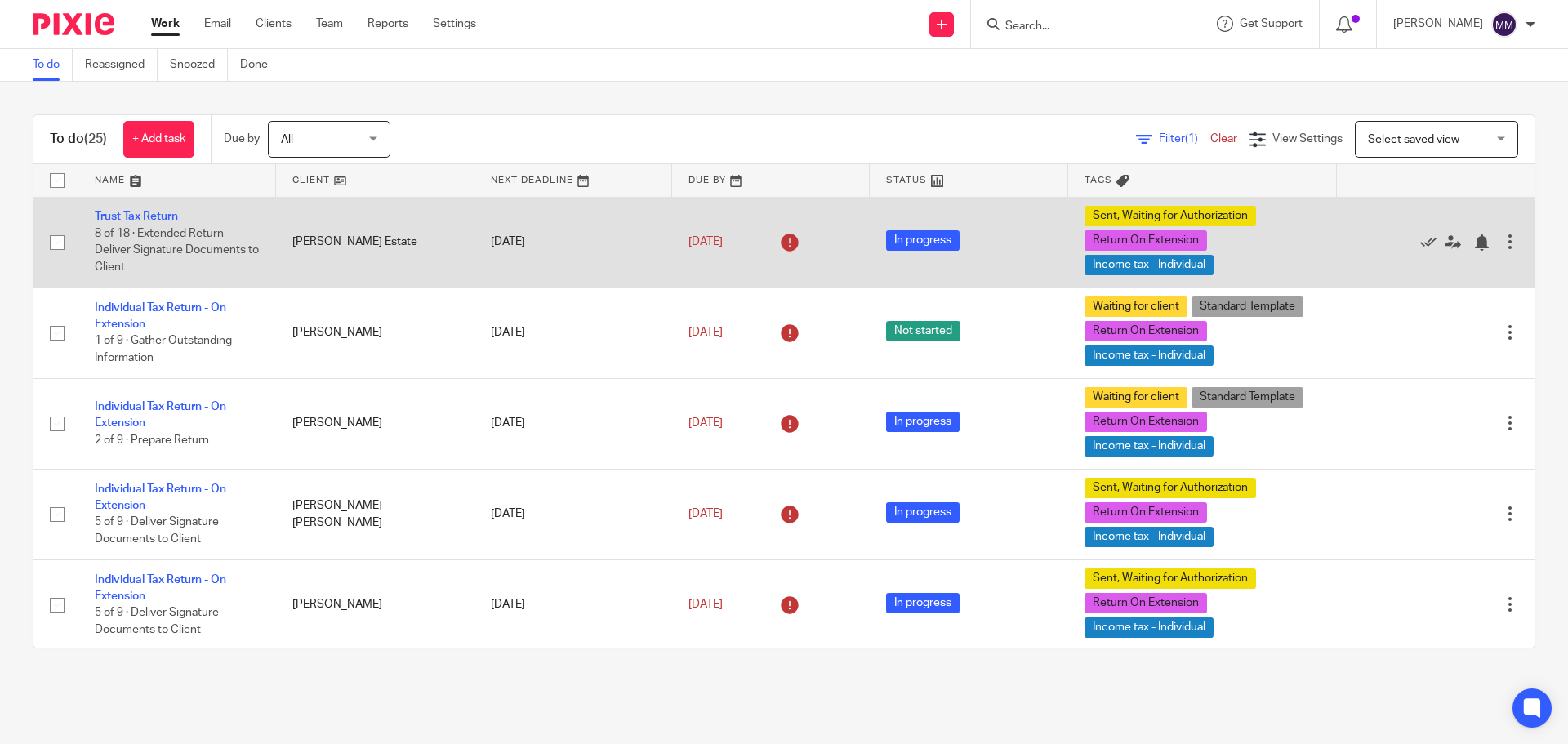
click at [152, 218] on link "Trust Tax Return" at bounding box center [136, 216] width 84 height 12
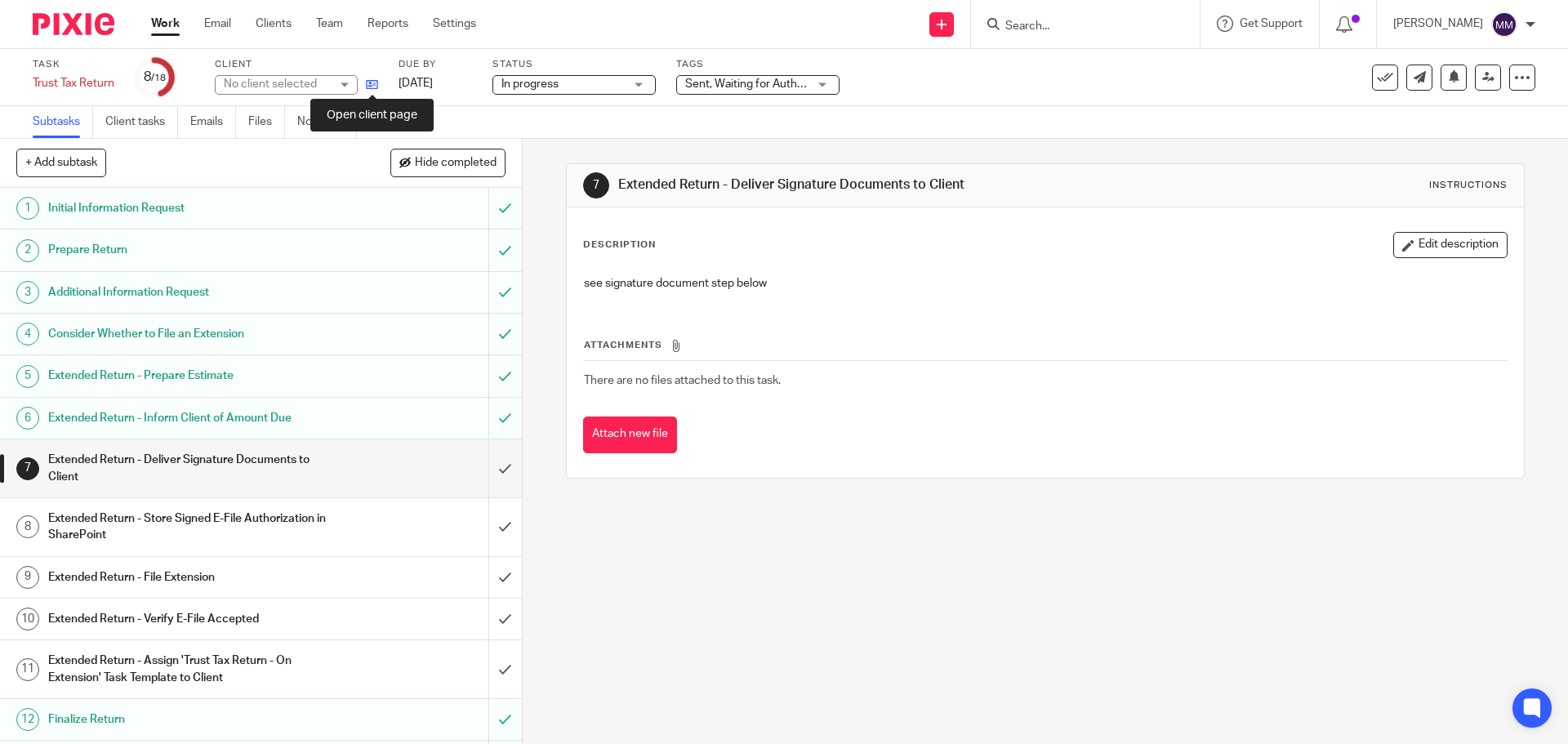
click at [372, 83] on icon at bounding box center [371, 85] width 12 height 12
click at [775, 85] on span "Sent, Waiting for Authorization + 2" at bounding box center [771, 85] width 173 height 12
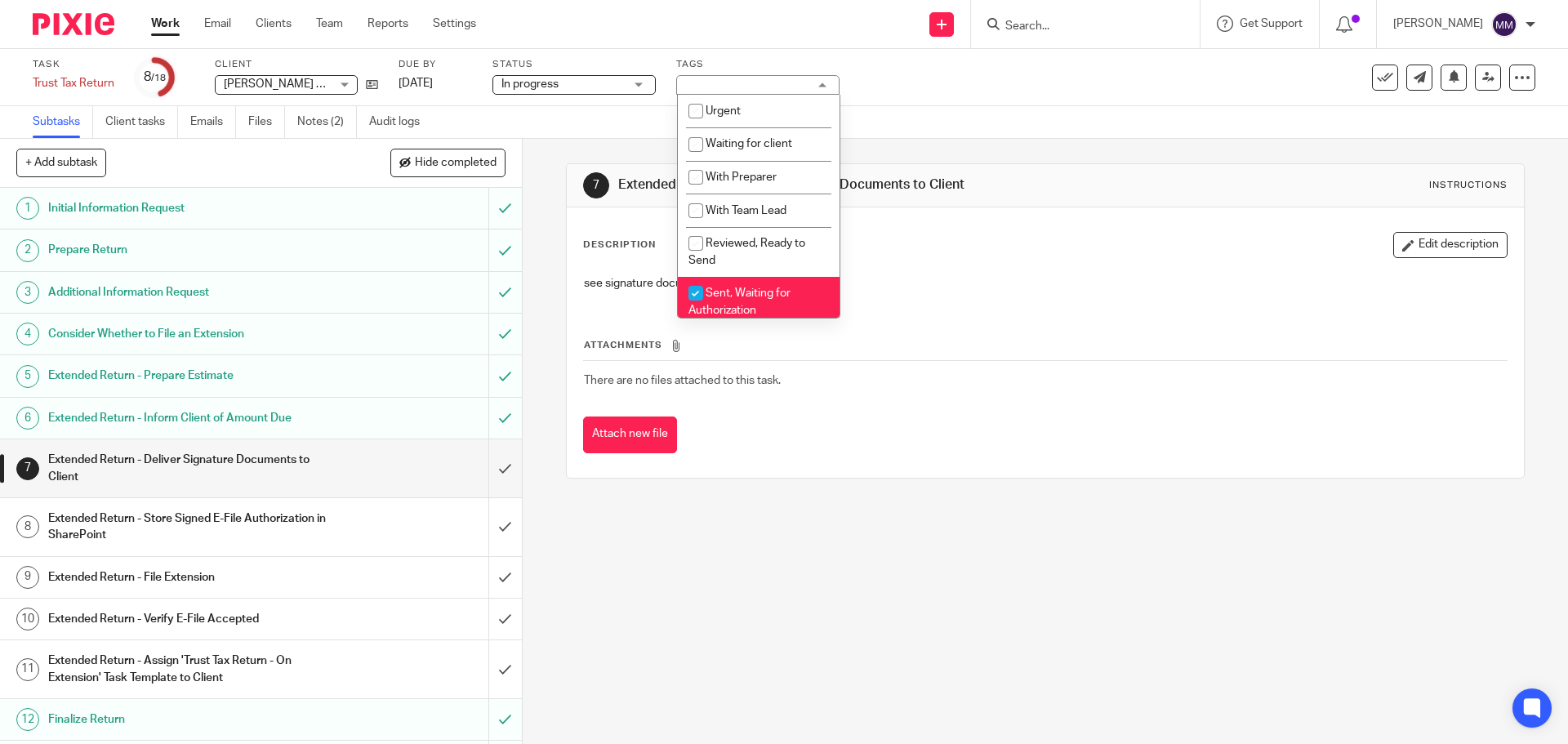
click at [777, 293] on span "Sent, Waiting for Authorization" at bounding box center [740, 302] width 102 height 29
checkbox input "false"
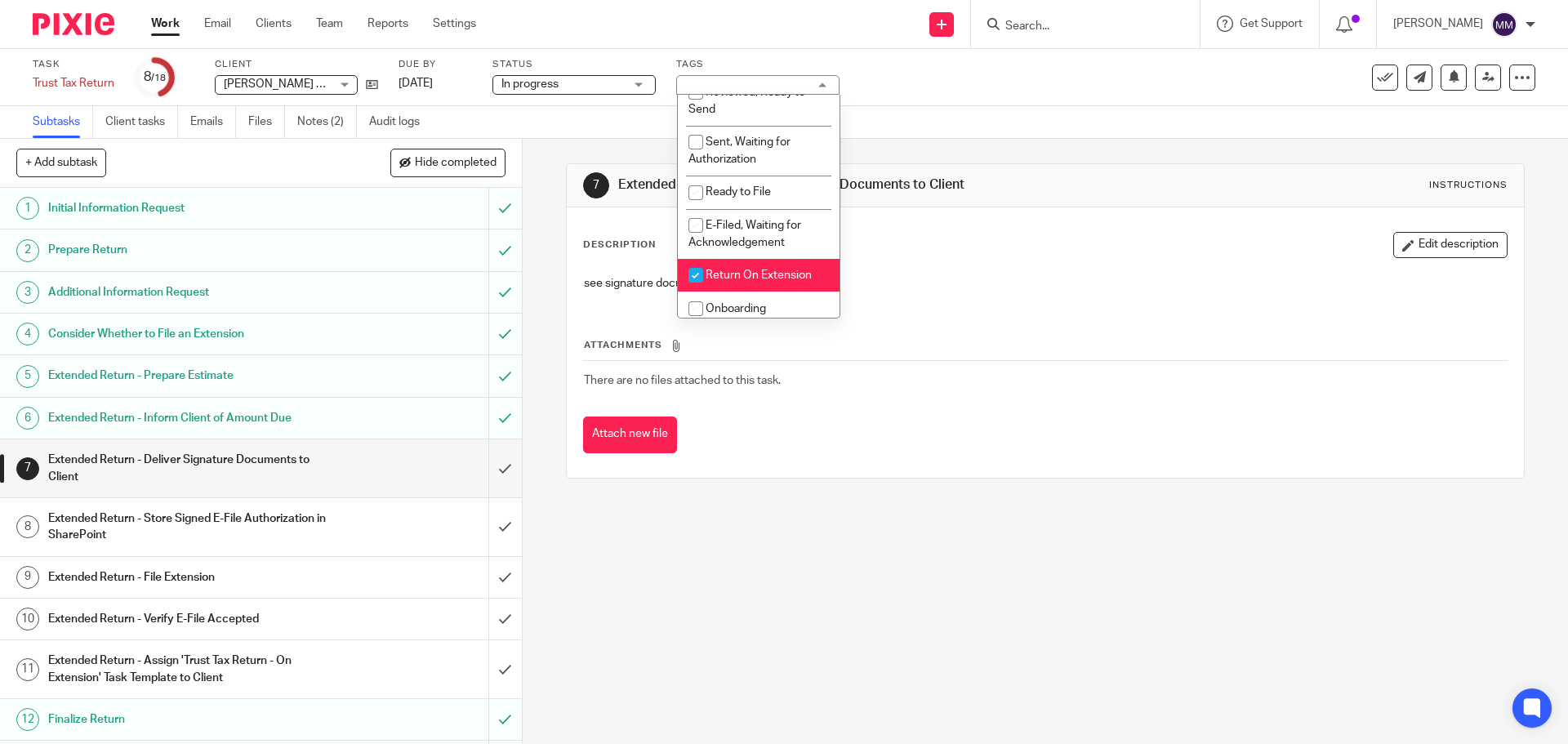
scroll to position [163, 0]
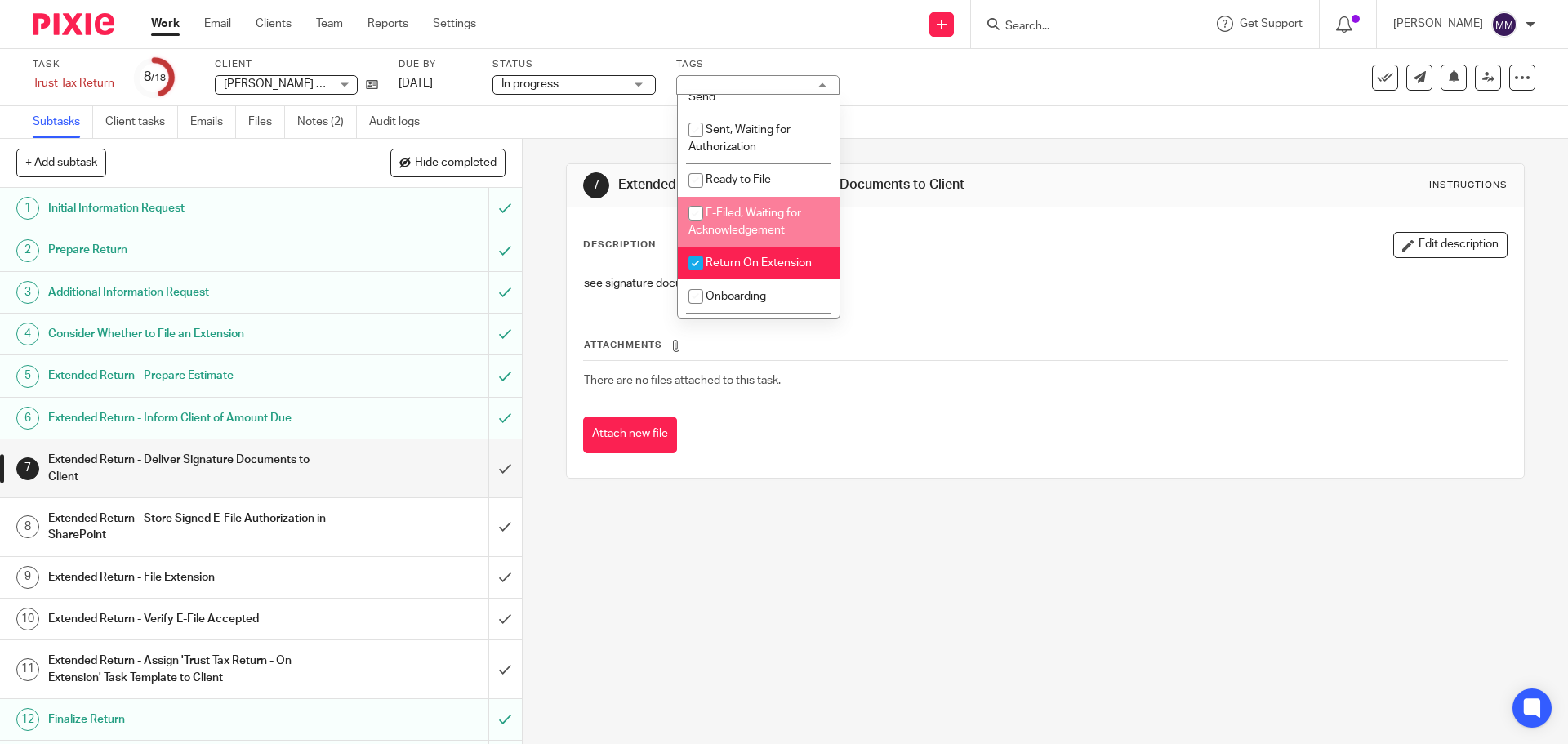
click at [753, 225] on span "E-Filed, Waiting for Acknowledgement" at bounding box center [745, 221] width 113 height 29
checkbox input "true"
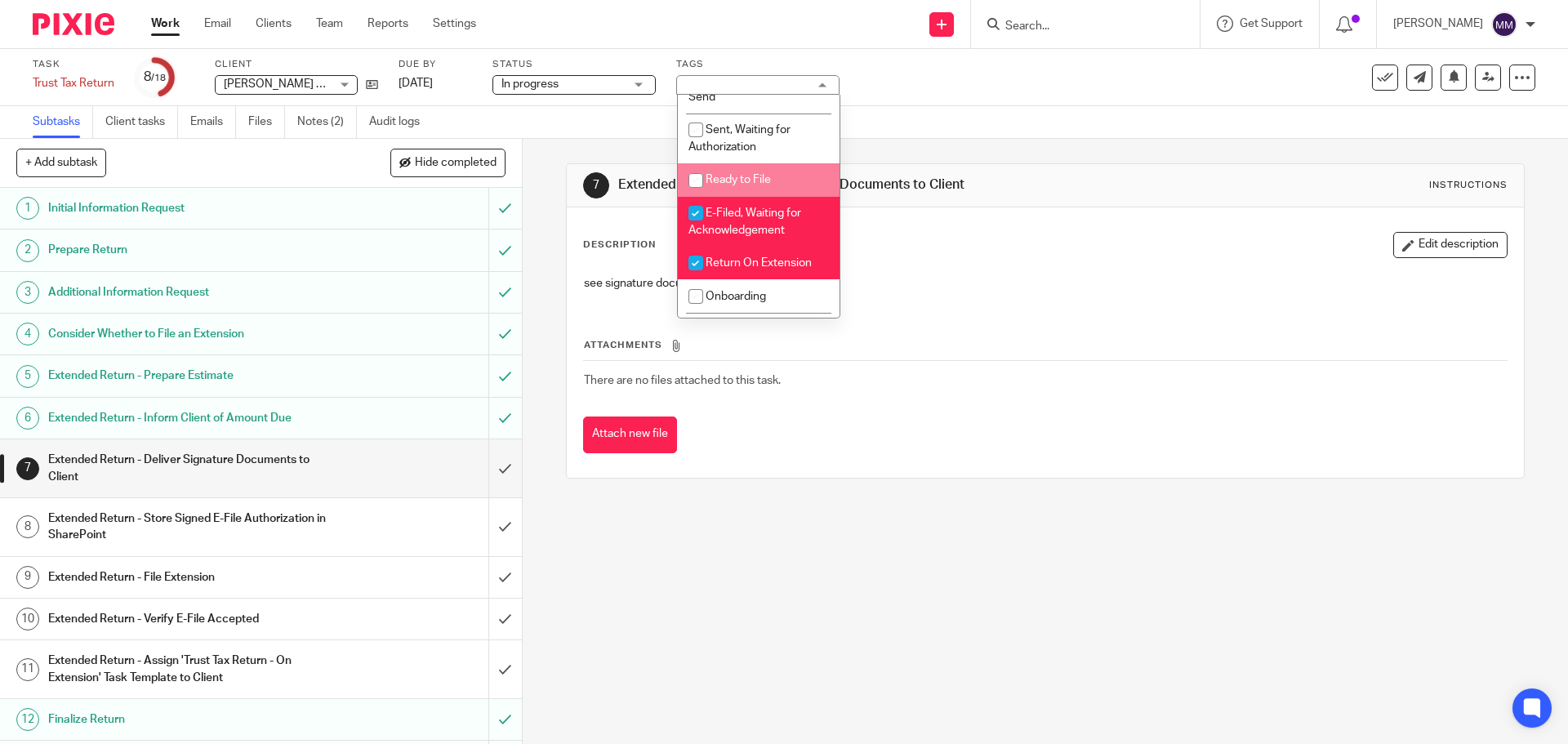
click at [1035, 84] on div "Task Trust Tax Return Save Trust Tax Return 8 /18 Client Mary Jane Butzer Estat…" at bounding box center [658, 78] width 1252 height 39
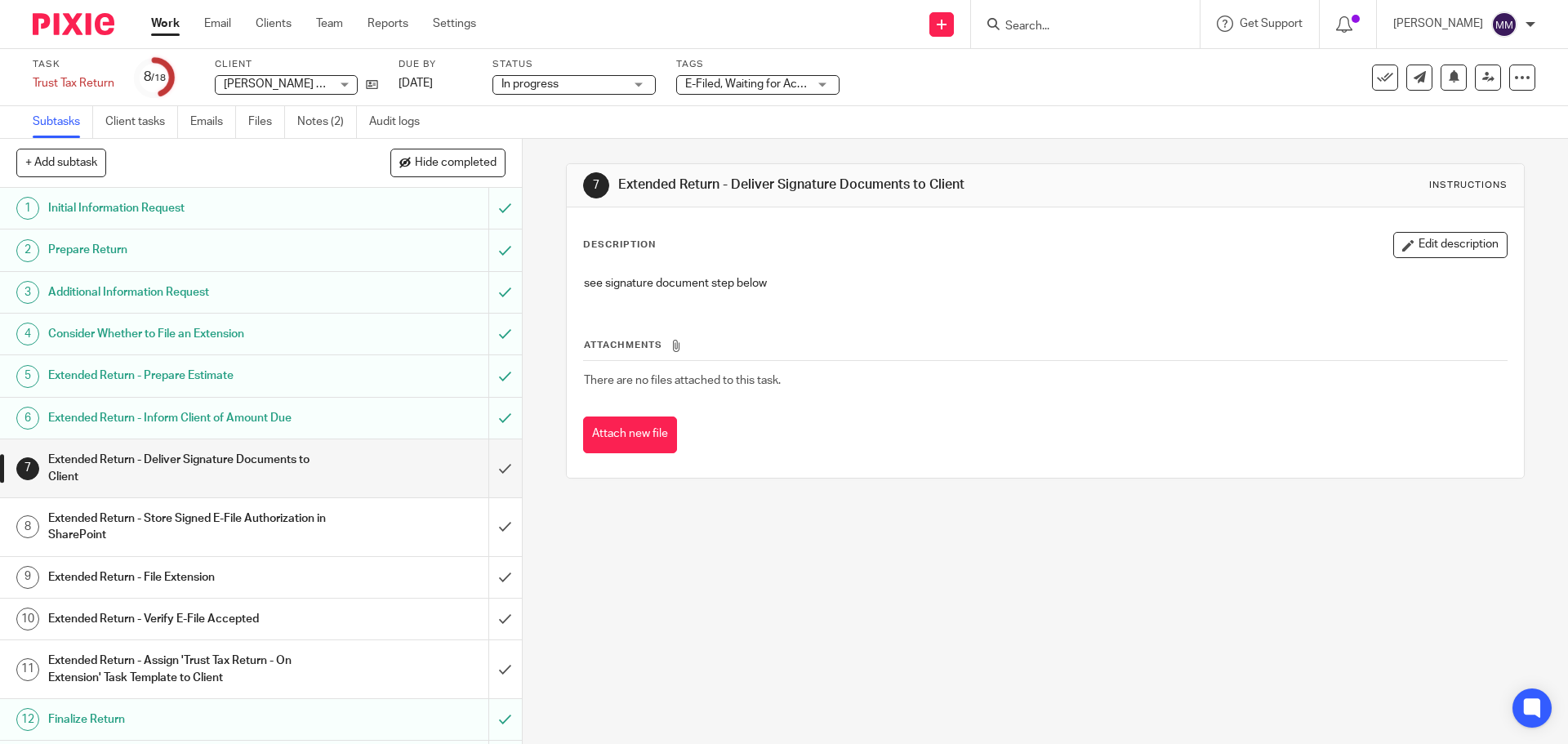
click at [172, 23] on link "Work" at bounding box center [165, 24] width 28 height 17
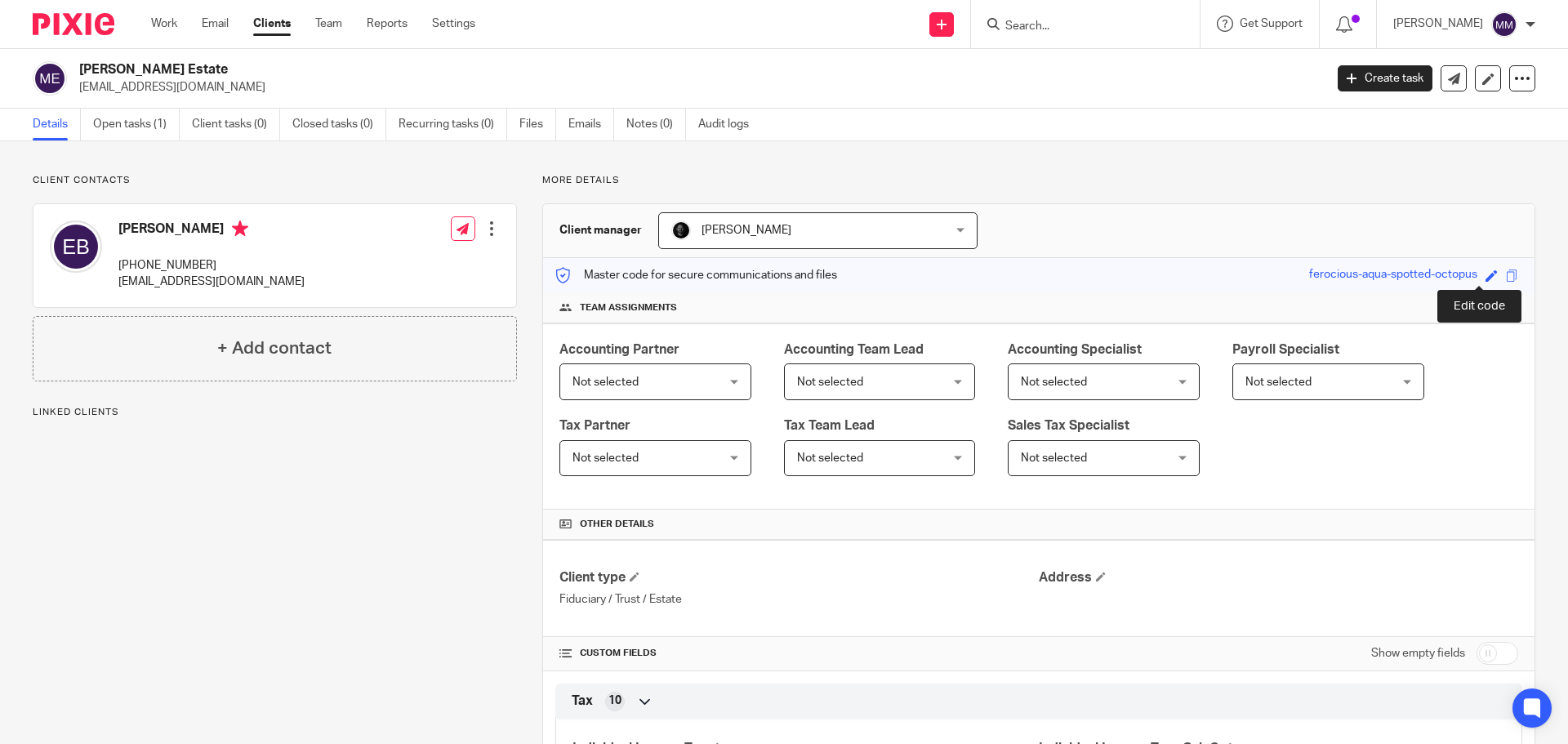
click at [1485, 273] on span at bounding box center [1491, 275] width 12 height 12
type input "ferocious-aqua-spotted-octopus"
click at [1483, 272] on icon at bounding box center [1487, 274] width 10 height 10
click at [1470, 273] on div "ferocious-aqua-spotted-octopus Save ferocious-aqua-spotted-octopus" at bounding box center [1405, 275] width 193 height 19
click at [1485, 278] on span at bounding box center [1491, 275] width 12 height 12
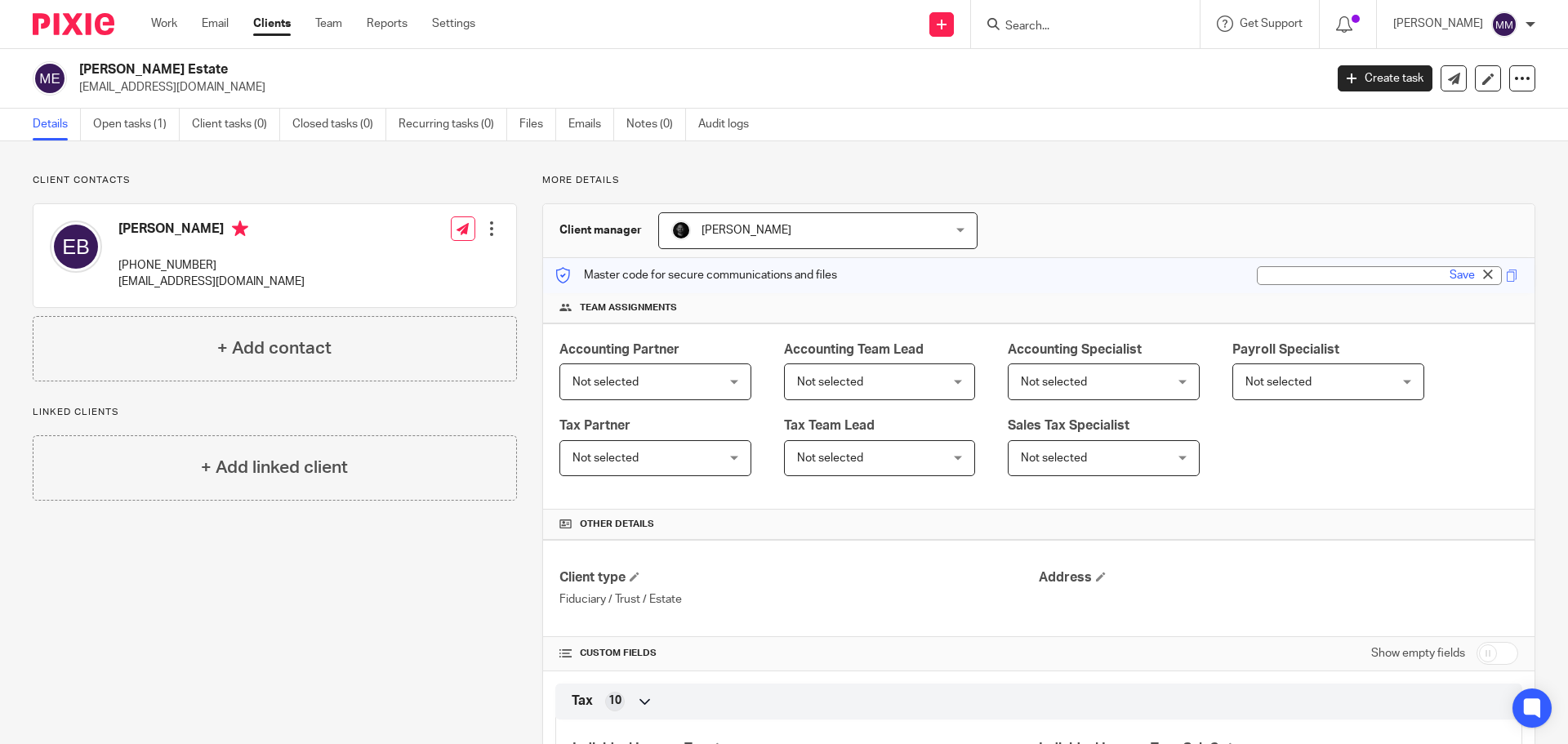
drag, startPoint x: 1324, startPoint y: 288, endPoint x: 1326, endPoint y: 278, distance: 10.2
click at [1325, 284] on div "Master code for secure communications and files ferocious-aqua-spotted-octopus …" at bounding box center [1038, 276] width 991 height 35
click at [1326, 278] on div "ferocious-aqua-spotted-octopus" at bounding box center [1392, 275] width 168 height 19
click at [1485, 273] on span at bounding box center [1491, 275] width 12 height 12
type input "ferocious-aqua-spotted-octopus"
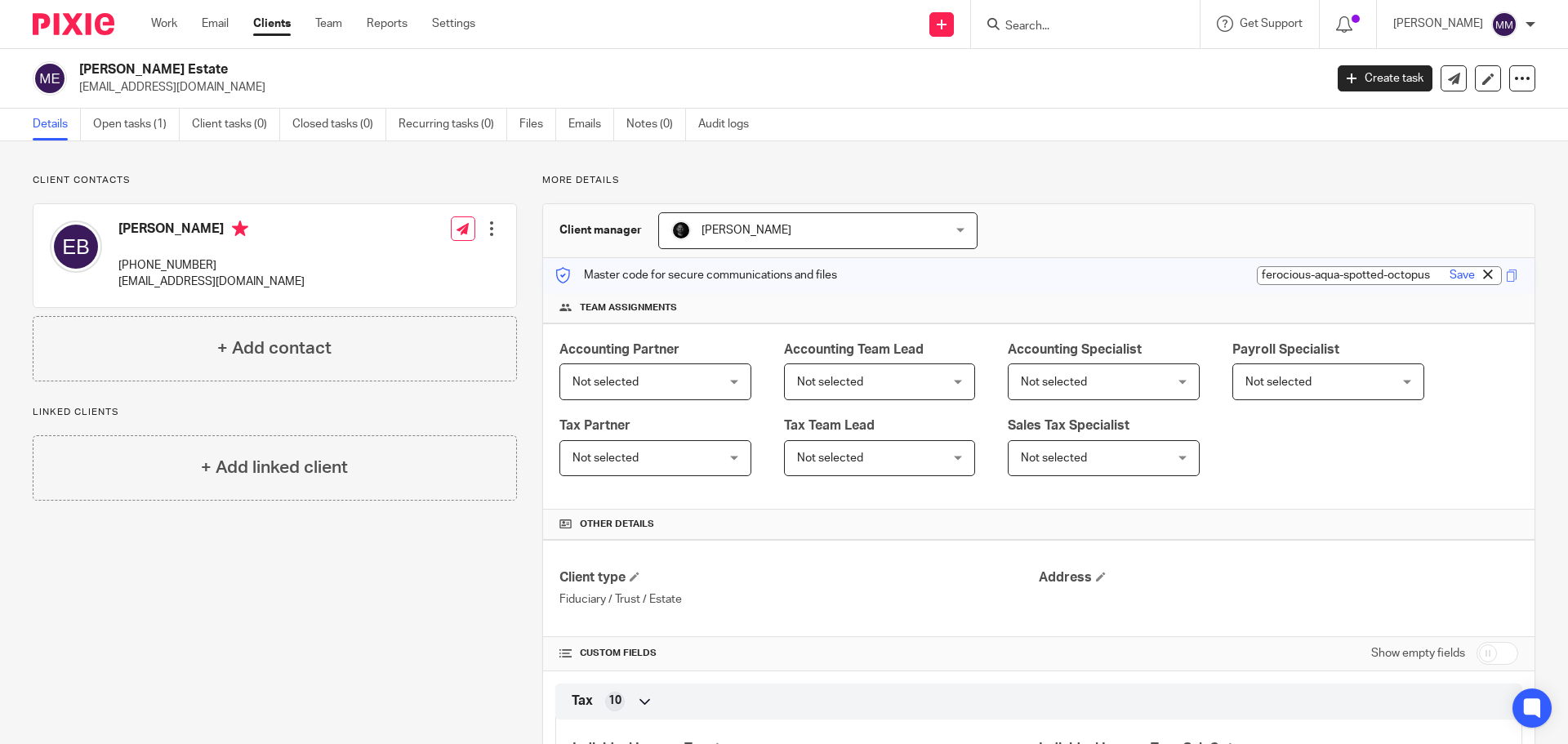
click at [1483, 276] on icon at bounding box center [1487, 274] width 10 height 10
click at [1485, 273] on span at bounding box center [1491, 275] width 12 height 12
type input "963014150"
click at [1449, 278] on link "Save" at bounding box center [1462, 275] width 26 height 17
type input "963014150"
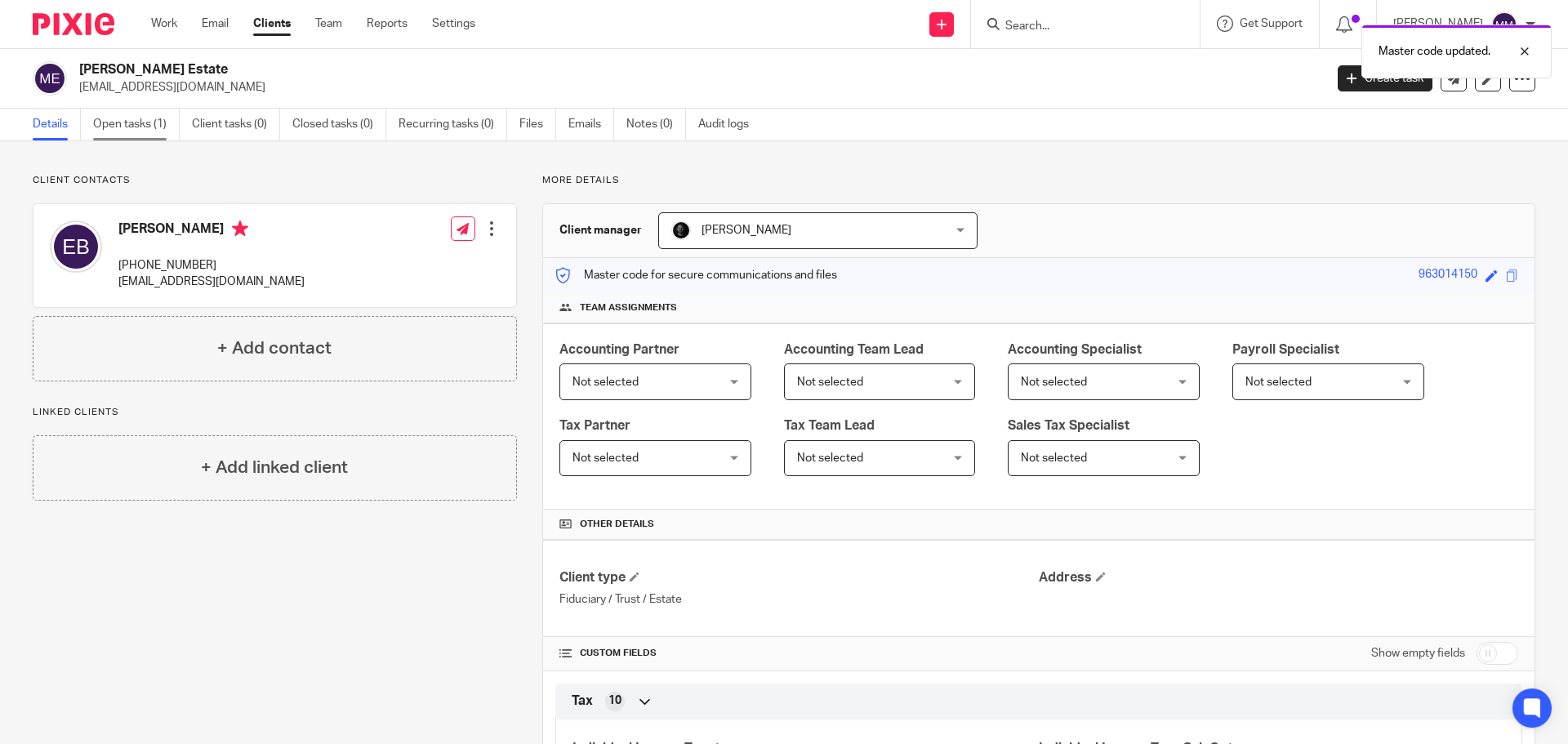
click at [134, 123] on link "Open tasks (1)" at bounding box center [137, 125] width 86 height 31
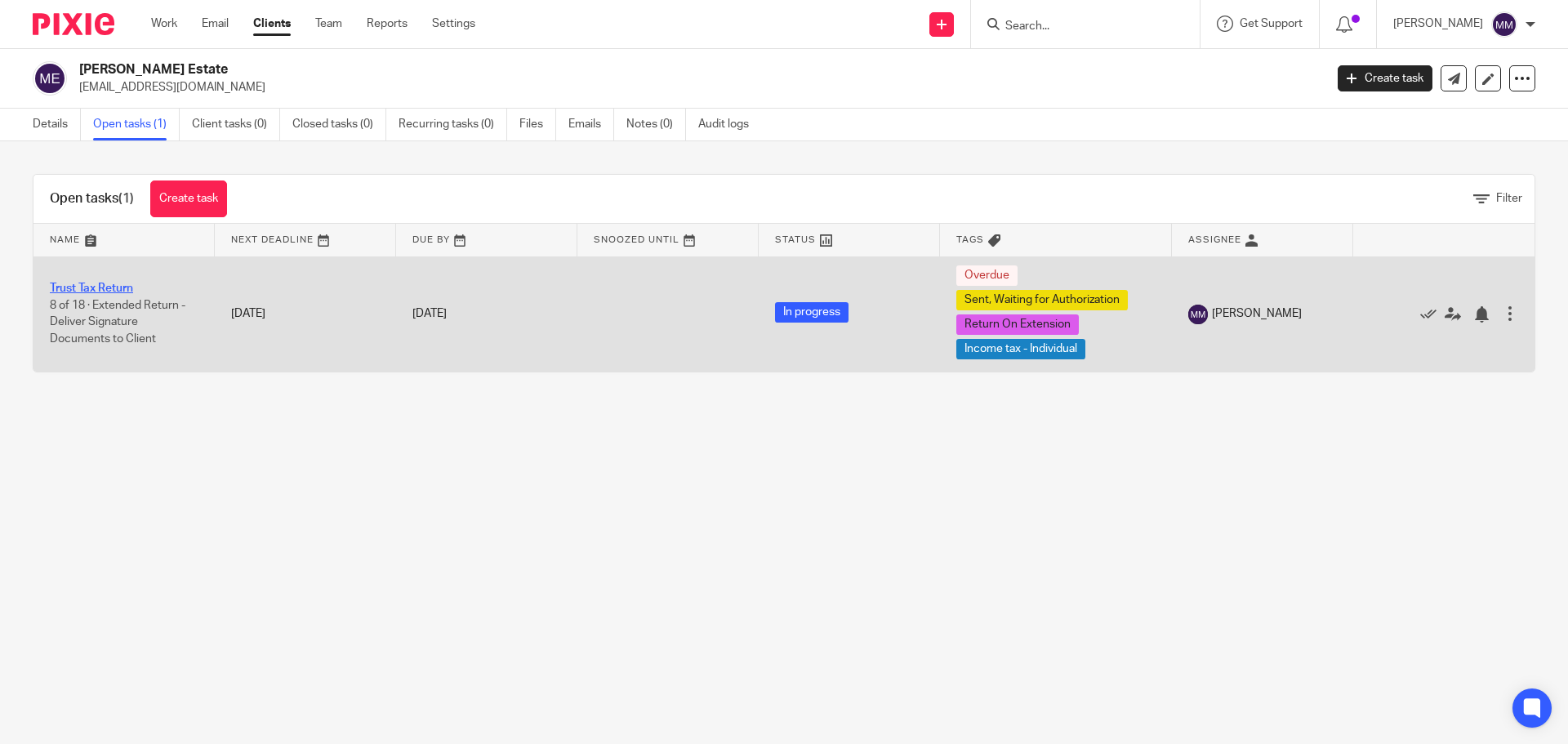
click at [122, 291] on link "Trust Tax Return" at bounding box center [91, 289] width 84 height 12
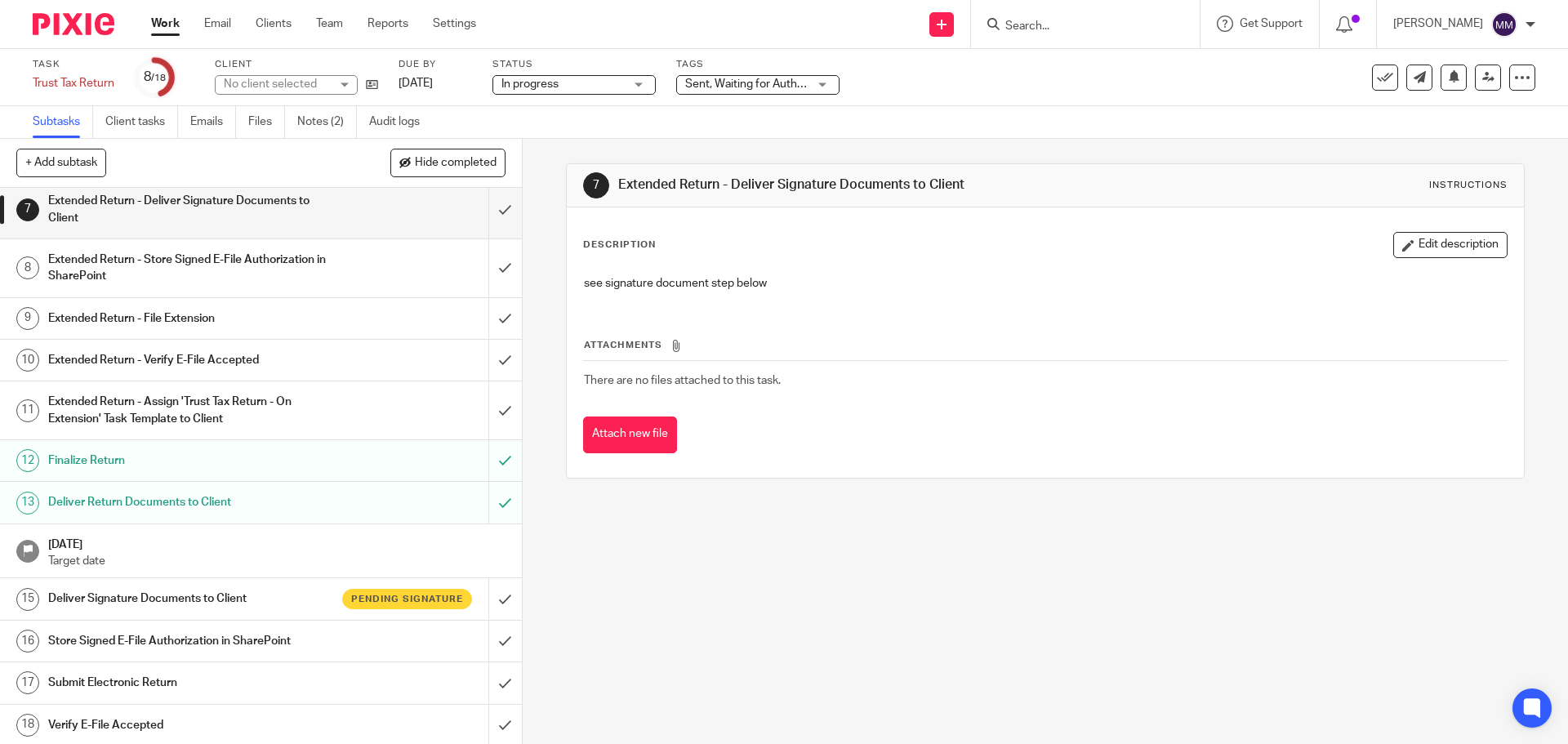
scroll to position [261, 0]
click at [273, 503] on h1 "Deliver Return Documents to Client" at bounding box center [190, 499] width 283 height 25
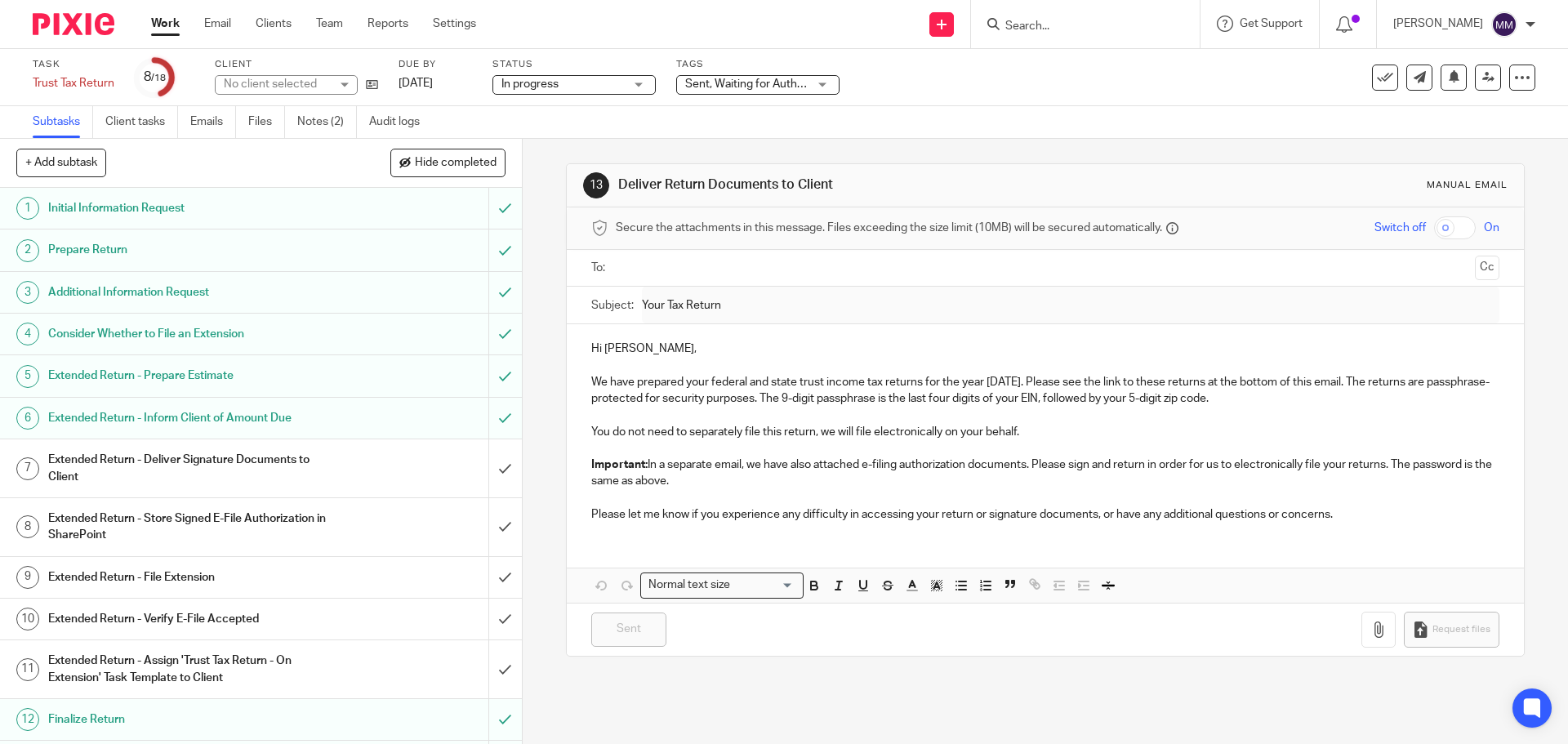
scroll to position [261, 0]
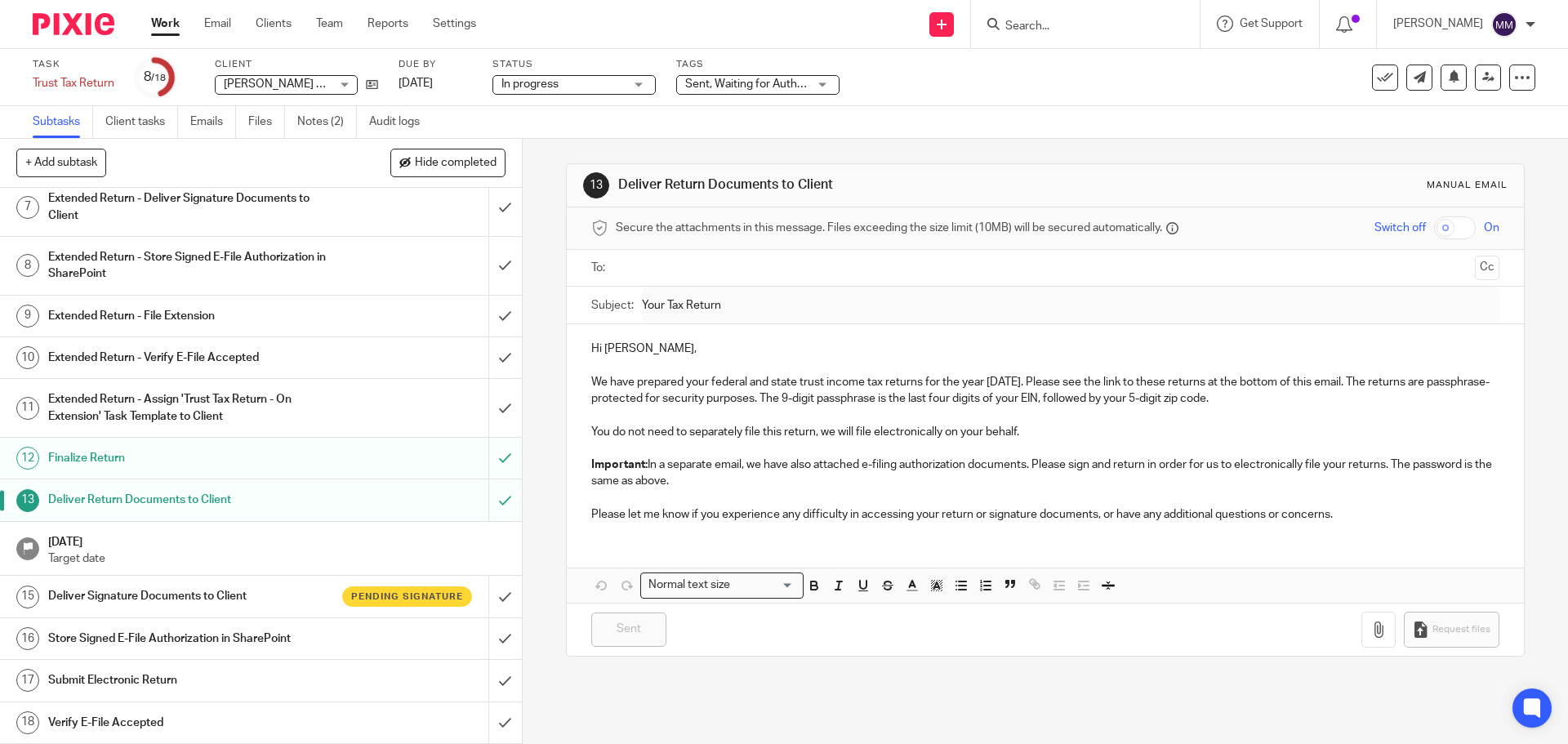
click at [263, 606] on h1 "Deliver Signature Documents to Client" at bounding box center [190, 596] width 283 height 25
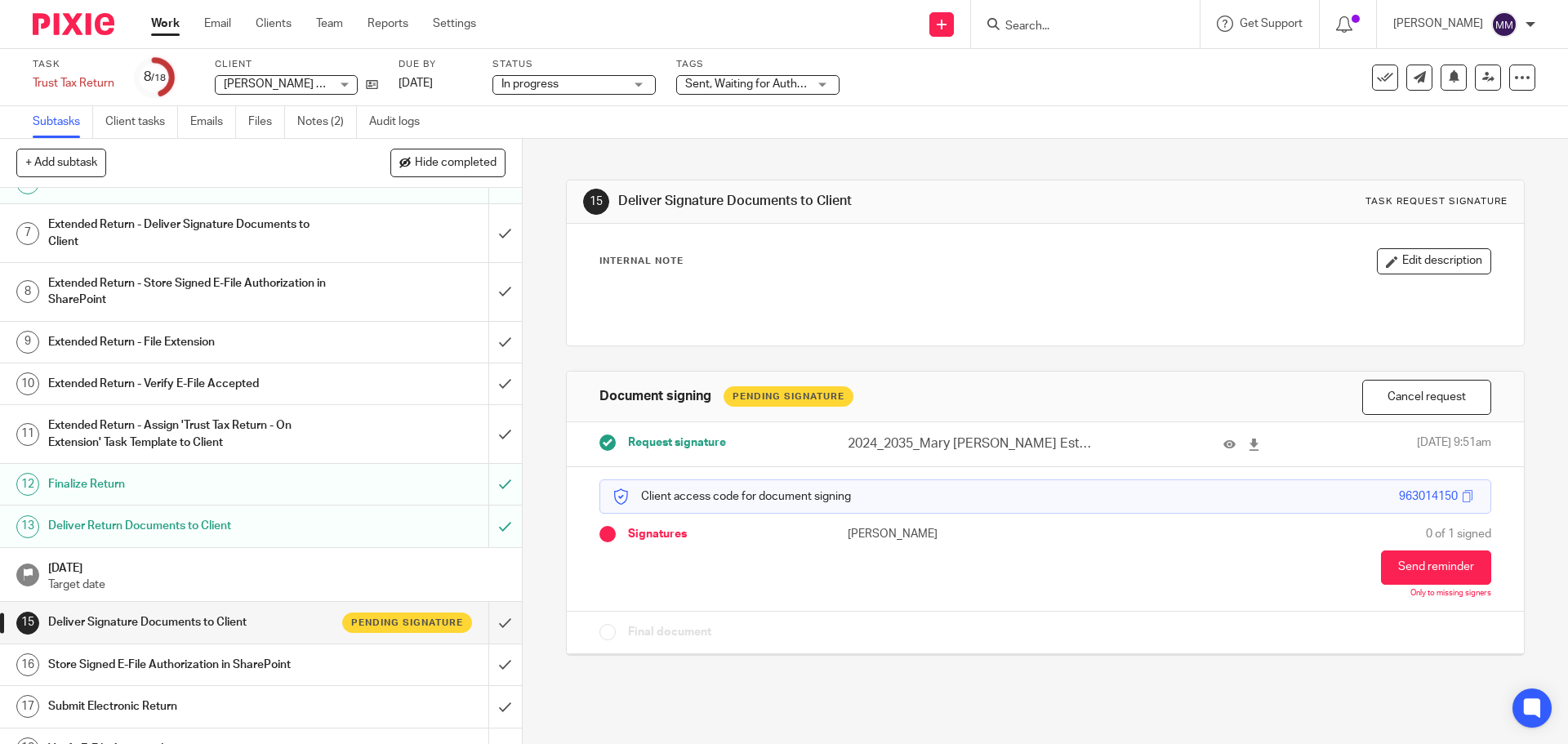
scroll to position [245, 0]
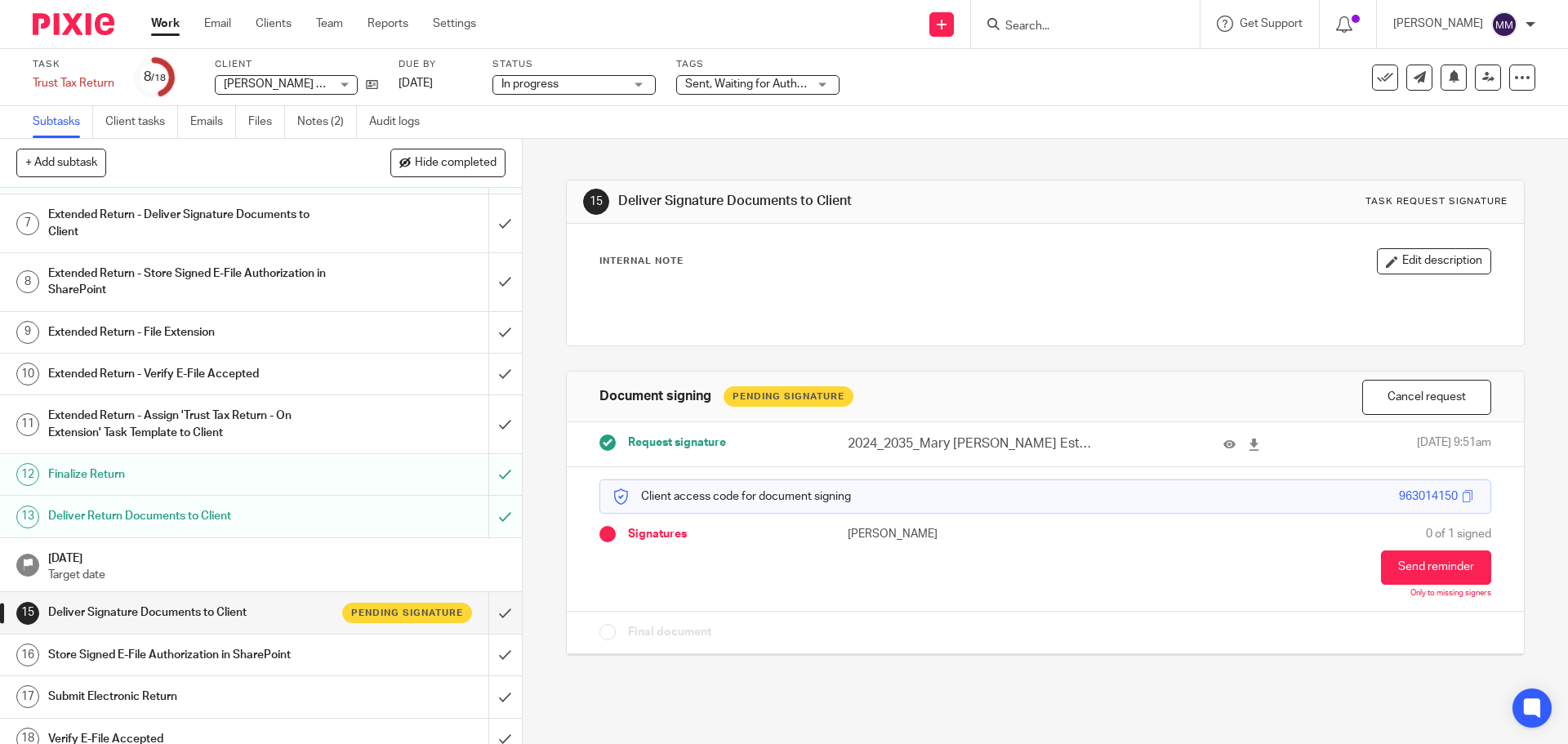
click at [235, 525] on h1 "Deliver Return Documents to Client" at bounding box center [190, 516] width 283 height 25
click at [265, 522] on h1 "Deliver Return Documents to Client" at bounding box center [190, 516] width 283 height 25
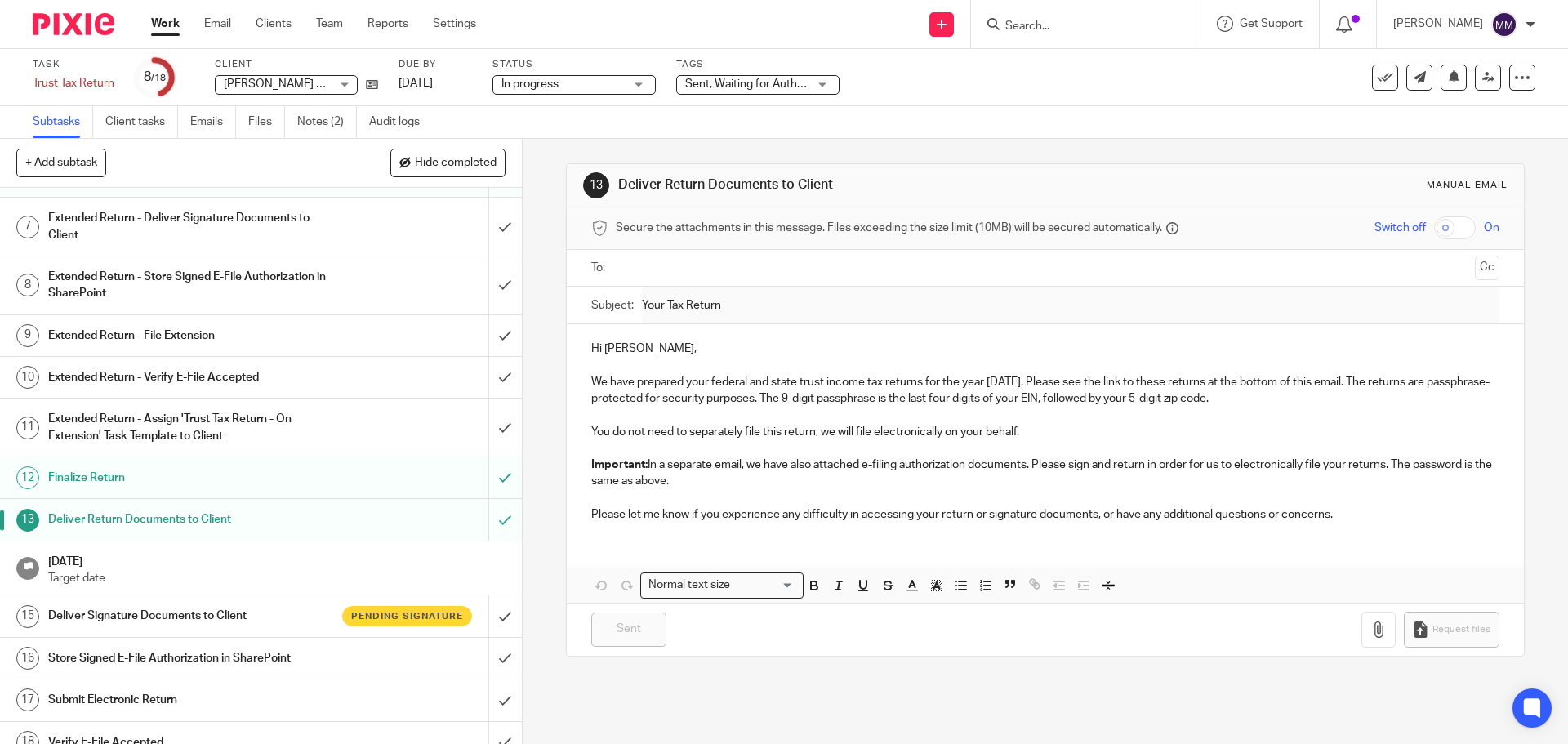
scroll to position [261, 0]
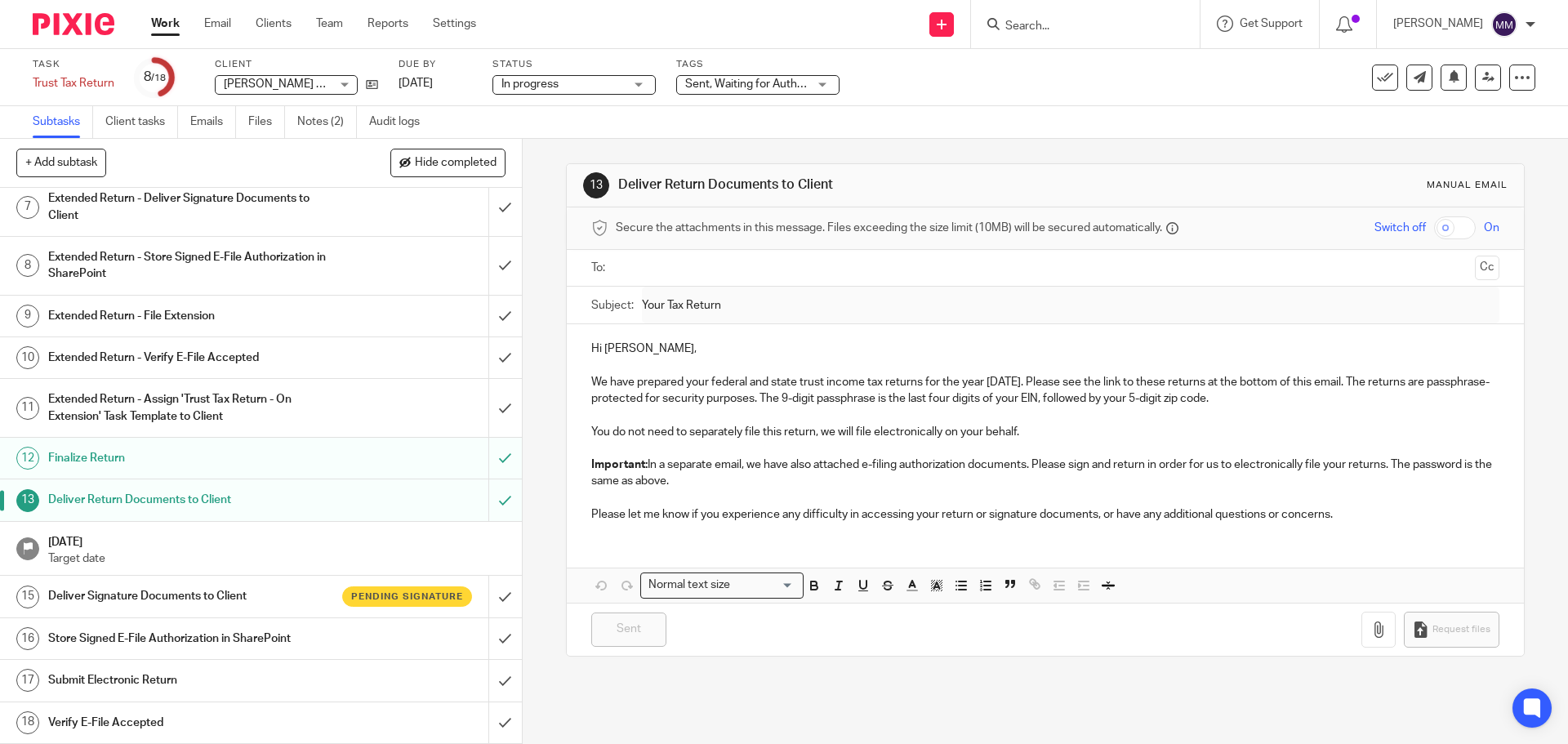
click at [199, 598] on h1 "Deliver Signature Documents to Client" at bounding box center [190, 596] width 283 height 25
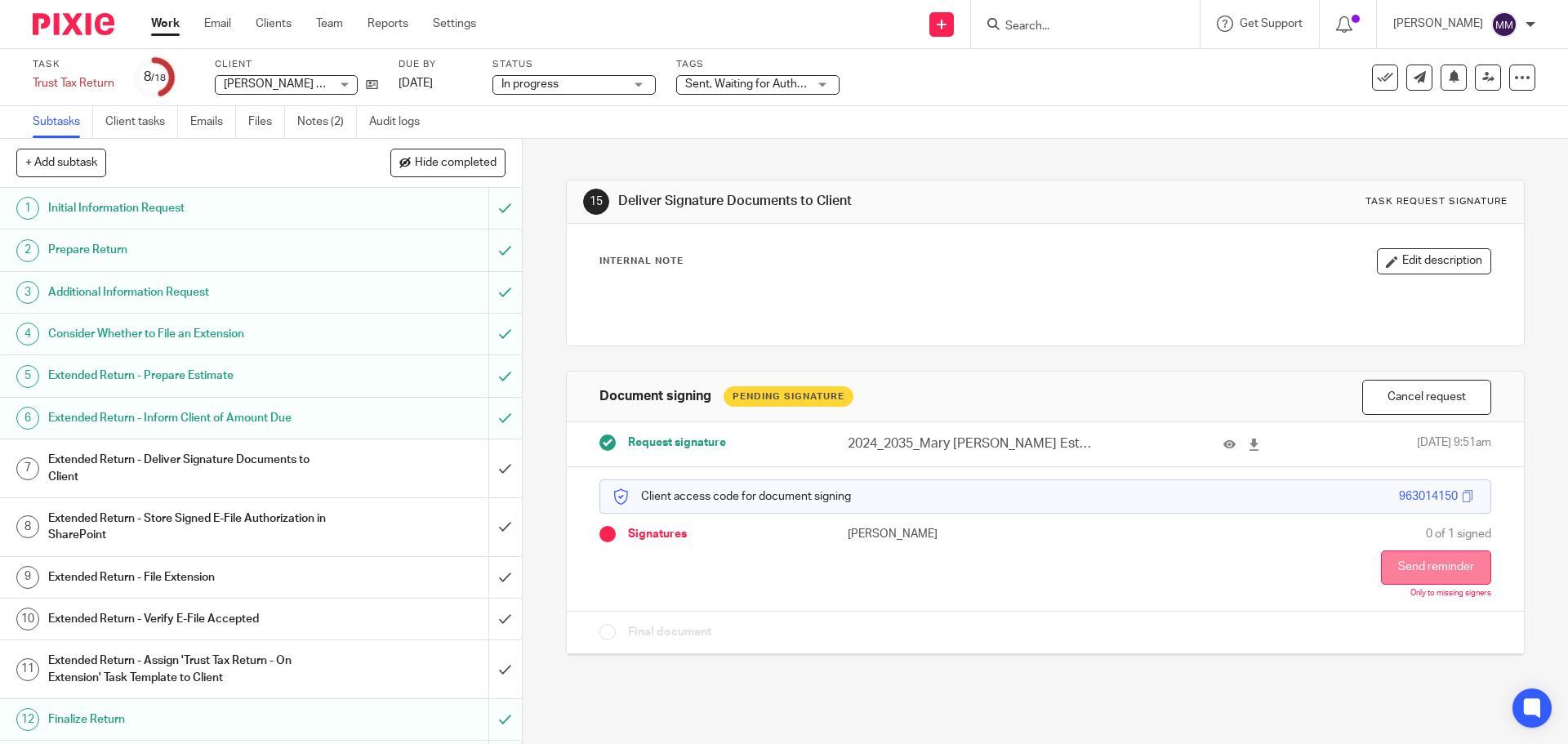
click at [1391, 563] on button "Send reminder" at bounding box center [1435, 567] width 110 height 34
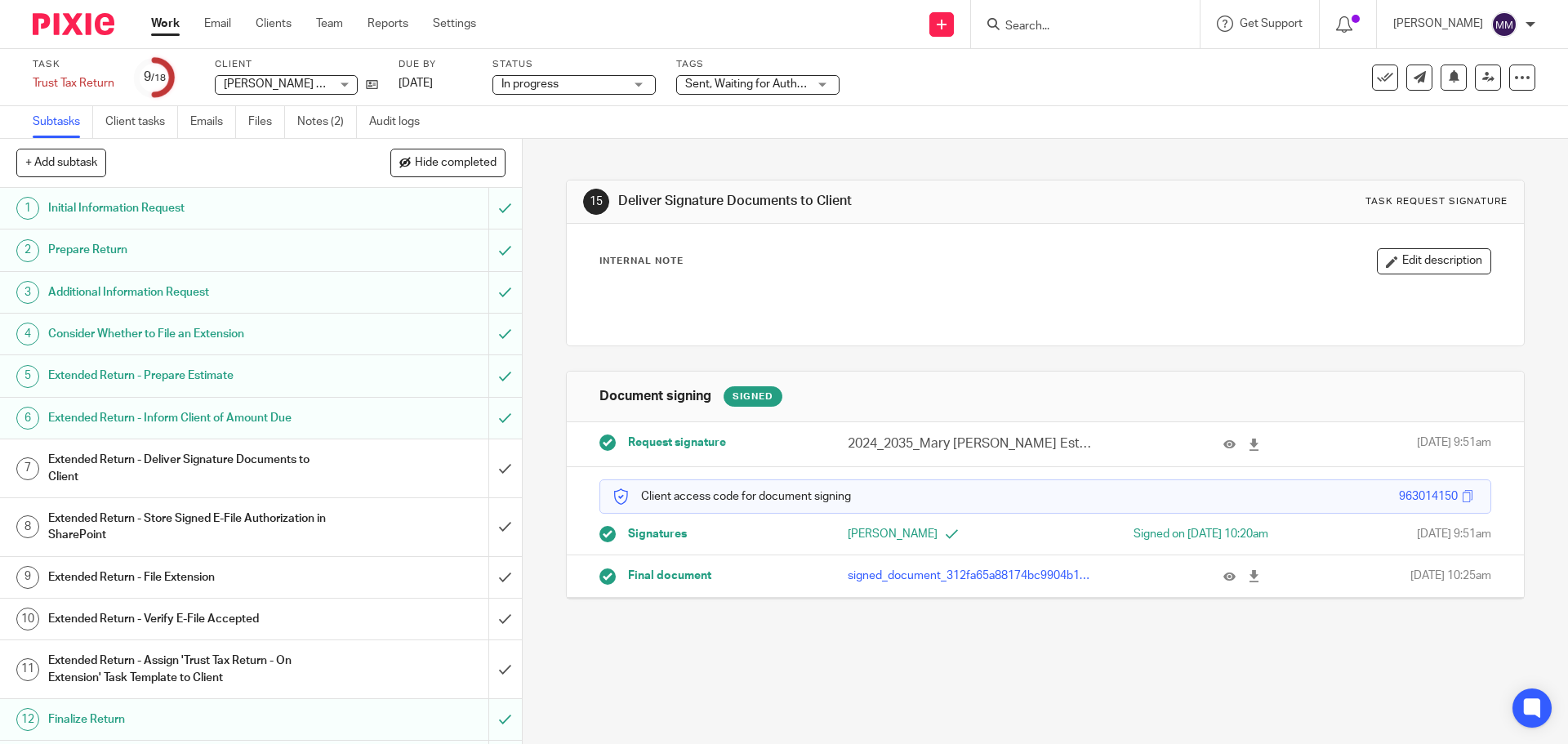
click at [774, 89] on span "Sent, Waiting for Authorization + 2" at bounding box center [771, 85] width 173 height 12
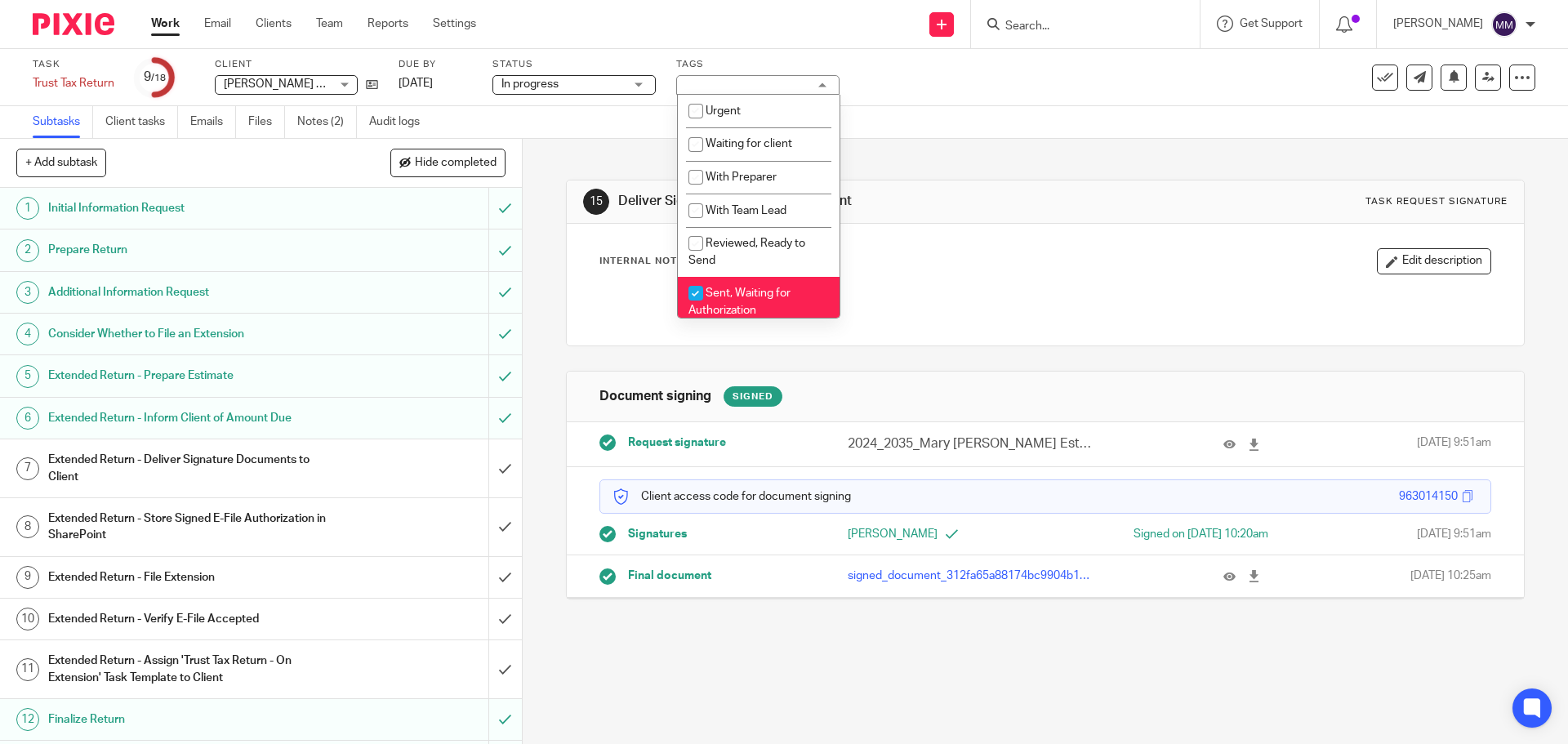
click at [754, 289] on span "Sent, Waiting for Authorization" at bounding box center [740, 302] width 102 height 29
checkbox input "false"
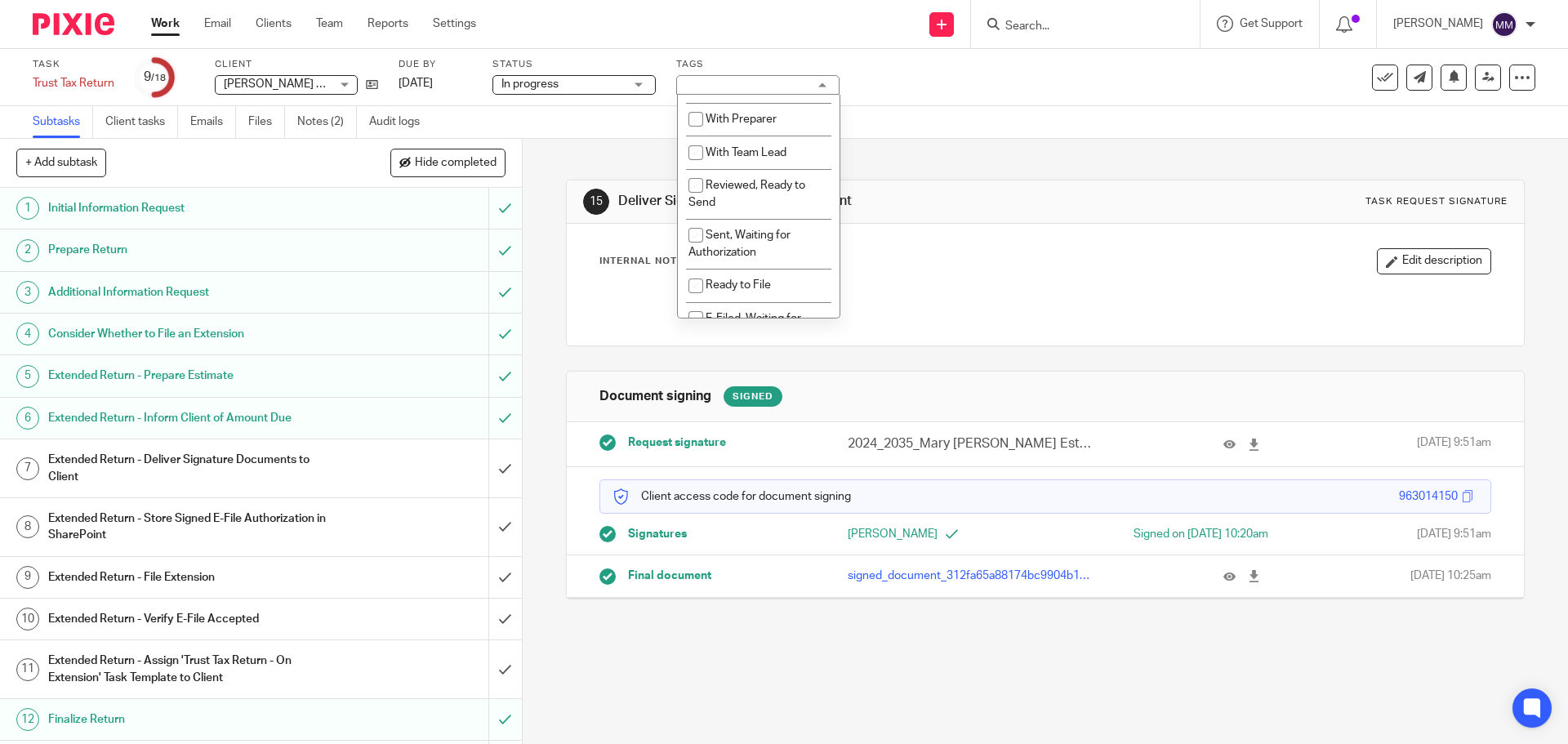
scroll to position [163, 0]
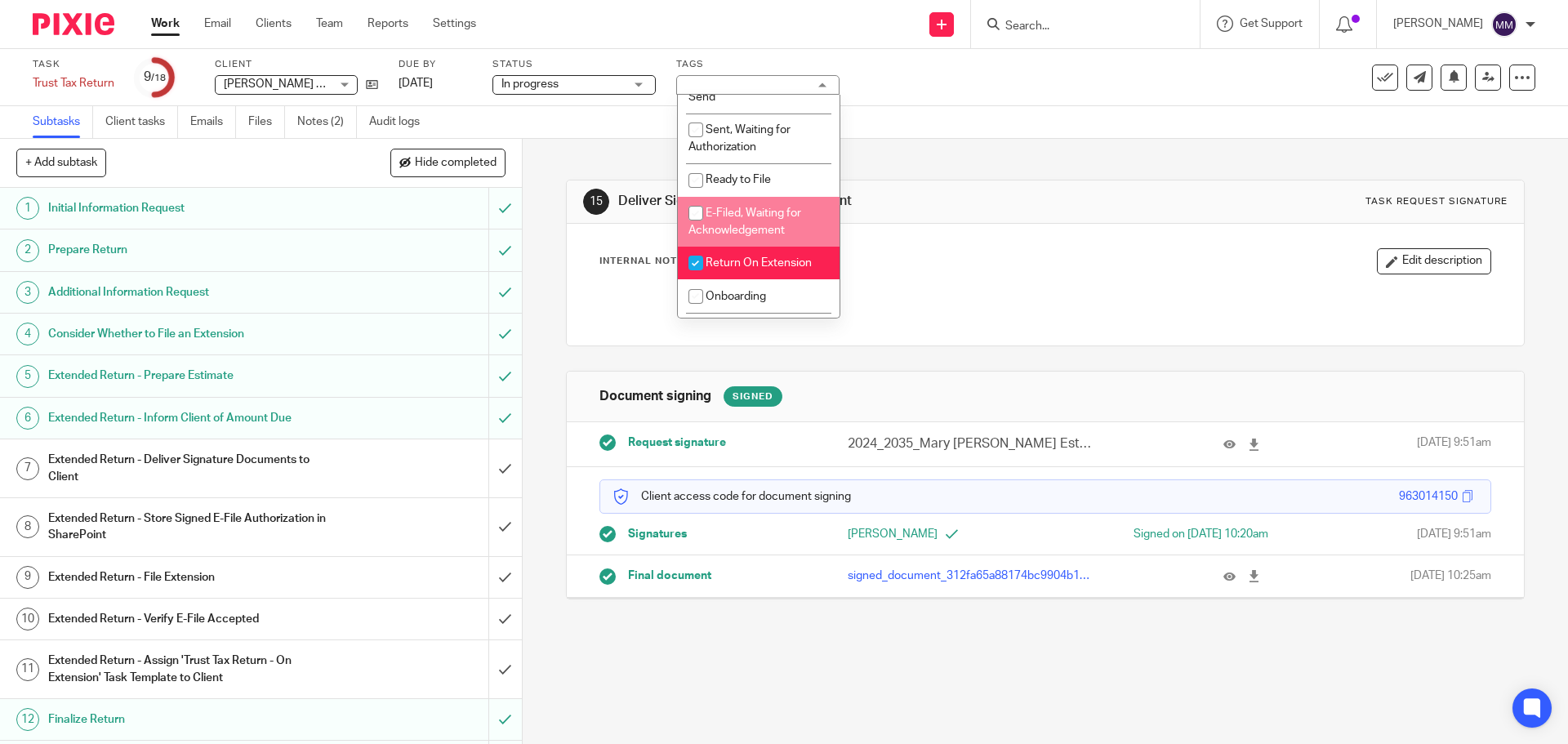
click at [757, 219] on li "E-Filed, Waiting for Acknowledgement" at bounding box center [758, 221] width 162 height 50
checkbox input "true"
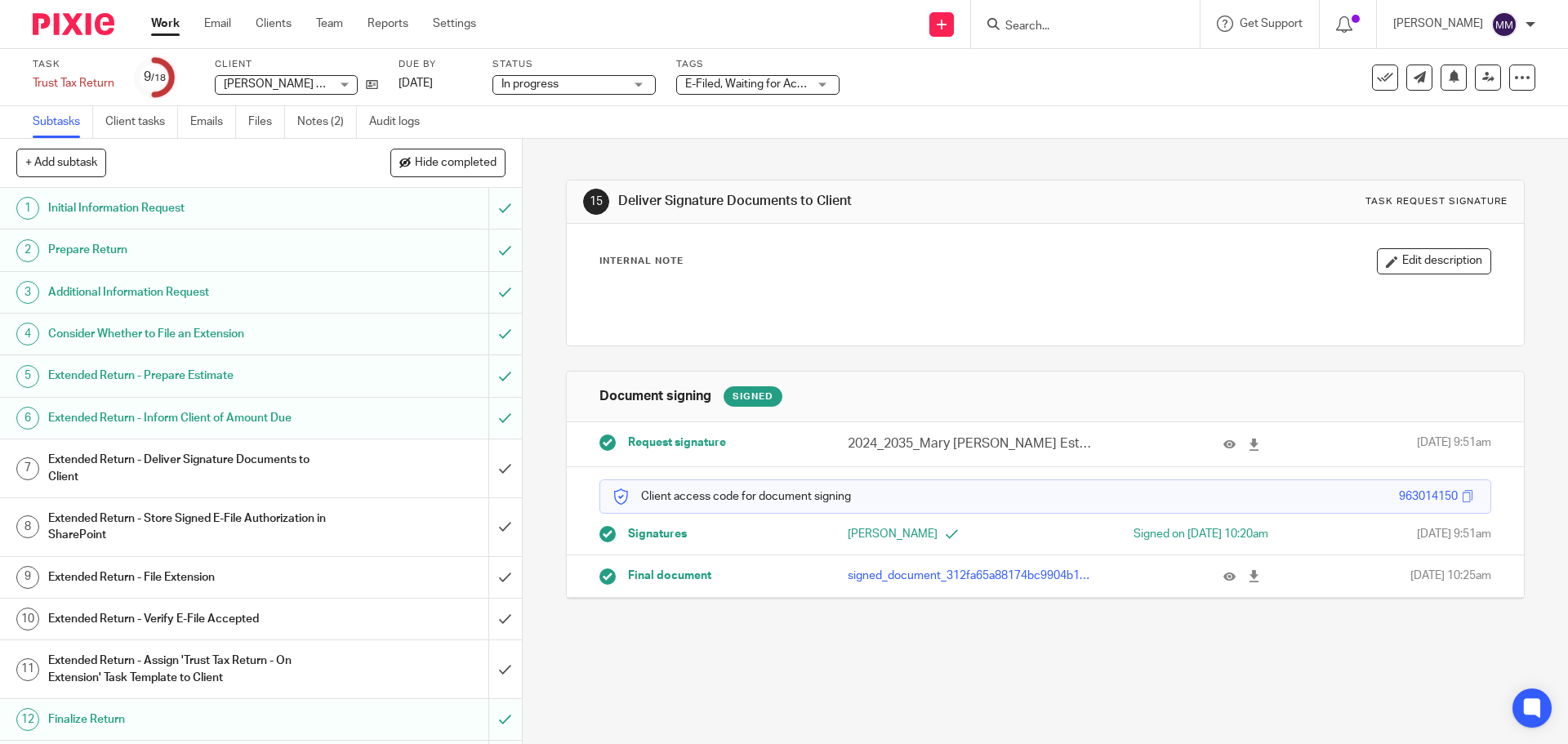
click at [1019, 151] on div "15 Deliver Signature Documents to Client Task request signature Internal Note E…" at bounding box center [1044, 376] width 958 height 477
click at [170, 17] on link "Work" at bounding box center [165, 24] width 28 height 17
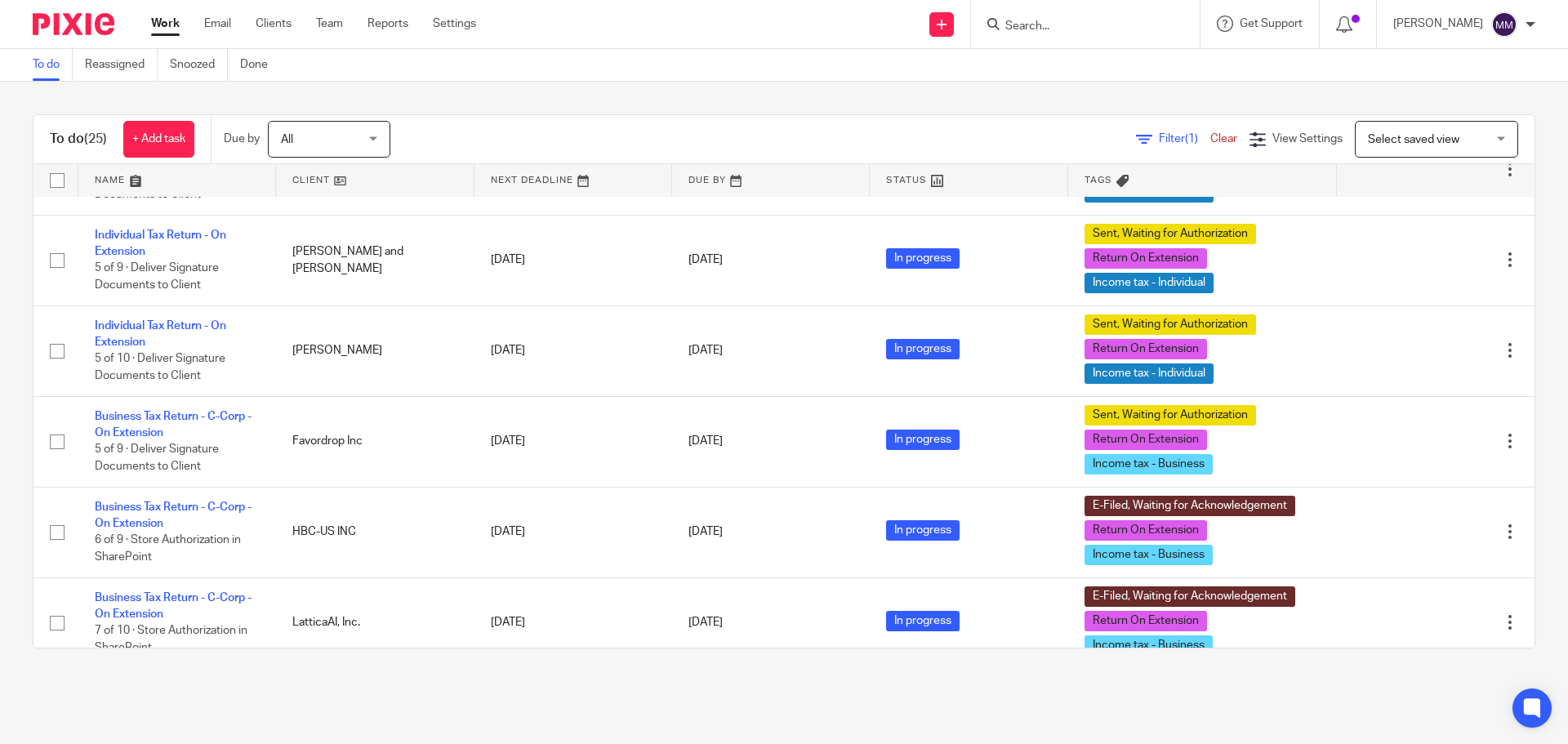
scroll to position [1424, 0]
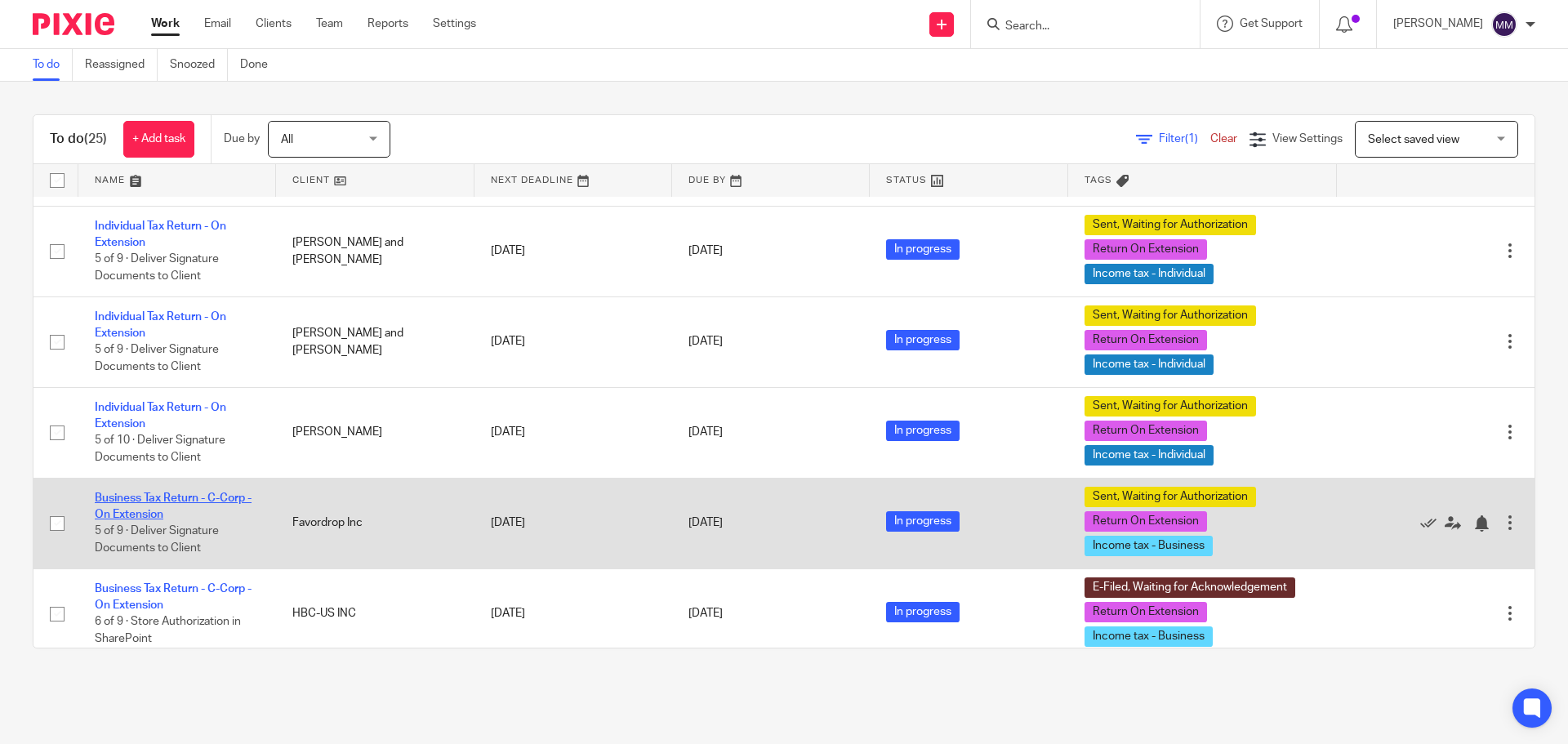
click at [196, 498] on link "Business Tax Return - C-Corp - On Extension" at bounding box center [173, 506] width 157 height 28
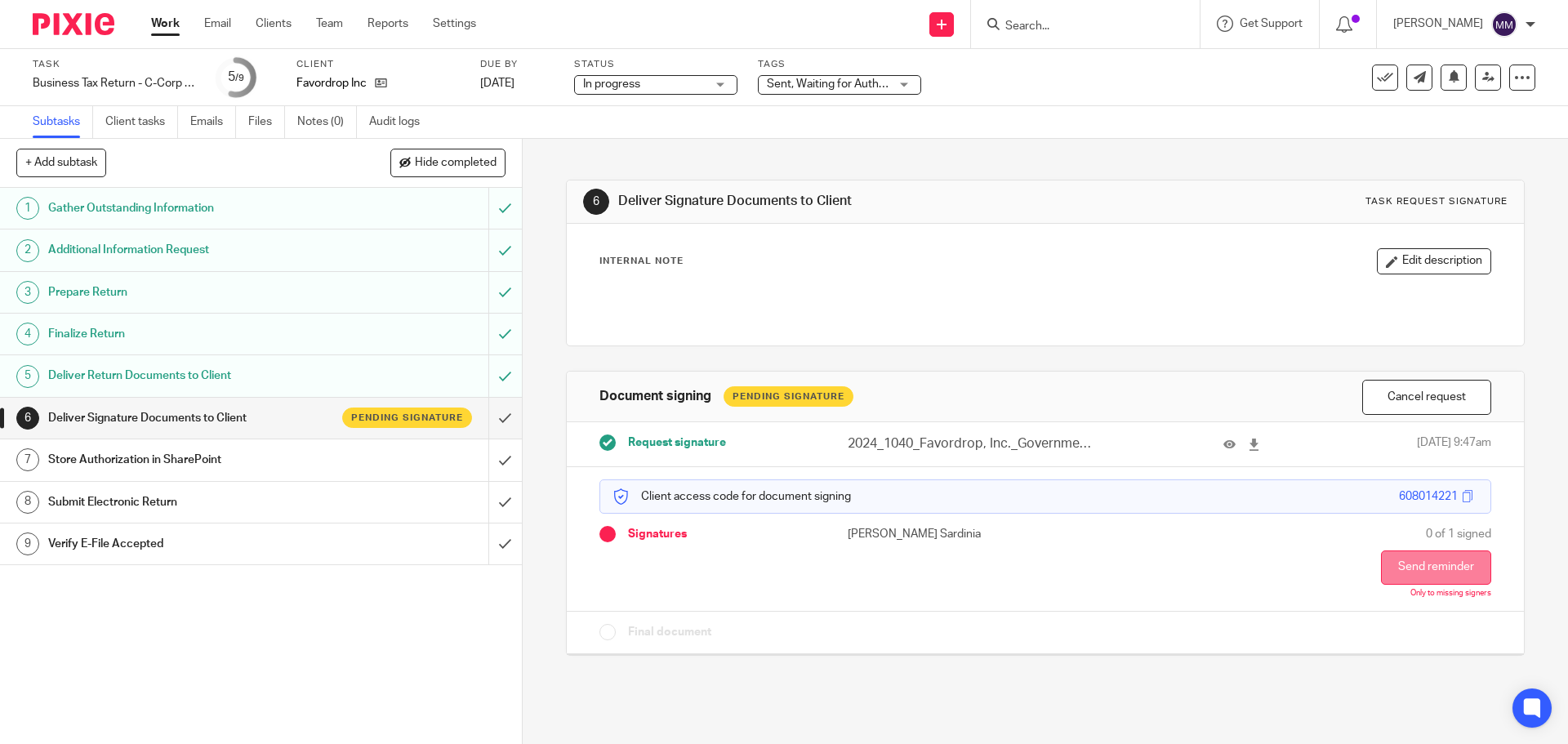
click at [1380, 568] on button "Send reminder" at bounding box center [1435, 567] width 110 height 34
click at [166, 28] on link "Work" at bounding box center [165, 24] width 28 height 17
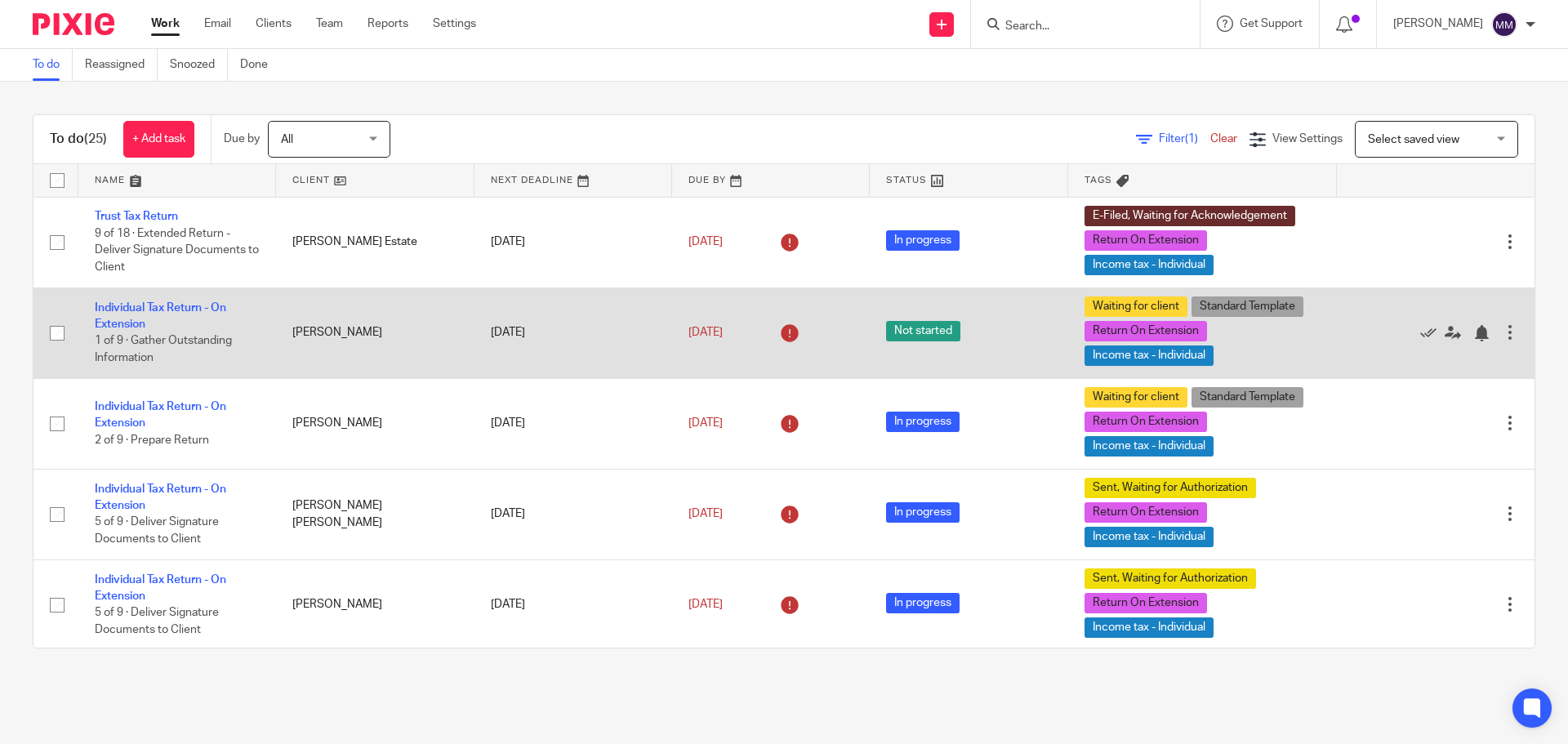
click at [132, 299] on td "Individual Tax Return - On Extension 1 of 9 · Gather Outstanding Information" at bounding box center [177, 333] width 197 height 90
click at [132, 315] on td "Individual Tax Return - On Extension 1 of 9 · Gather Outstanding Information" at bounding box center [177, 333] width 197 height 90
click at [132, 325] on link "Individual Tax Return - On Extension" at bounding box center [160, 315] width 132 height 28
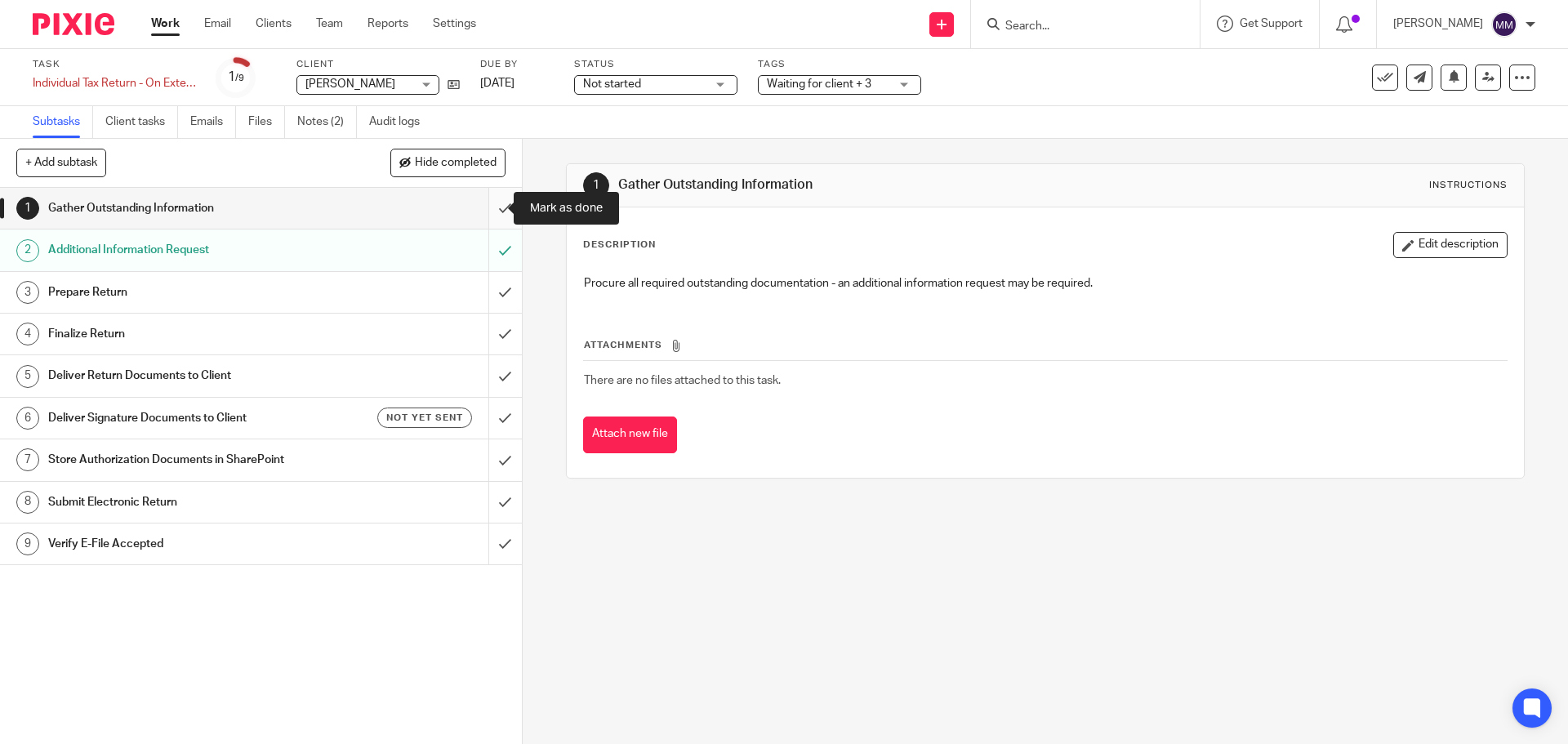
click at [495, 202] on input "submit" at bounding box center [260, 208] width 522 height 41
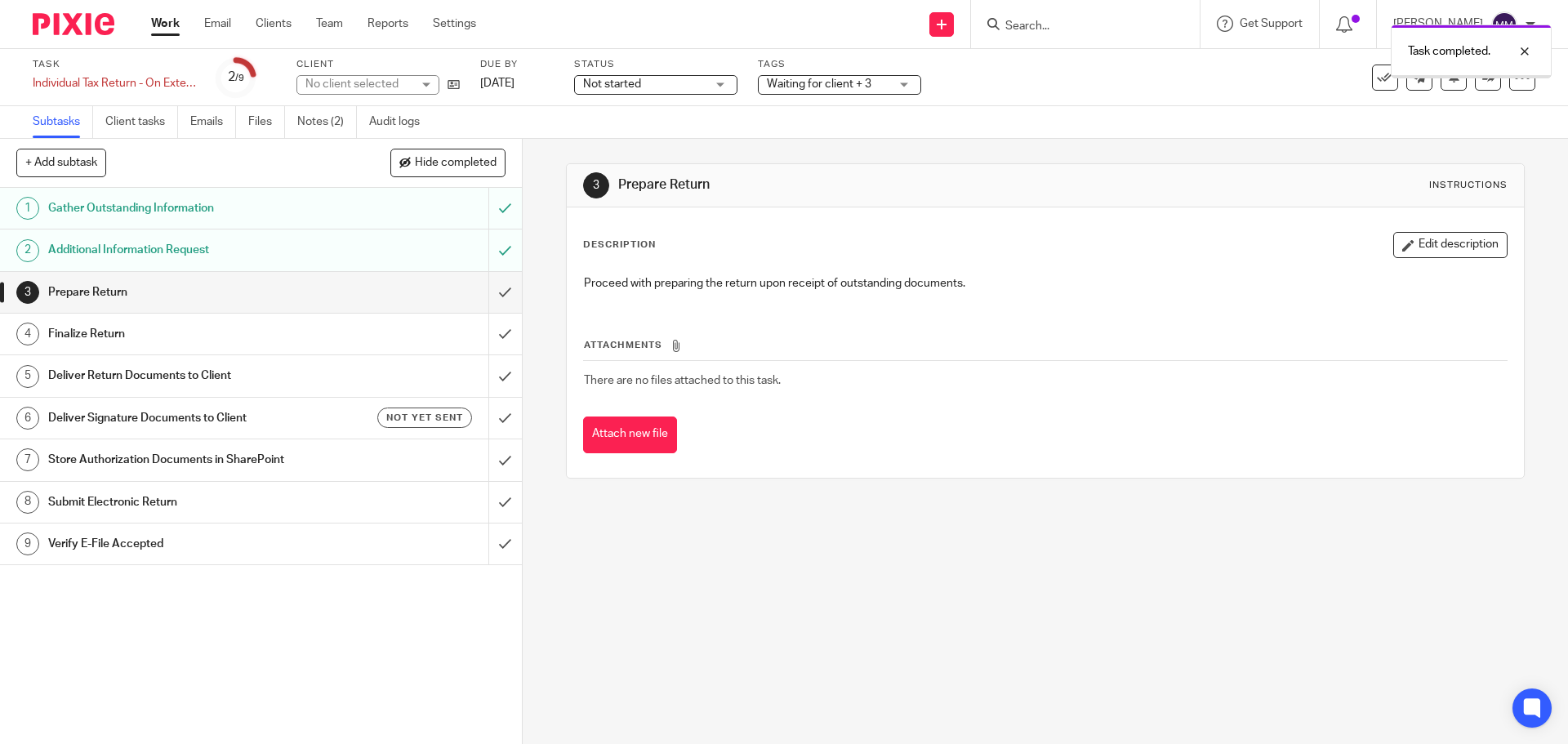
click at [324, 133] on link "Notes (2)" at bounding box center [327, 122] width 60 height 31
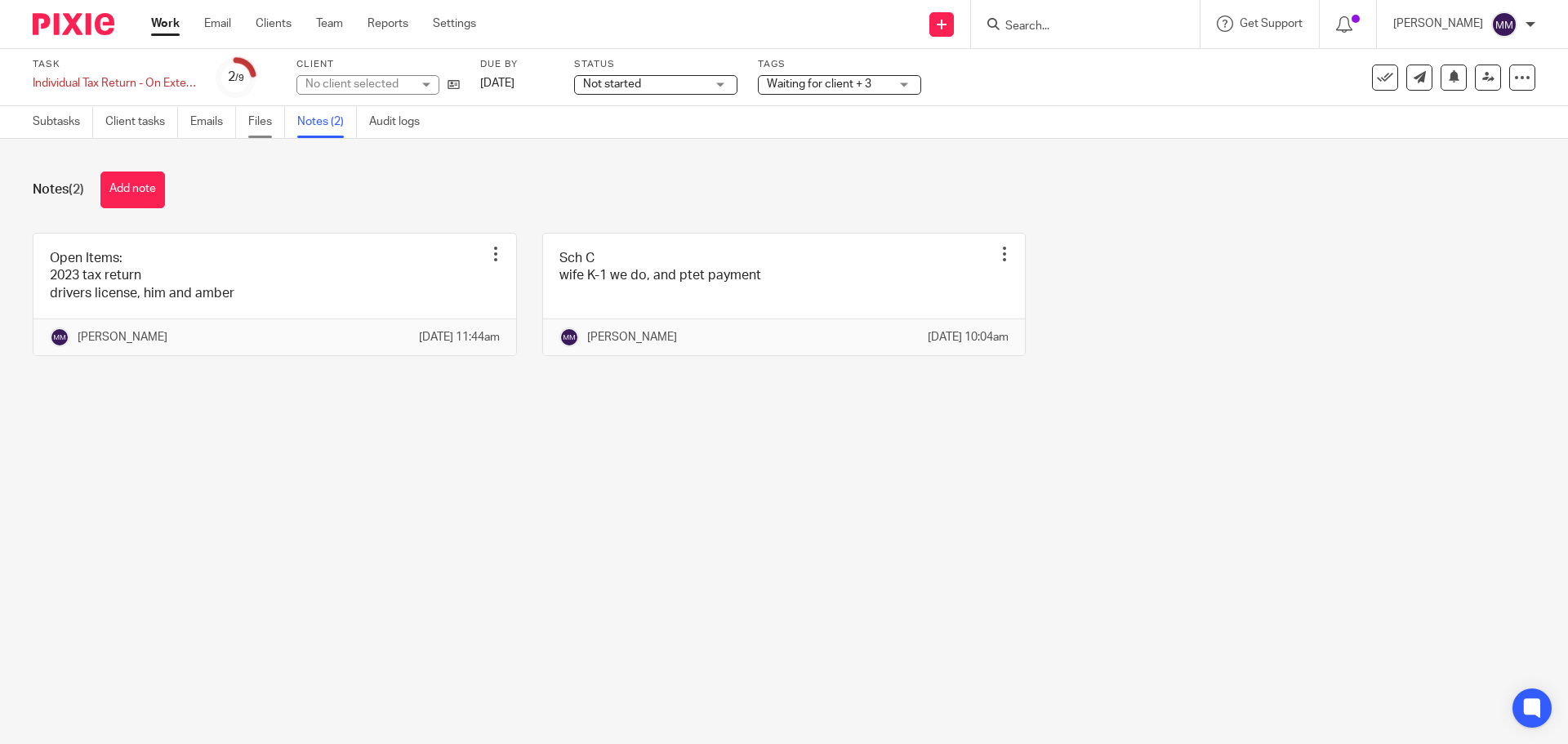
click at [273, 127] on link "Files" at bounding box center [266, 122] width 36 height 31
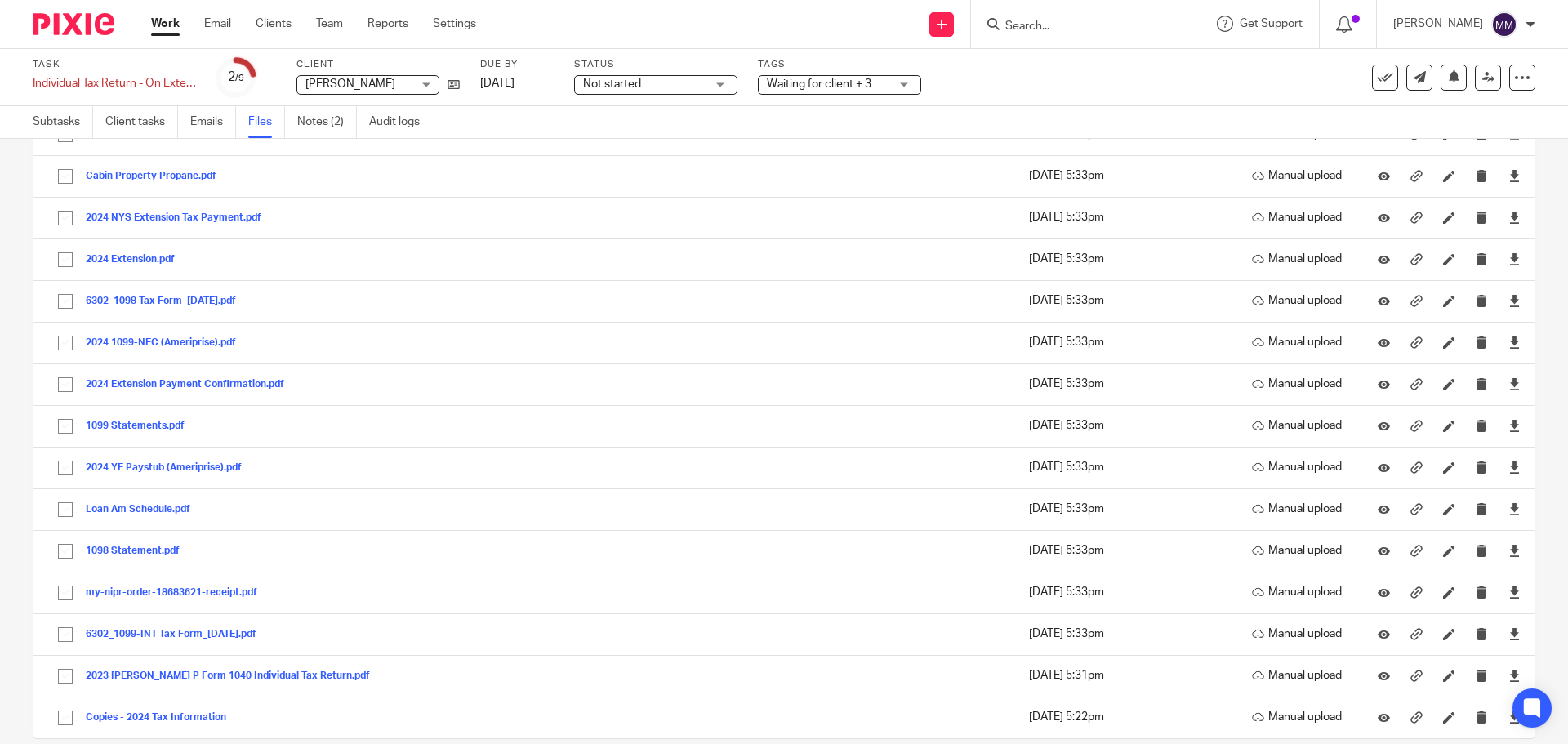
scroll to position [752, 0]
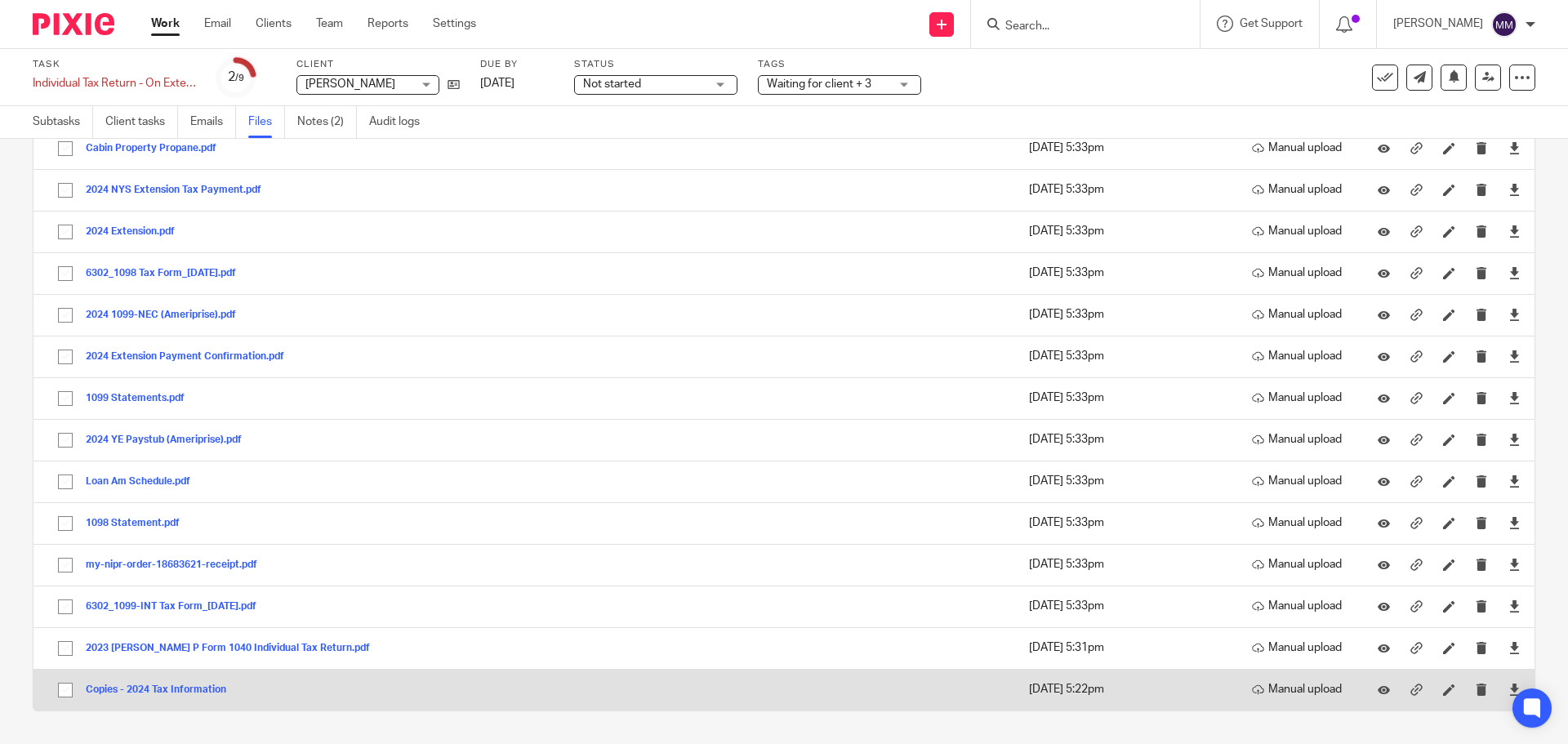
click at [69, 689] on input "checkbox" at bounding box center [66, 690] width 31 height 31
checkbox input "true"
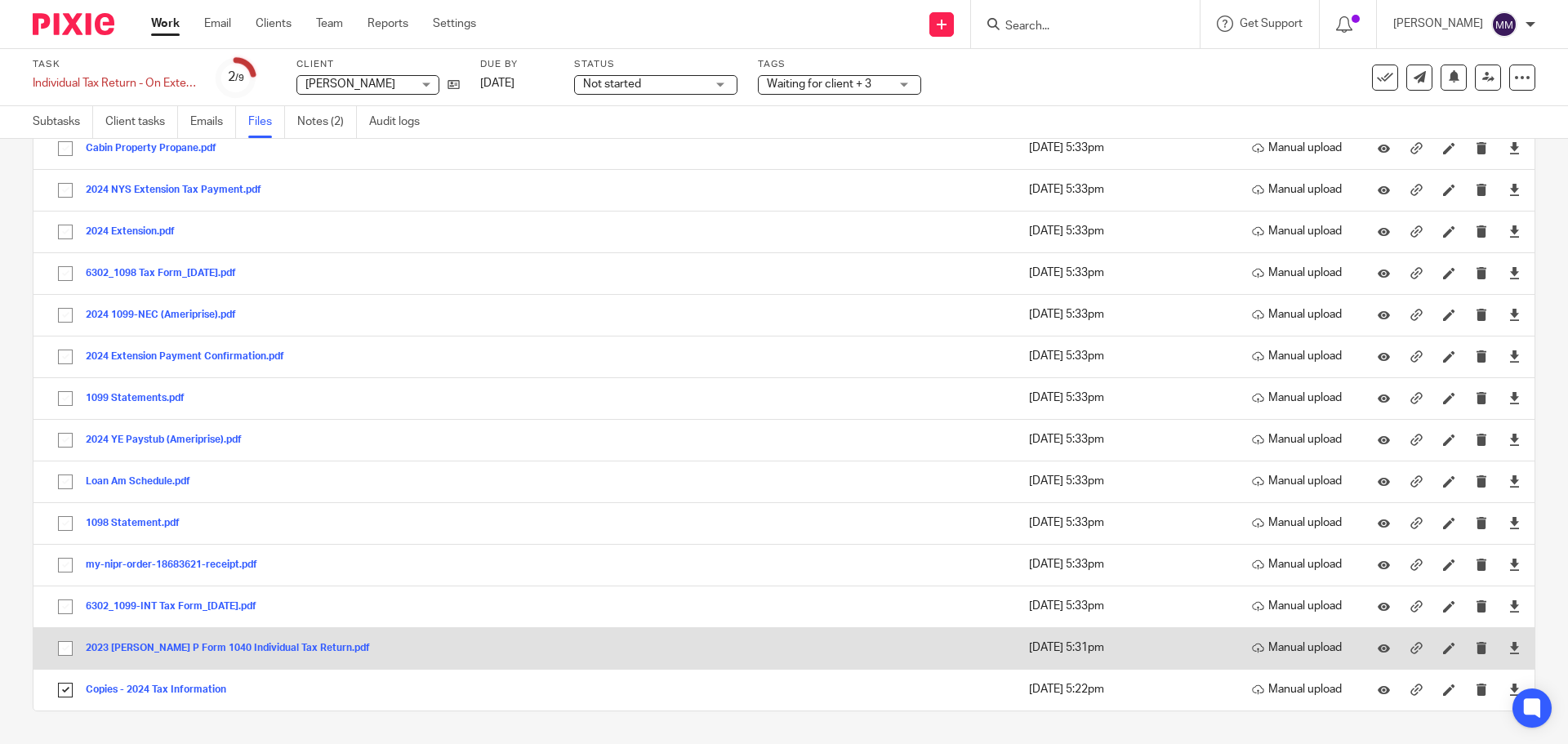
click at [68, 644] on input "checkbox" at bounding box center [66, 649] width 31 height 31
checkbox input "true"
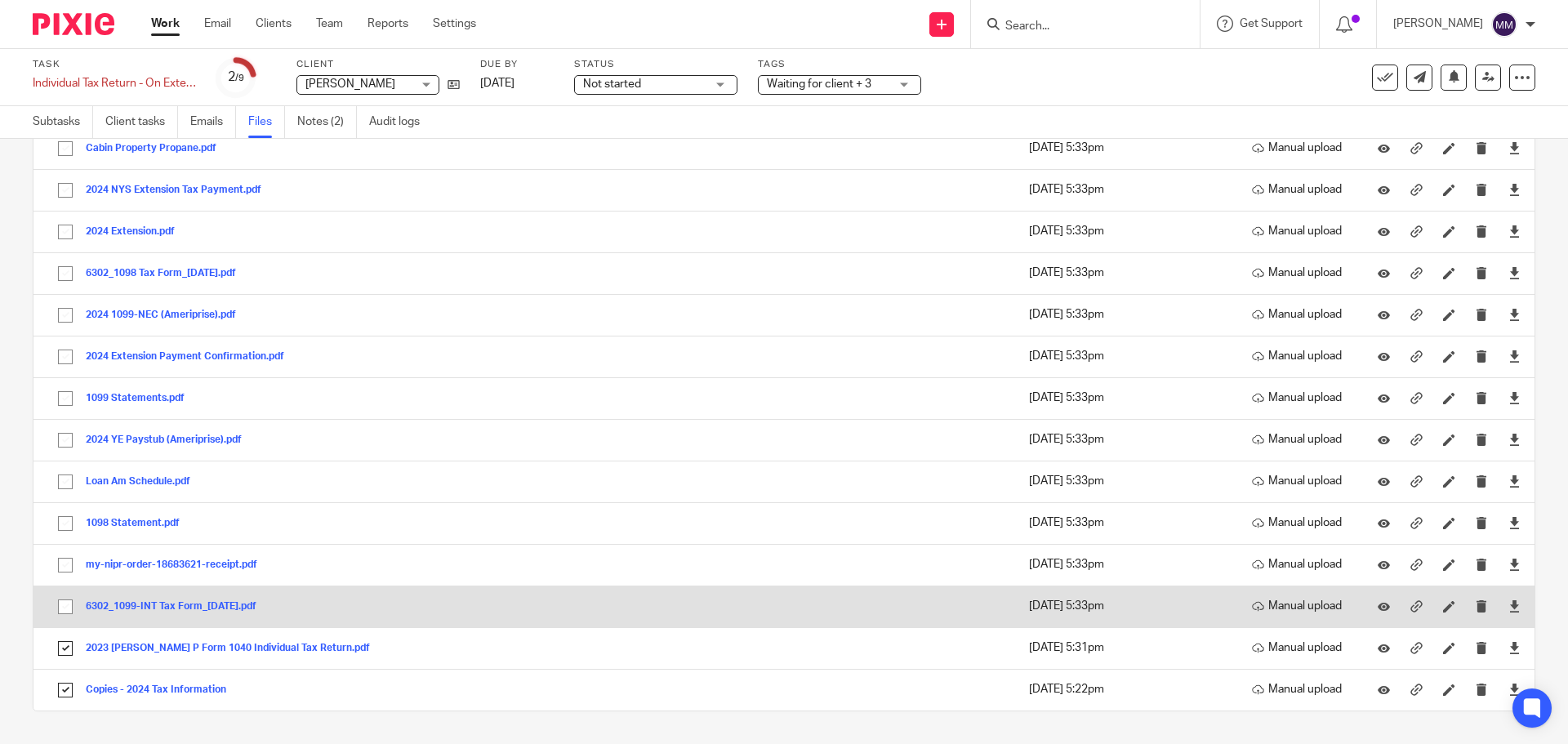
click at [69, 601] on input "checkbox" at bounding box center [66, 607] width 31 height 31
checkbox input "true"
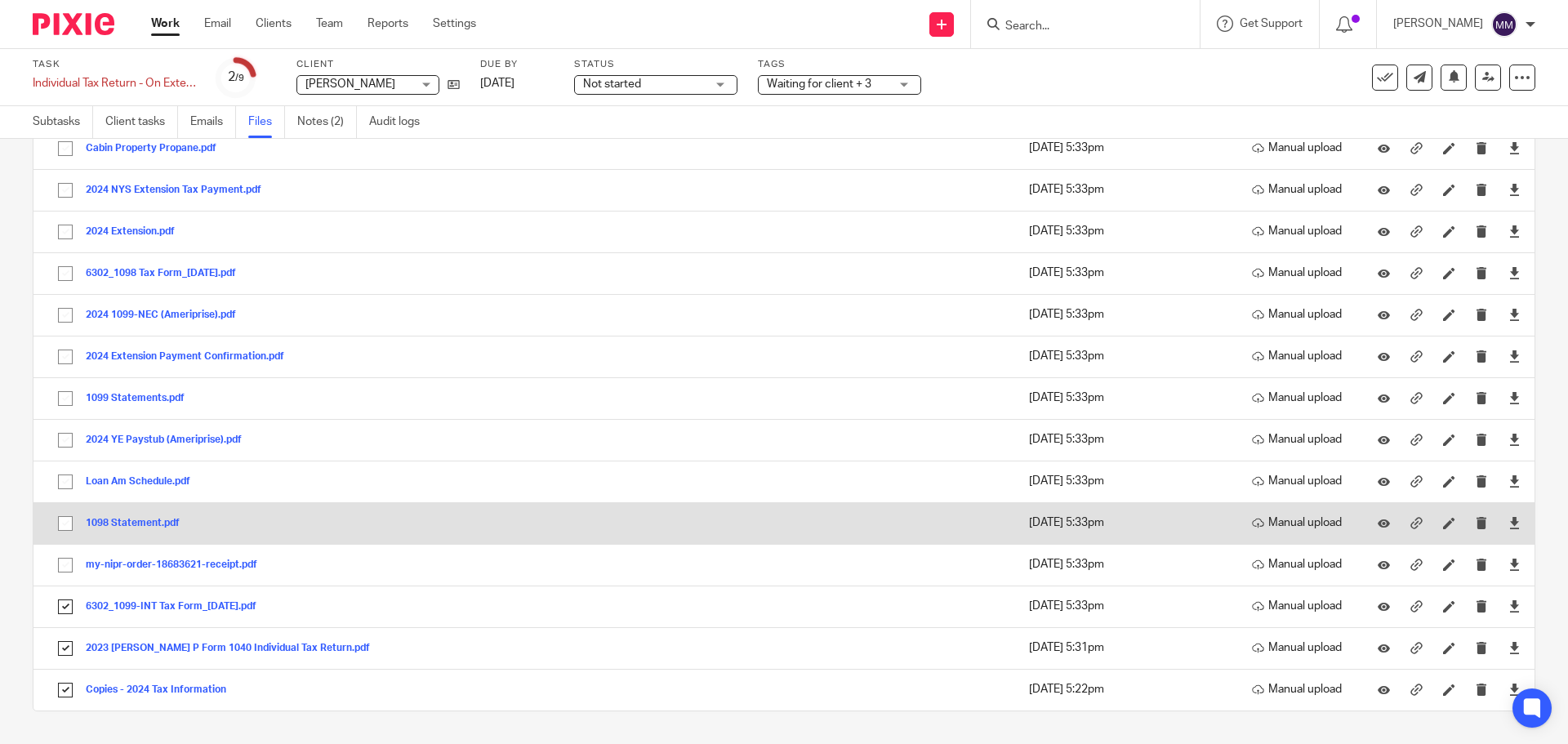
click at [65, 537] on input "checkbox" at bounding box center [66, 524] width 31 height 31
checkbox input "true"
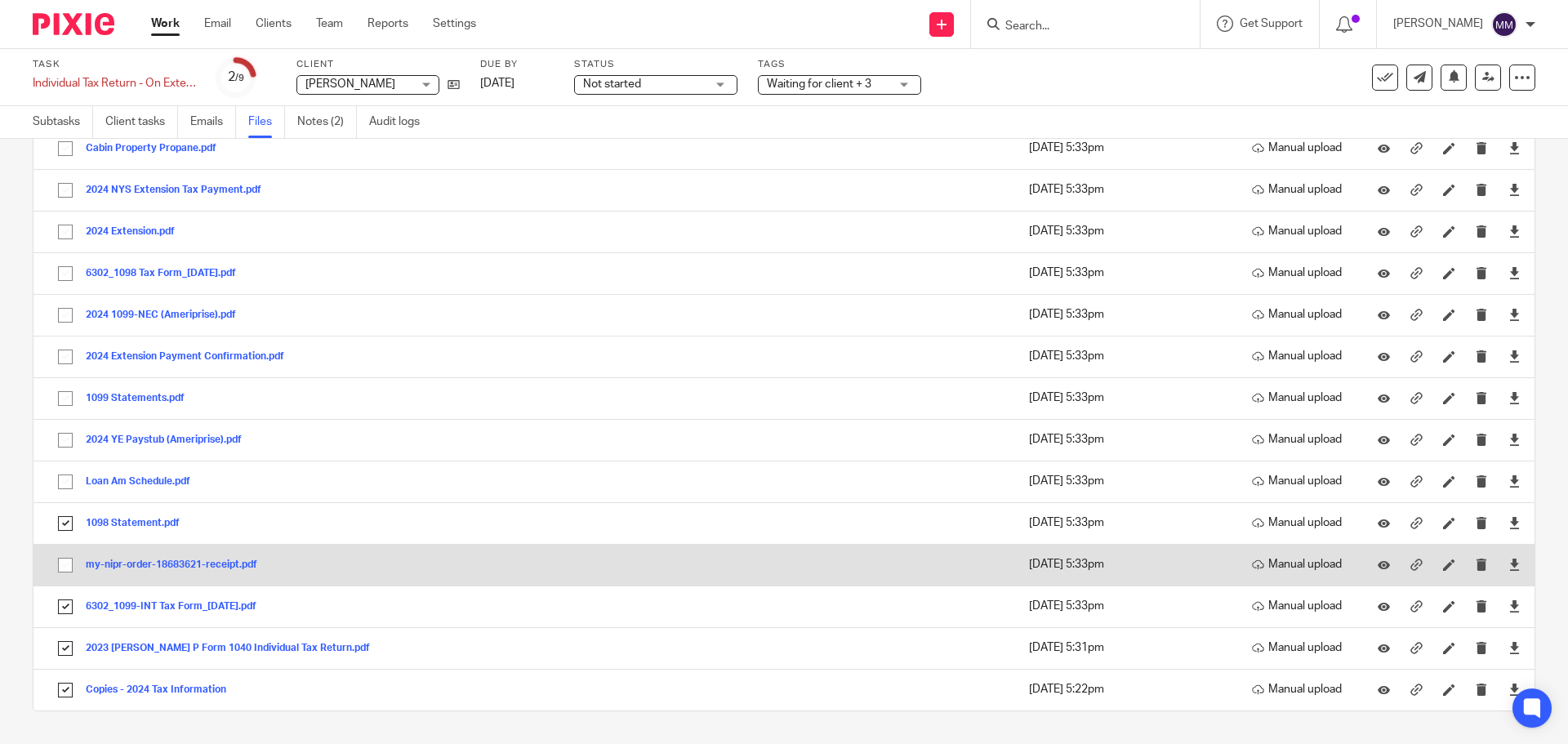
click at [64, 557] on input "checkbox" at bounding box center [66, 565] width 31 height 31
checkbox input "true"
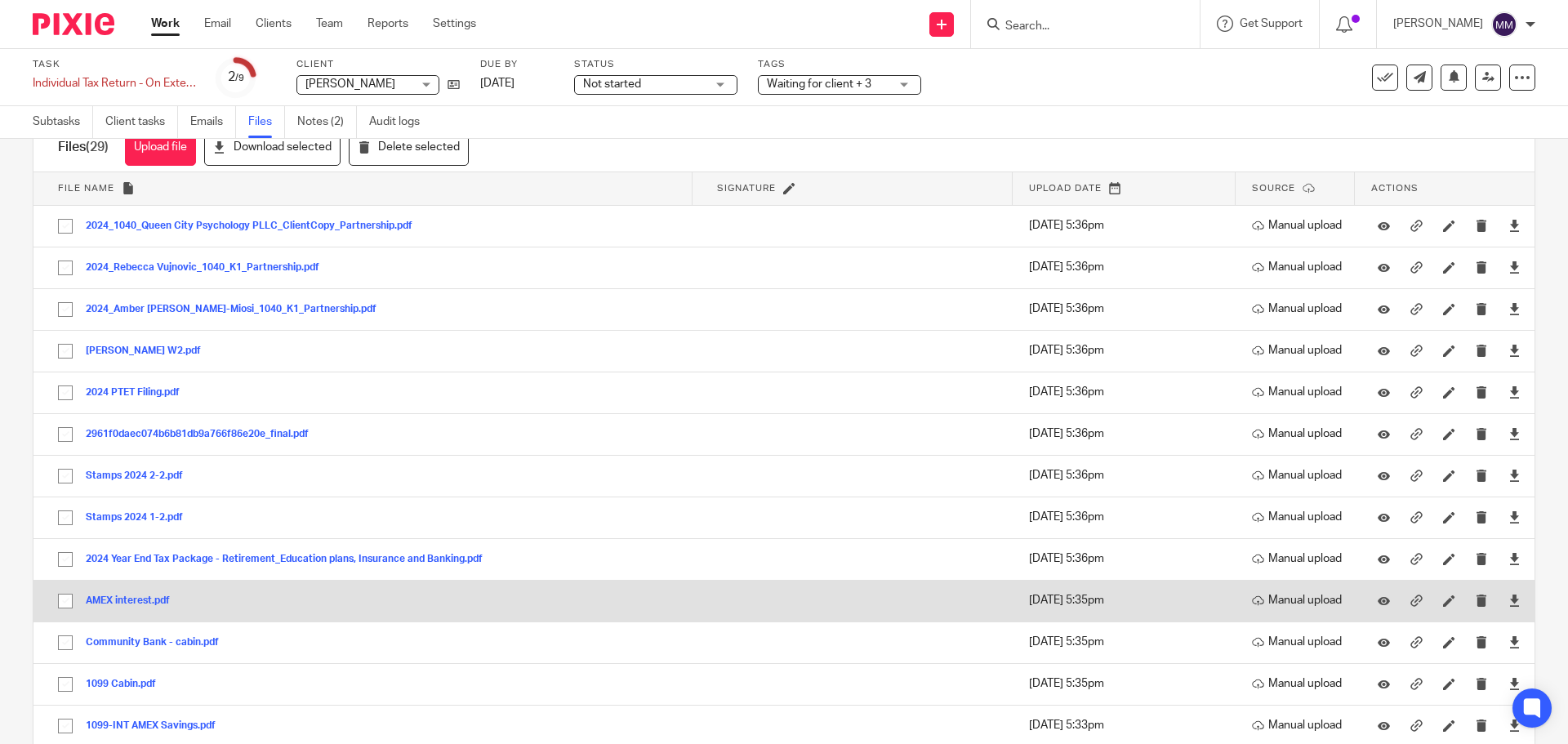
scroll to position [0, 0]
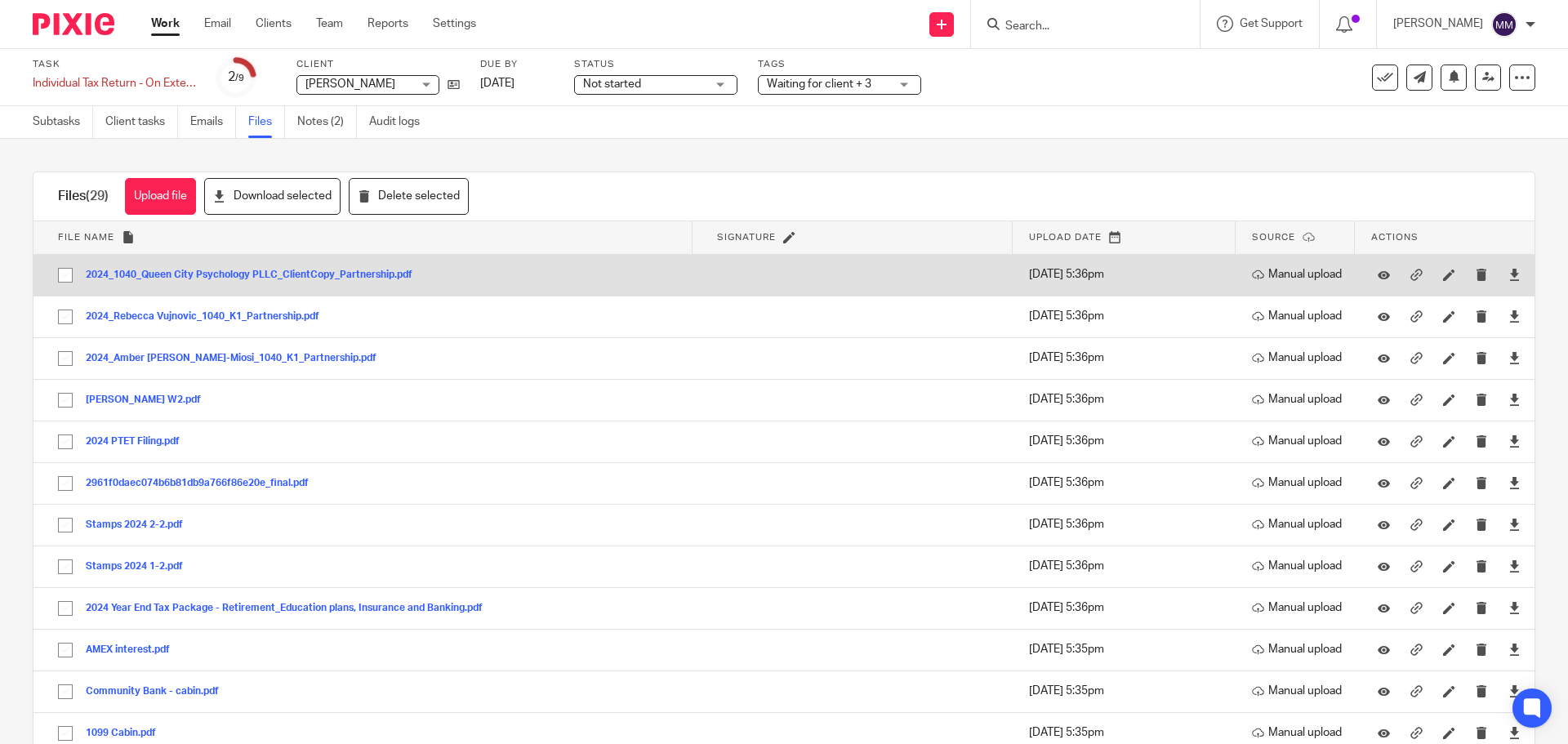
click at [60, 288] on input "checkbox" at bounding box center [66, 275] width 31 height 31
checkbox input "true"
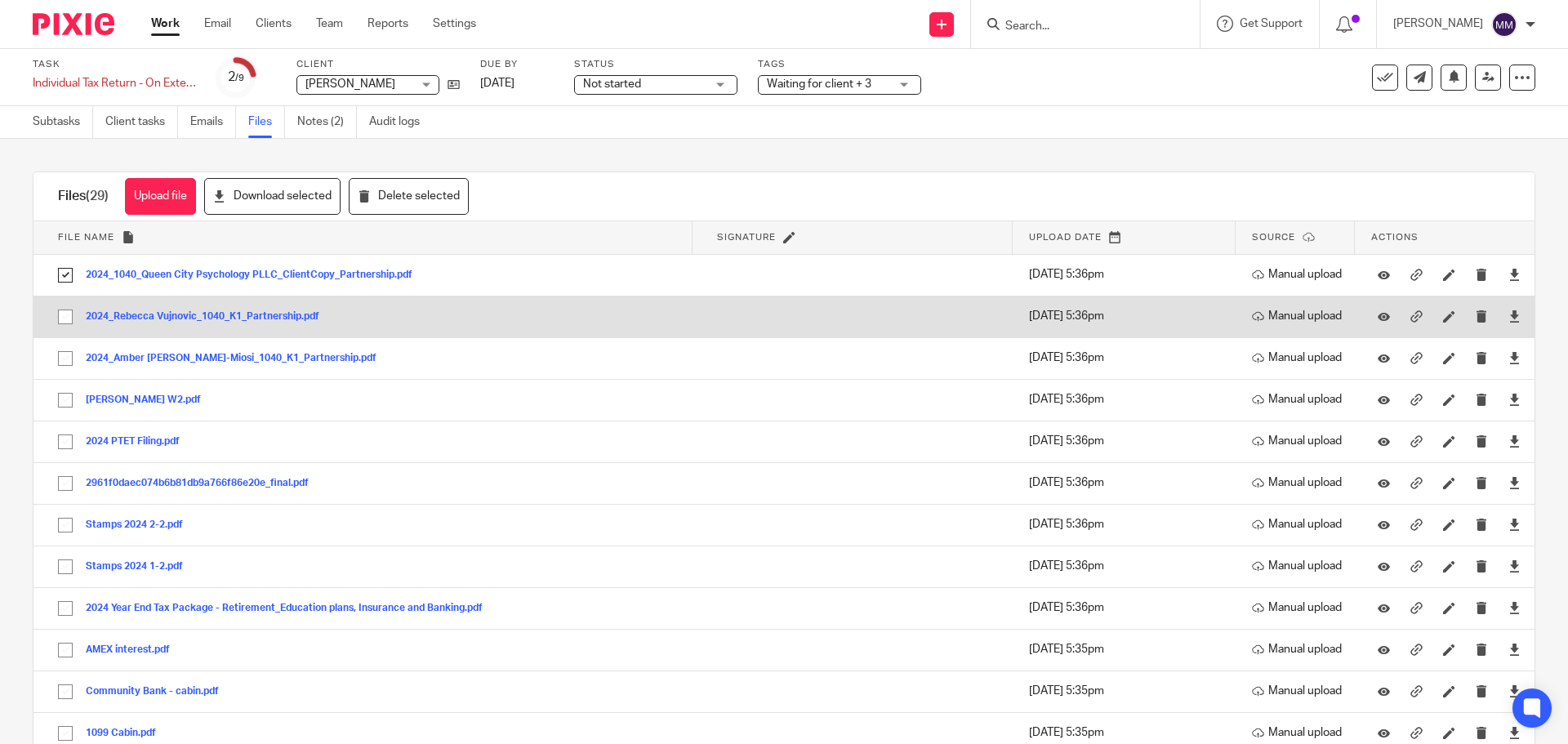
click at [60, 314] on input "checkbox" at bounding box center [66, 317] width 31 height 31
checkbox input "true"
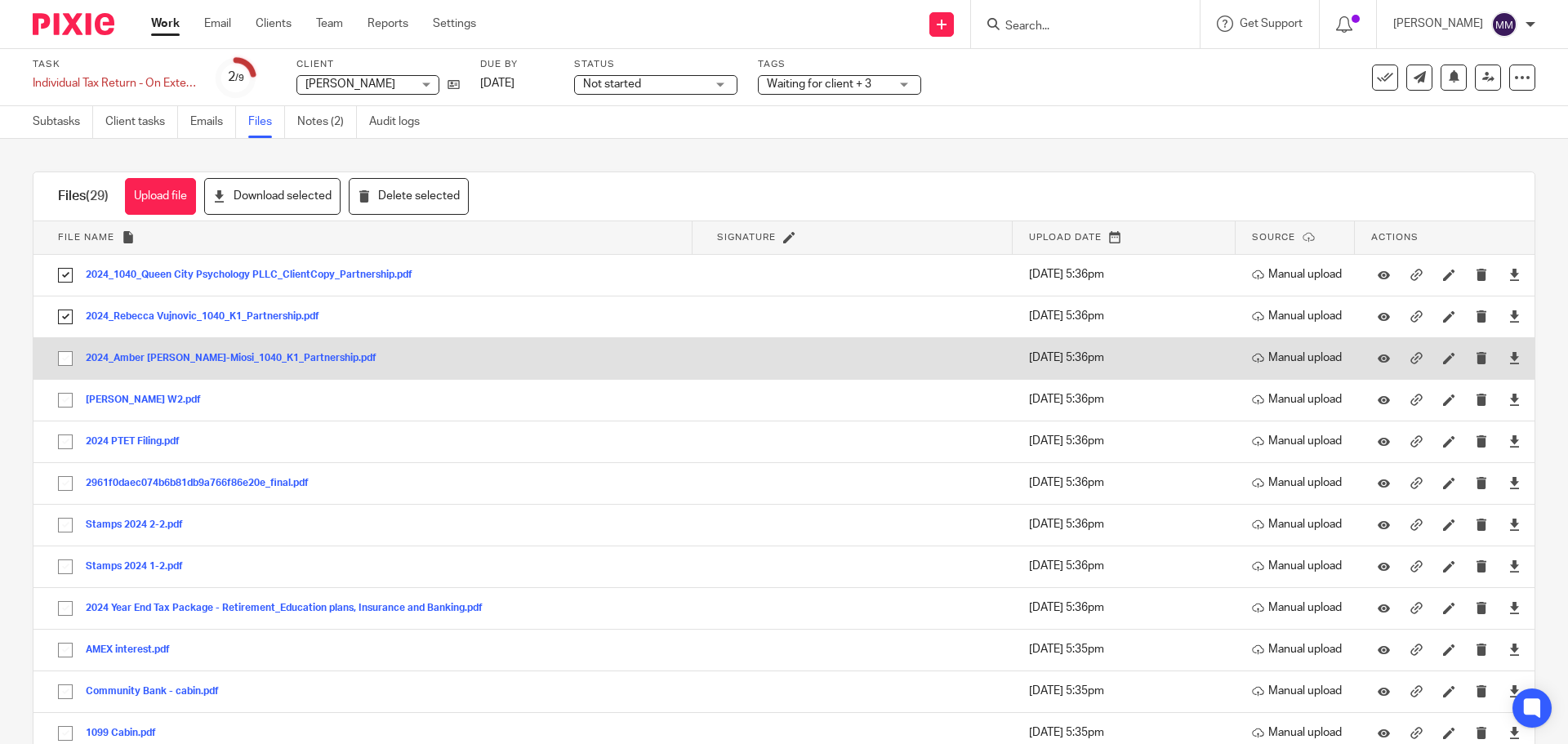
click at [66, 341] on td "2024_Amber [PERSON_NAME]-Miosi_1040_K1_Partnership.pdf 2024_Amber [PERSON_NAME]…" at bounding box center [363, 358] width 659 height 41
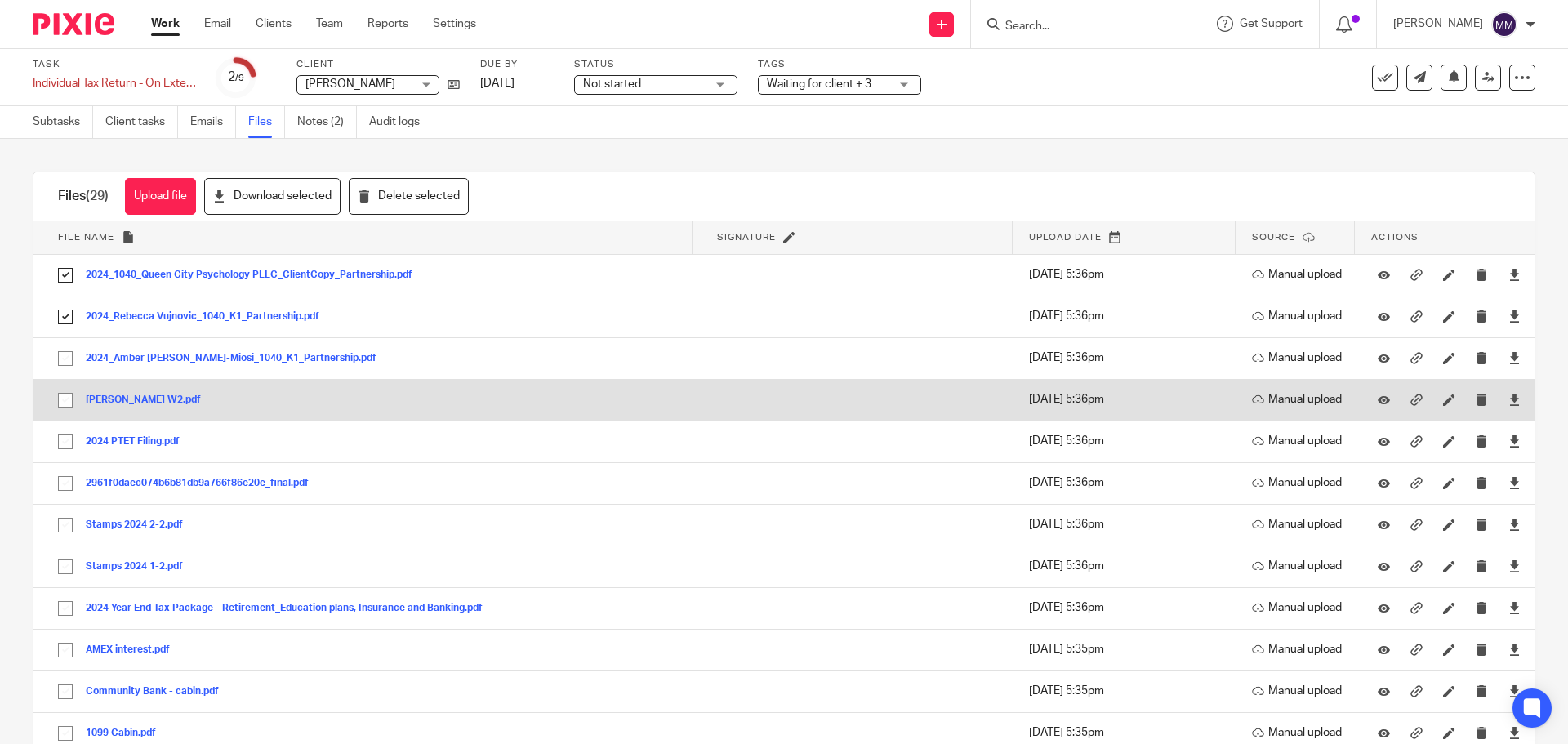
click at [57, 396] on input "checkbox" at bounding box center [66, 400] width 31 height 31
checkbox input "true"
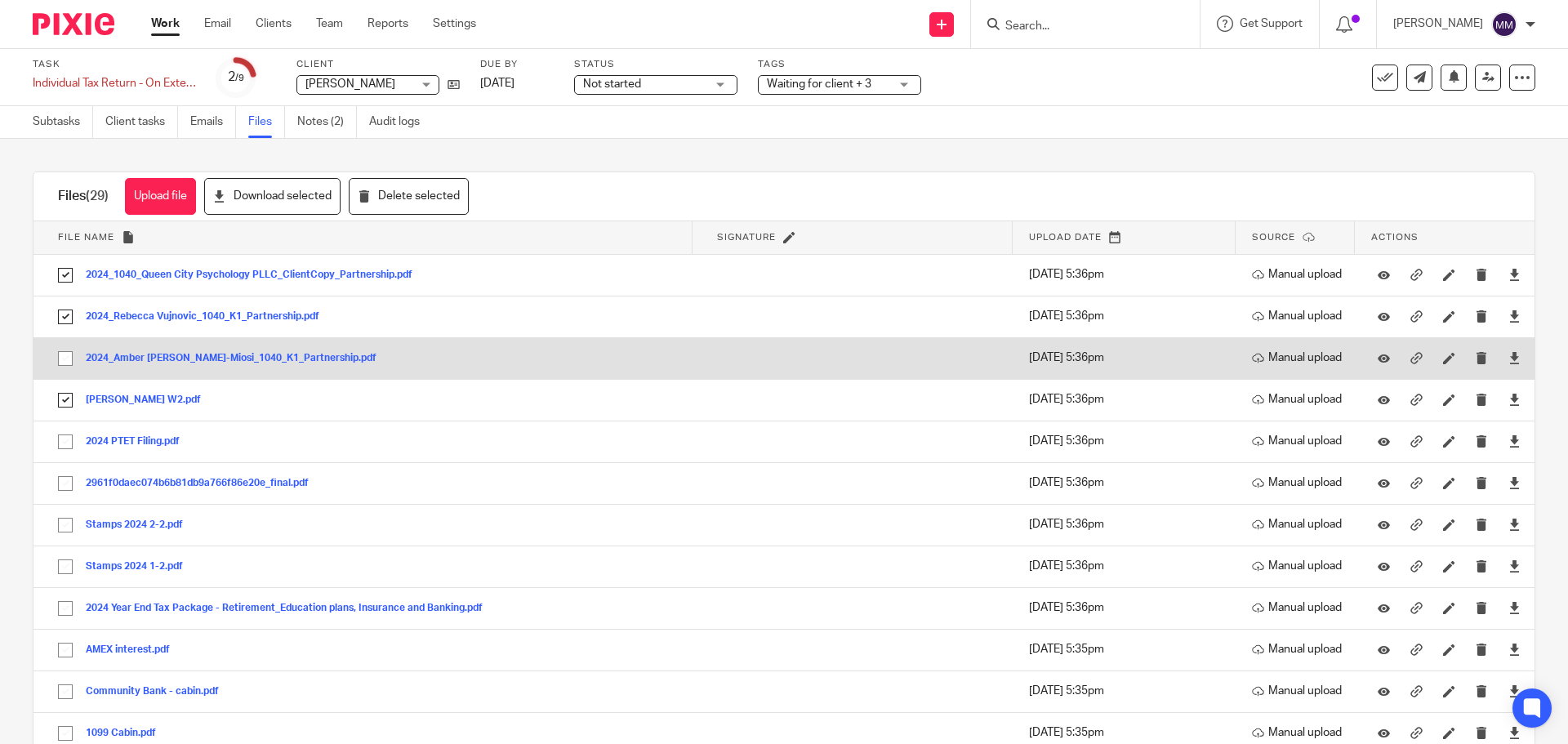
click at [58, 360] on input "checkbox" at bounding box center [66, 359] width 31 height 31
checkbox input "true"
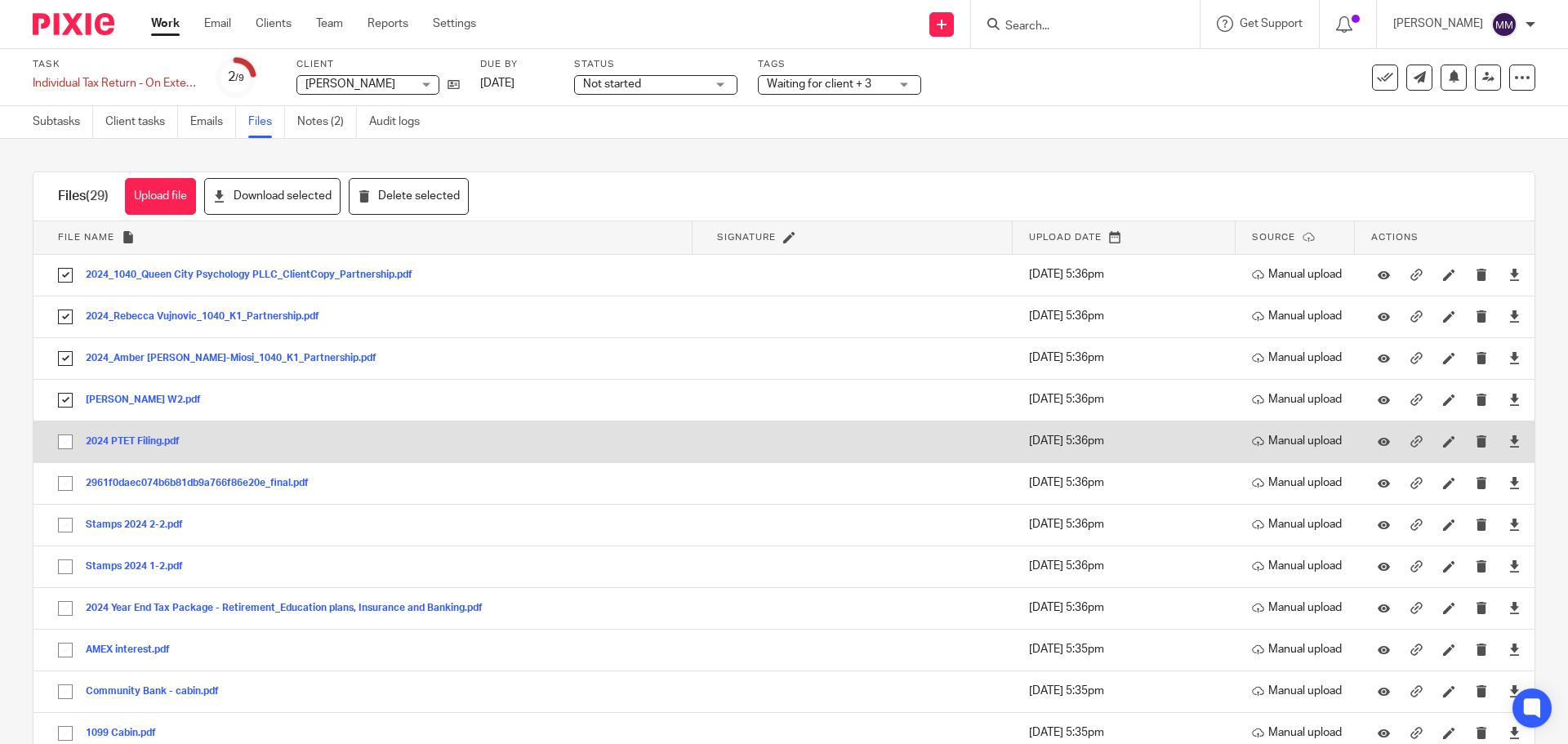
click at [68, 432] on input "checkbox" at bounding box center [66, 442] width 31 height 31
checkbox input "true"
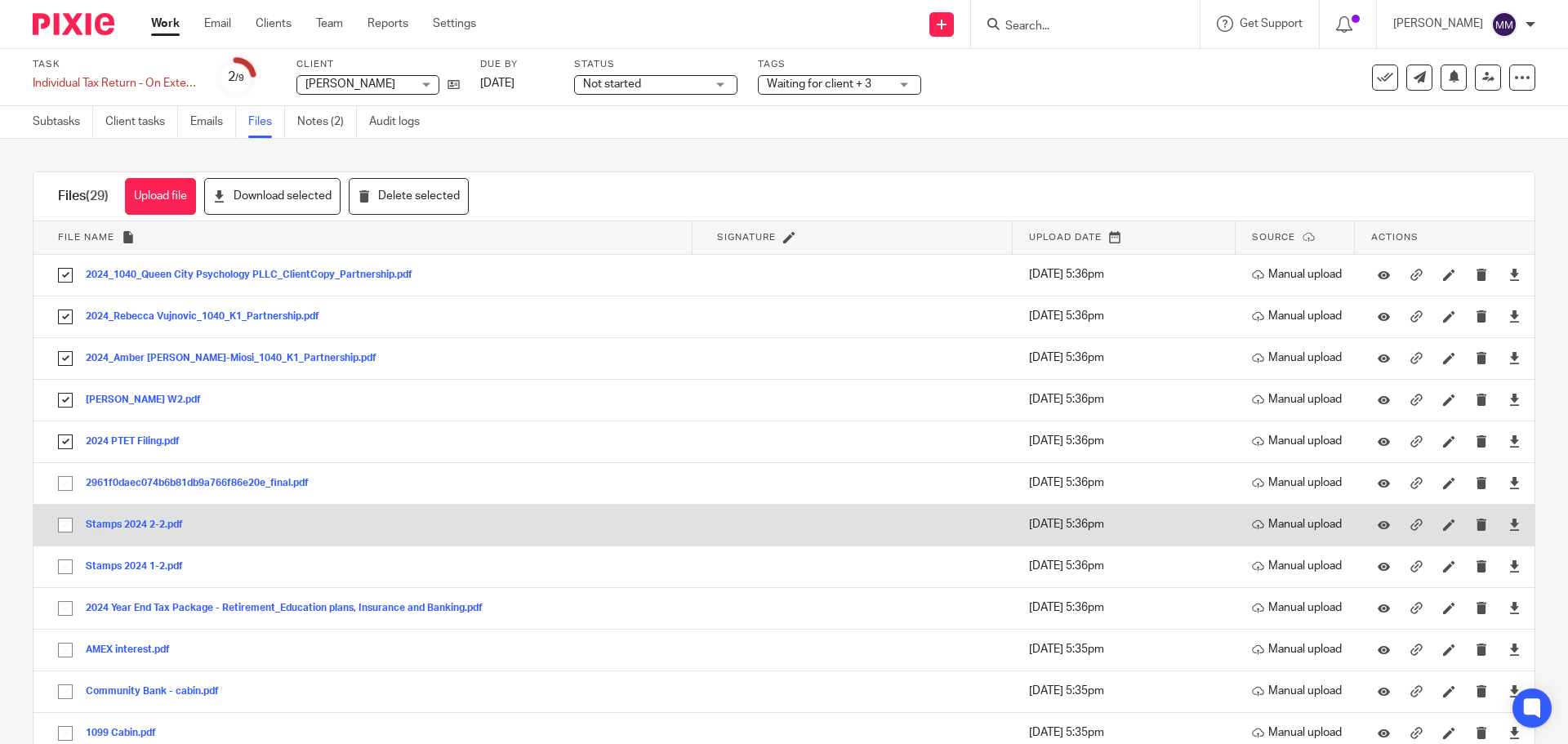
drag, startPoint x: 65, startPoint y: 473, endPoint x: 67, endPoint y: 541, distance: 68.0
click at [65, 482] on input "checkbox" at bounding box center [66, 484] width 31 height 31
checkbox input "true"
click at [68, 533] on input "checkbox" at bounding box center [66, 526] width 31 height 31
checkbox input "true"
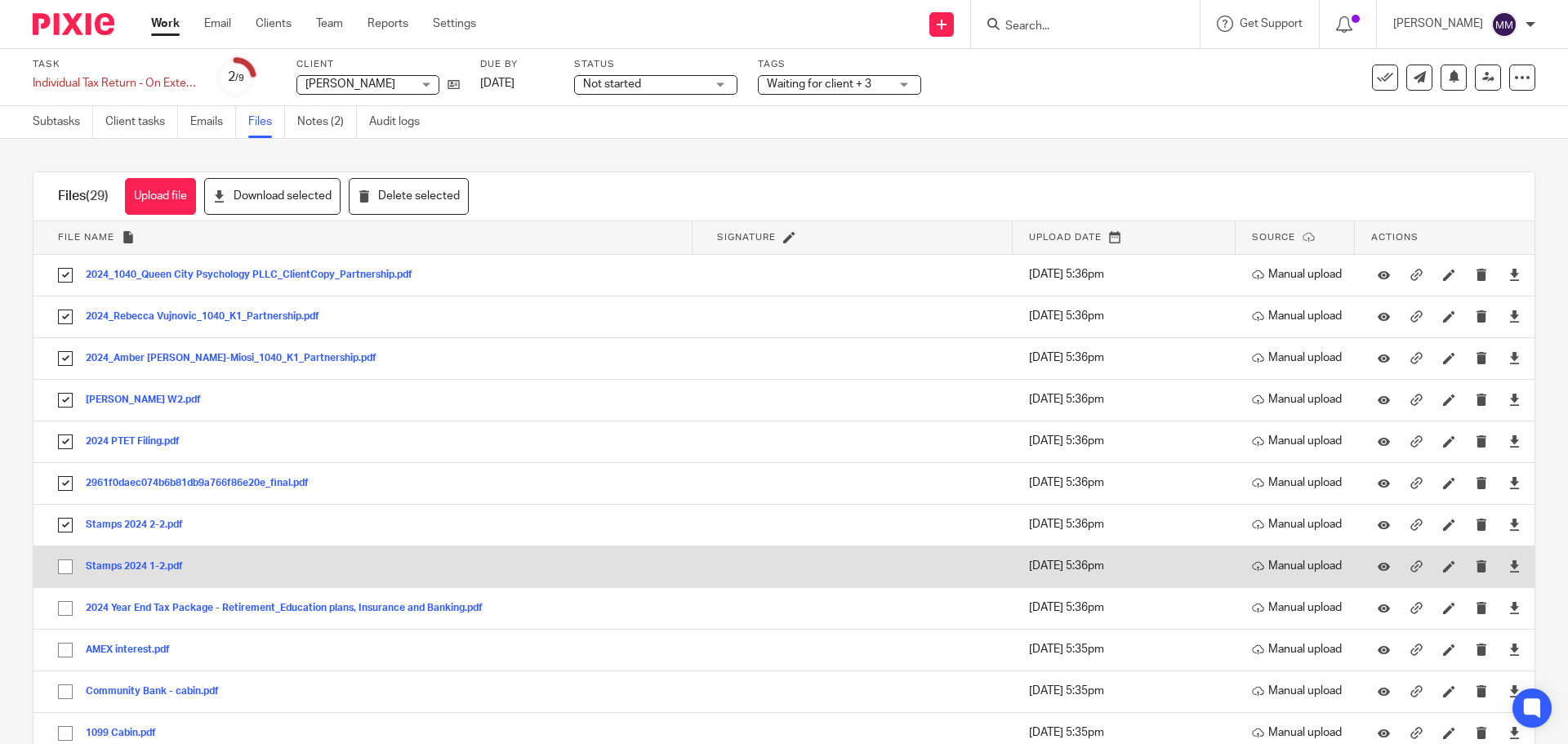
click at [66, 572] on input "checkbox" at bounding box center [66, 567] width 31 height 31
checkbox input "true"
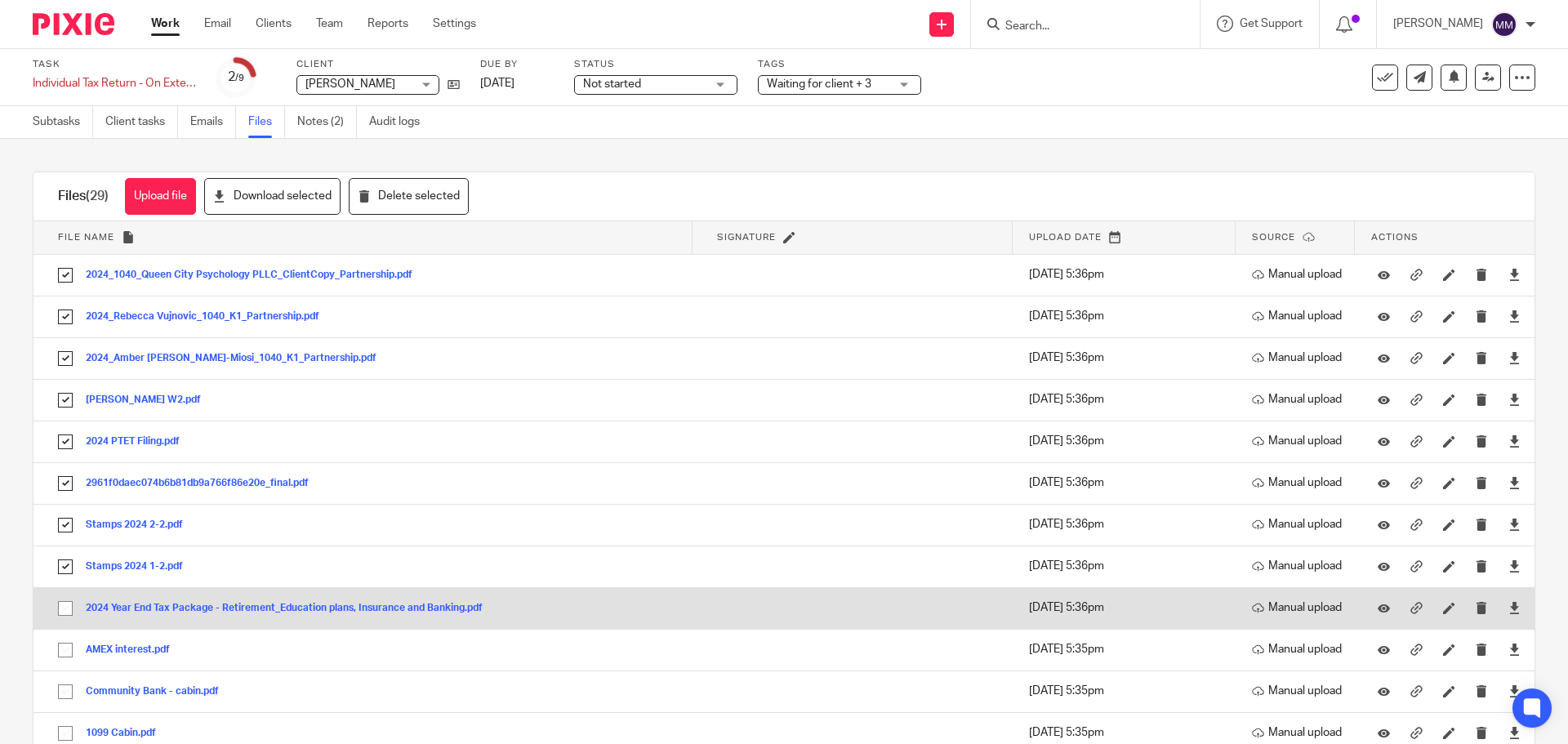
click at [65, 601] on input "checkbox" at bounding box center [66, 608] width 31 height 31
checkbox input "true"
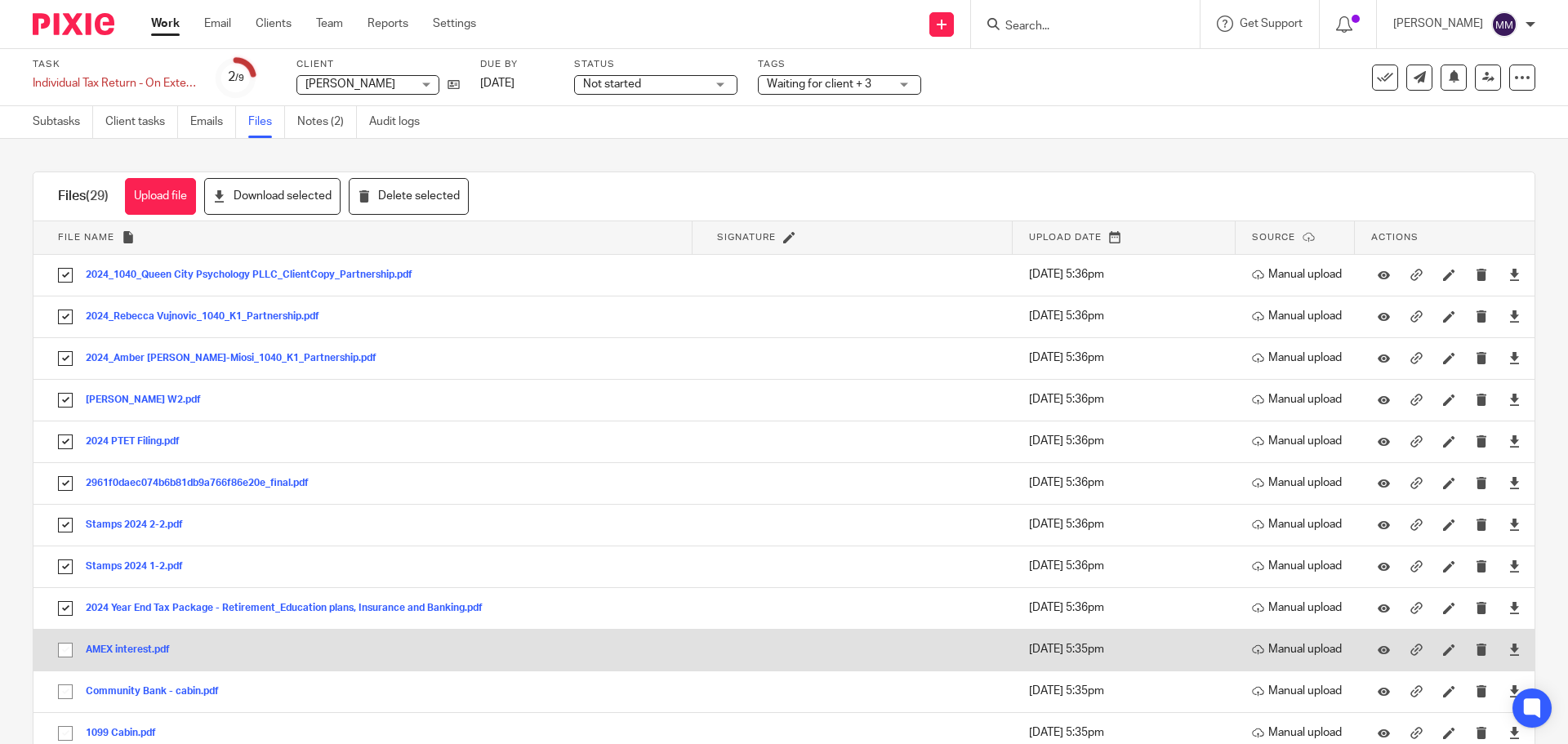
click at [61, 642] on input "checkbox" at bounding box center [66, 651] width 31 height 31
checkbox input "true"
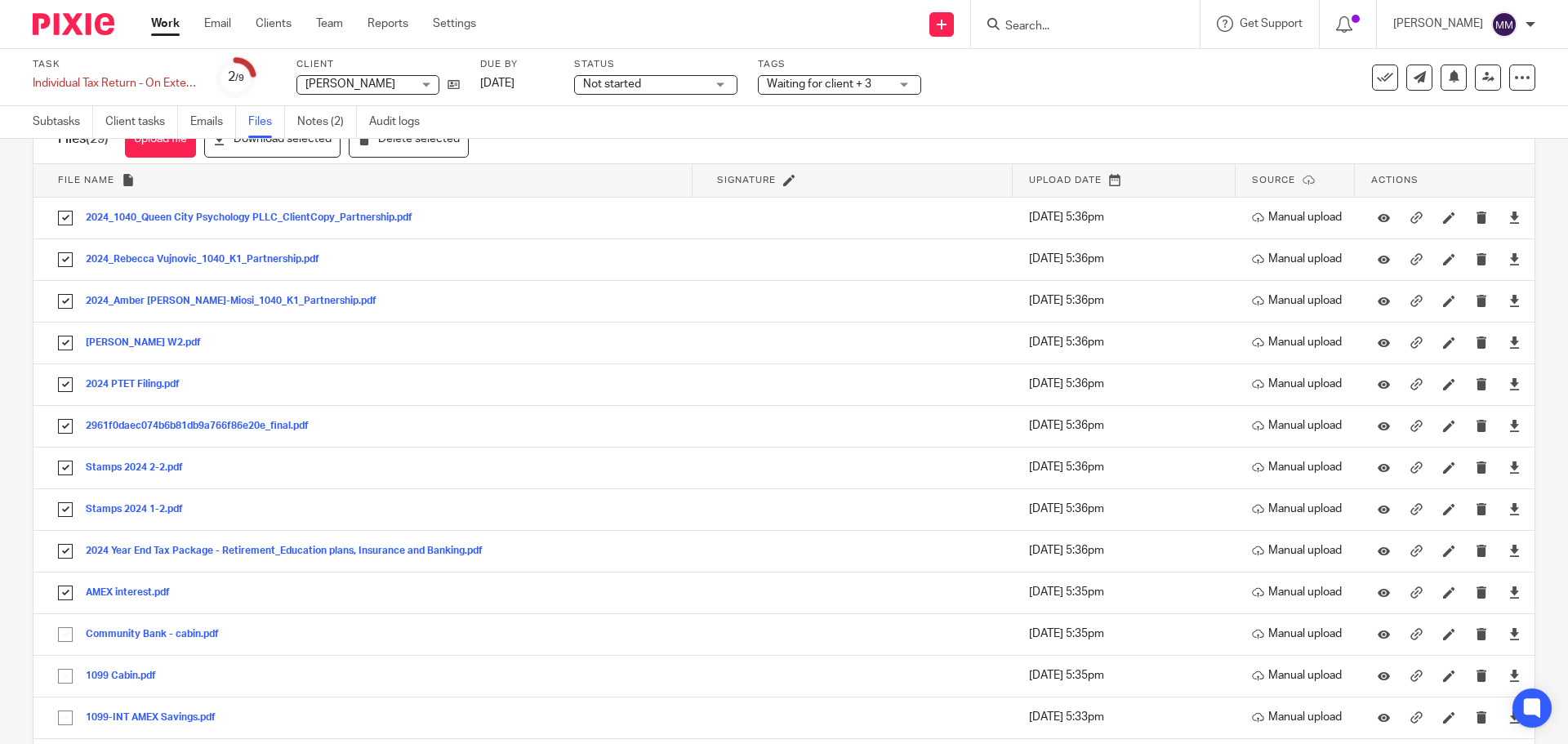
scroll to position [245, 0]
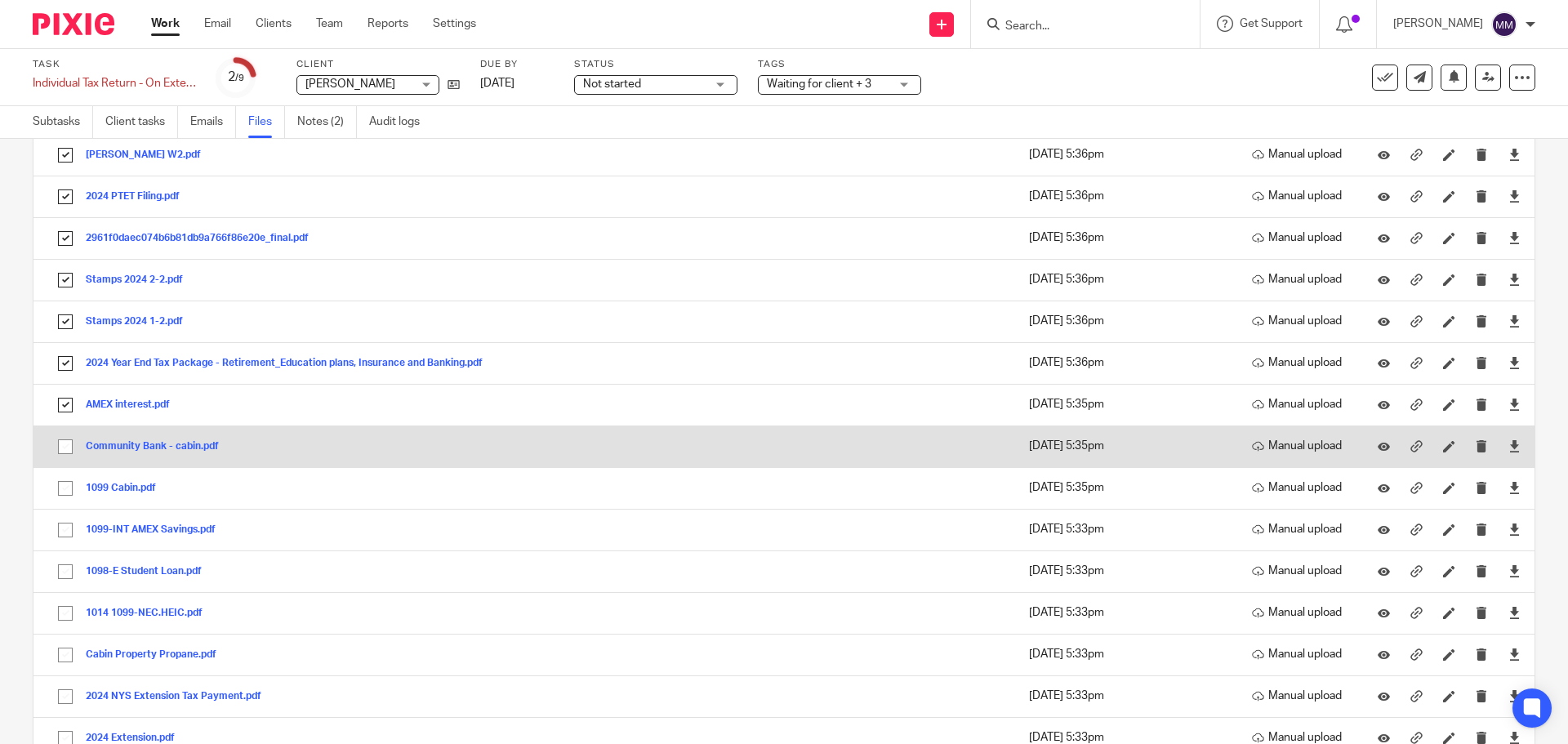
click at [60, 447] on input "checkbox" at bounding box center [66, 447] width 31 height 31
checkbox input "true"
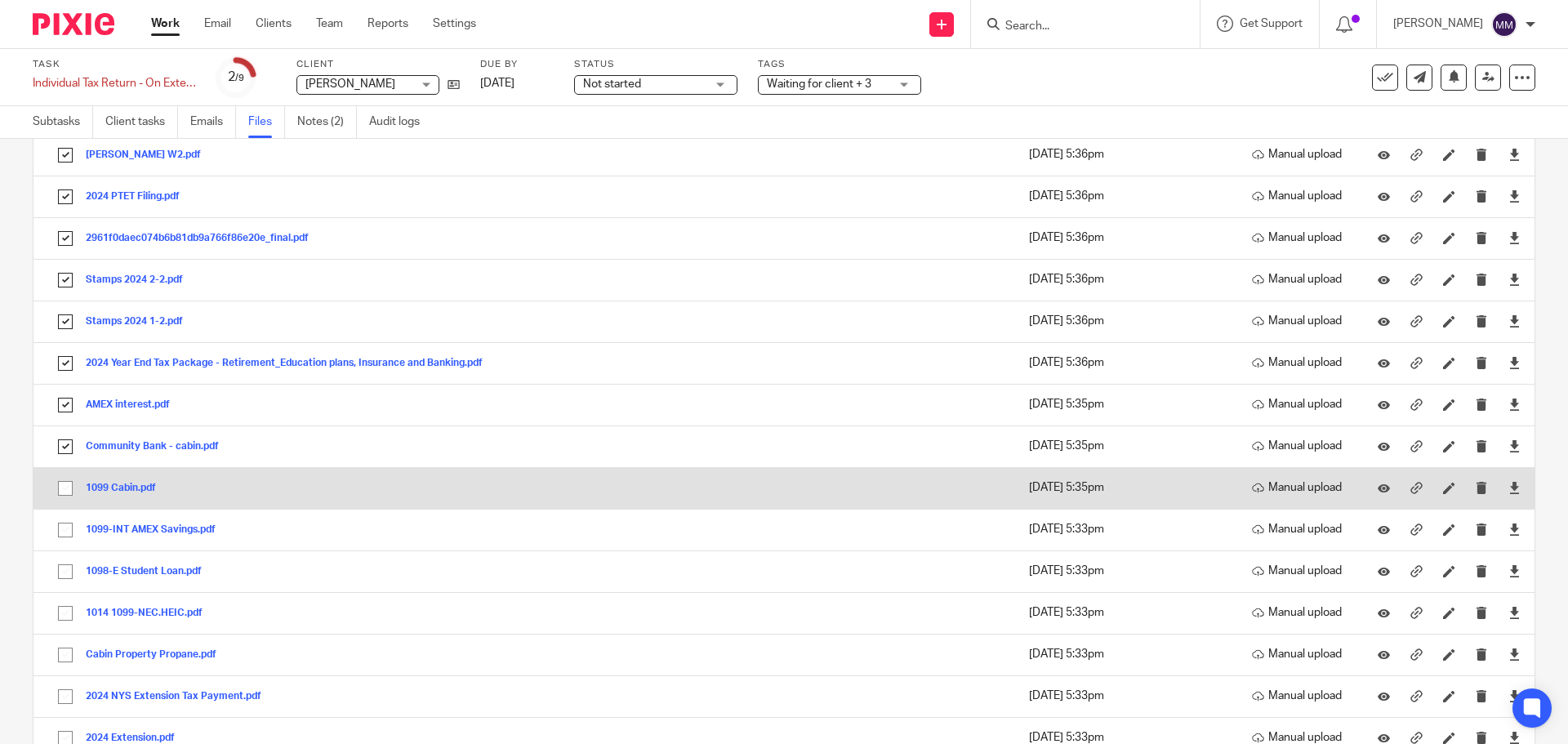
click at [75, 481] on input "checkbox" at bounding box center [66, 488] width 31 height 31
checkbox input "true"
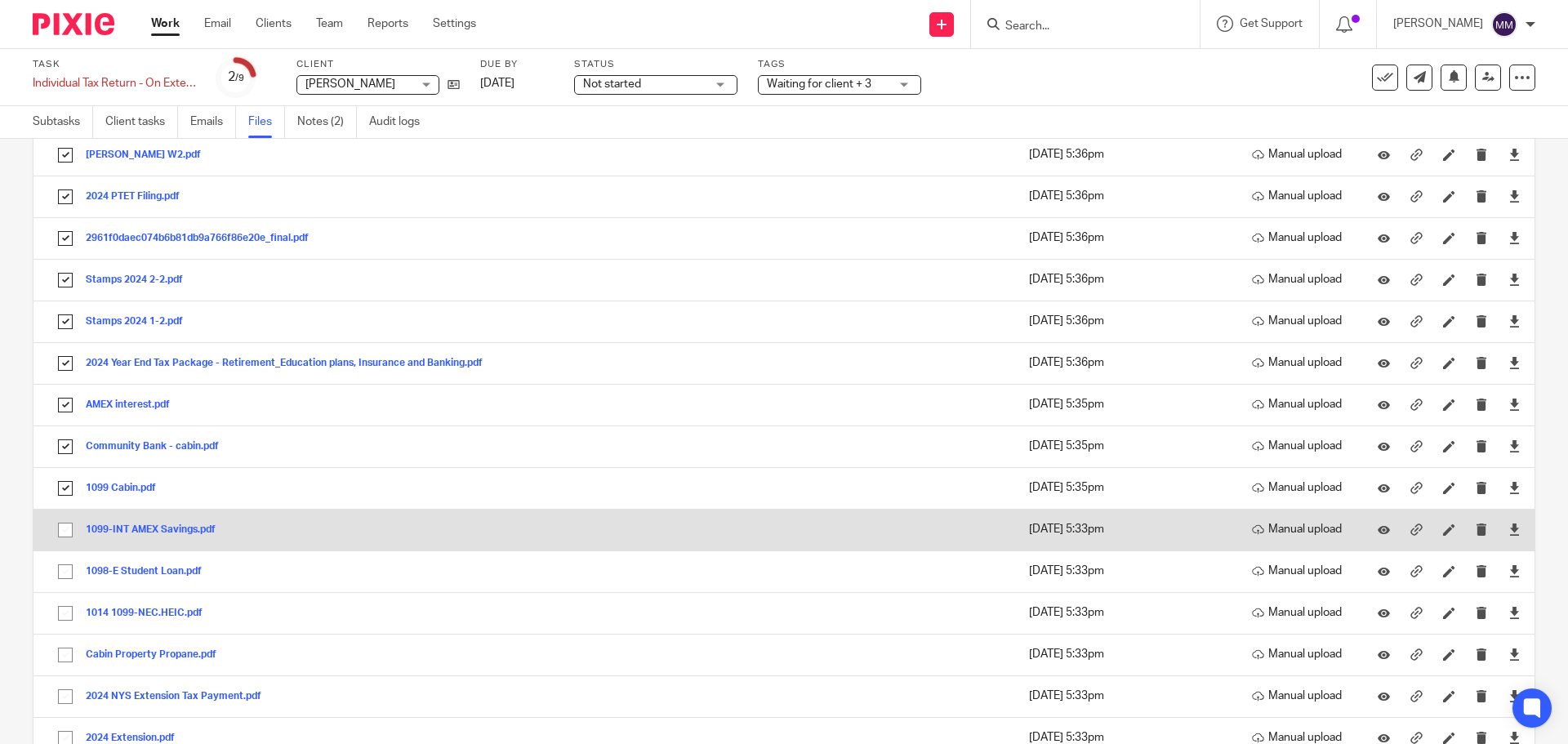
click at [67, 537] on input "checkbox" at bounding box center [66, 531] width 31 height 31
checkbox input "true"
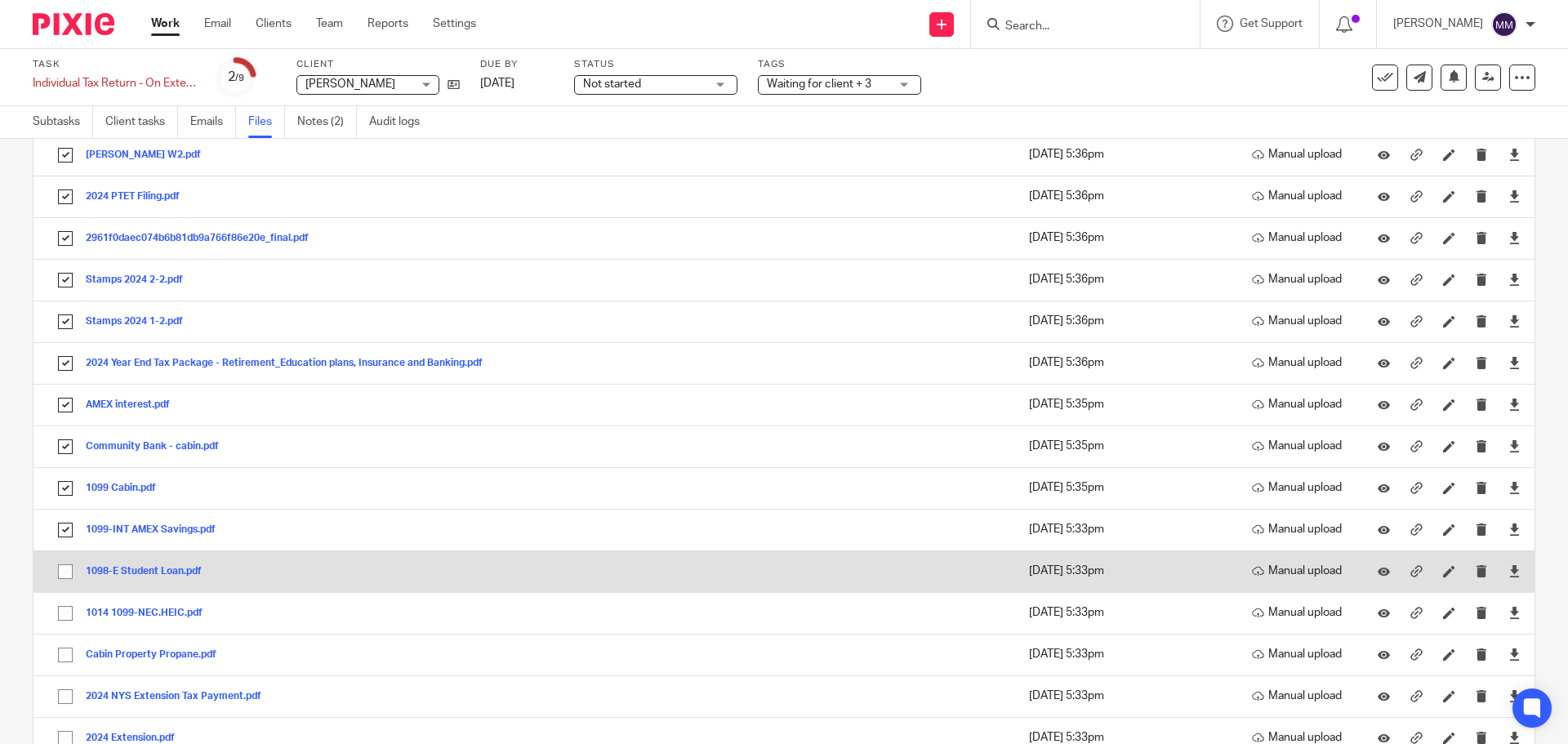
click at [65, 571] on input "checkbox" at bounding box center [66, 572] width 31 height 31
checkbox input "true"
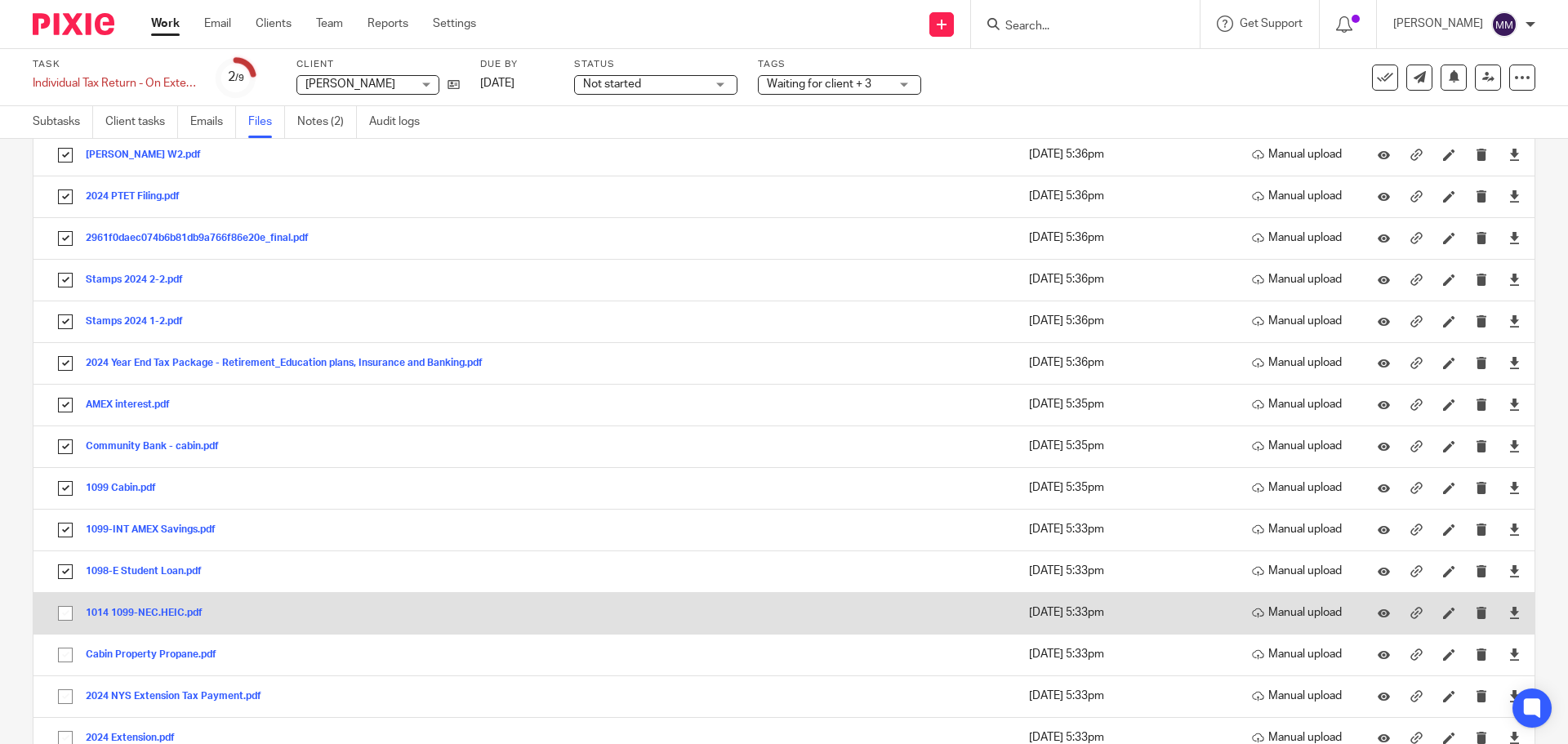
click at [72, 615] on input "checkbox" at bounding box center [66, 613] width 31 height 31
checkbox input "true"
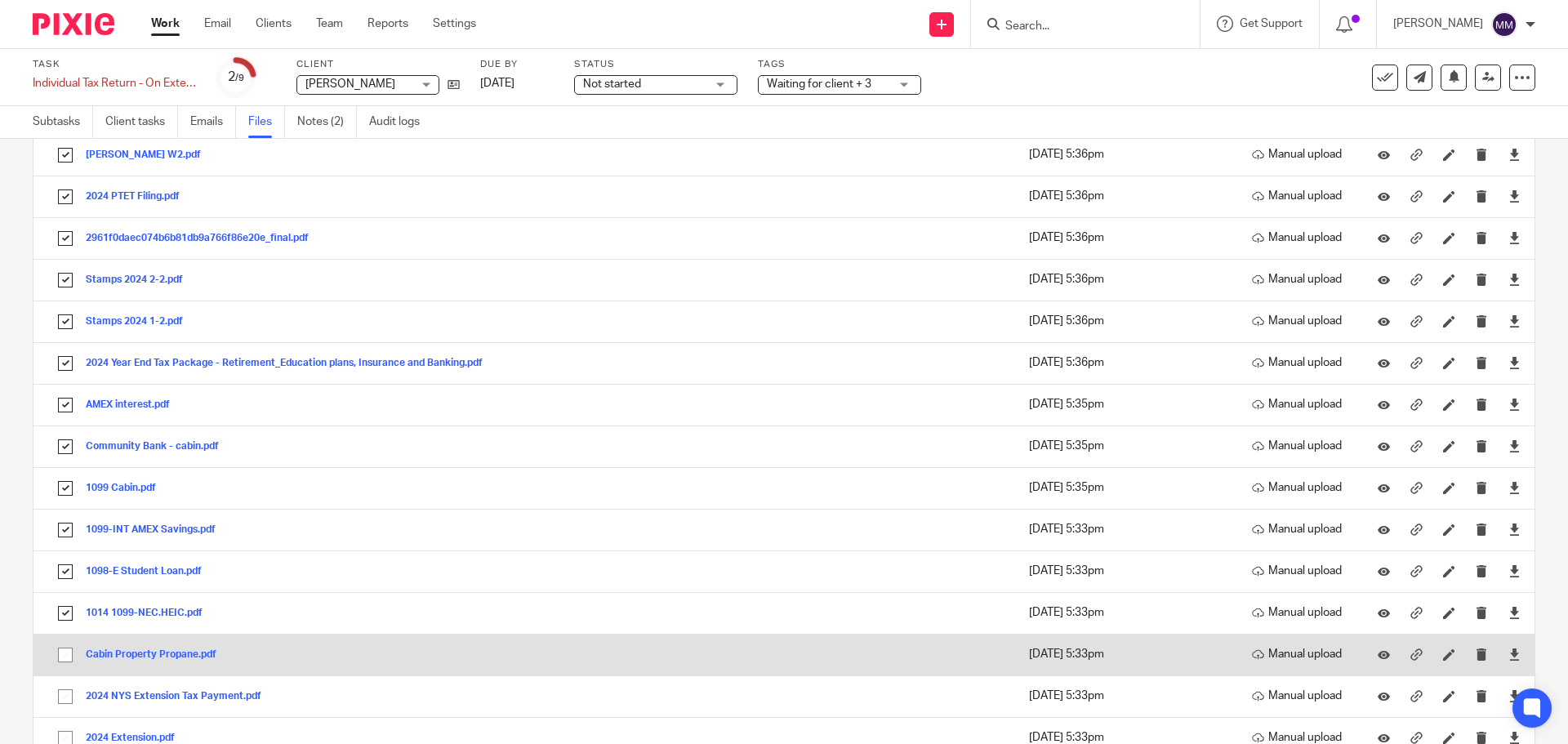
click at [71, 646] on input "checkbox" at bounding box center [66, 656] width 31 height 31
checkbox input "true"
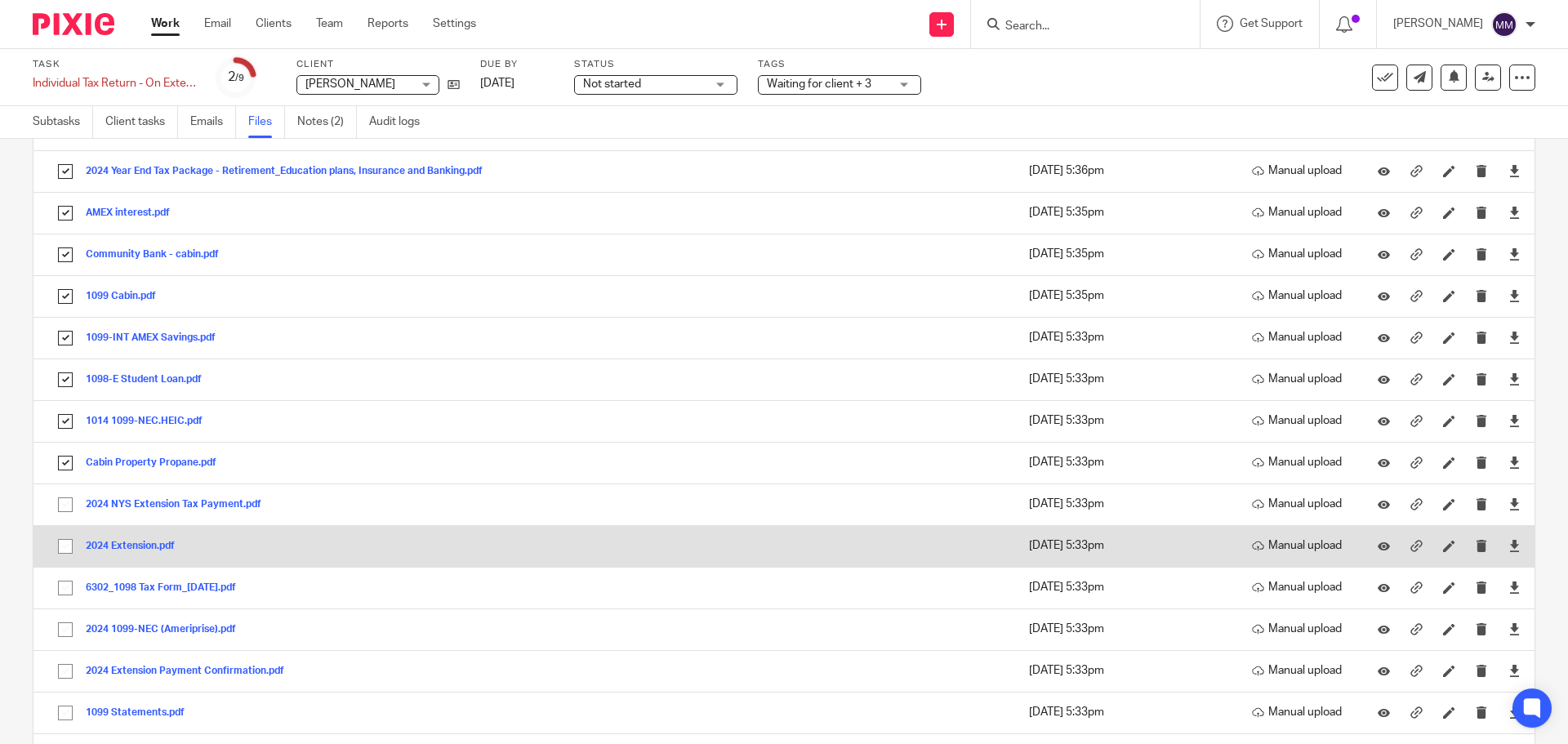
scroll to position [490, 0]
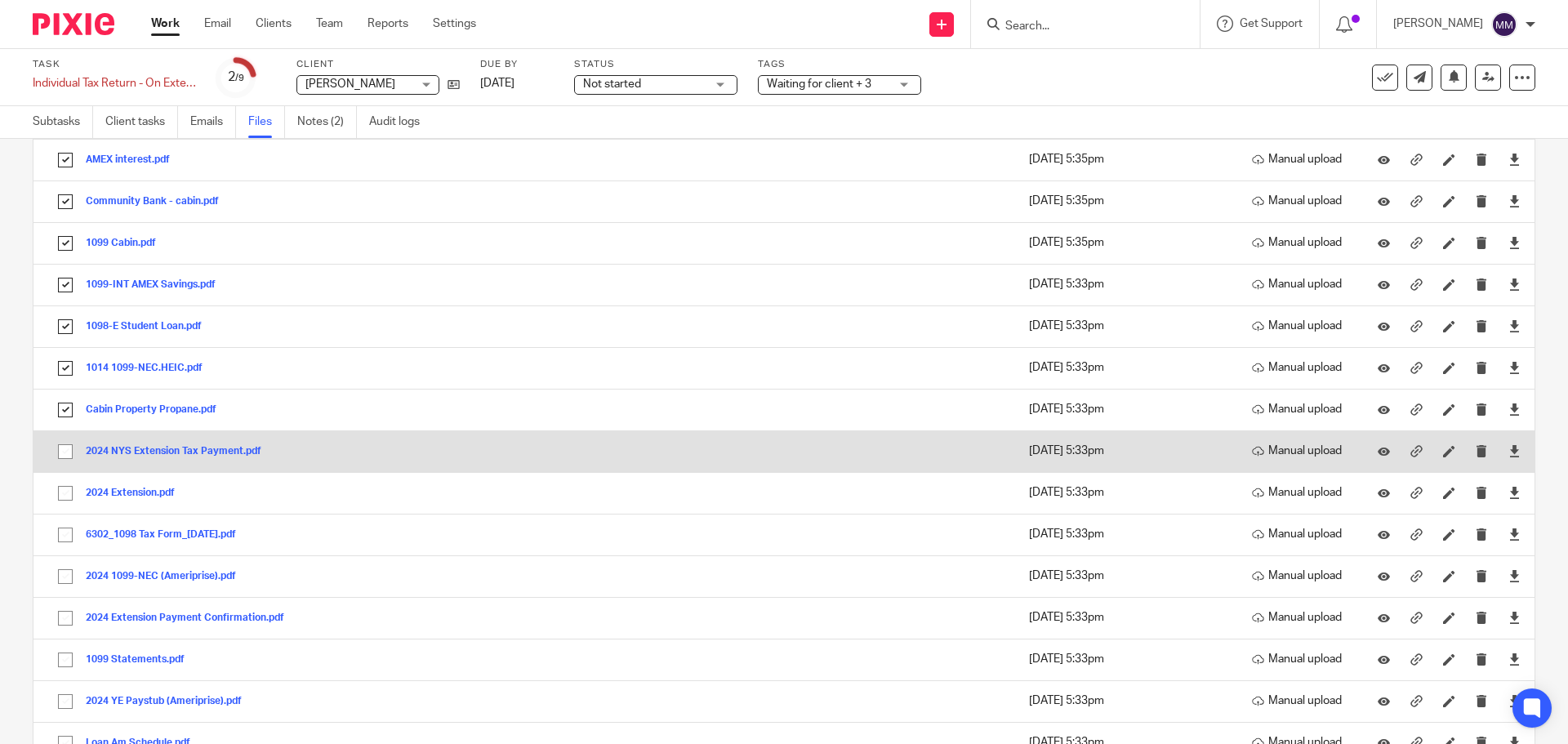
click at [72, 453] on input "checkbox" at bounding box center [66, 452] width 31 height 31
checkbox input "true"
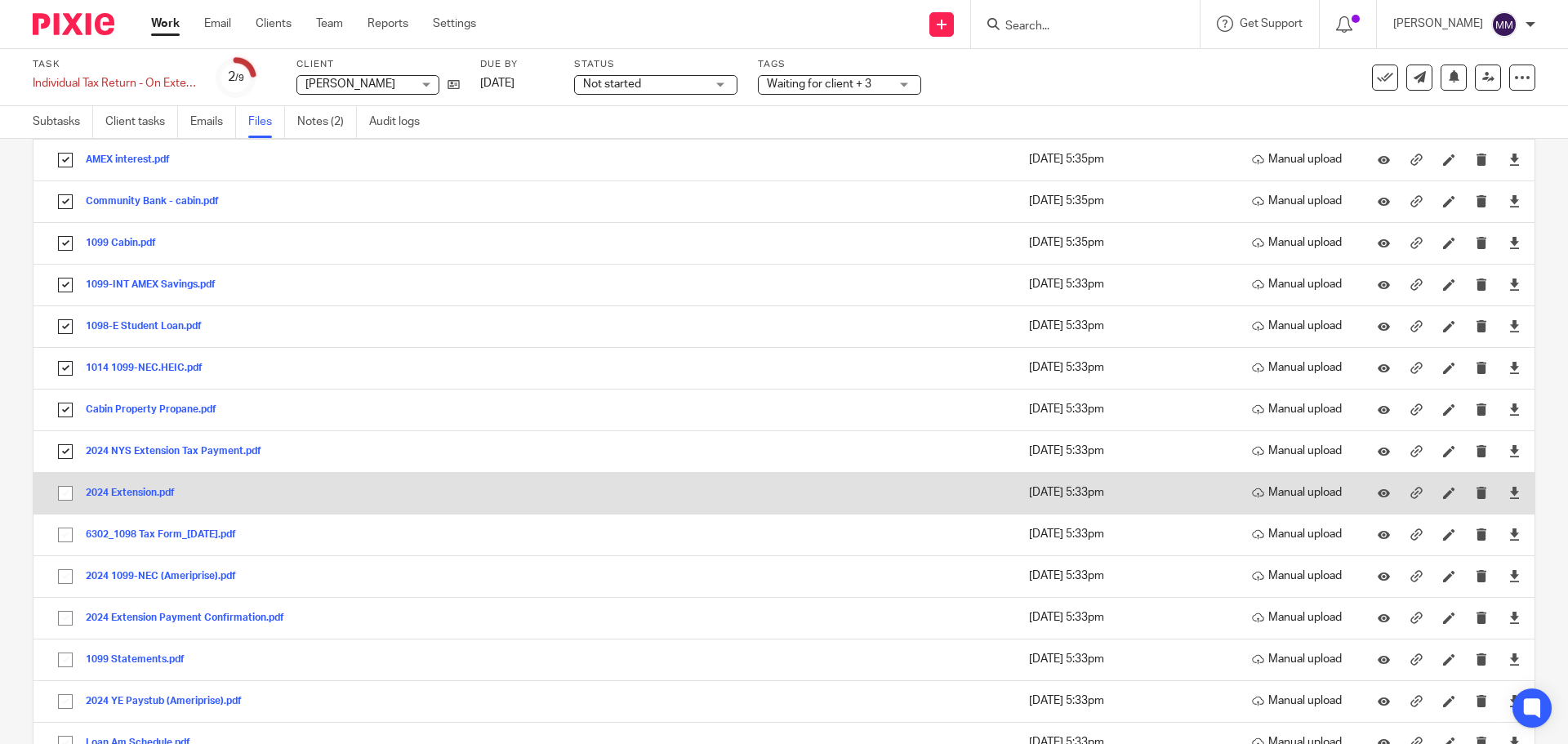
click at [70, 481] on input "checkbox" at bounding box center [66, 493] width 31 height 31
checkbox input "true"
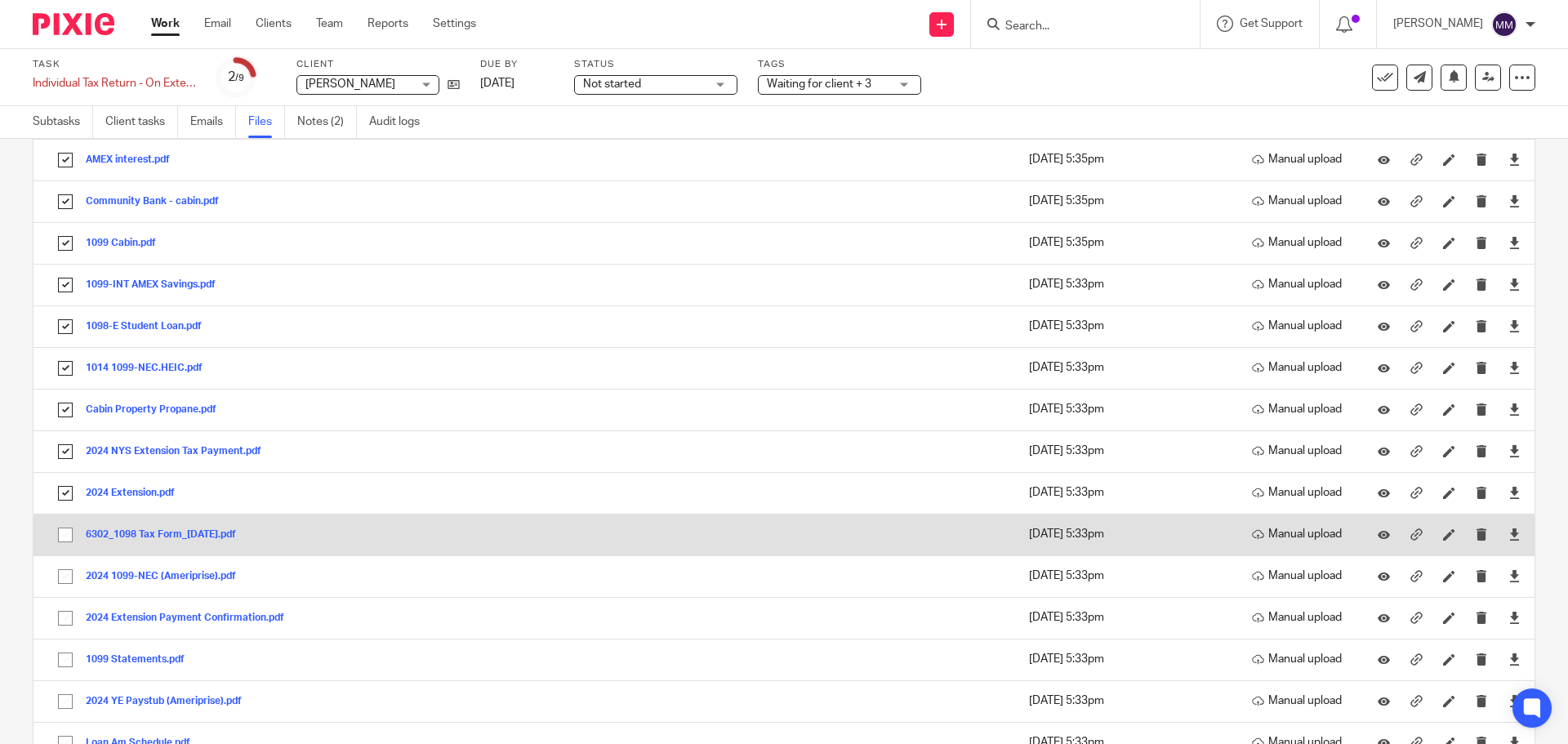
click at [62, 538] on input "checkbox" at bounding box center [66, 536] width 31 height 31
checkbox input "true"
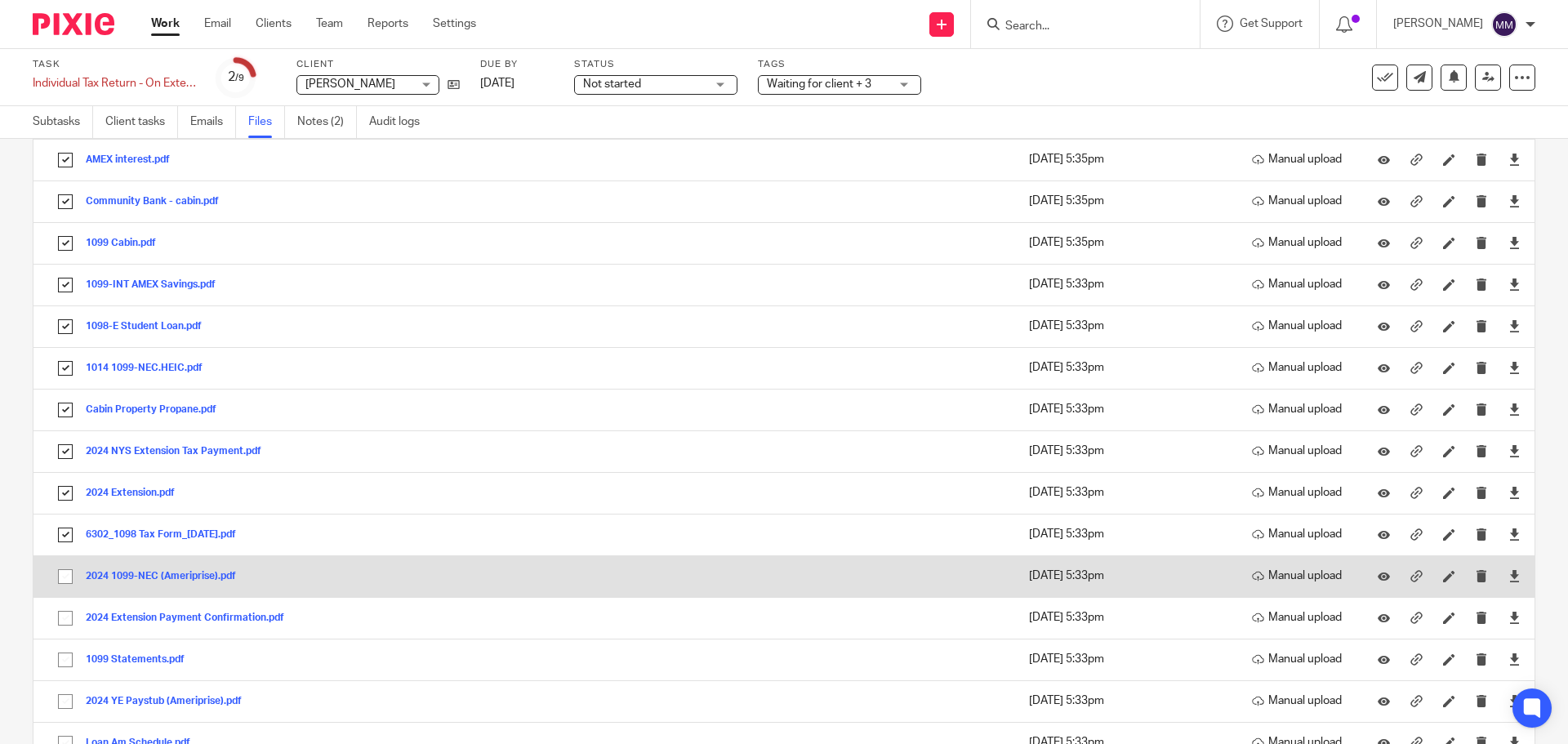
click at [66, 578] on input "checkbox" at bounding box center [66, 577] width 31 height 31
checkbox input "true"
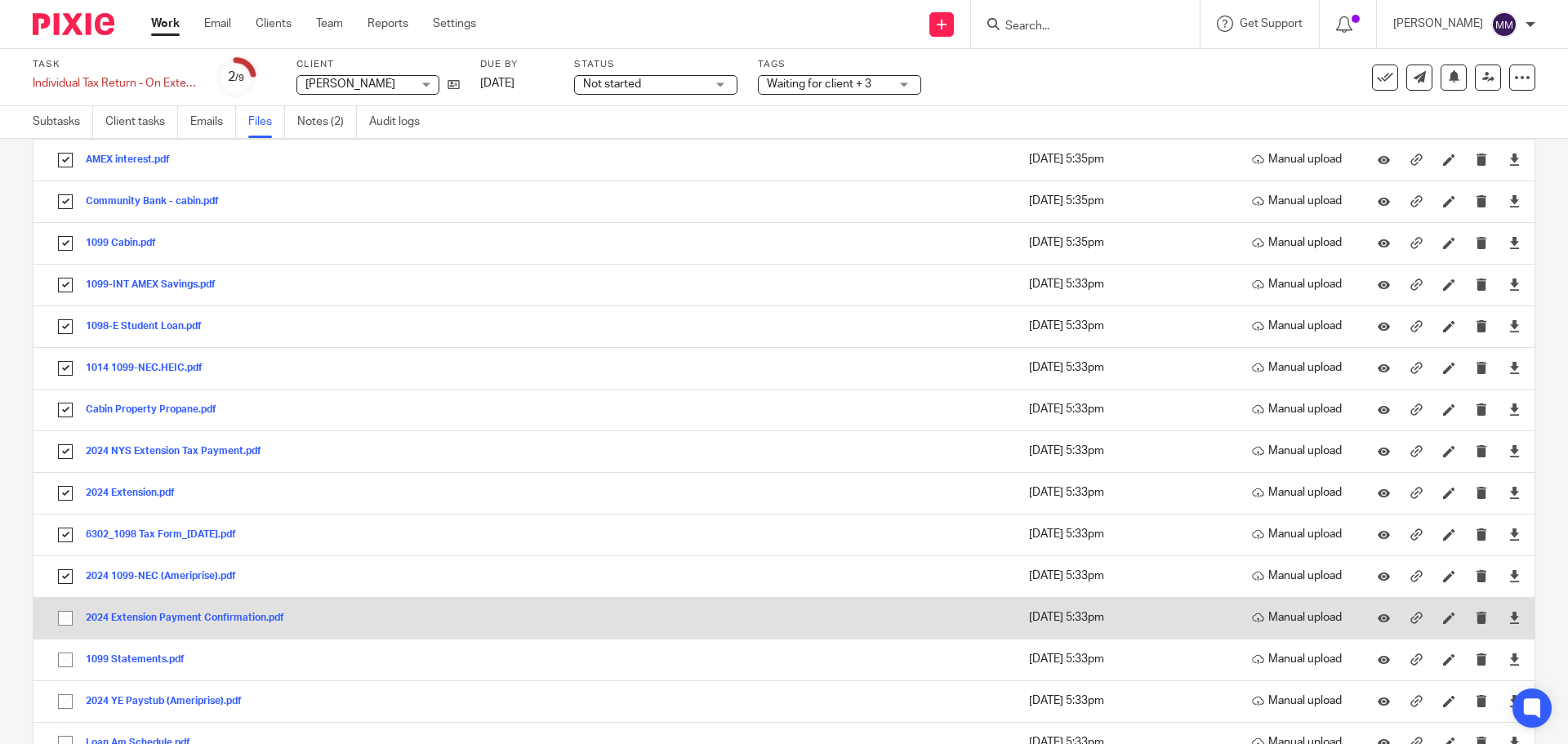
click at [68, 612] on input "checkbox" at bounding box center [66, 618] width 31 height 31
checkbox input "true"
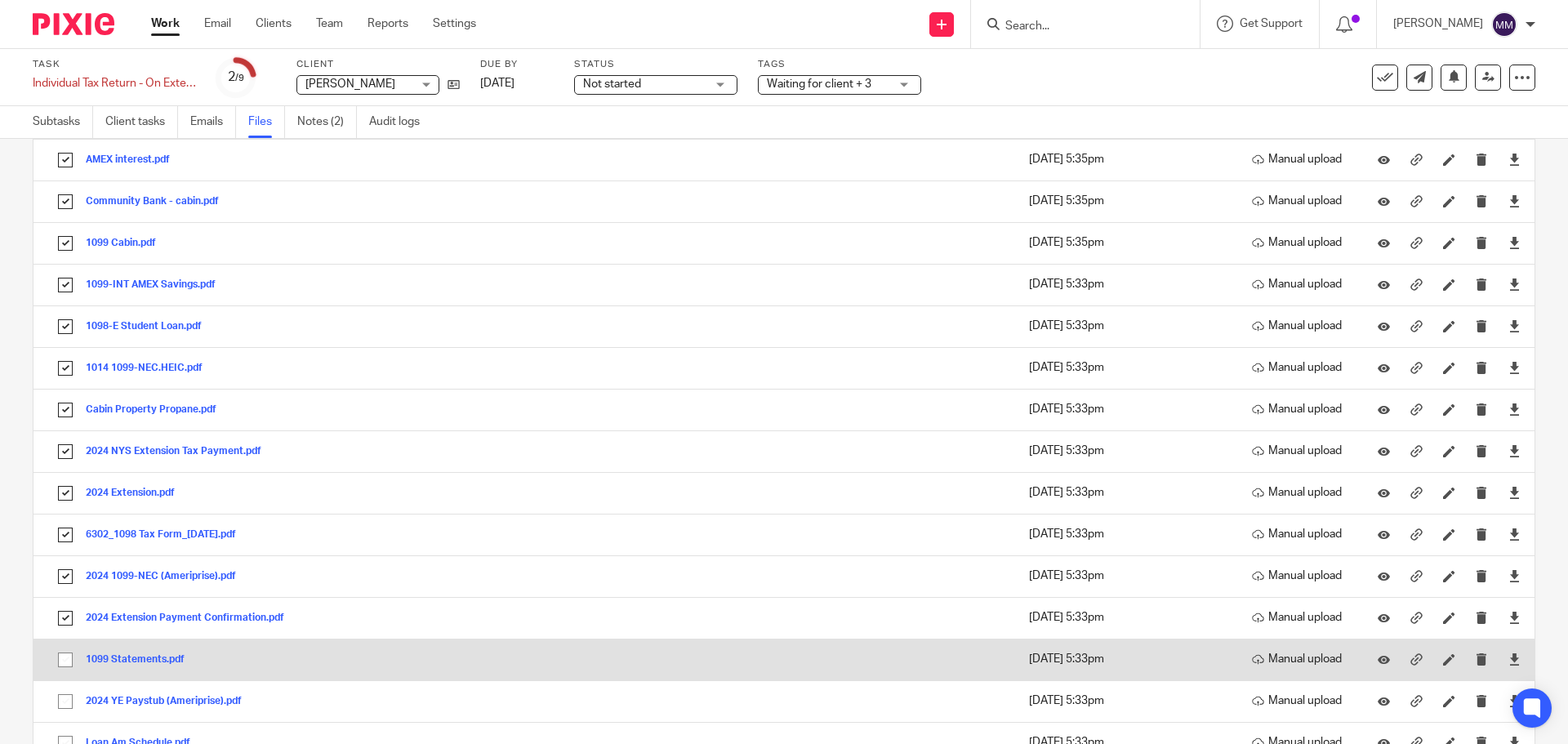
click at [65, 643] on td "1099 Statements.pdf 1099 Statements Save" at bounding box center [363, 659] width 659 height 41
click at [66, 652] on input "checkbox" at bounding box center [66, 660] width 31 height 31
checkbox input "true"
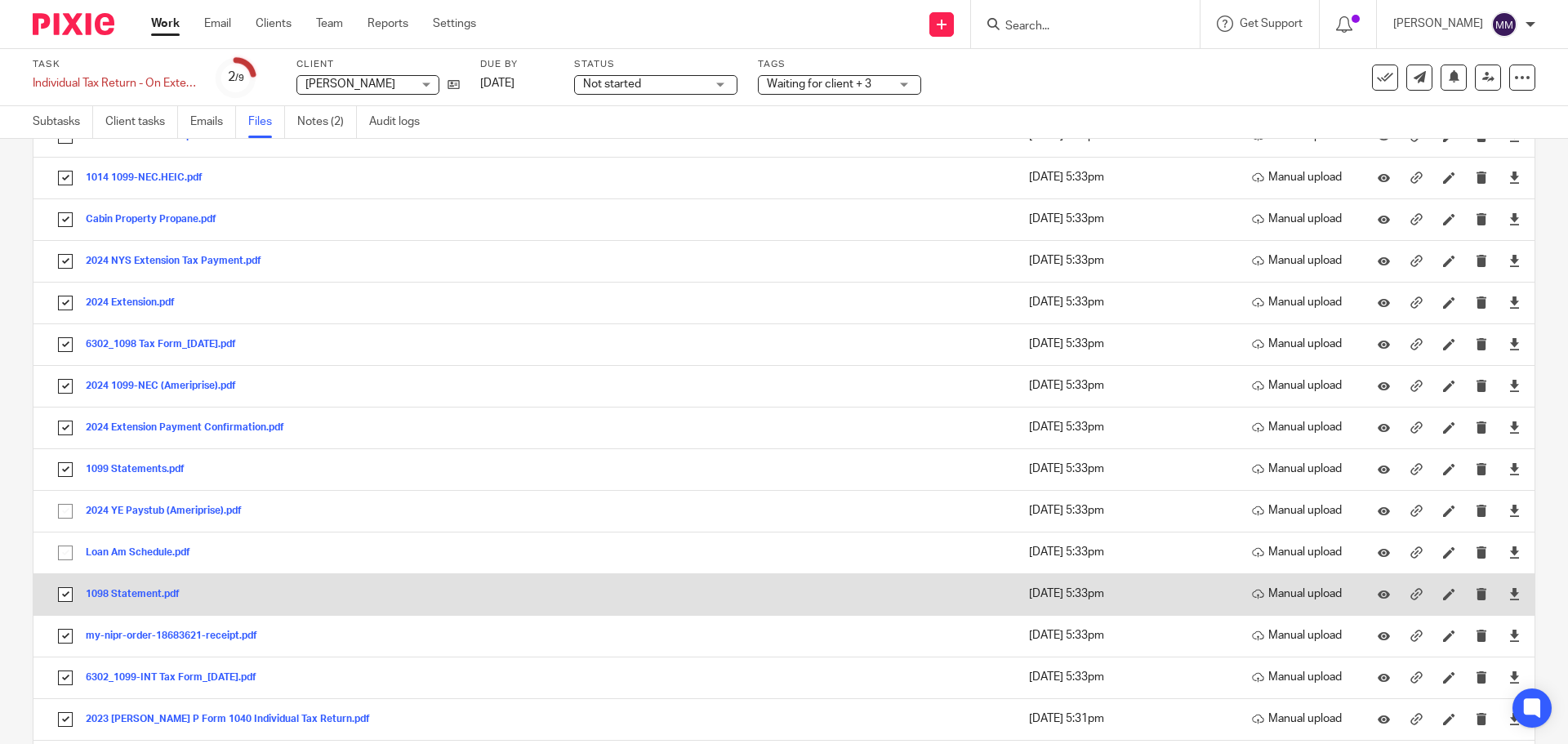
scroll to position [735, 0]
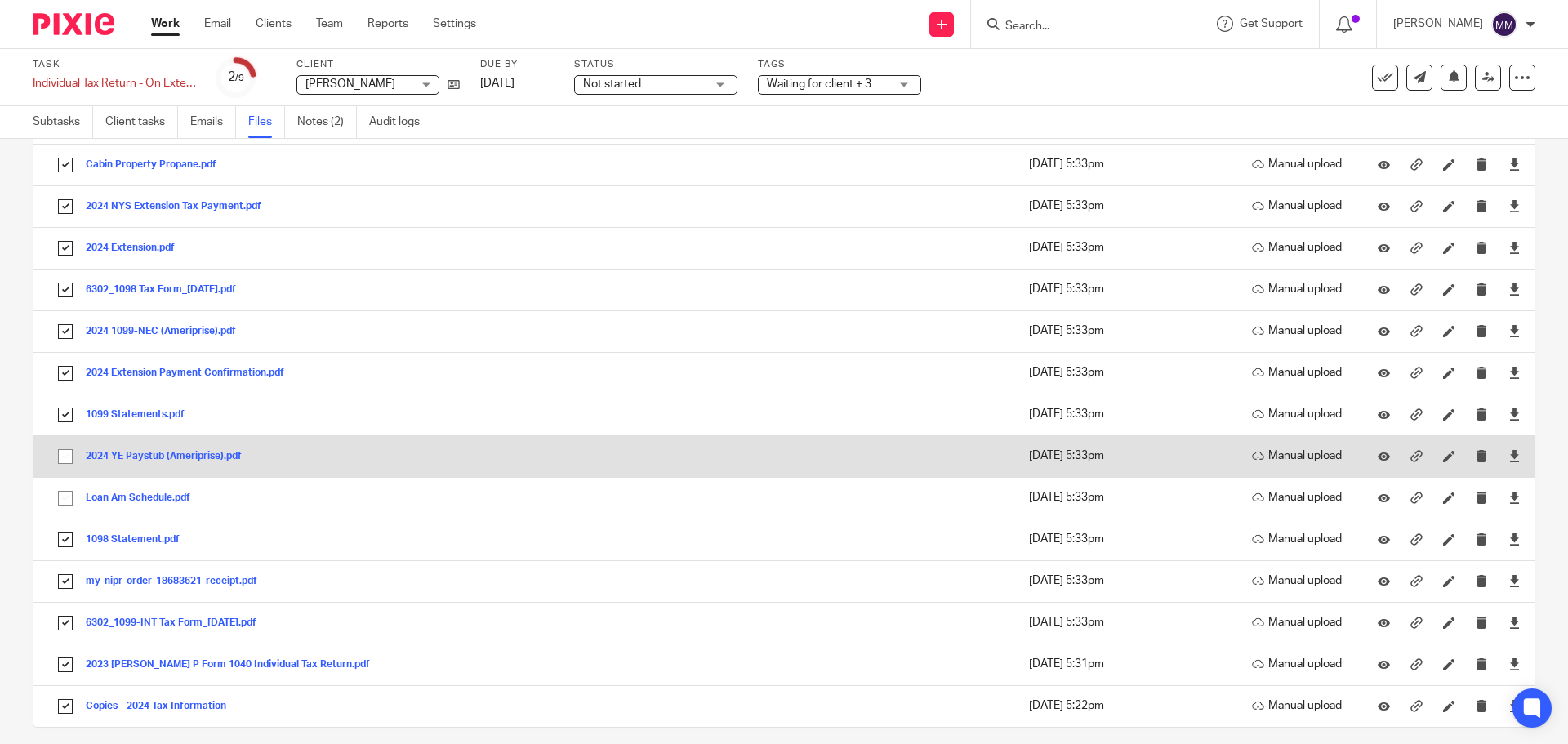
click at [64, 454] on input "checkbox" at bounding box center [66, 457] width 31 height 31
checkbox input "true"
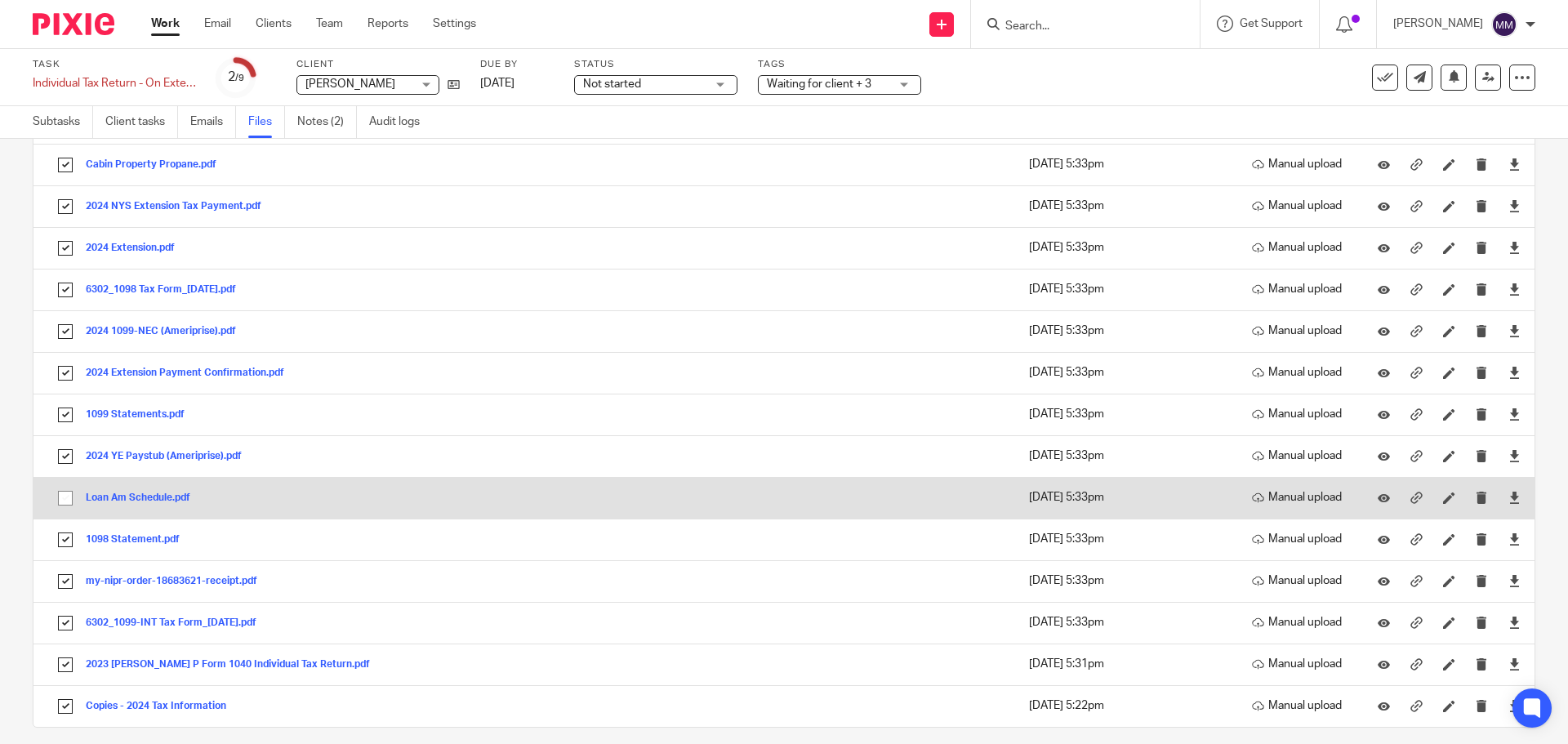
click at [65, 494] on input "checkbox" at bounding box center [66, 498] width 31 height 31
checkbox input "true"
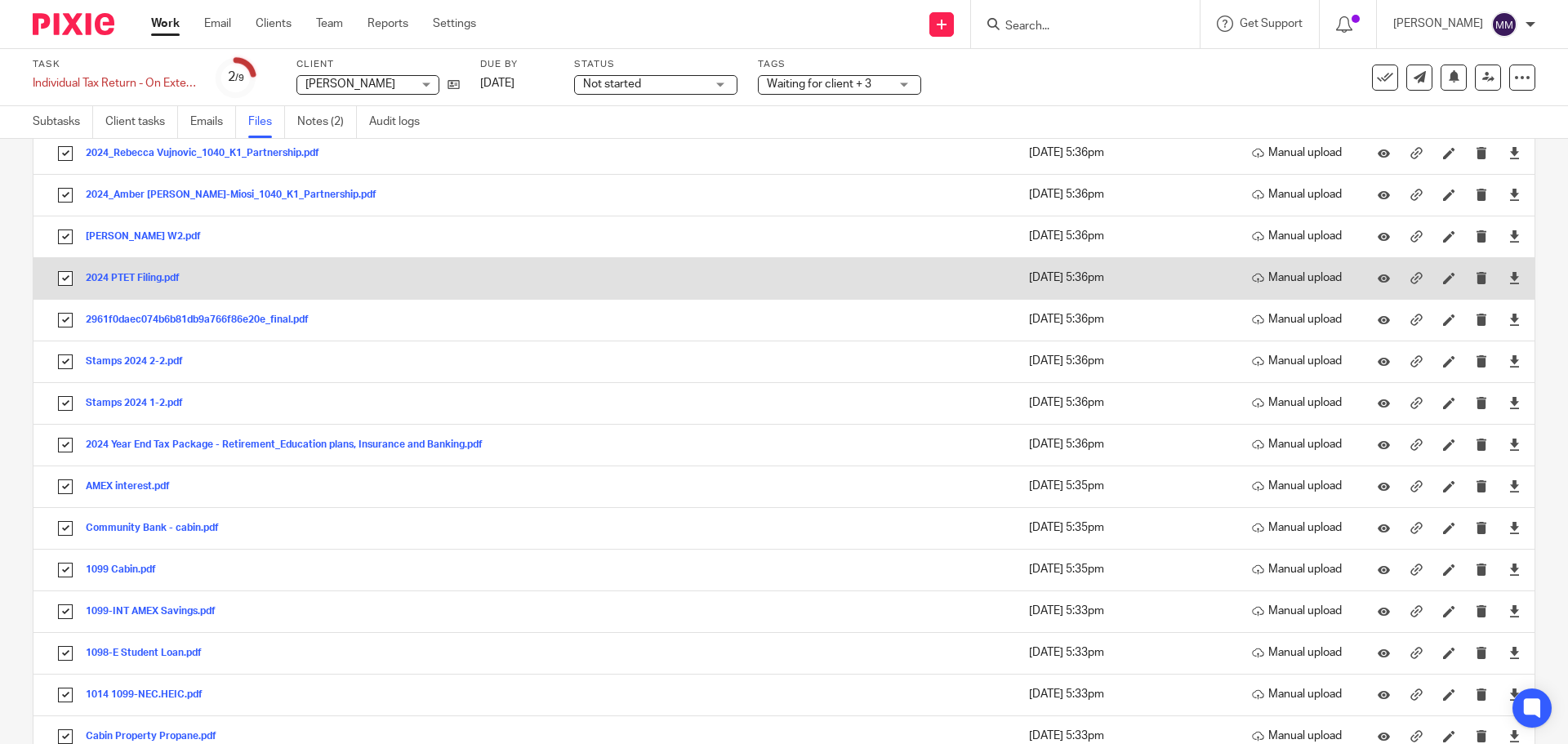
scroll to position [0, 0]
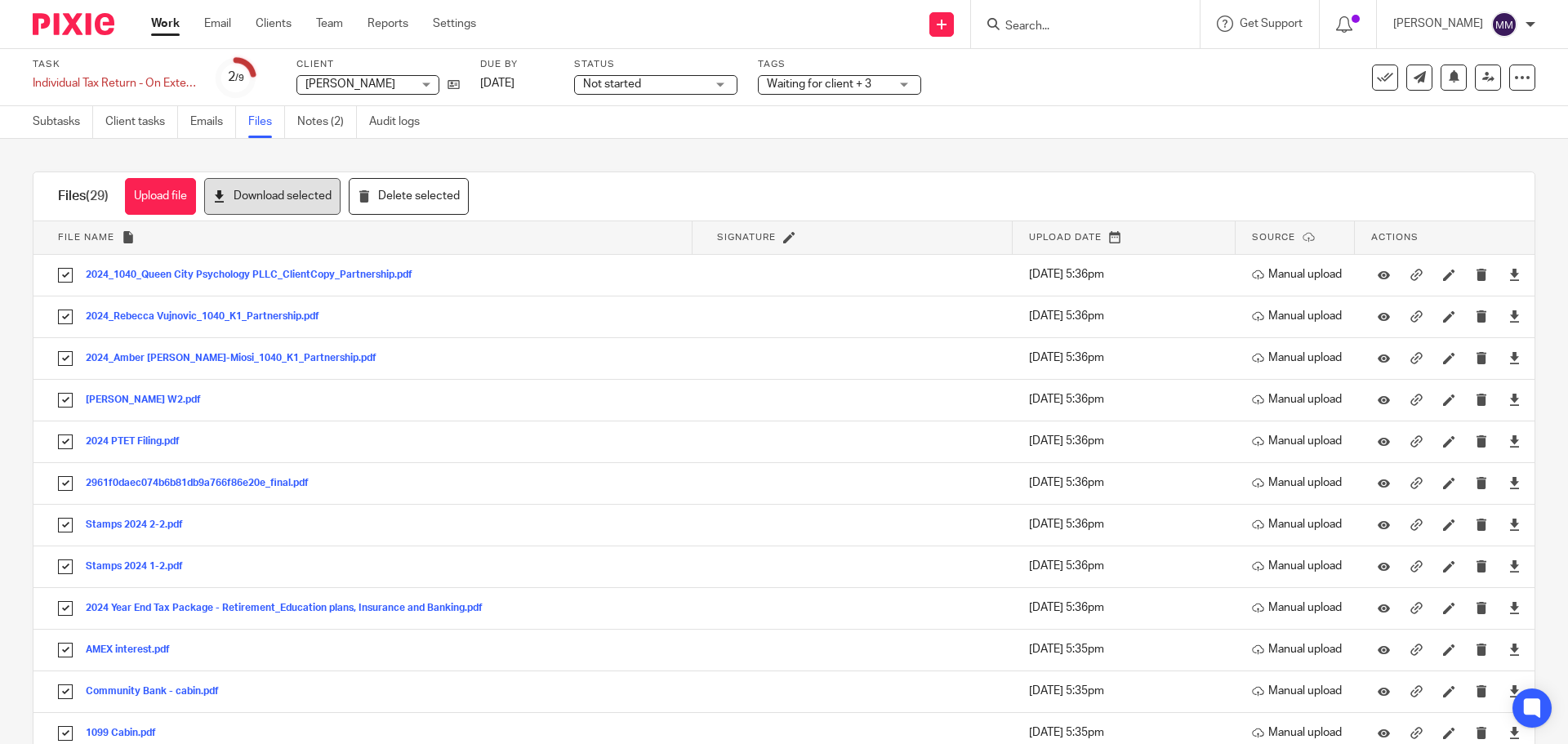
click at [266, 197] on button "Download selected" at bounding box center [272, 196] width 137 height 36
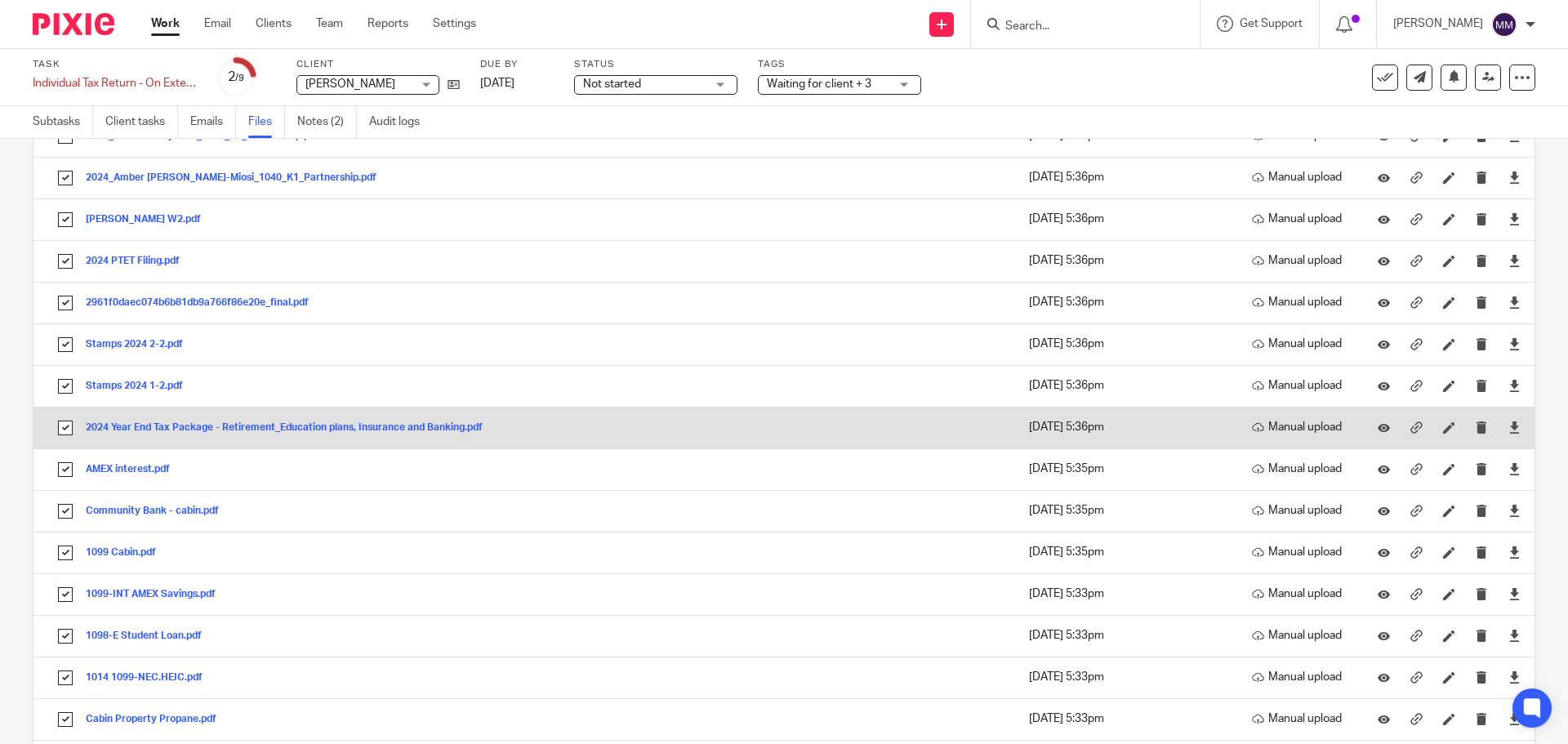
scroll to position [180, 0]
